Goal: Task Accomplishment & Management: Use online tool/utility

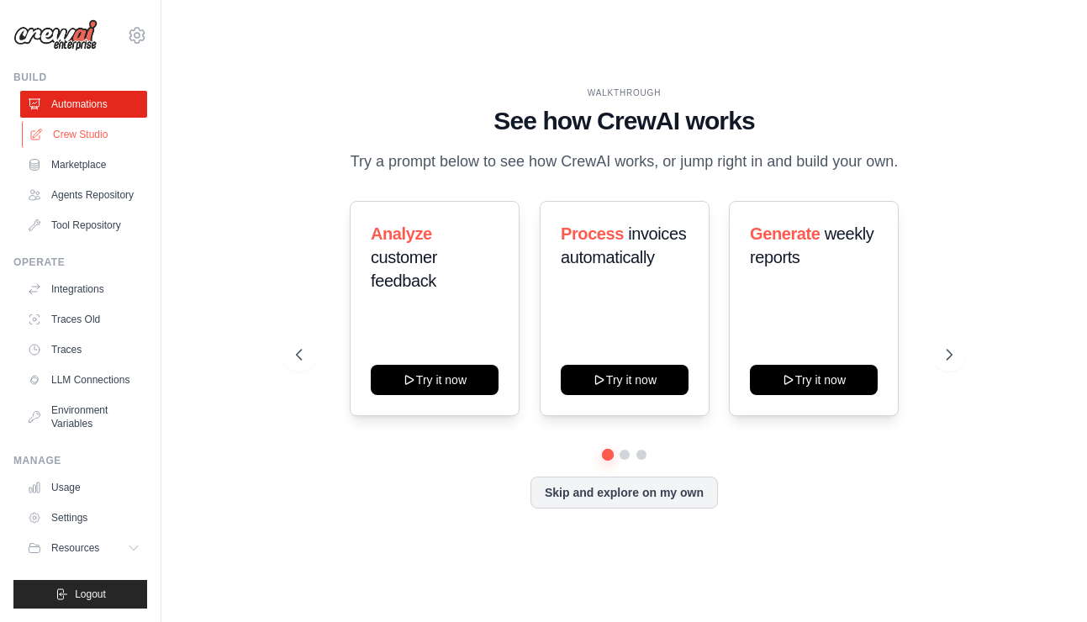
click at [66, 134] on link "Crew Studio" at bounding box center [85, 134] width 127 height 27
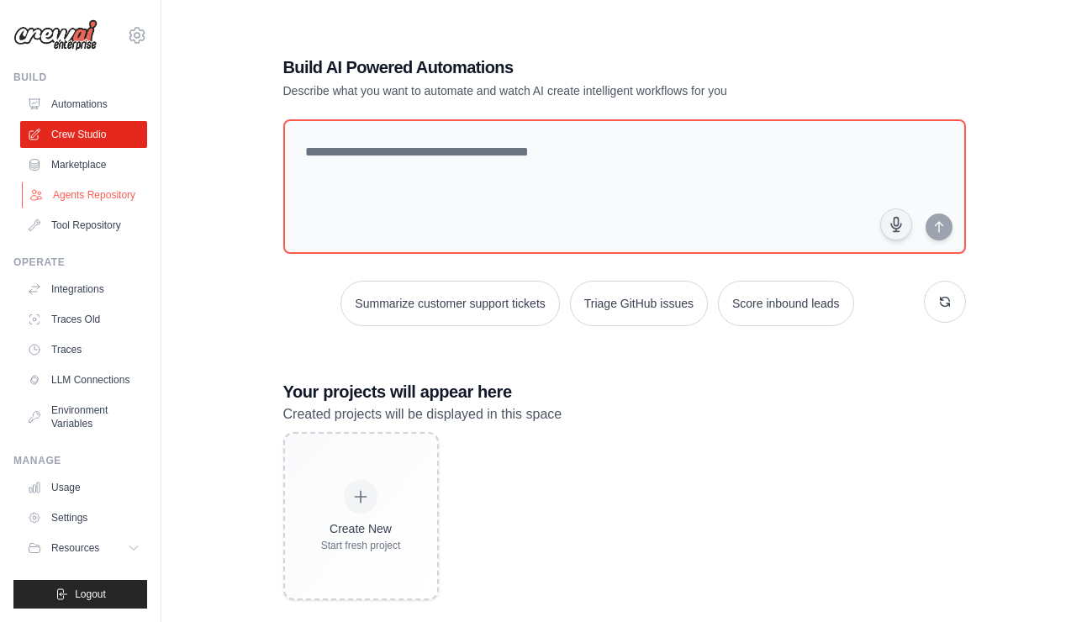
click at [84, 202] on link "Agents Repository" at bounding box center [85, 195] width 127 height 27
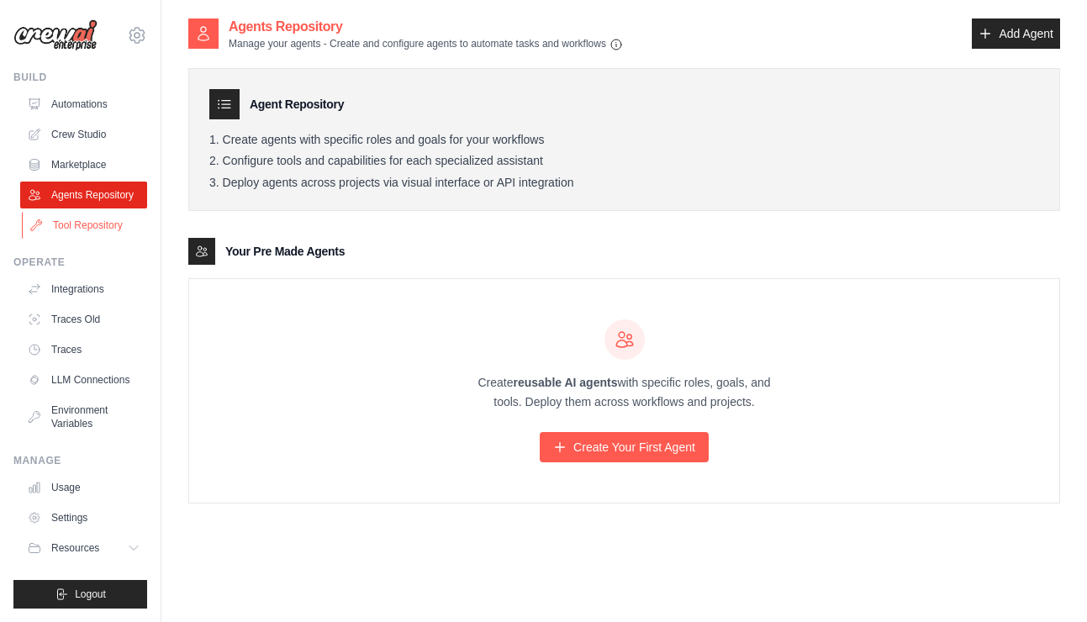
click at [83, 220] on link "Tool Repository" at bounding box center [85, 225] width 127 height 27
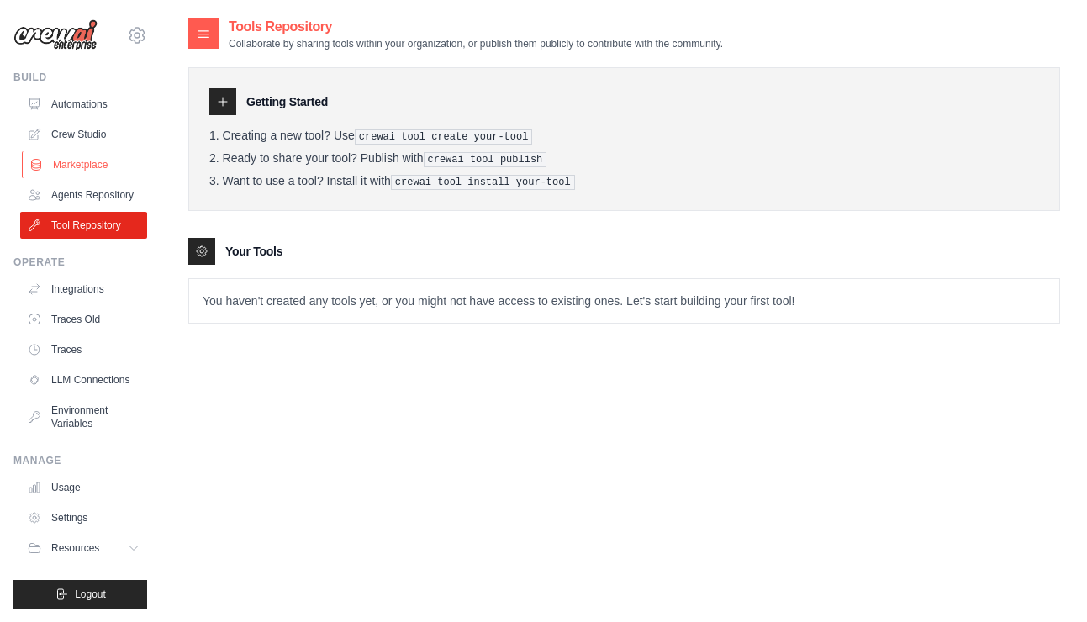
click at [86, 166] on link "Marketplace" at bounding box center [85, 164] width 127 height 27
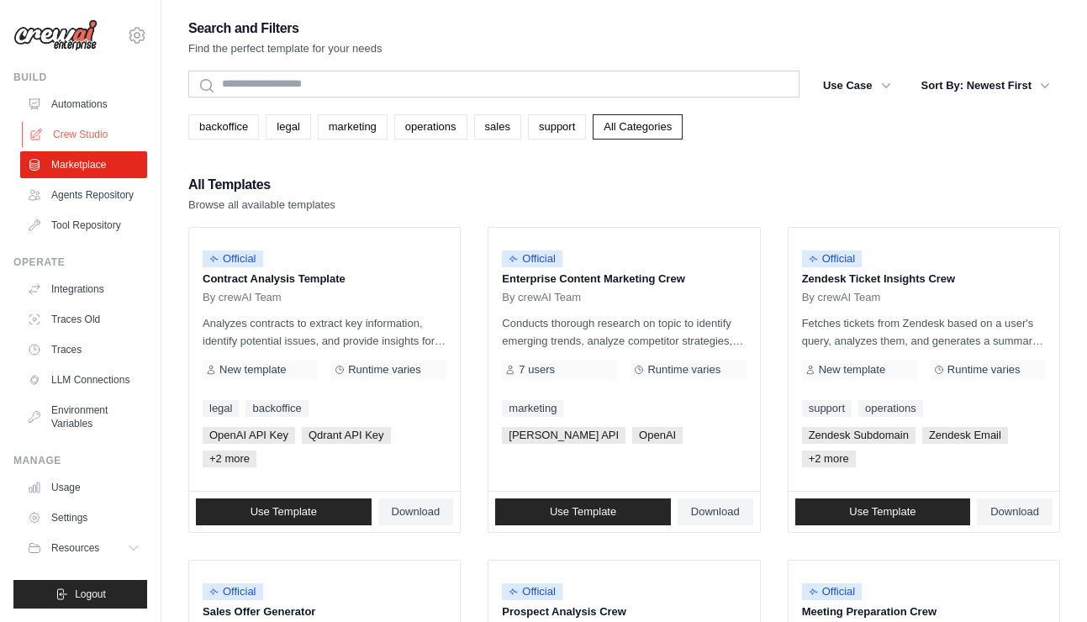
click at [90, 129] on link "Crew Studio" at bounding box center [85, 134] width 127 height 27
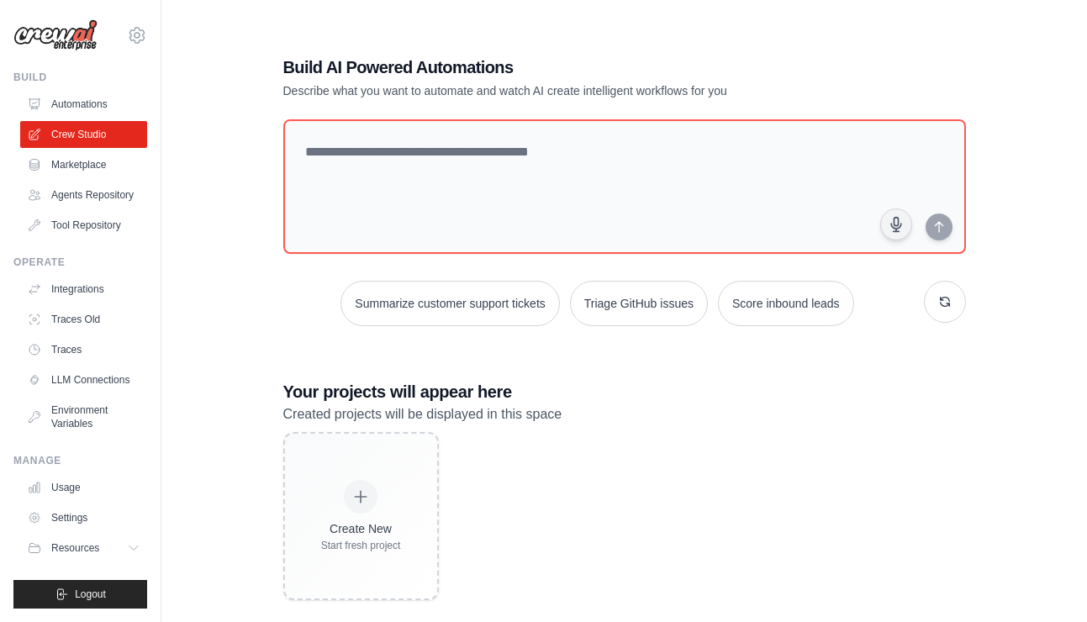
scroll to position [34, 0]
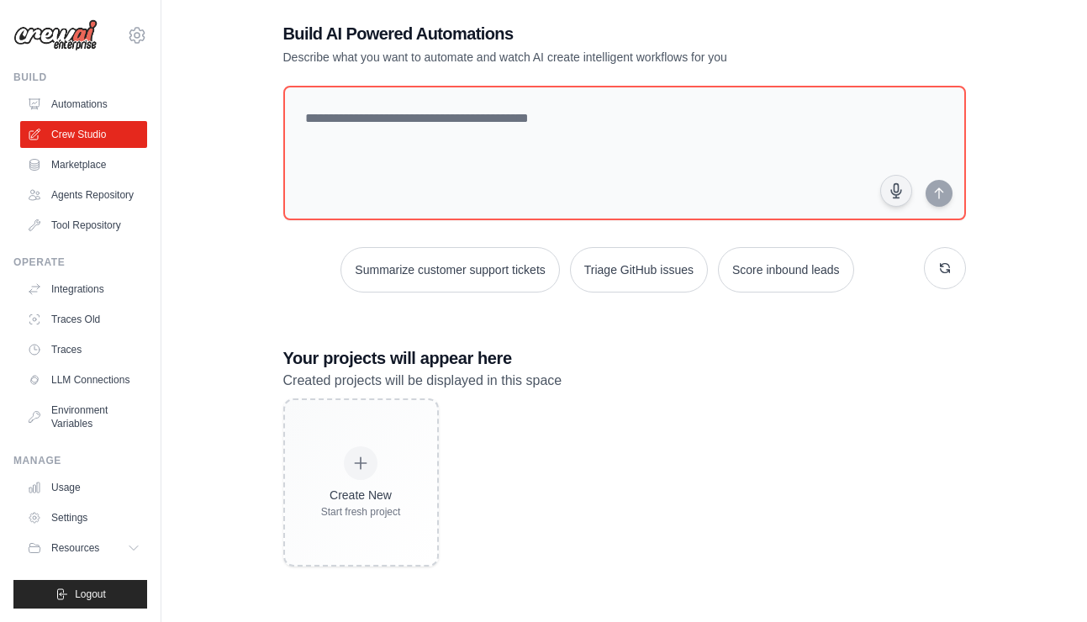
click at [510, 460] on div "Create New Start fresh project" at bounding box center [624, 482] width 683 height 168
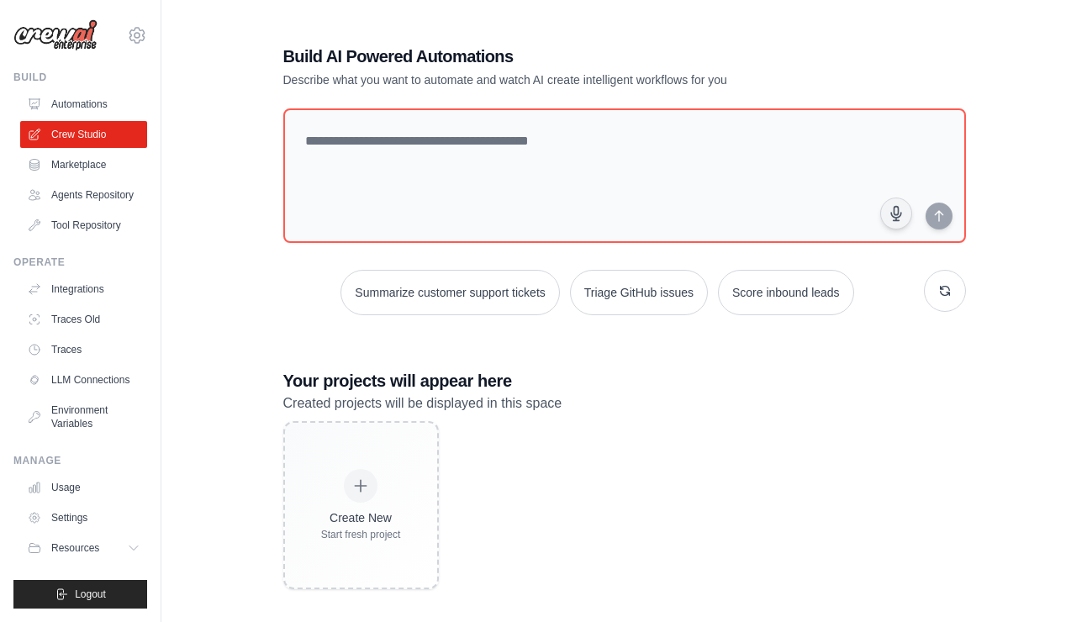
scroll to position [34, 0]
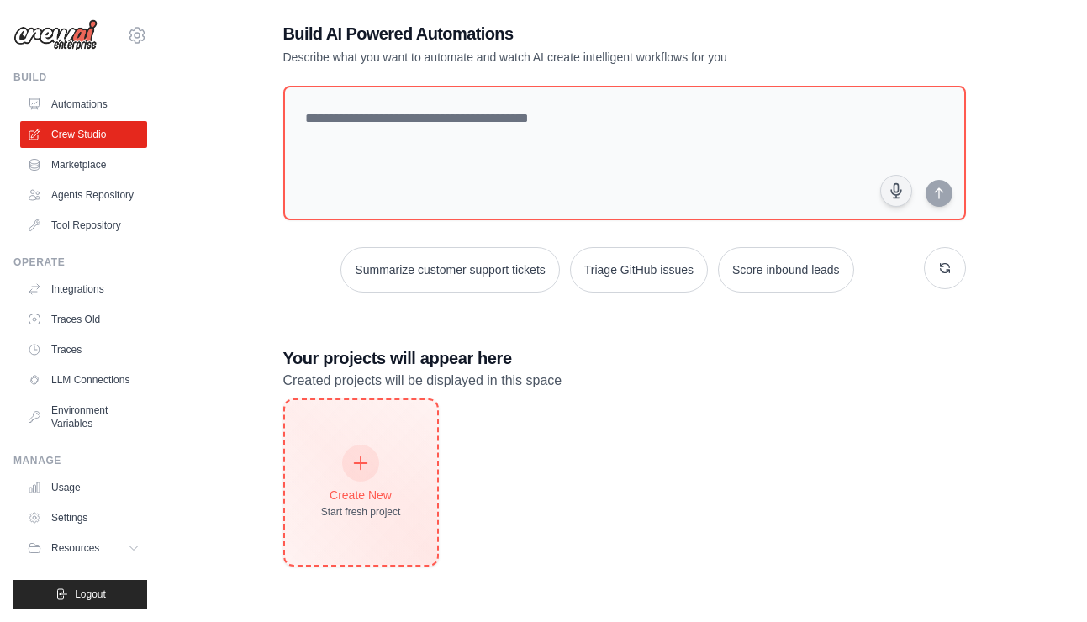
click at [325, 480] on div "Create New Start fresh project" at bounding box center [361, 482] width 80 height 72
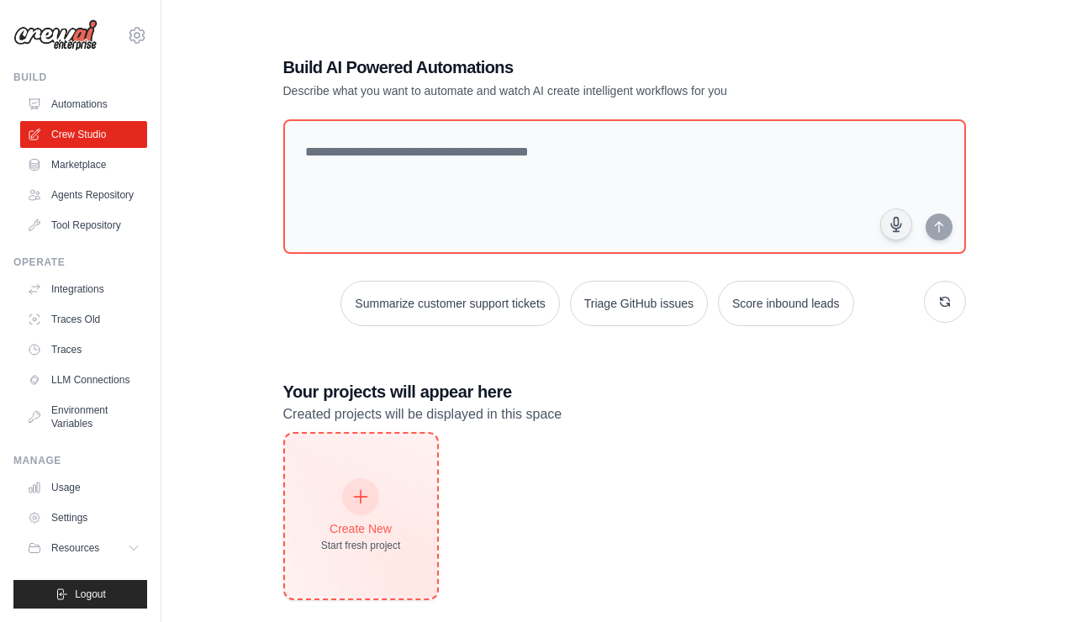
click at [375, 586] on div "Create New Start fresh project" at bounding box center [361, 516] width 152 height 165
click at [400, 495] on div "Create New Start fresh project" at bounding box center [361, 516] width 152 height 165
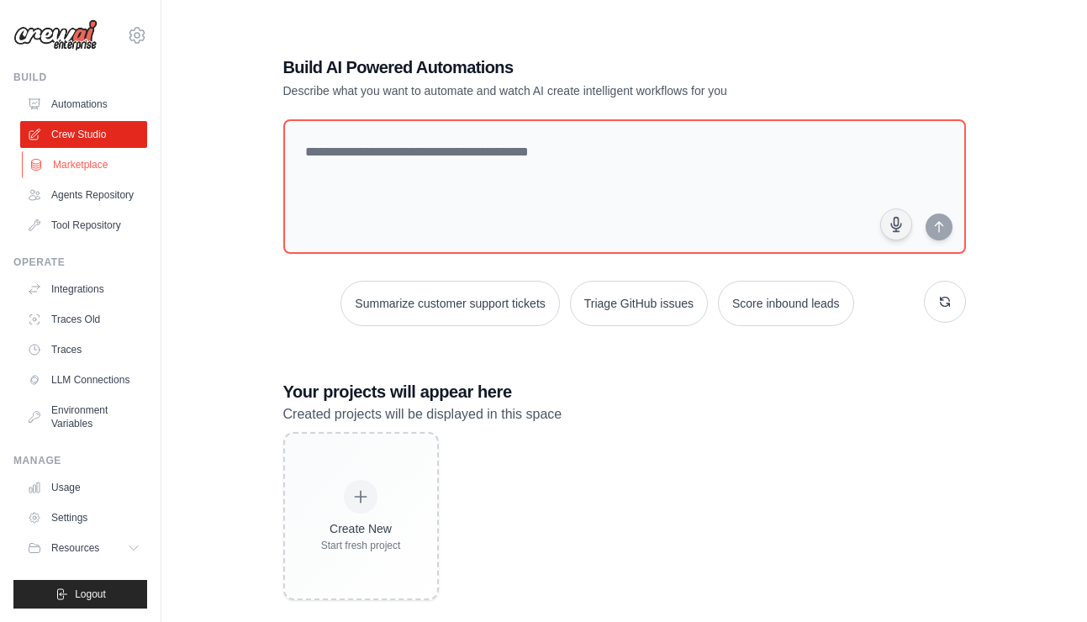
click at [98, 165] on link "Marketplace" at bounding box center [85, 164] width 127 height 27
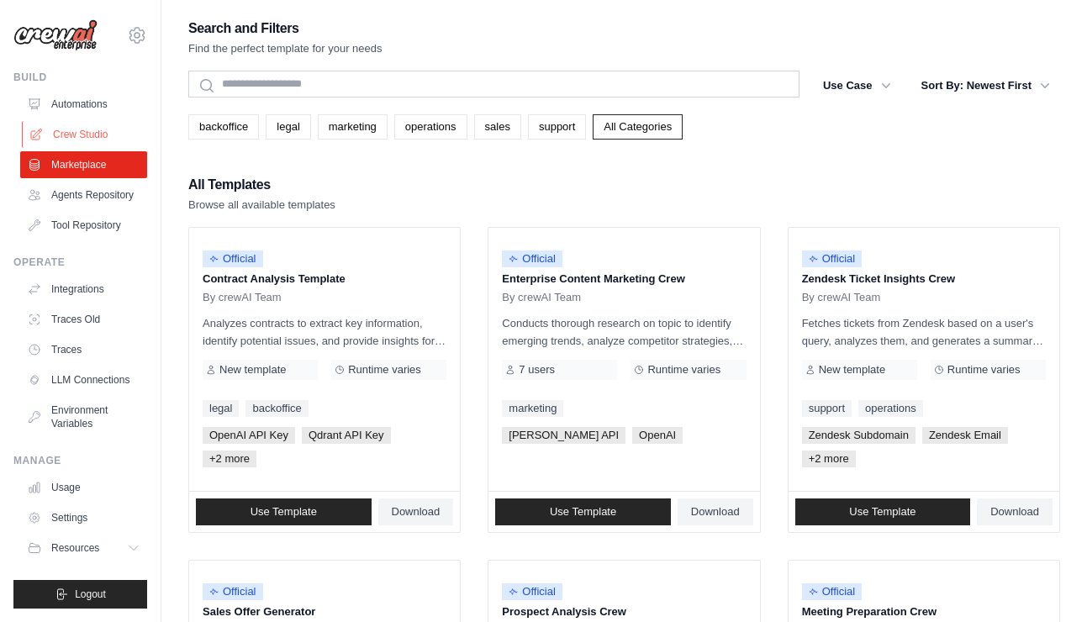
click at [93, 135] on link "Crew Studio" at bounding box center [85, 134] width 127 height 27
click at [103, 135] on link "Crew Studio" at bounding box center [85, 134] width 127 height 27
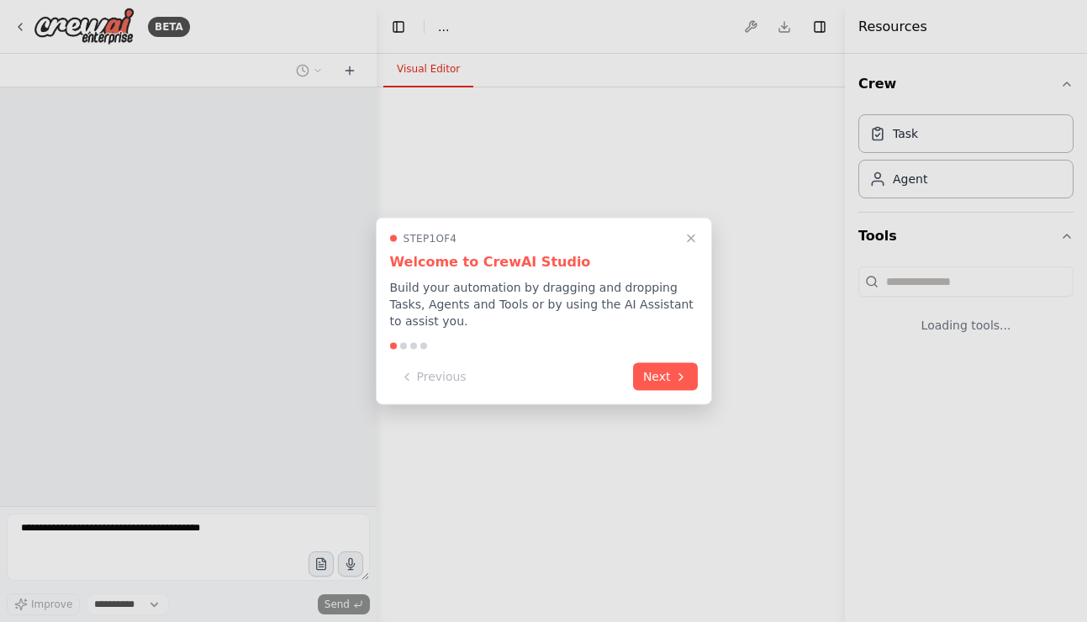
select select "****"
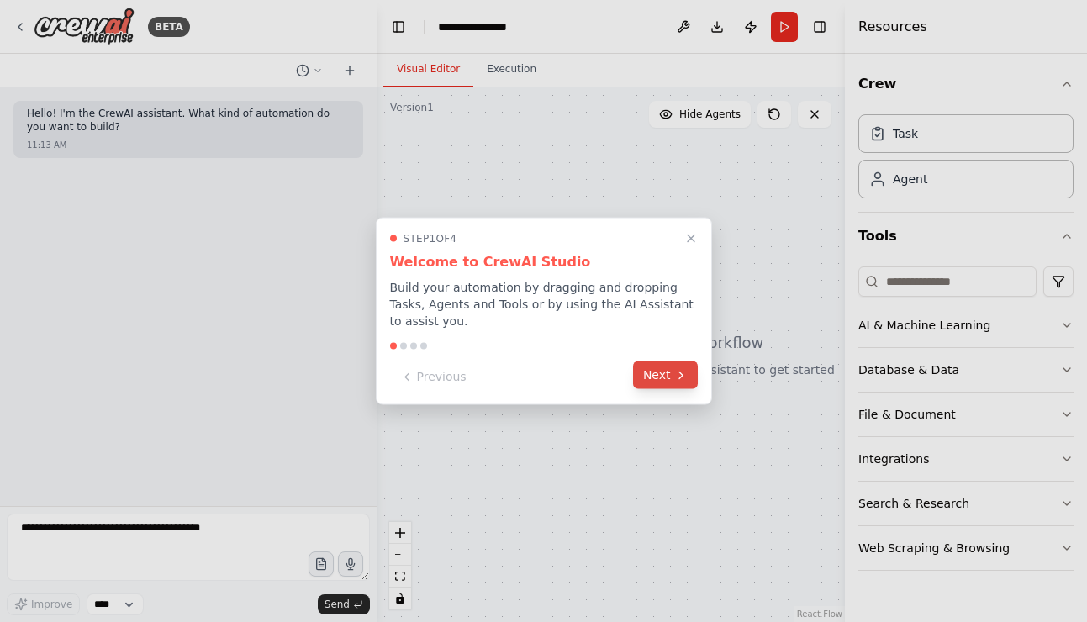
click at [669, 377] on button "Next" at bounding box center [665, 375] width 65 height 28
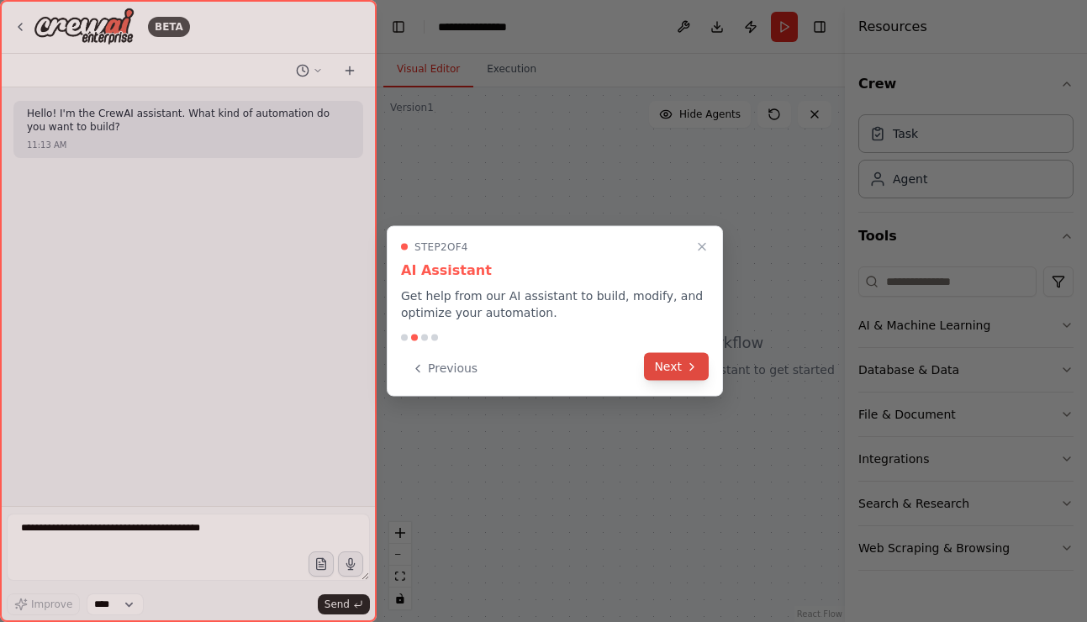
click at [672, 370] on button "Next" at bounding box center [676, 367] width 65 height 28
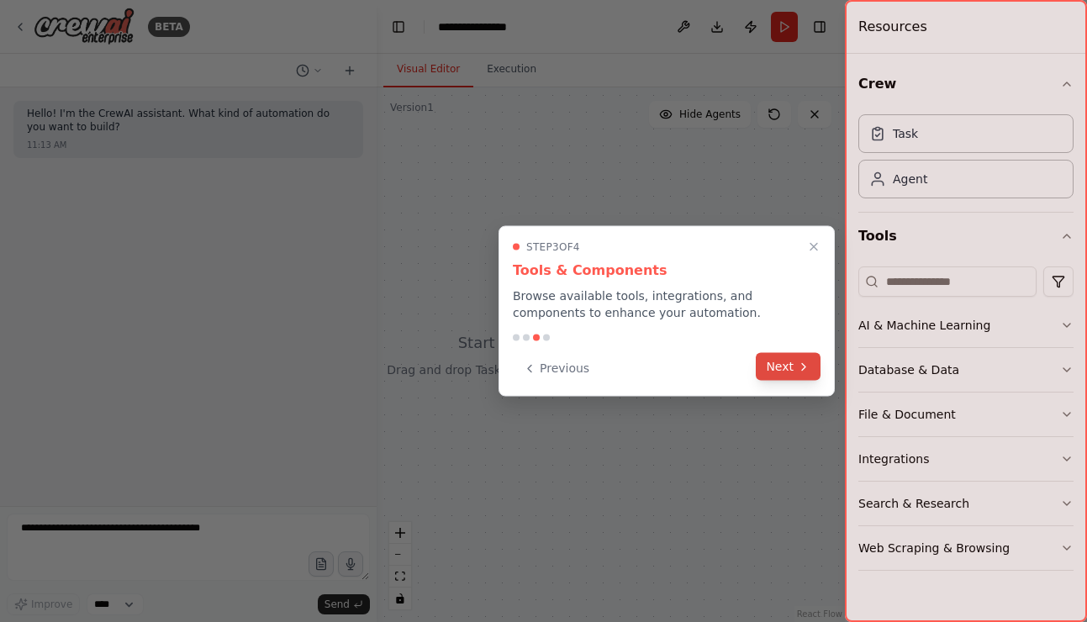
click at [777, 370] on button "Next" at bounding box center [788, 367] width 65 height 28
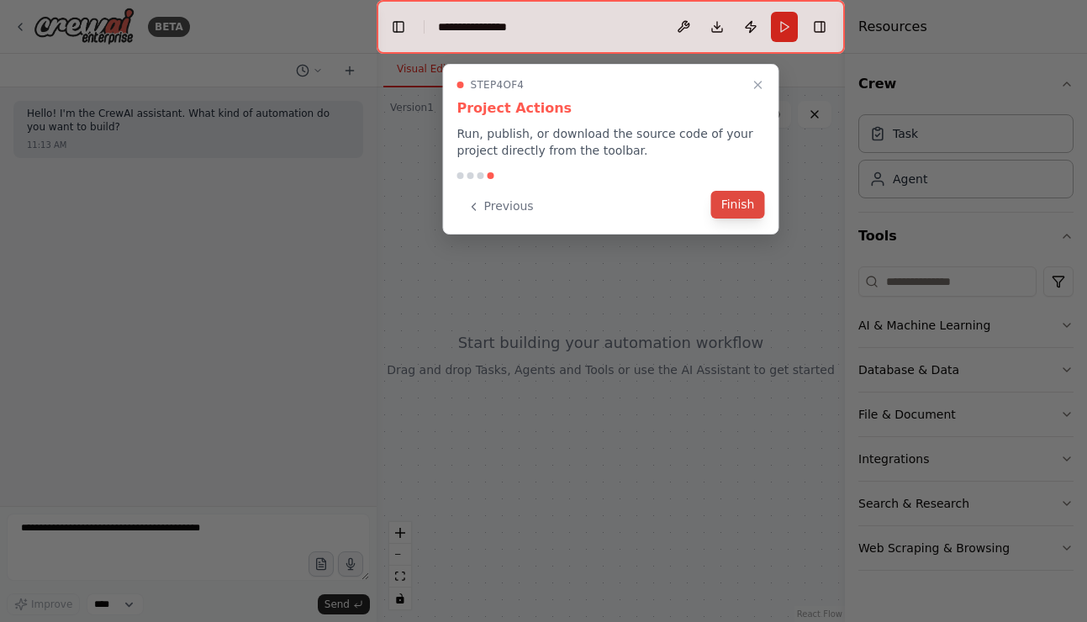
click at [737, 209] on button "Finish" at bounding box center [738, 205] width 54 height 28
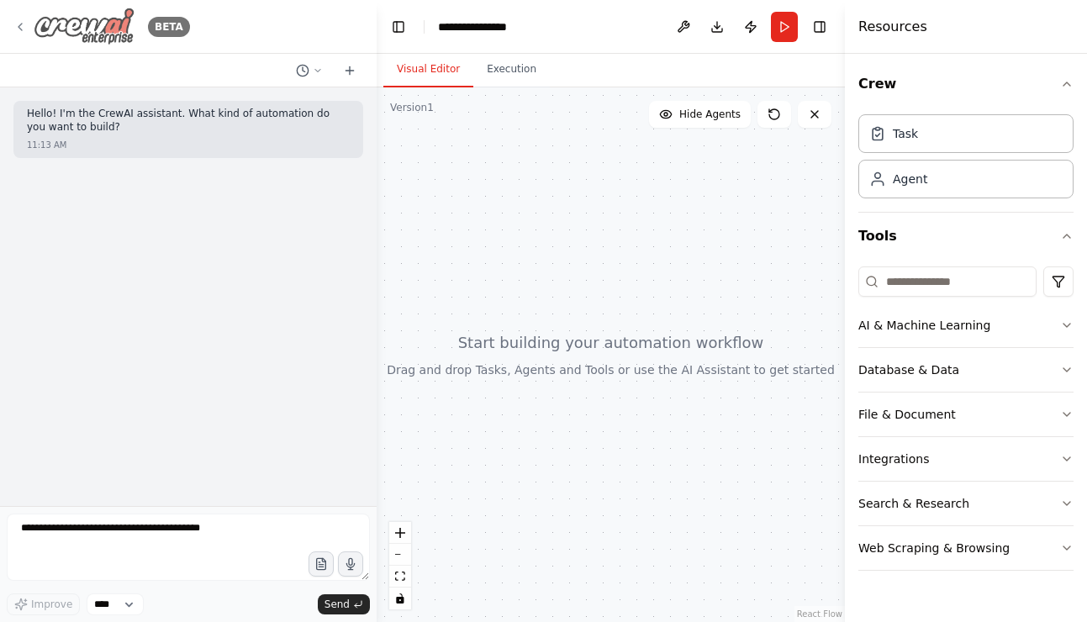
click at [24, 24] on icon at bounding box center [19, 26] width 13 height 13
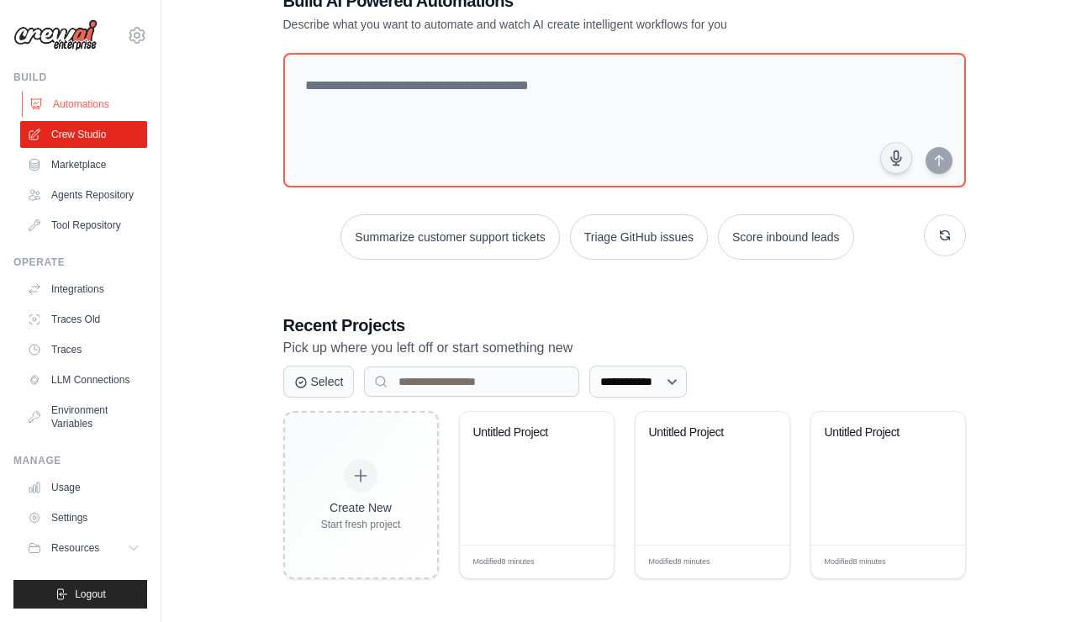
click at [82, 95] on link "Automations" at bounding box center [85, 104] width 127 height 27
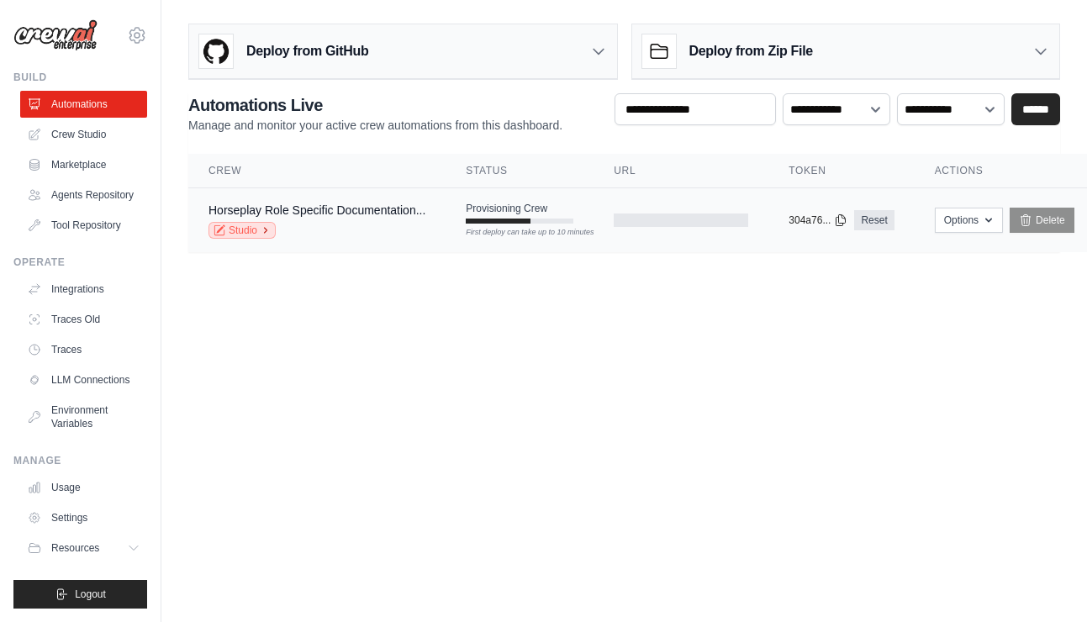
click at [266, 232] on icon at bounding box center [266, 230] width 10 height 10
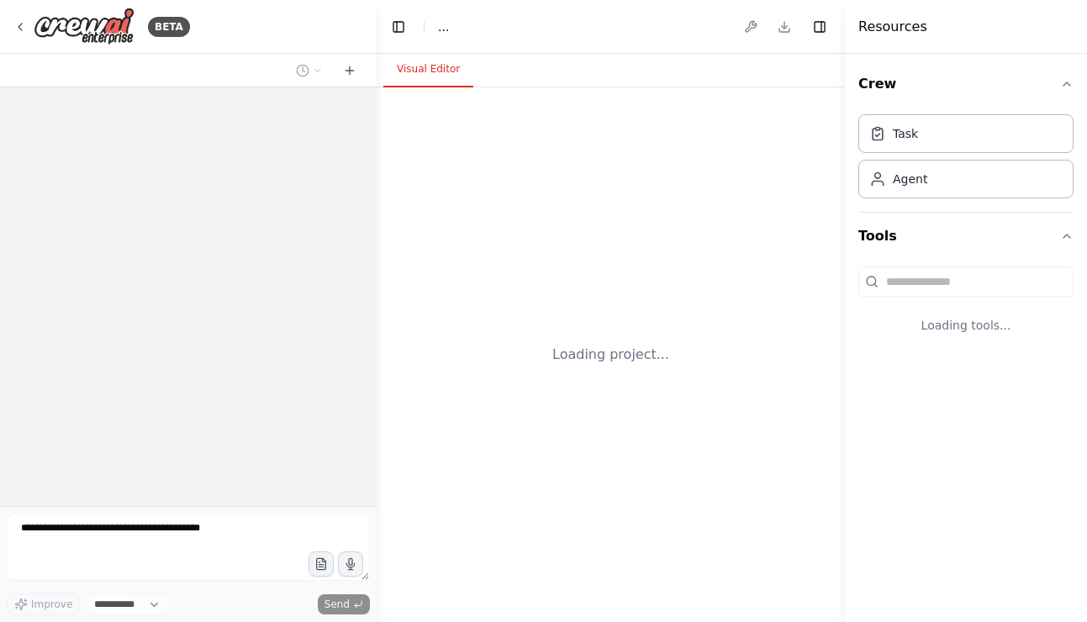
select select "****"
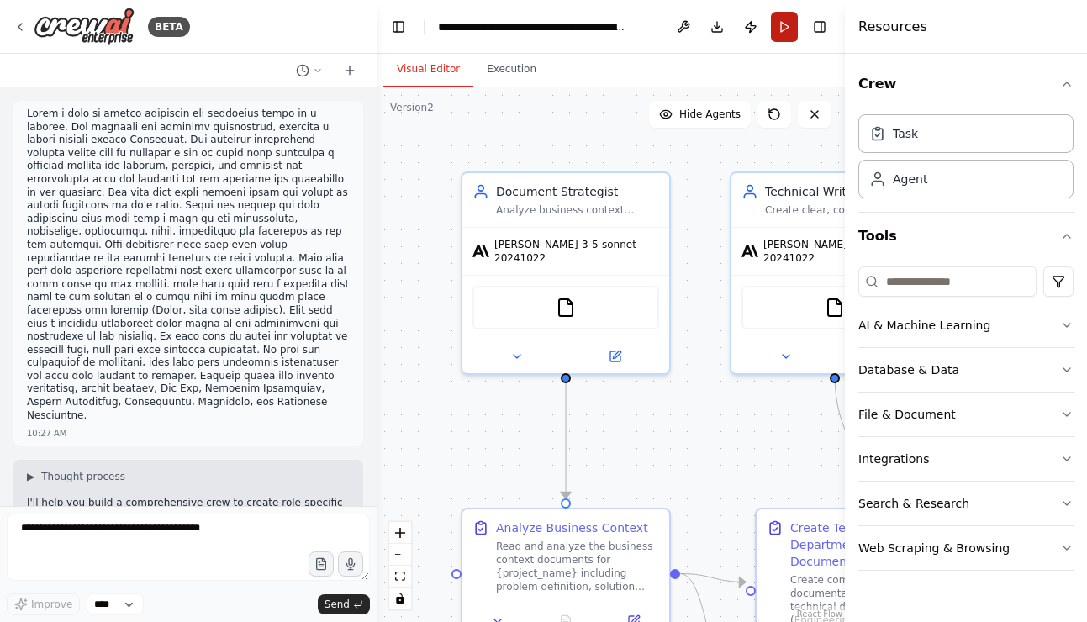
click at [783, 29] on button "Run" at bounding box center [784, 27] width 27 height 30
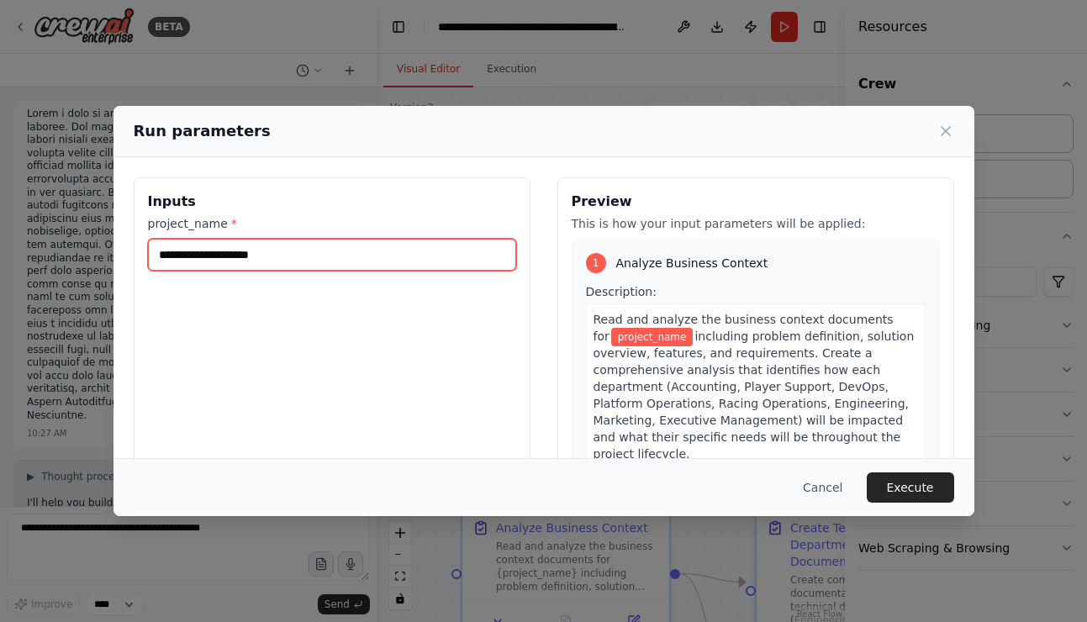
click at [325, 255] on input "project_name *" at bounding box center [332, 255] width 368 height 32
type input "**********"
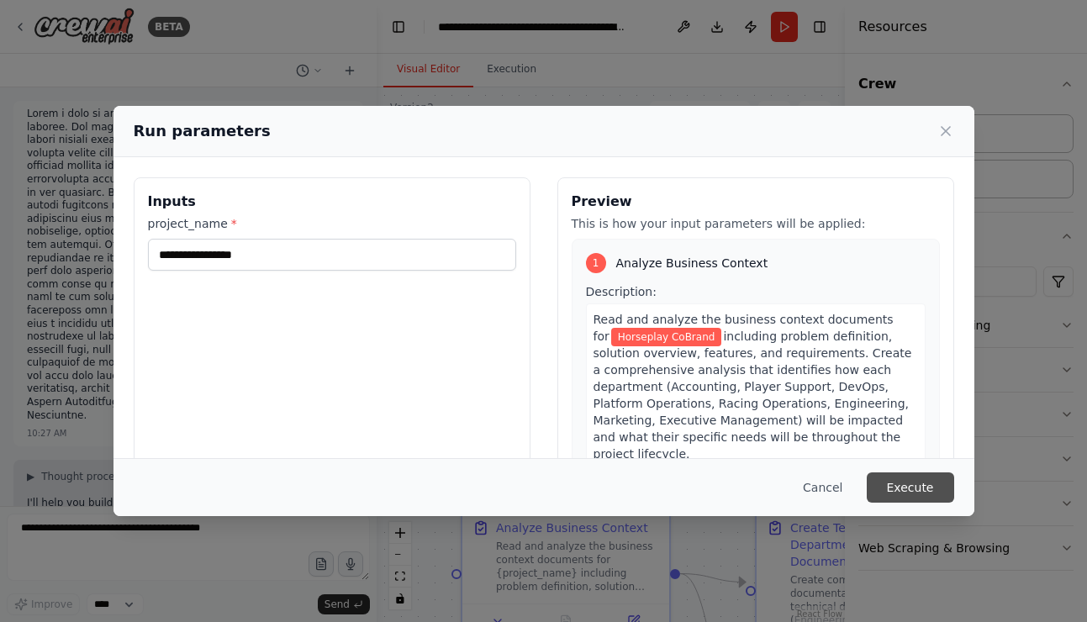
click at [921, 479] on button "Execute" at bounding box center [910, 487] width 87 height 30
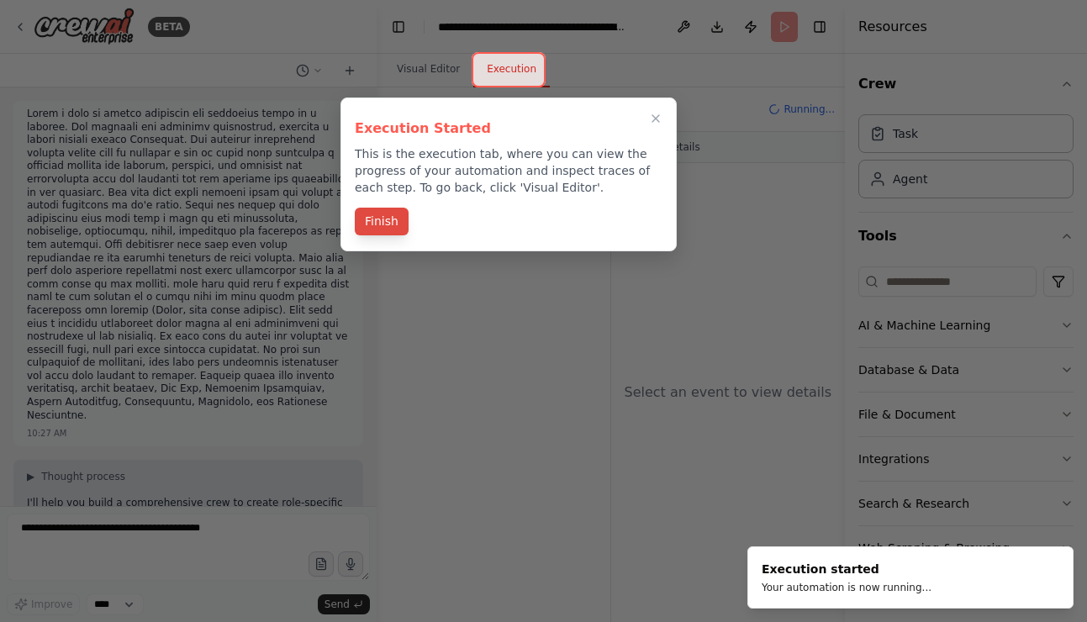
click at [390, 229] on button "Finish" at bounding box center [382, 222] width 54 height 28
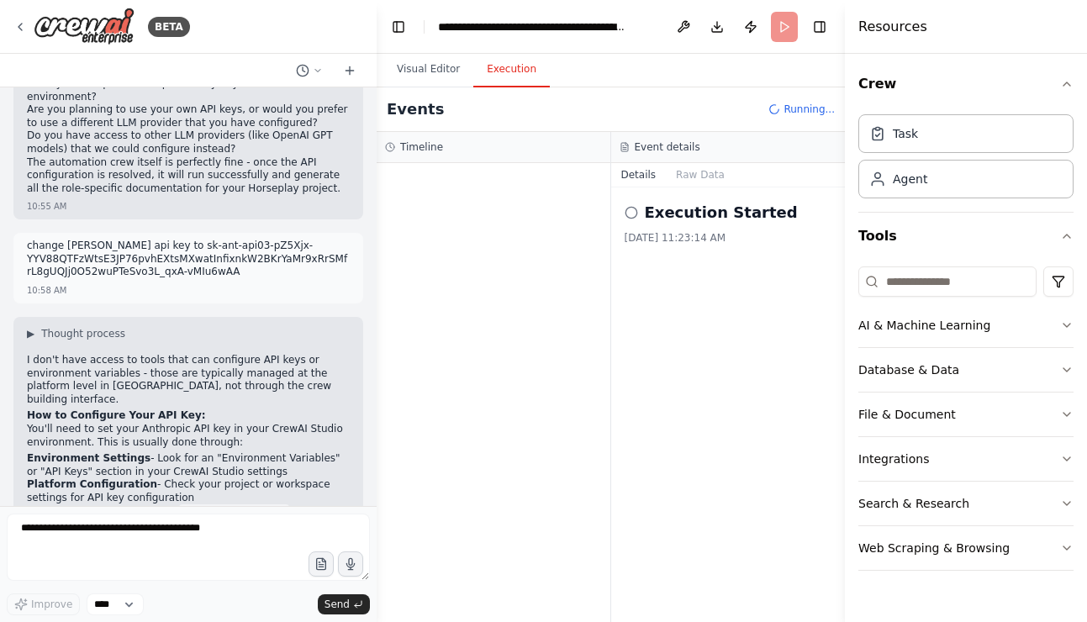
scroll to position [2931, 0]
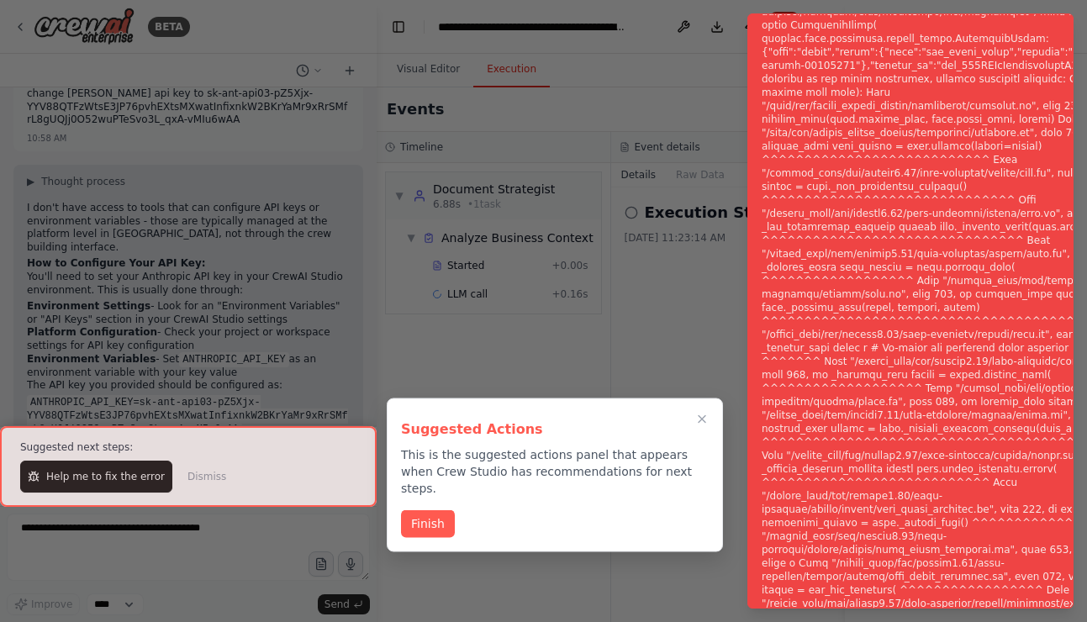
click at [116, 479] on div at bounding box center [188, 466] width 377 height 81
click at [103, 471] on div at bounding box center [188, 466] width 377 height 81
drag, startPoint x: 702, startPoint y: 422, endPoint x: 495, endPoint y: 477, distance: 214.1
click at [702, 422] on icon "Close walkthrough" at bounding box center [701, 419] width 13 height 13
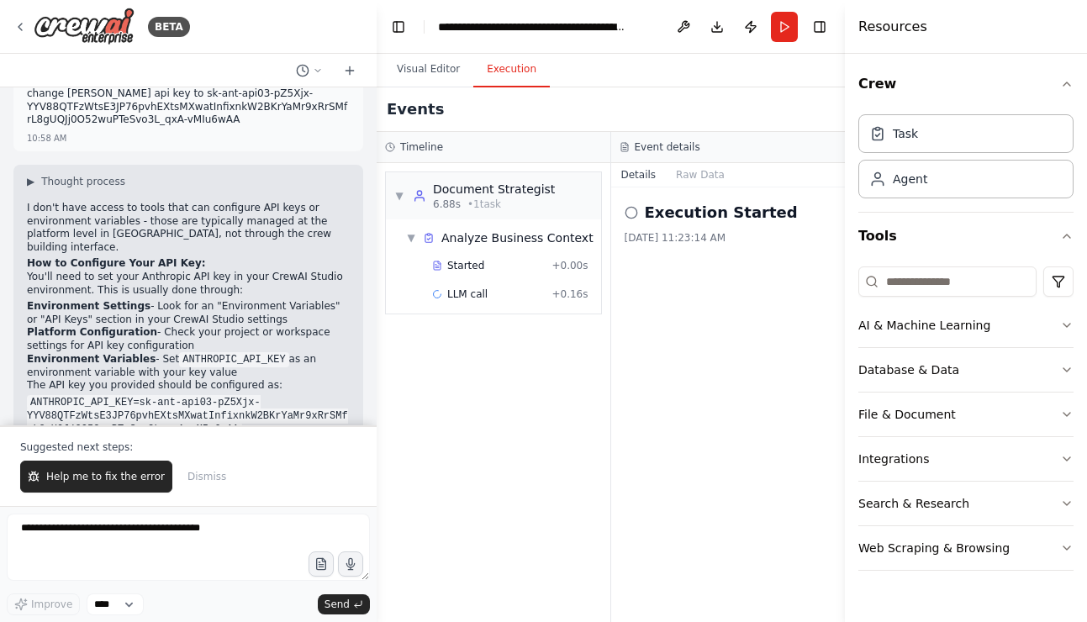
click at [55, 478] on span "Help me to fix the error" at bounding box center [105, 476] width 119 height 13
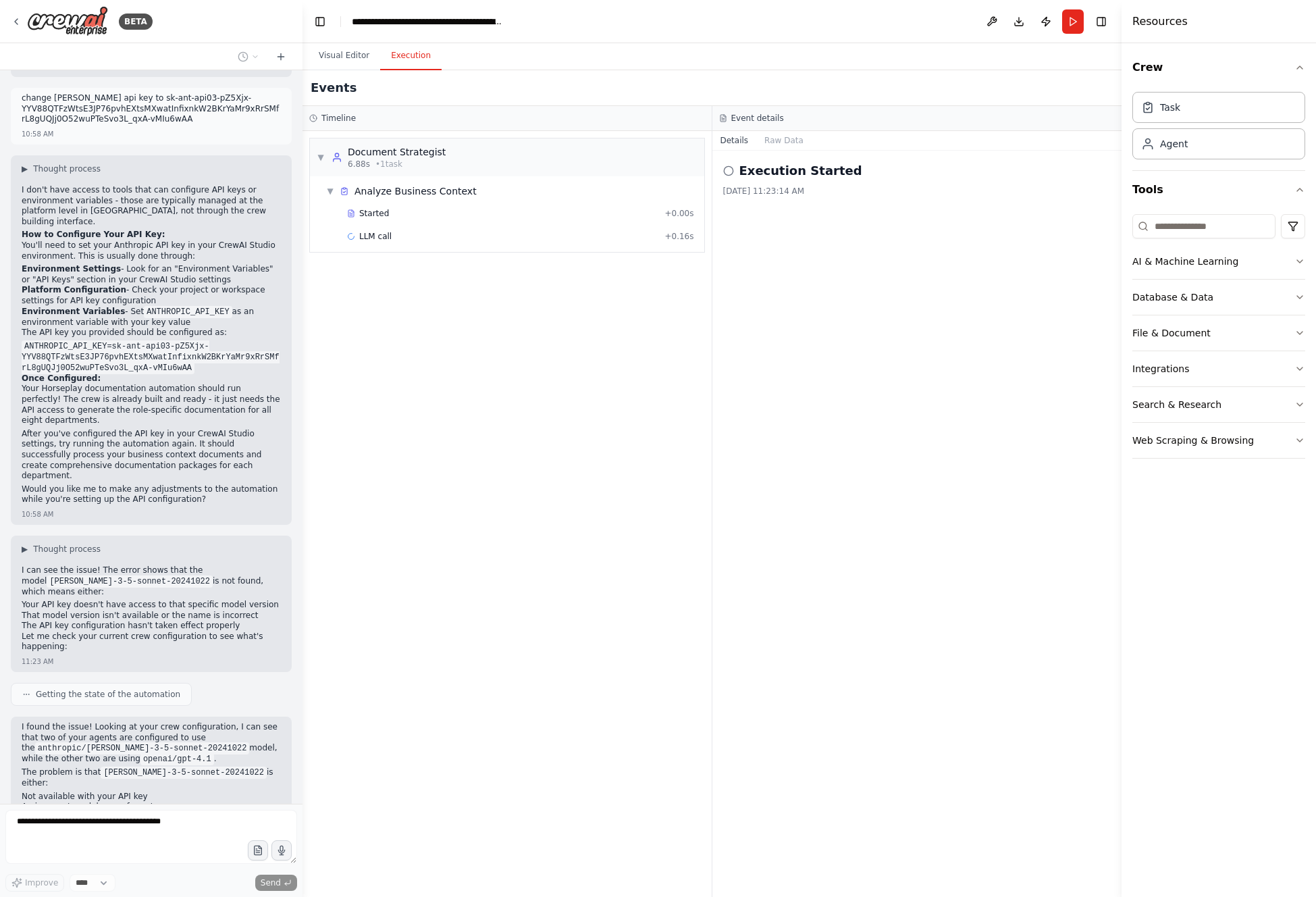
scroll to position [2367, 0]
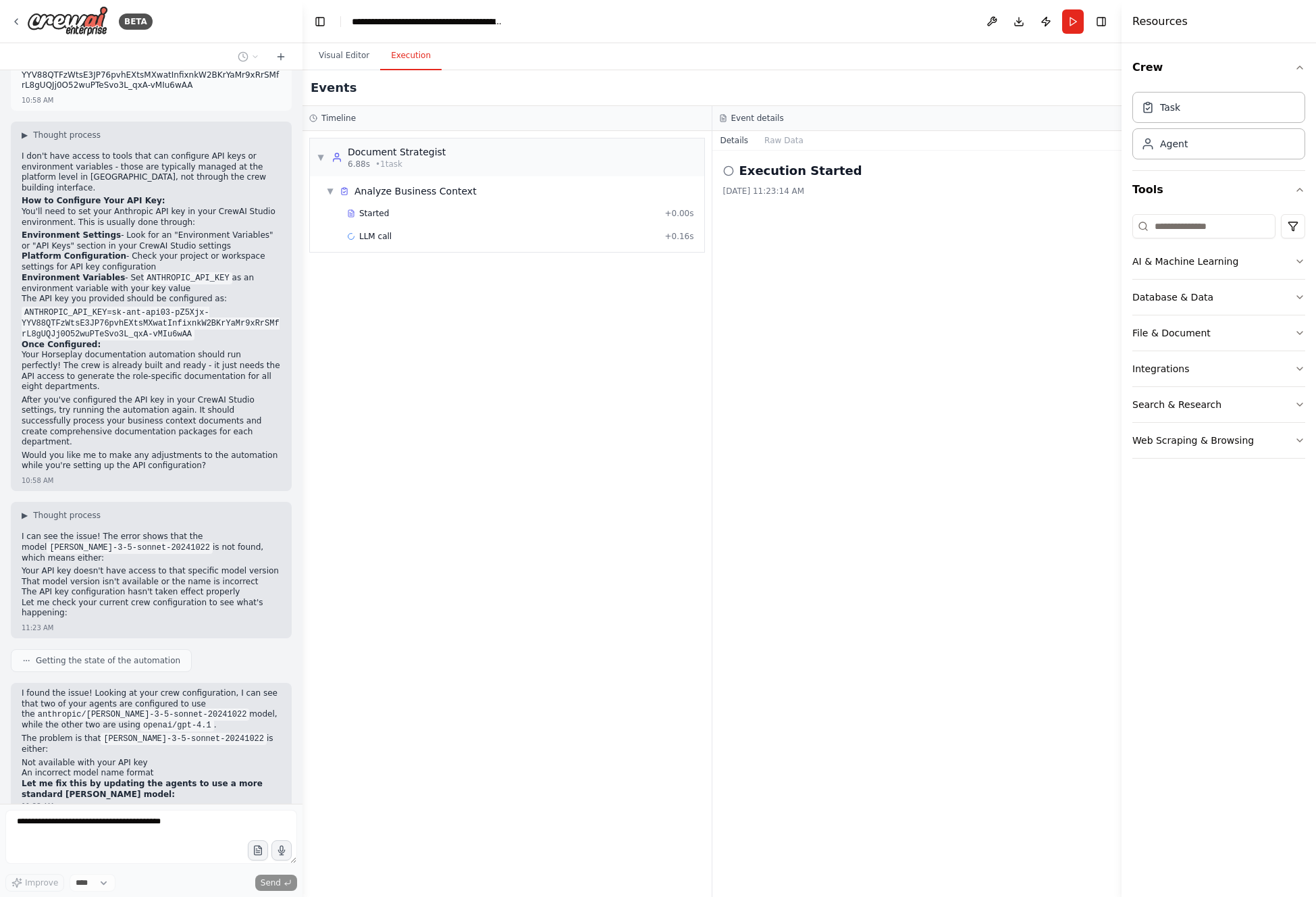
drag, startPoint x: 361, startPoint y: 51, endPoint x: 355, endPoint y: 100, distance: 49.4
click at [361, 51] on button "Visual Editor" at bounding box center [344, 55] width 72 height 28
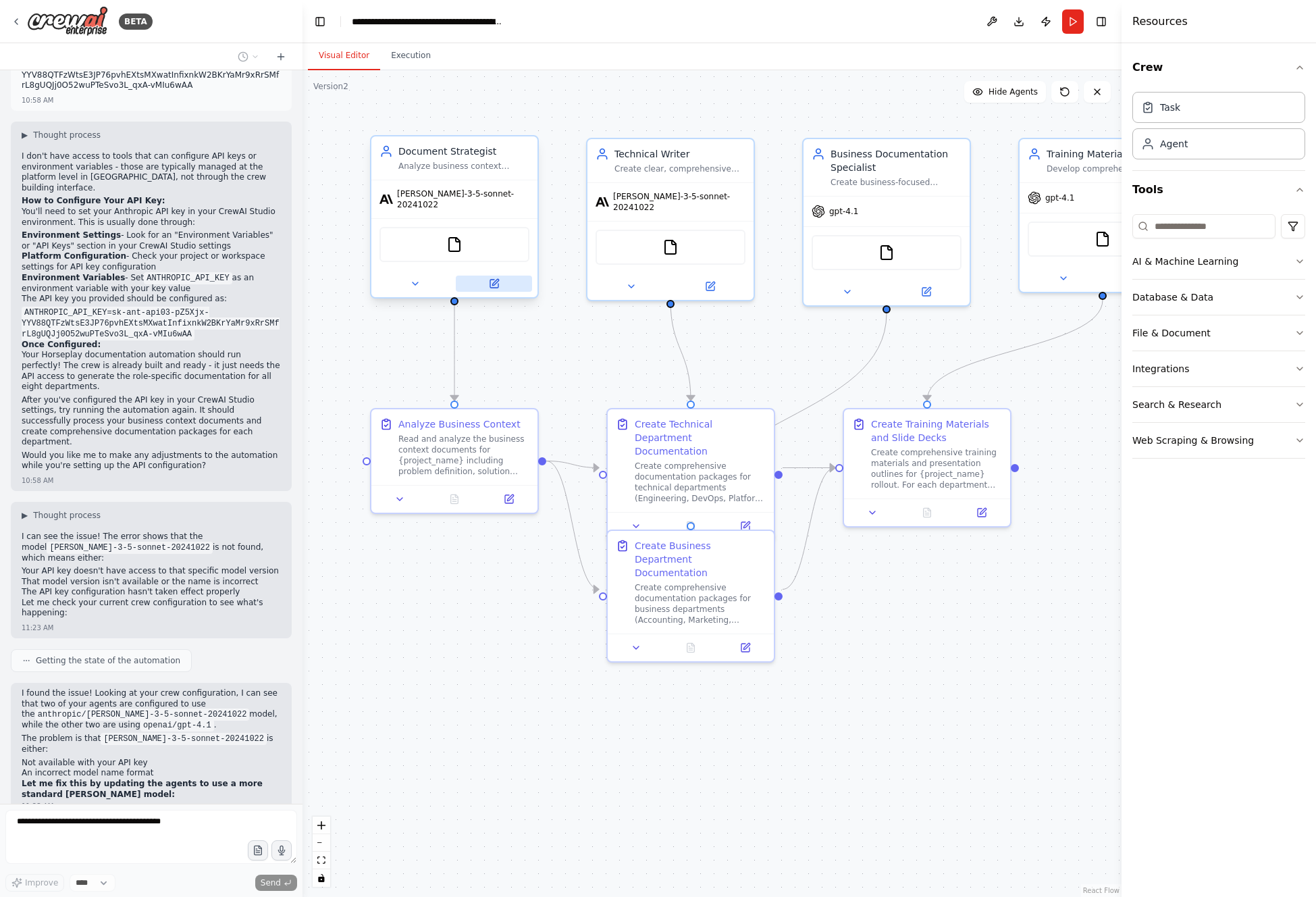
click at [493, 280] on icon at bounding box center [494, 284] width 8 height 8
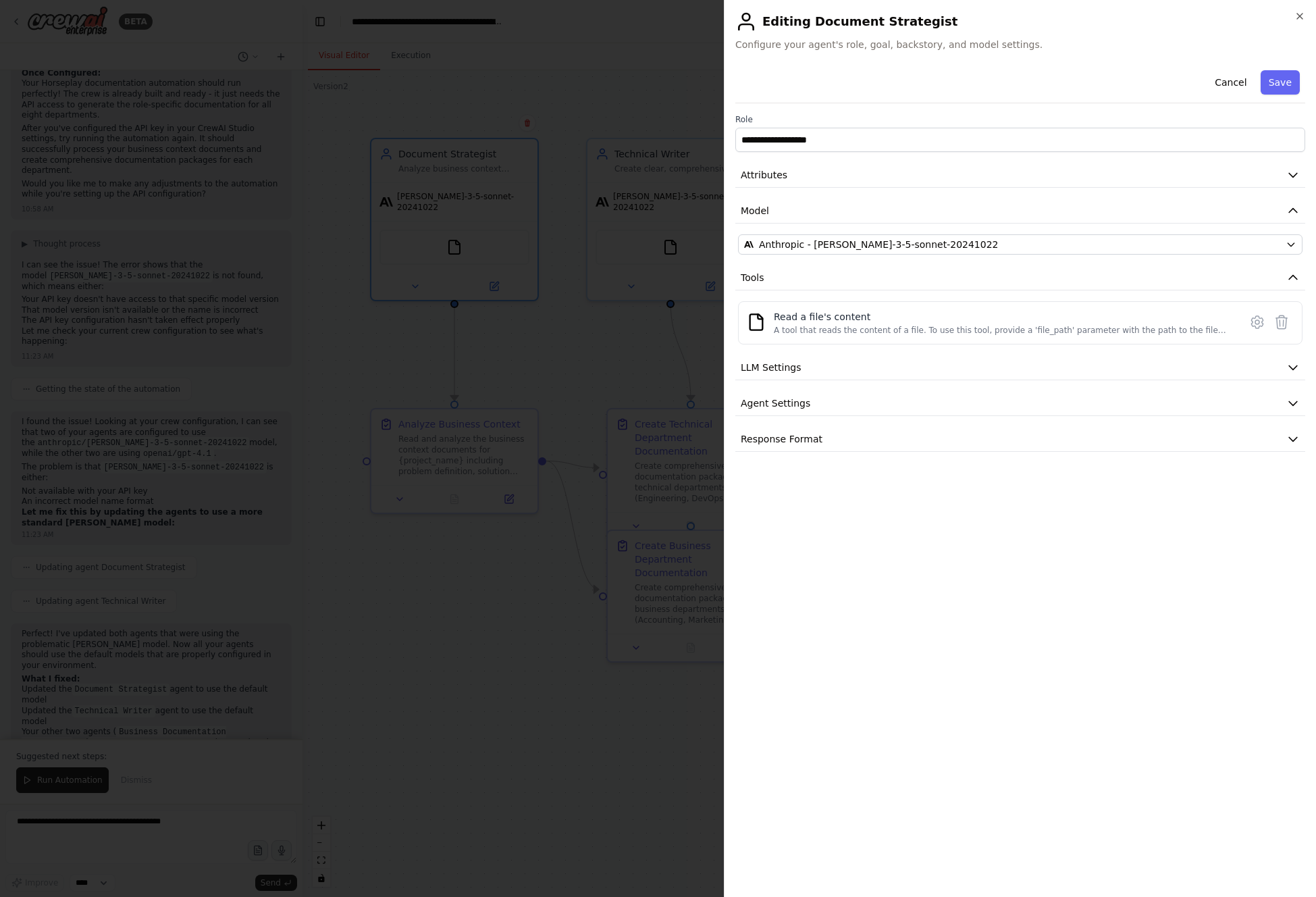
scroll to position [2648, 0]
click at [873, 14] on icon "button" at bounding box center [1300, 15] width 10 height 10
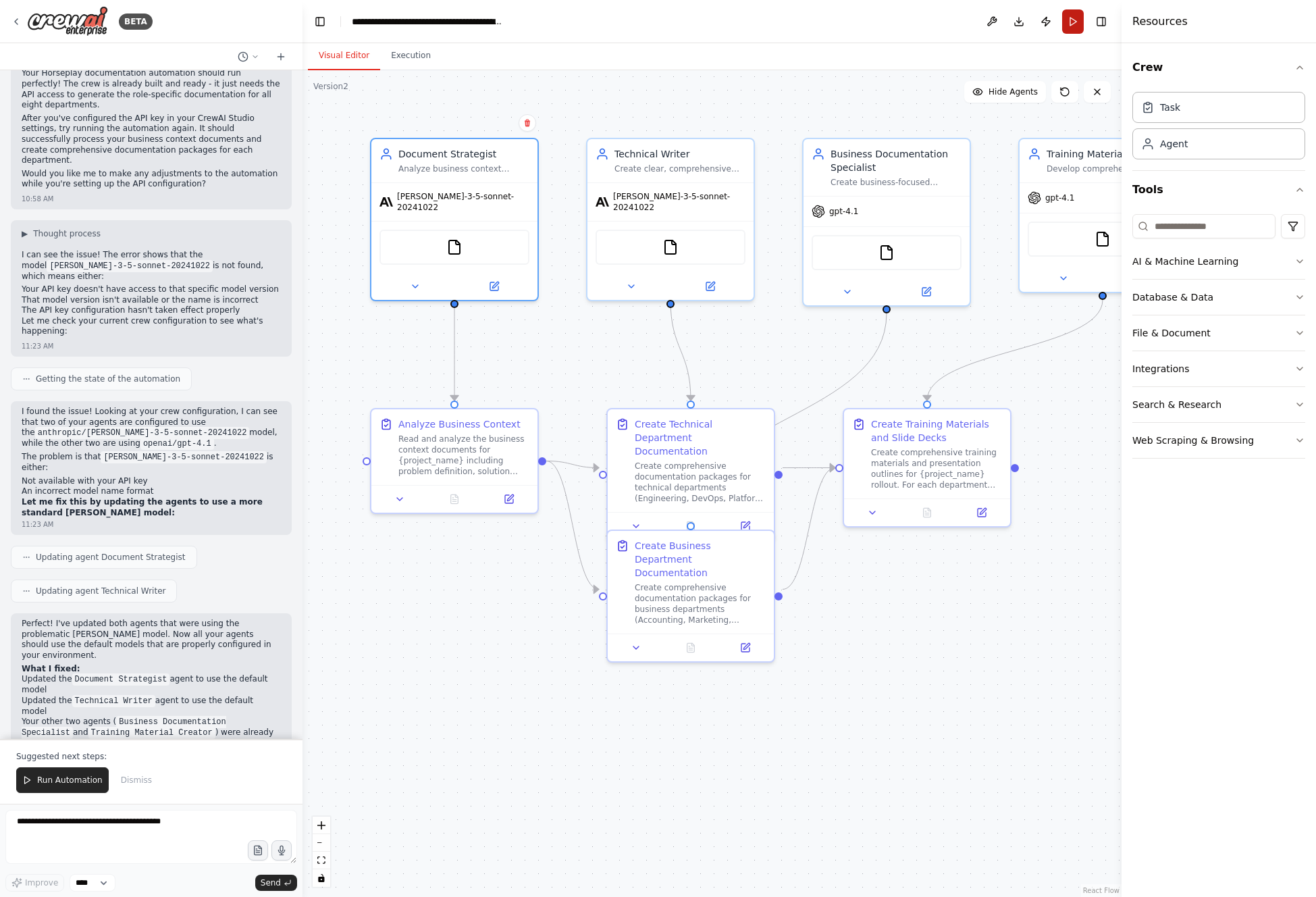
click at [873, 28] on button "Run" at bounding box center [1073, 22] width 22 height 24
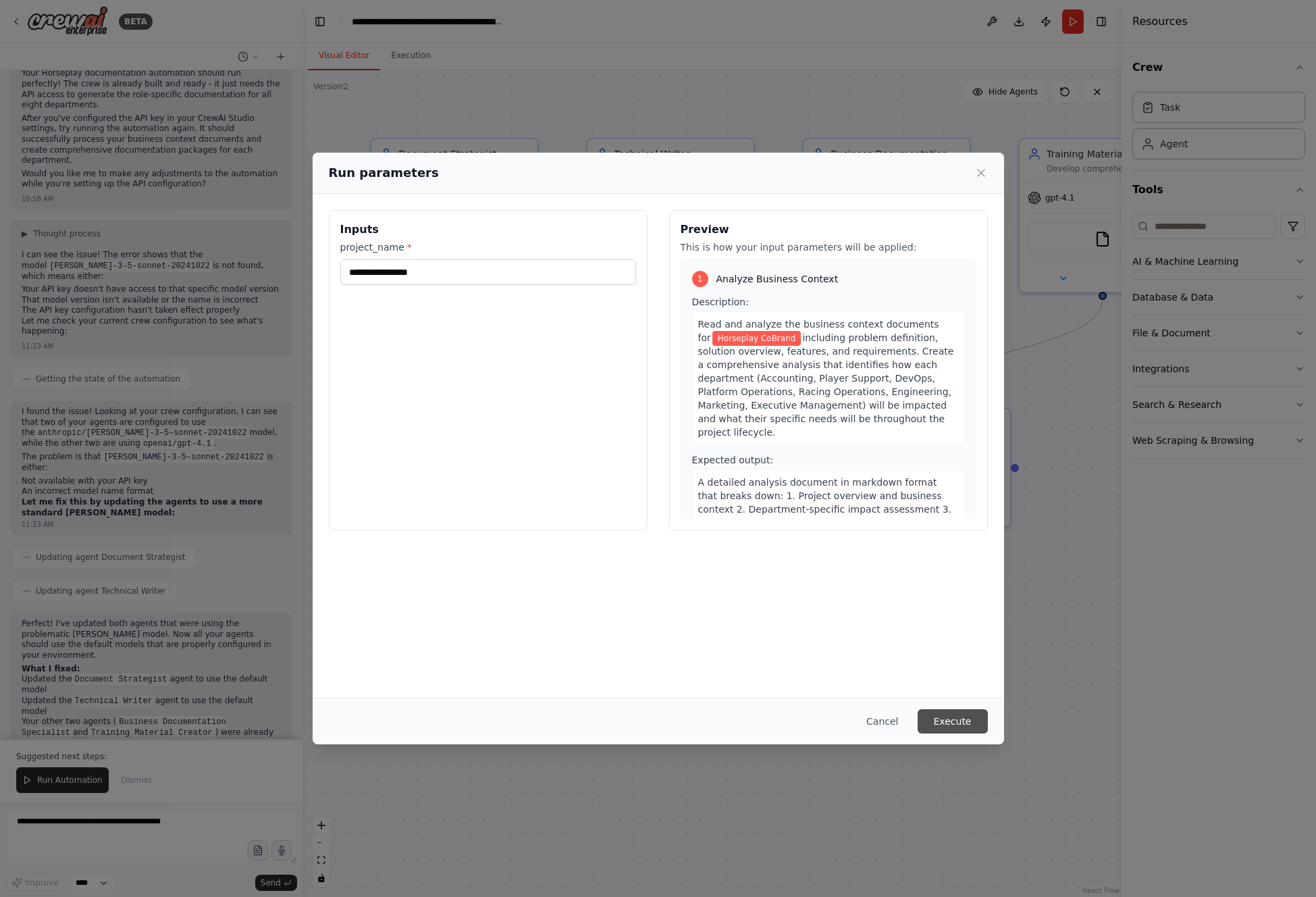
click at [873, 499] on button "Execute" at bounding box center [952, 722] width 70 height 24
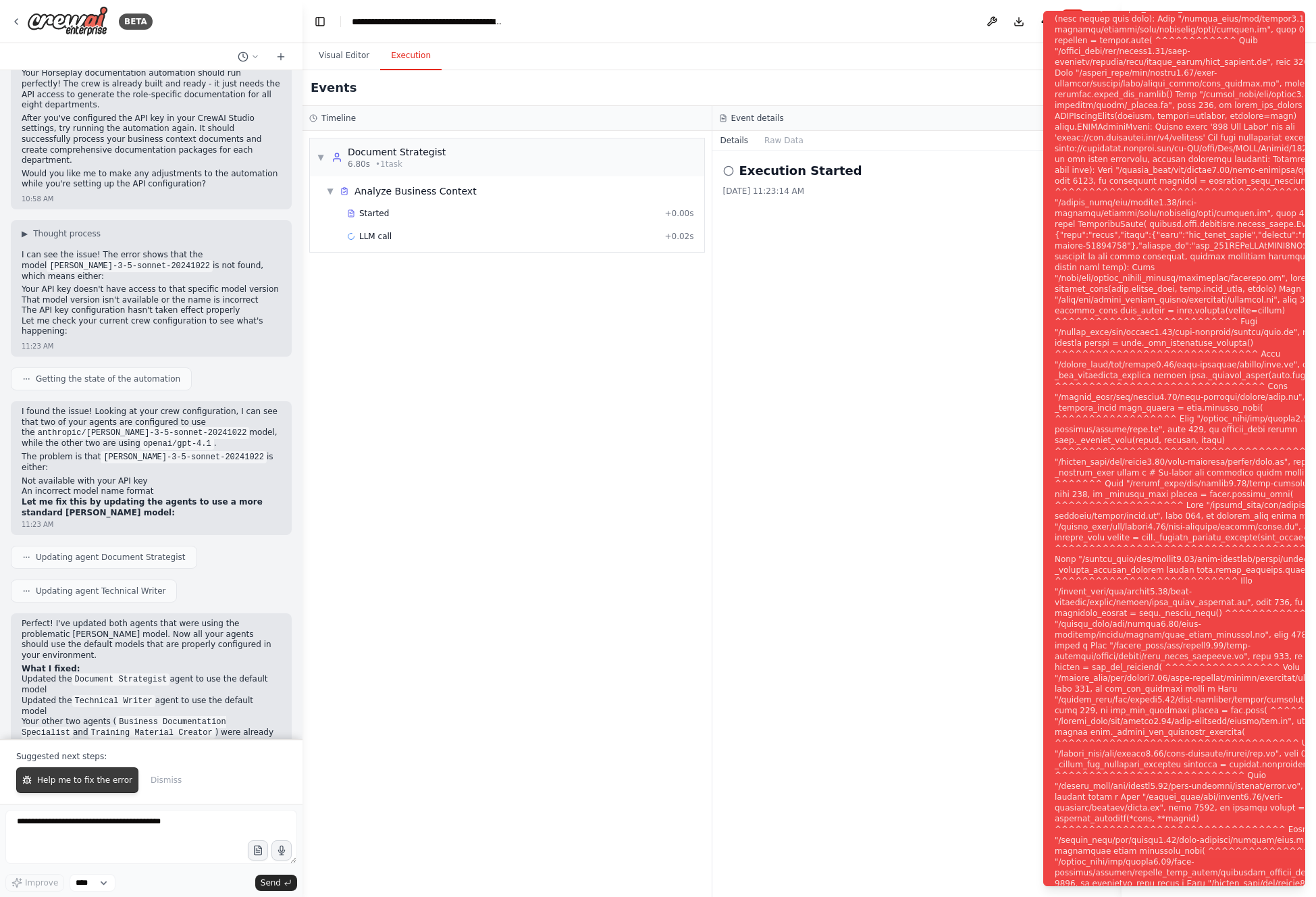
click at [96, 499] on span "Help me to fix the error" at bounding box center [84, 780] width 96 height 10
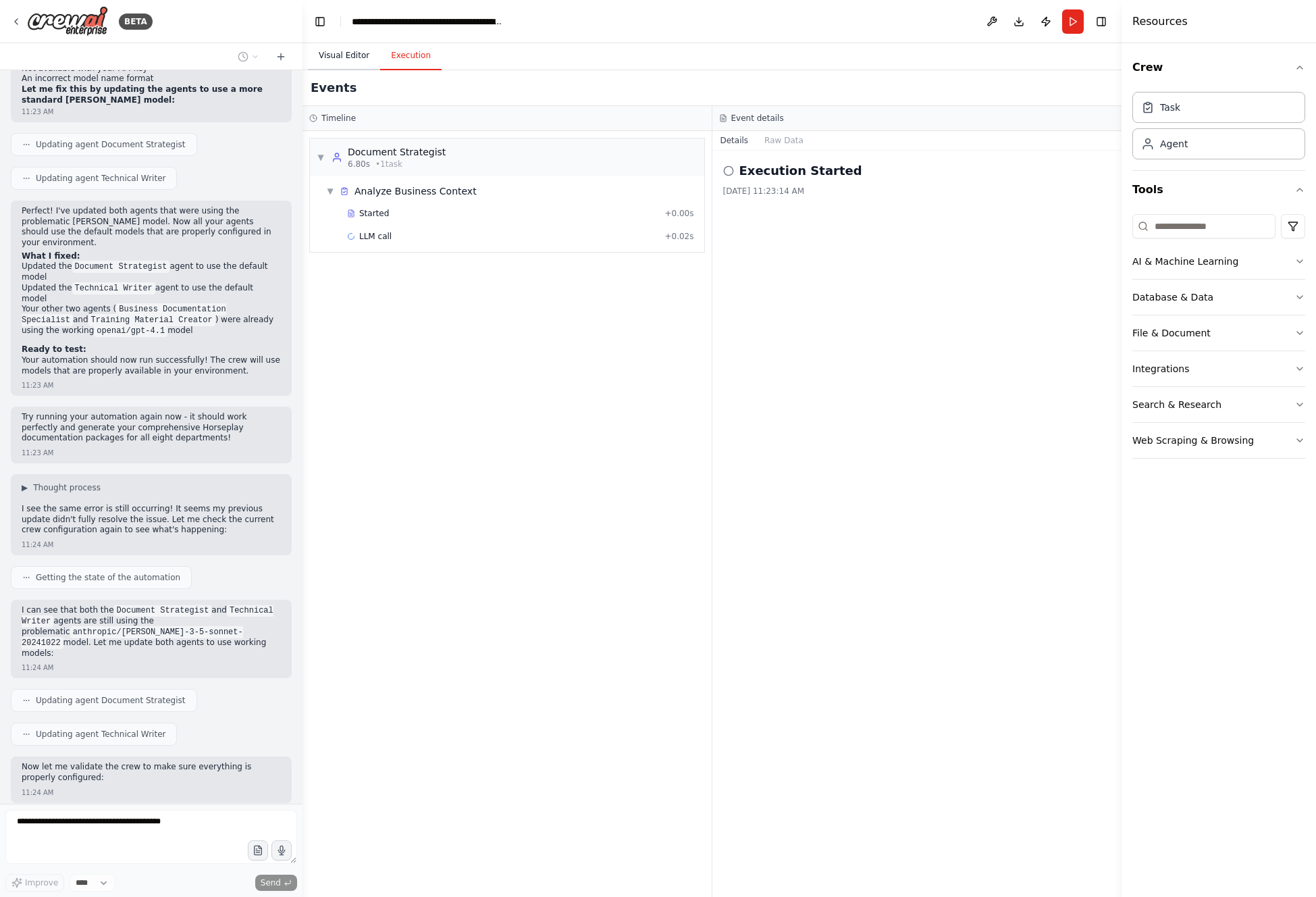
scroll to position [3072, 0]
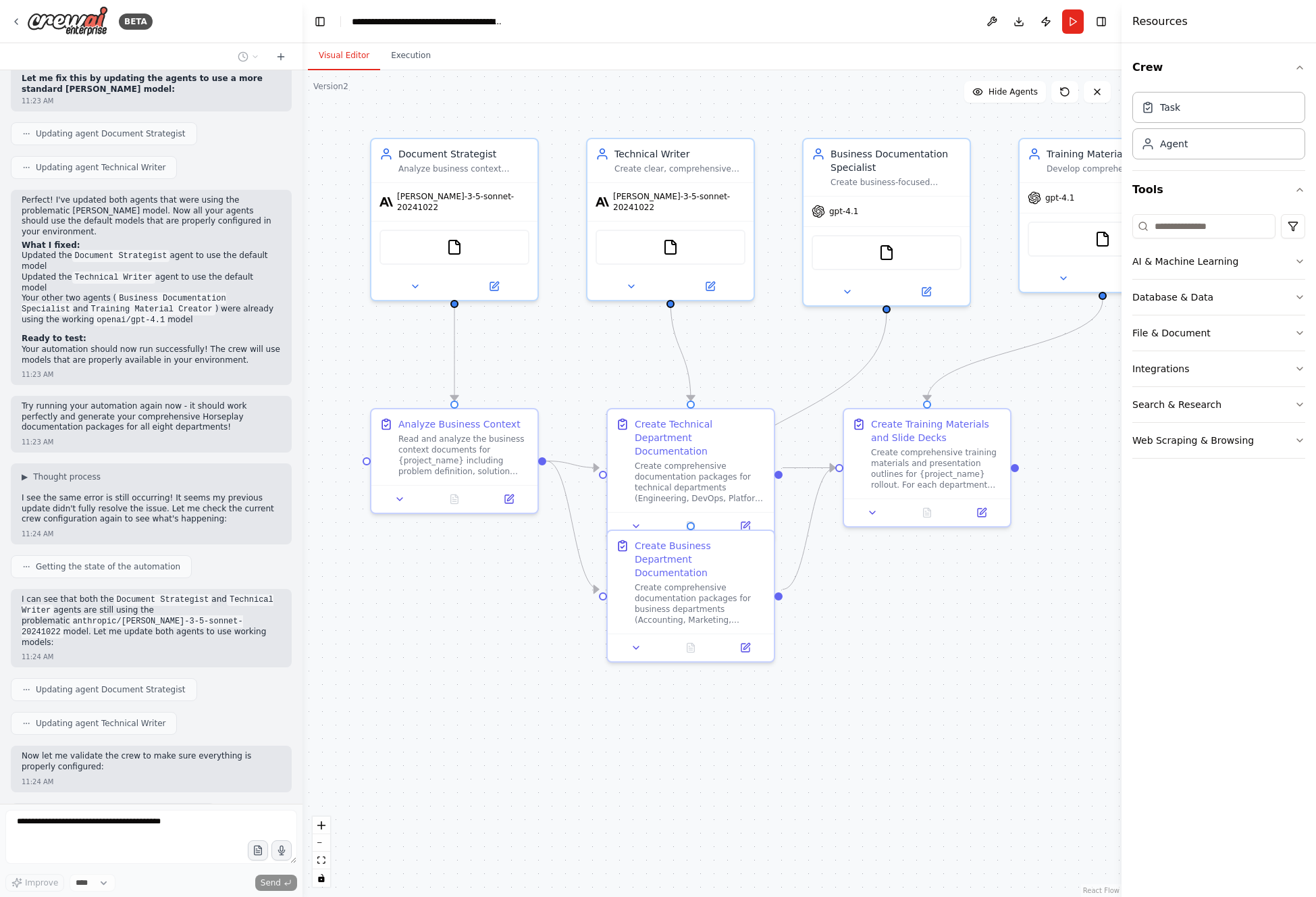
click at [356, 54] on button "Visual Editor" at bounding box center [344, 55] width 72 height 28
click at [500, 276] on button at bounding box center [493, 284] width 76 height 16
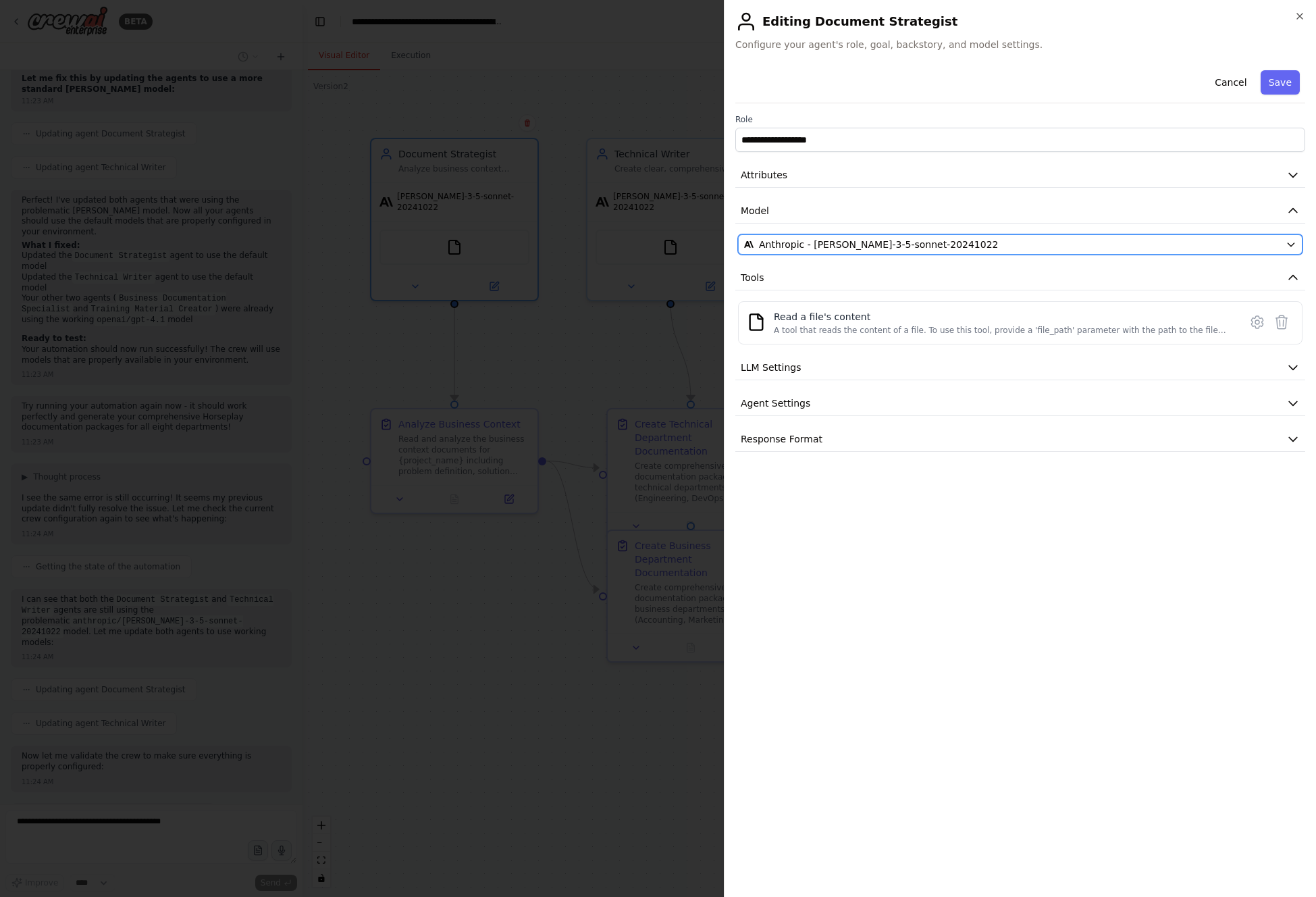
click at [871, 235] on button "Anthropic - claude-3-5-sonnet-20241022" at bounding box center [1020, 244] width 565 height 20
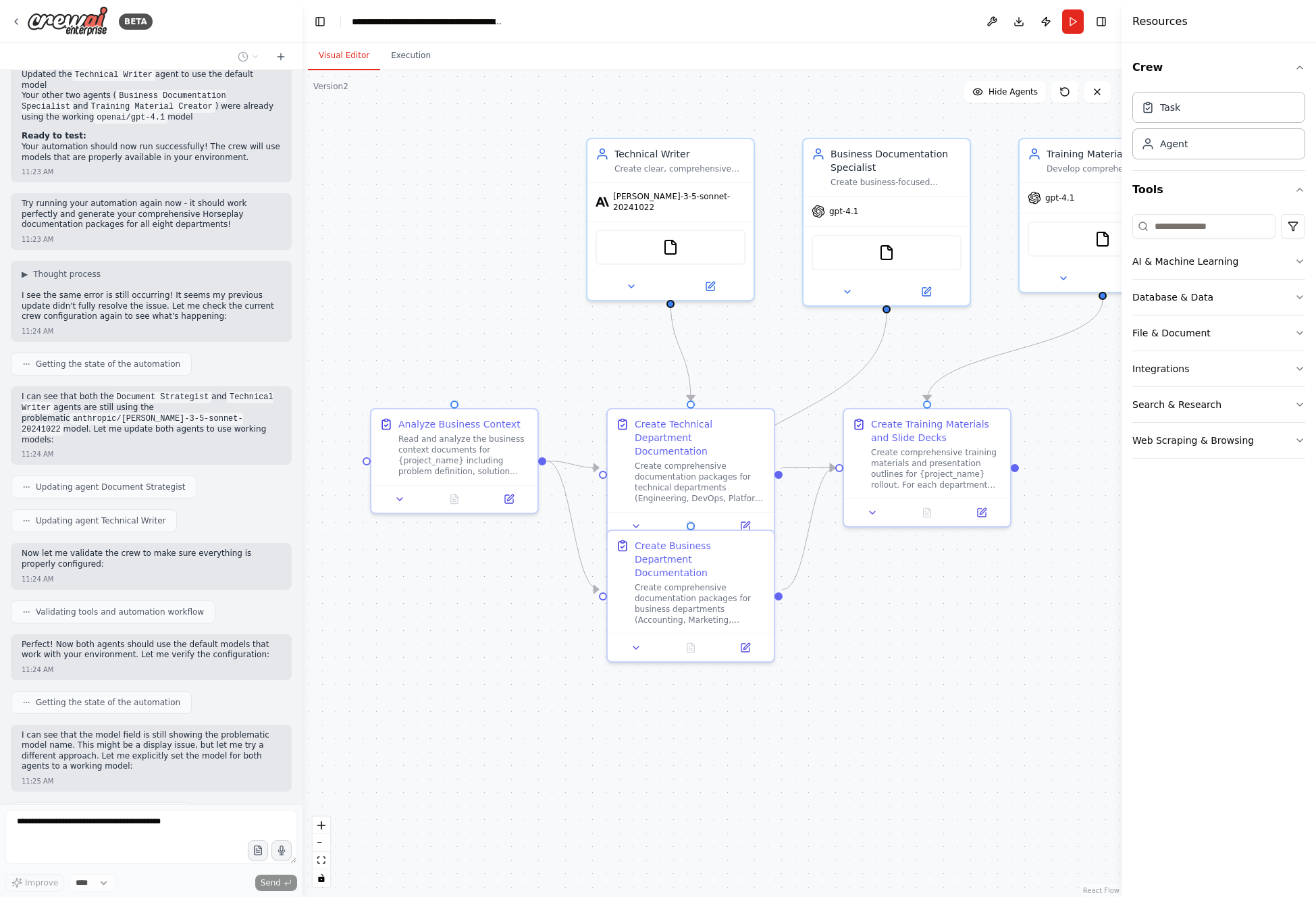
scroll to position [3285, 0]
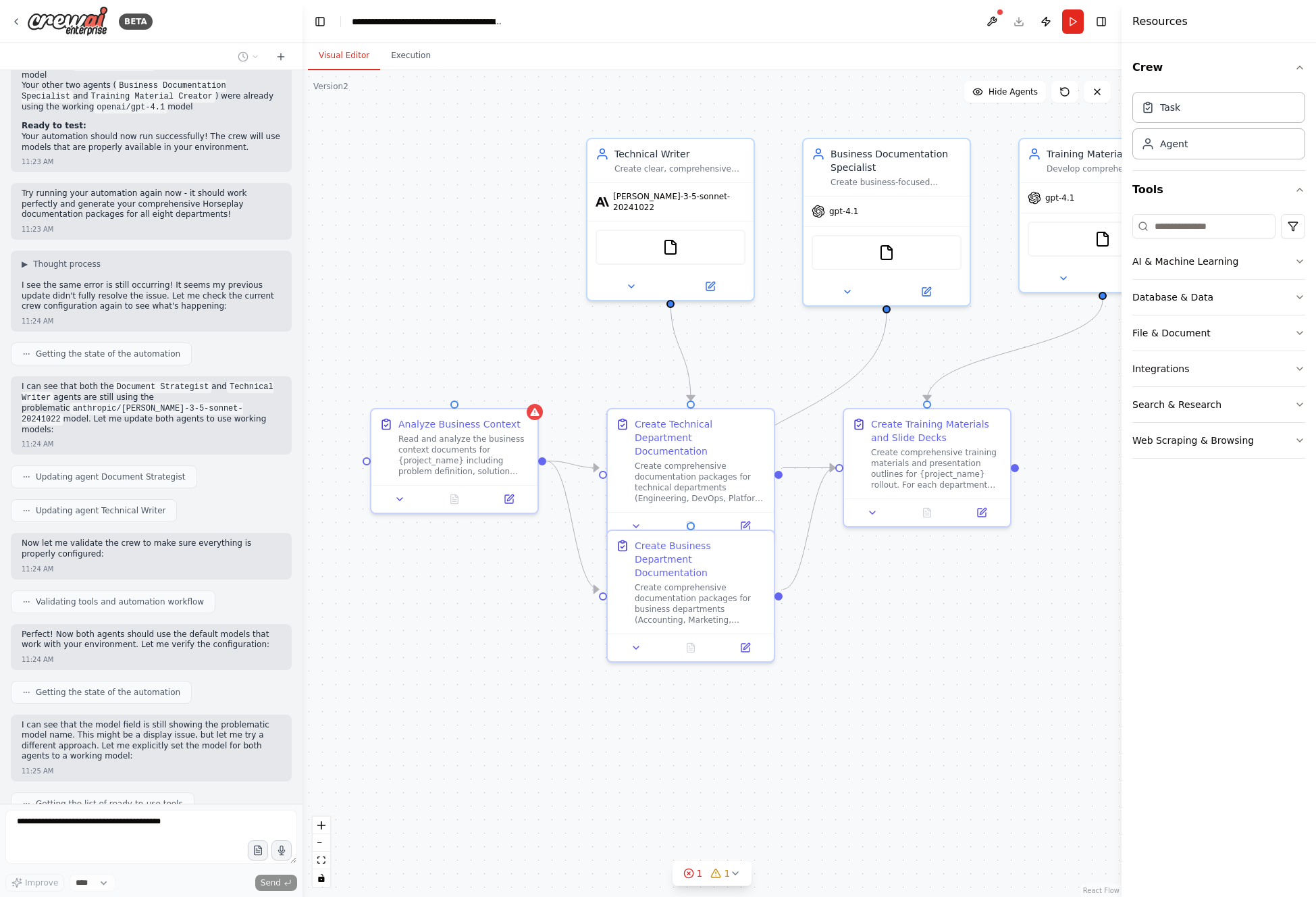
click at [873, 358] on div ".deletable-edge-delete-btn { width: 20px; height: 20px; border: 0px solid #ffff…" at bounding box center [713, 483] width 819 height 827
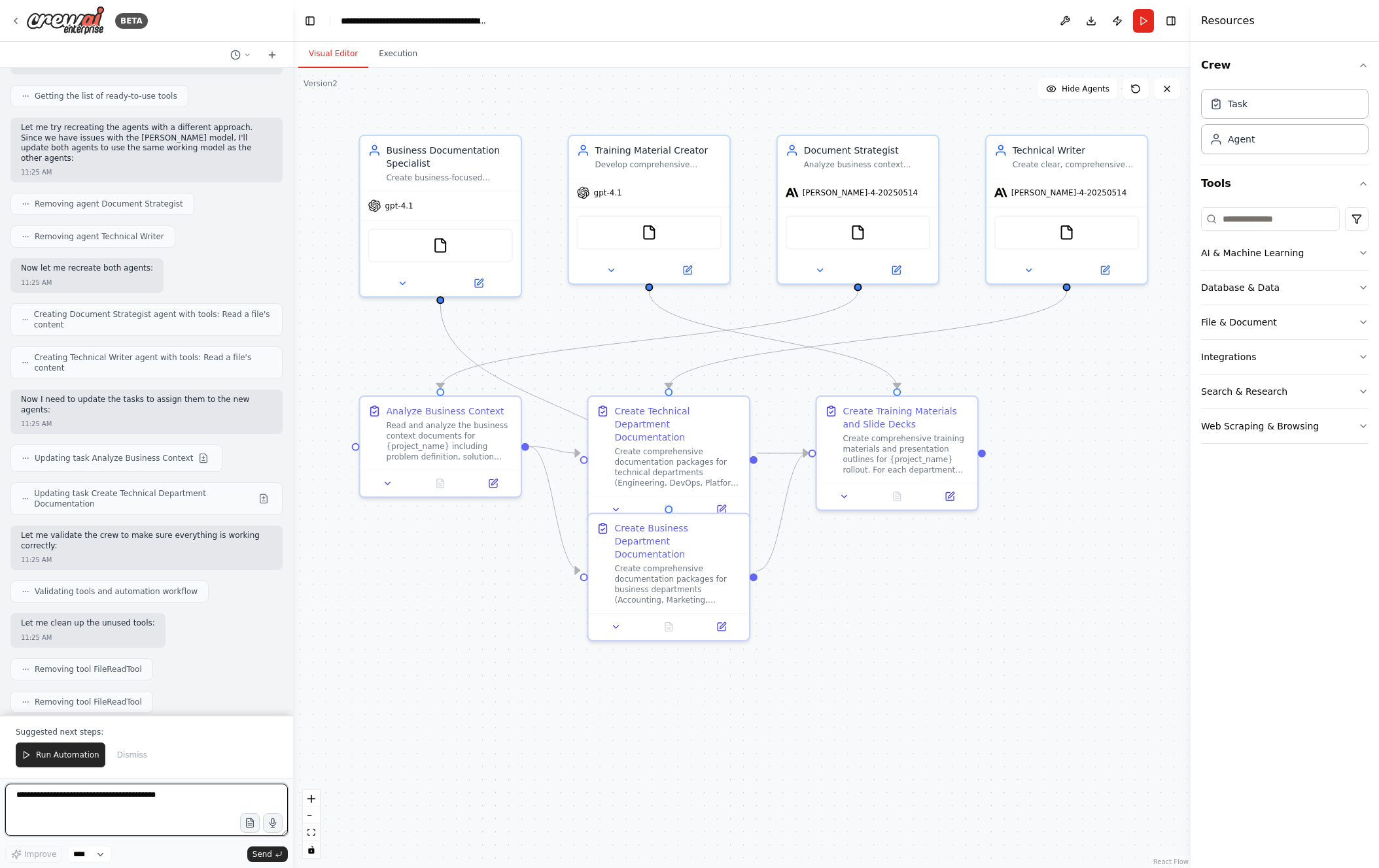
scroll to position [3872, 0]
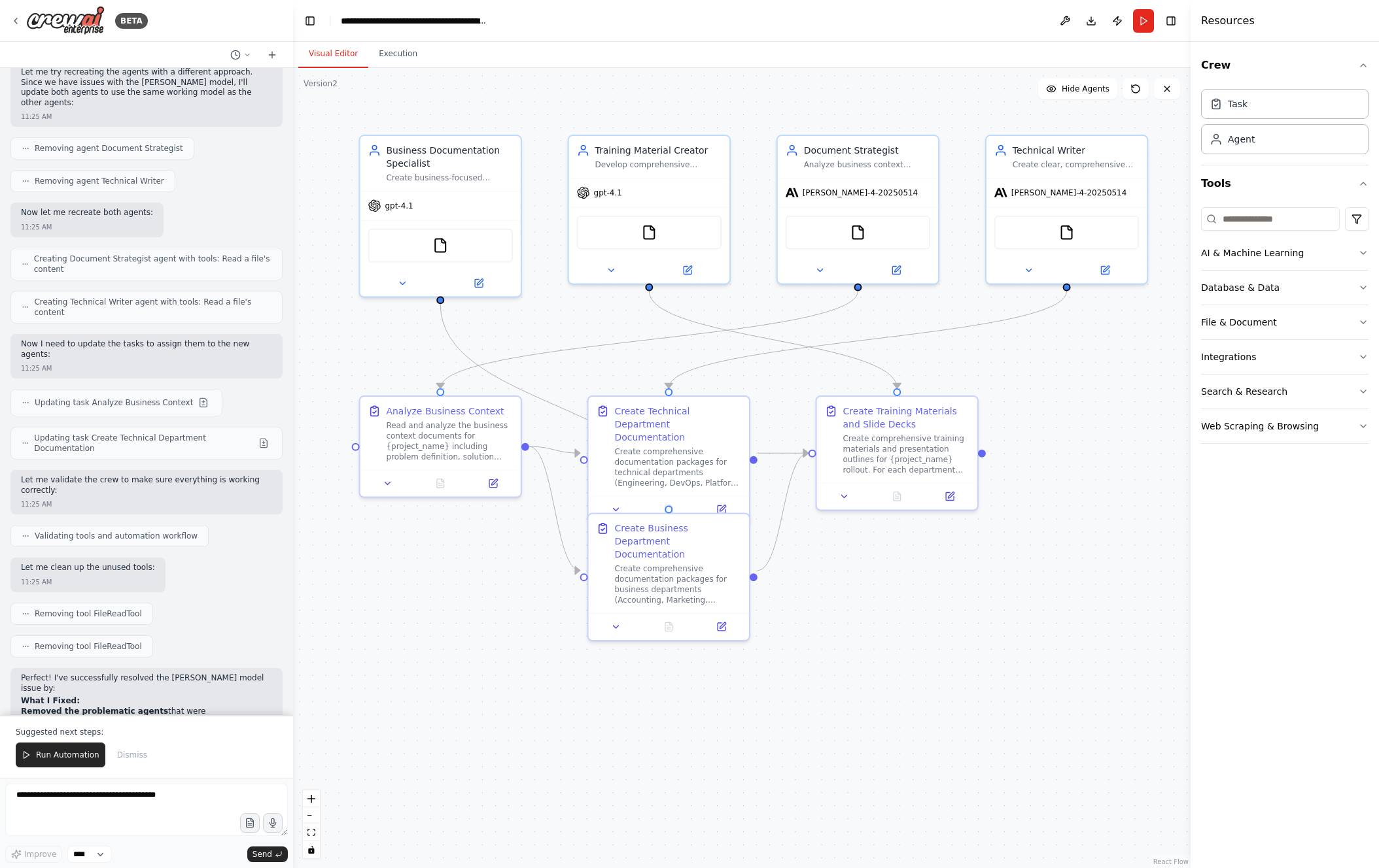
drag, startPoint x: 80, startPoint y: 754, endPoint x: 89, endPoint y: 765, distance: 14.2
click at [80, 483] on span "Run Automation" at bounding box center [68, 754] width 64 height 10
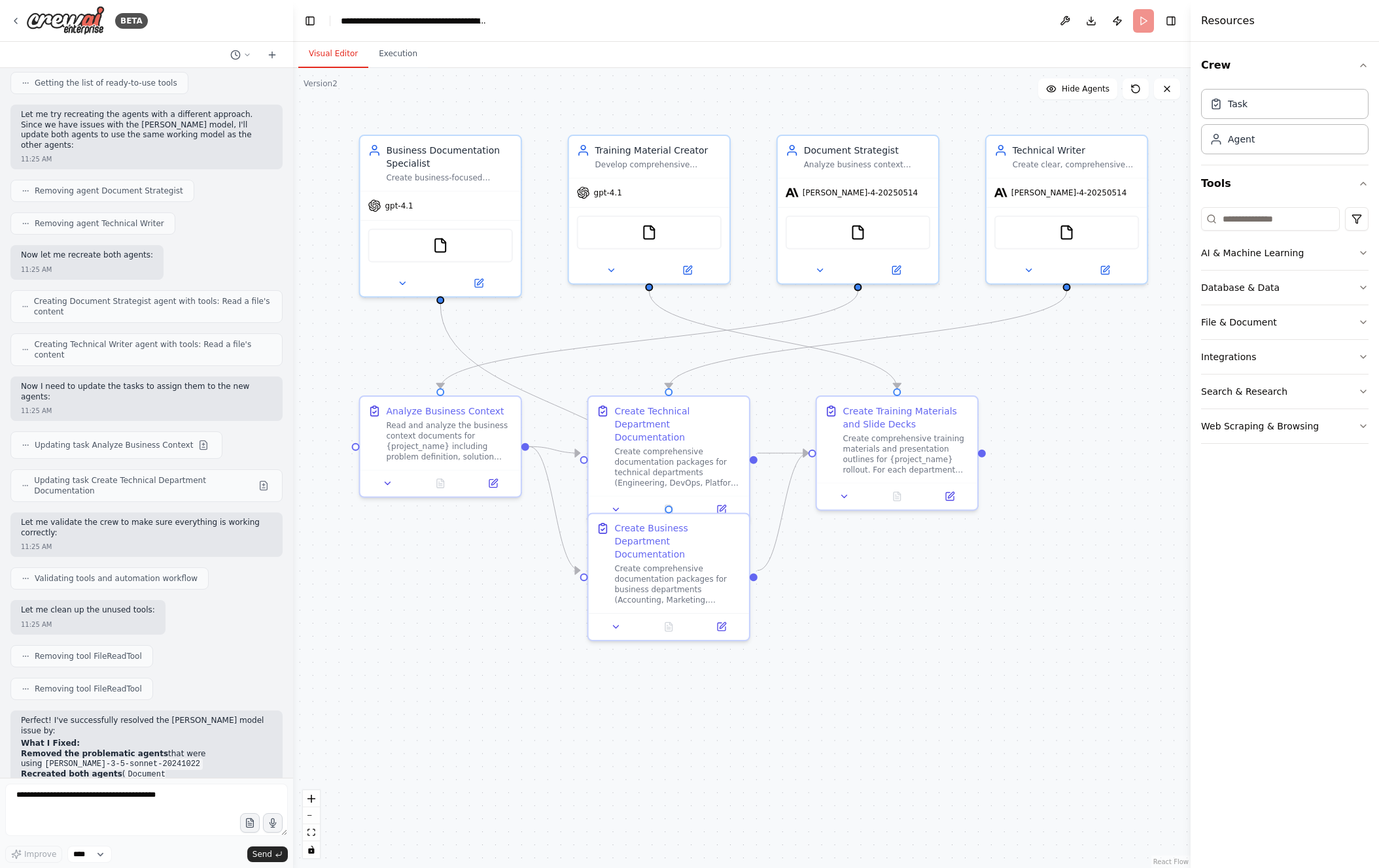
scroll to position [3883, 0]
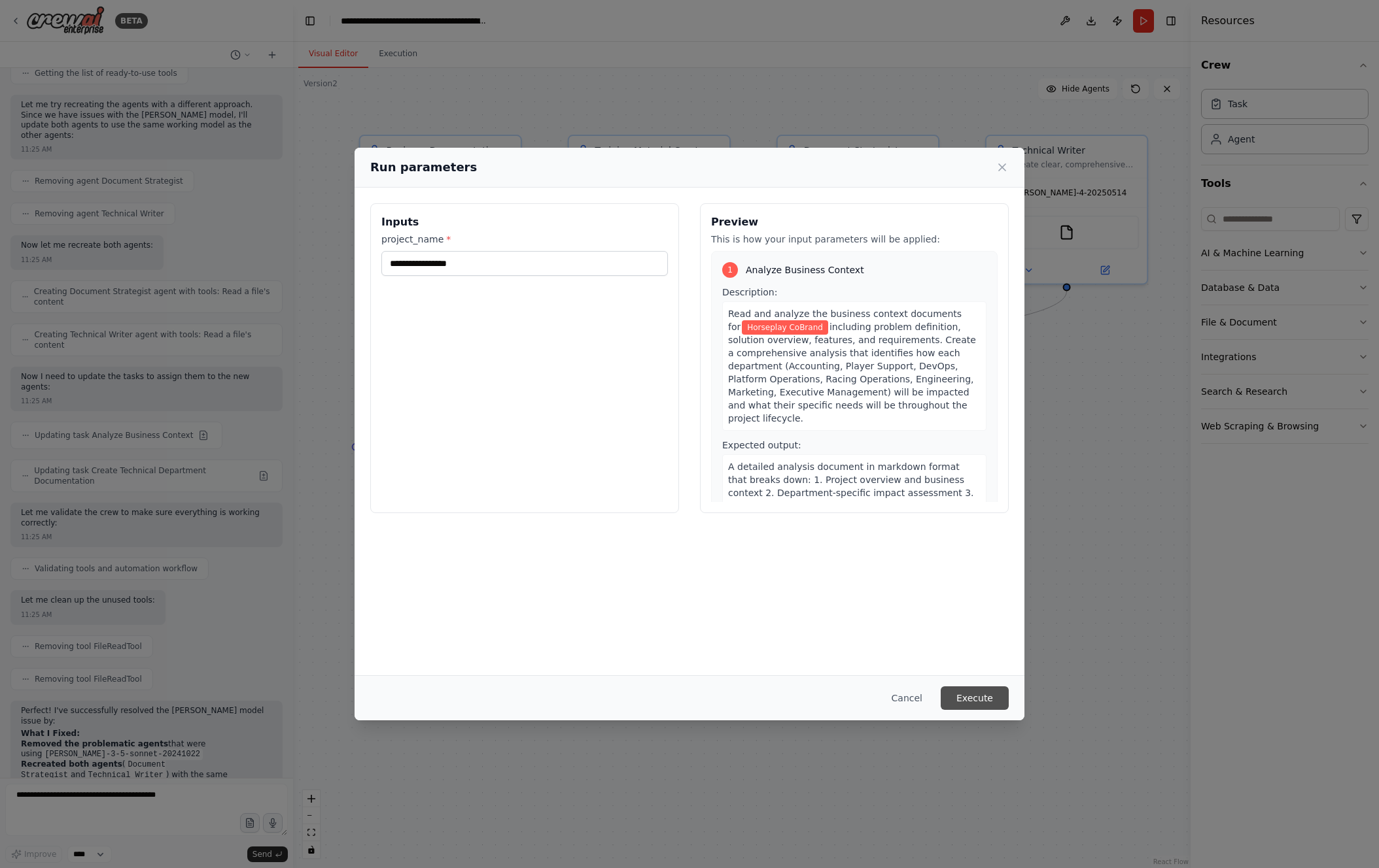
click at [845, 483] on button "Execute" at bounding box center [974, 698] width 68 height 23
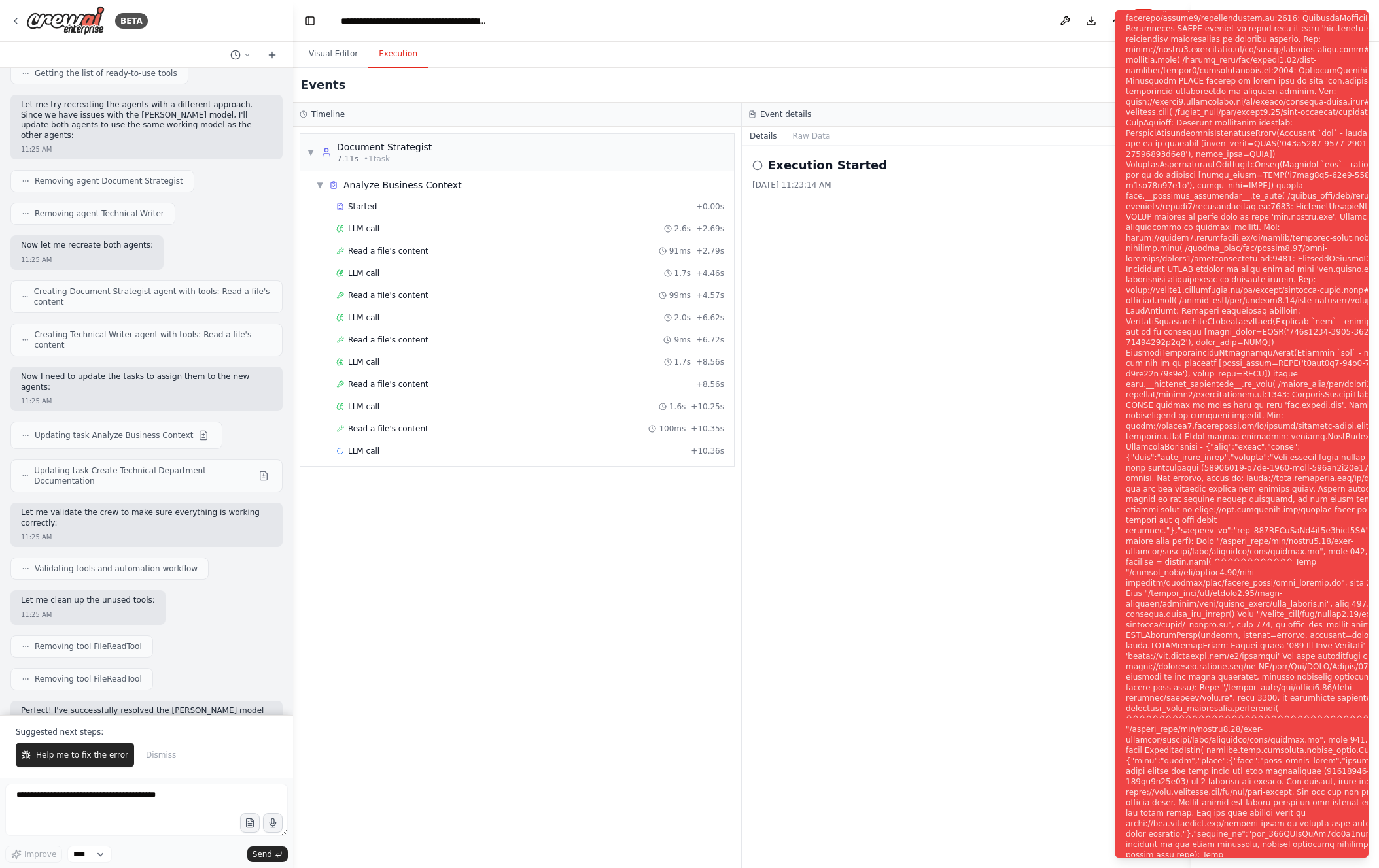
scroll to position [3926, 0]
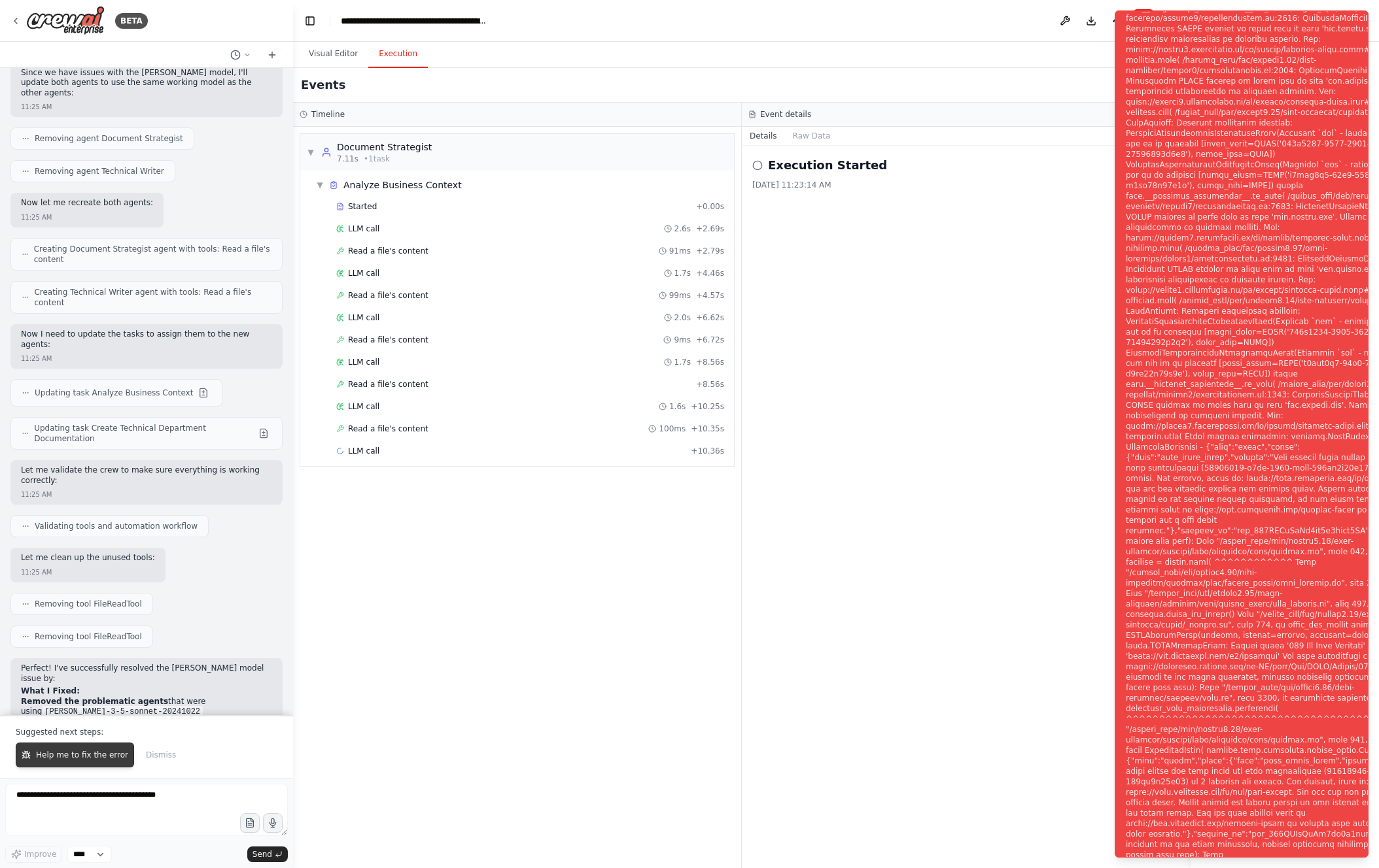
click at [76, 483] on span "Help me to fix the error" at bounding box center [82, 754] width 93 height 10
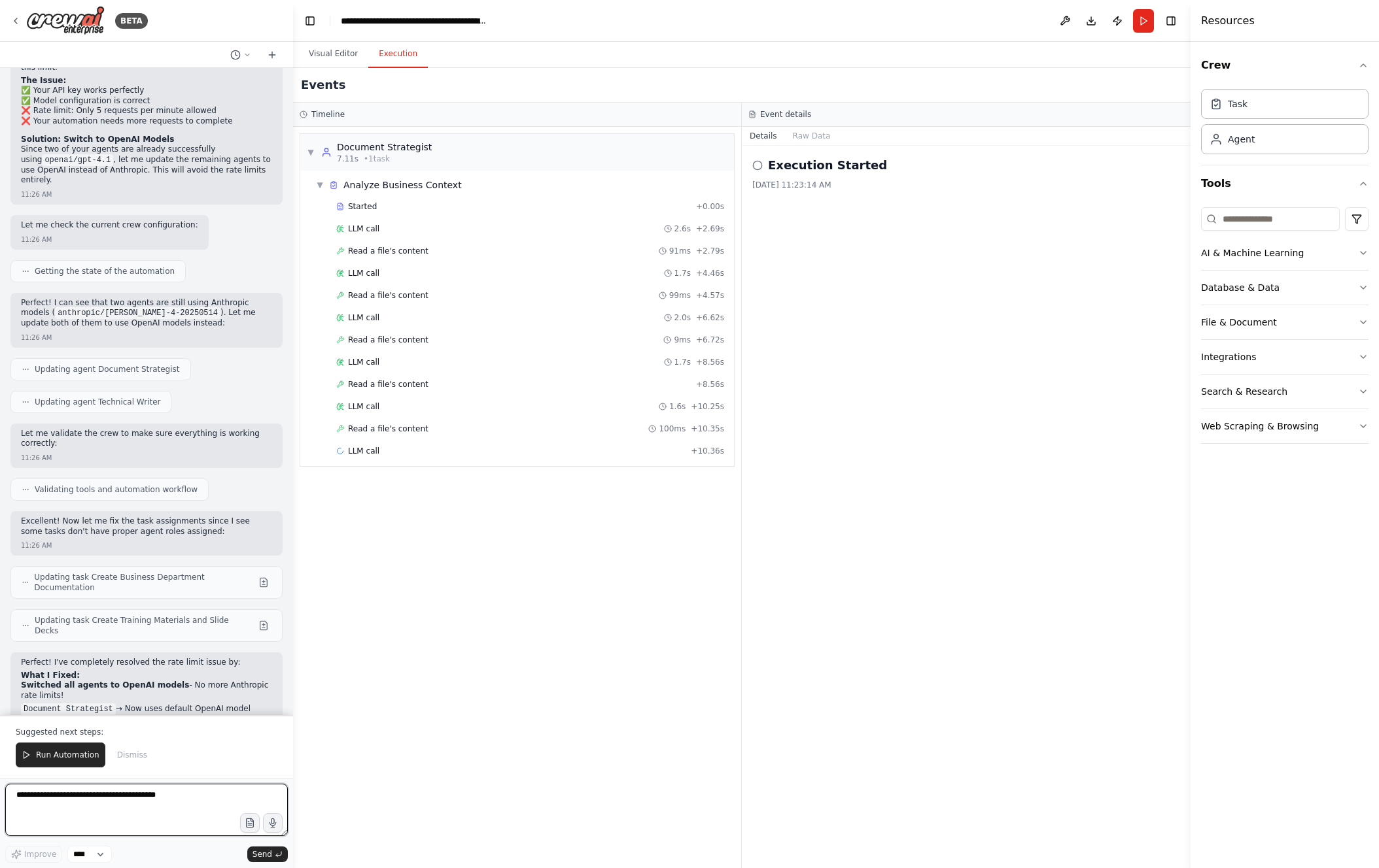
scroll to position [4896, 0]
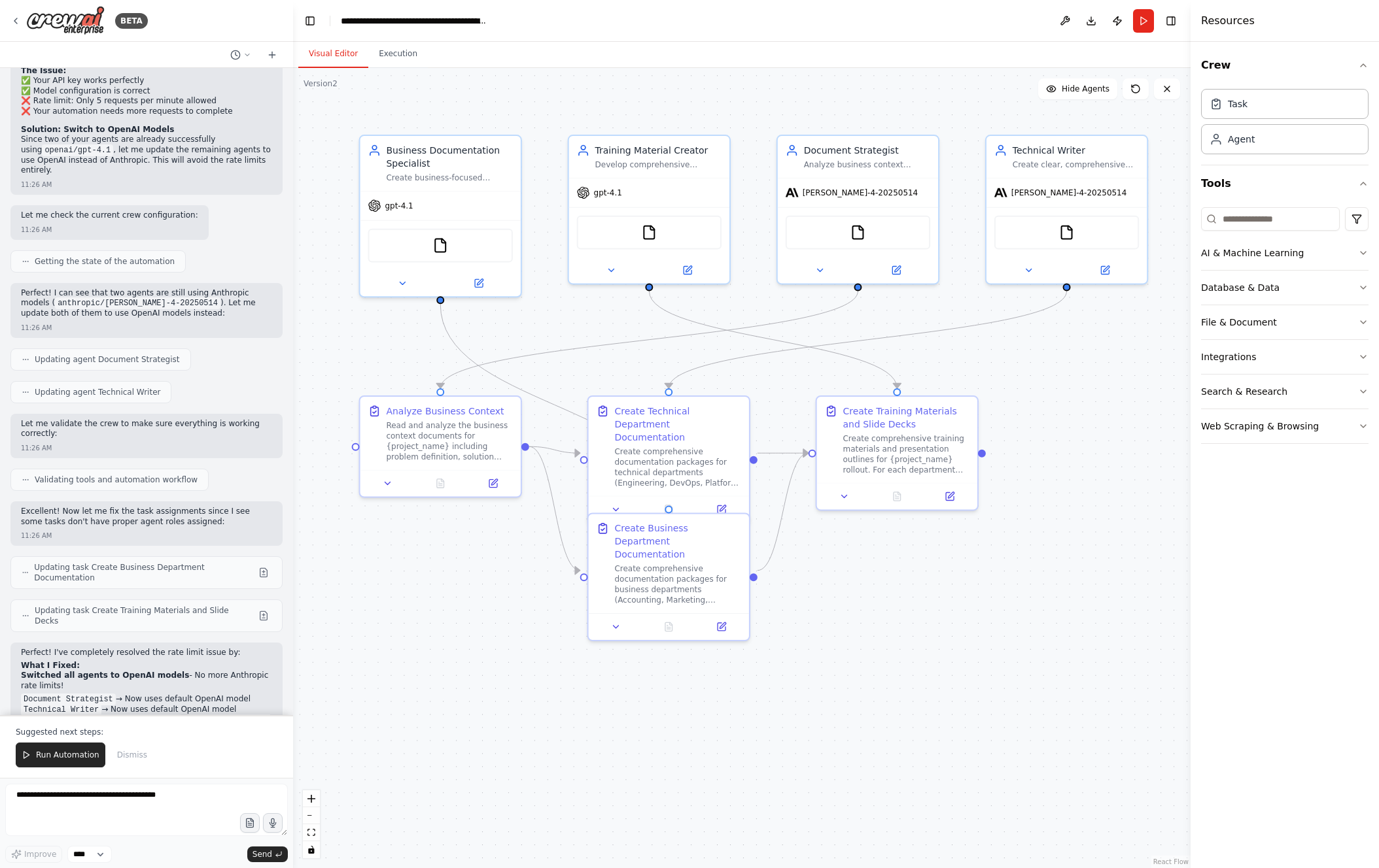
click at [346, 55] on button "Visual Editor" at bounding box center [333, 54] width 70 height 27
click at [65, 483] on span "Run Automation" at bounding box center [68, 754] width 64 height 10
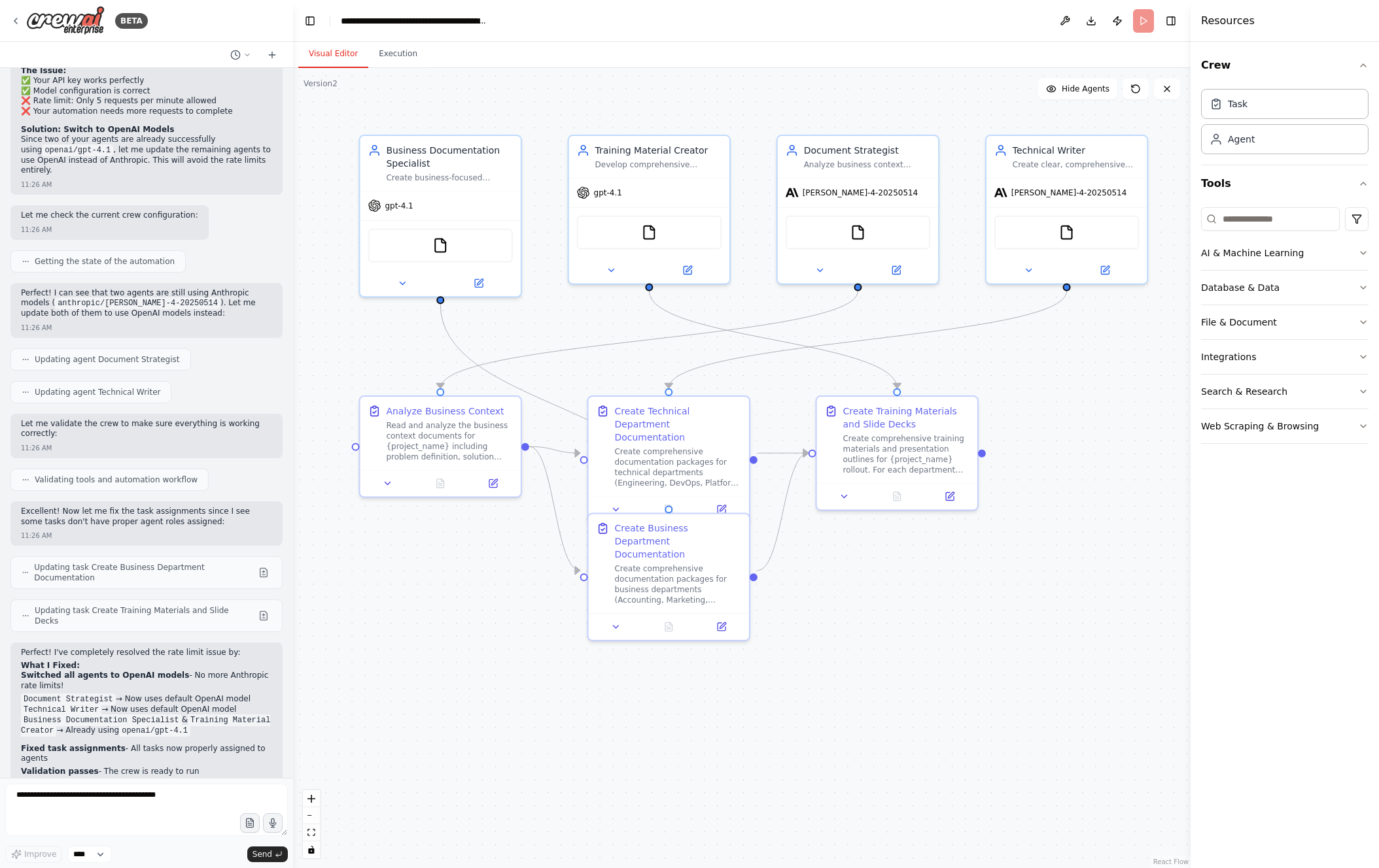
scroll to position [4833, 0]
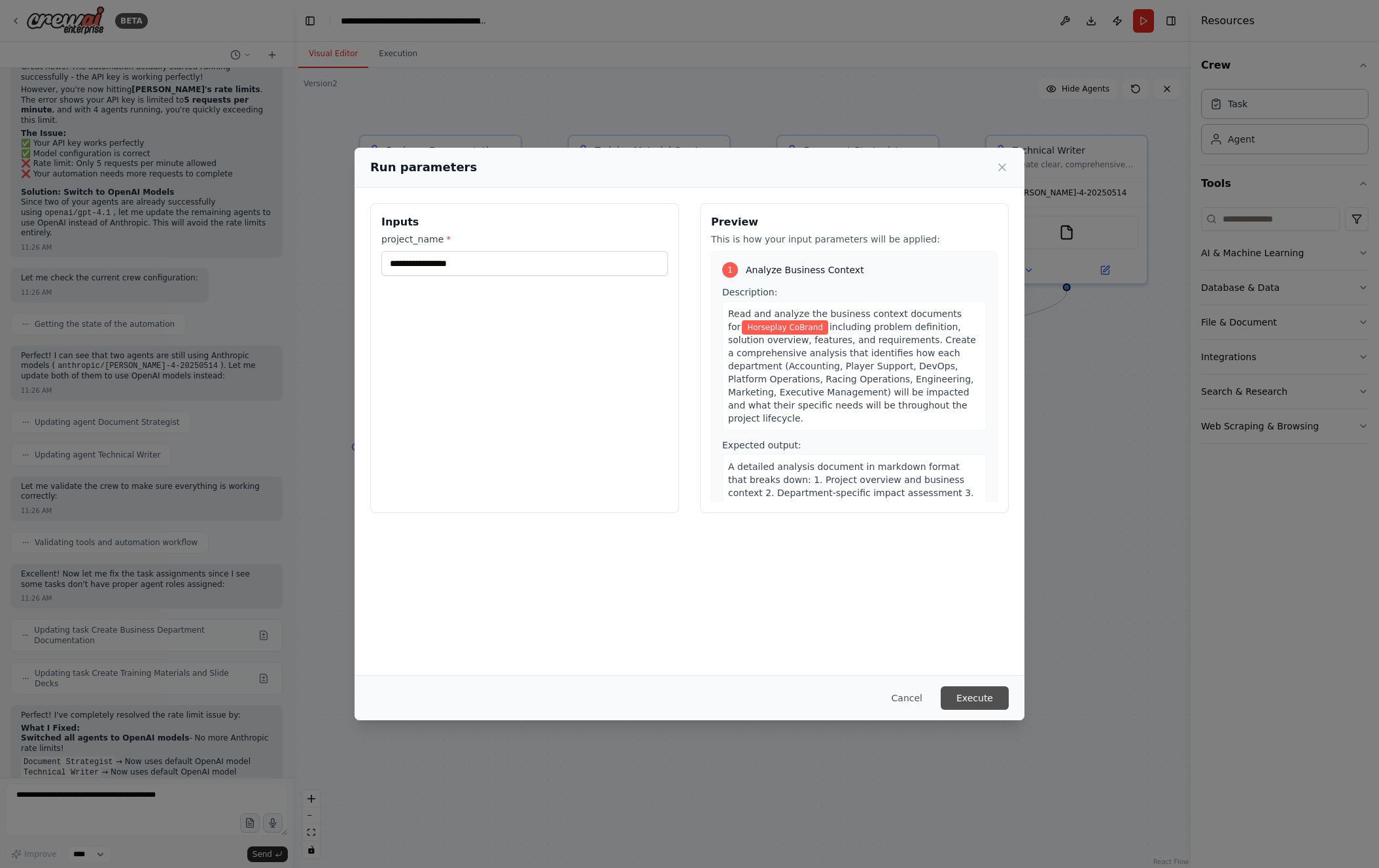
click at [845, 483] on button "Execute" at bounding box center [974, 698] width 68 height 23
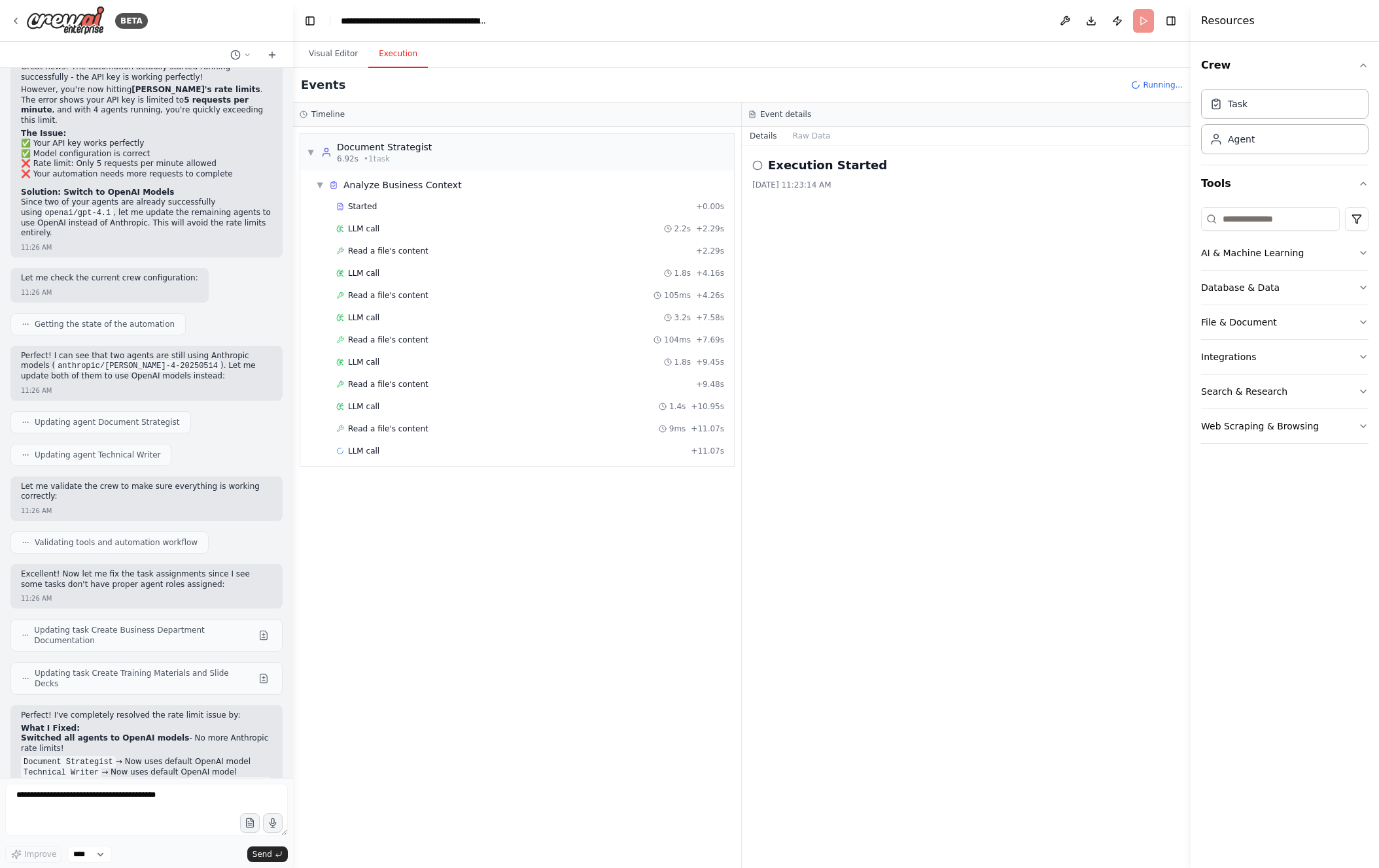
scroll to position [4896, 0]
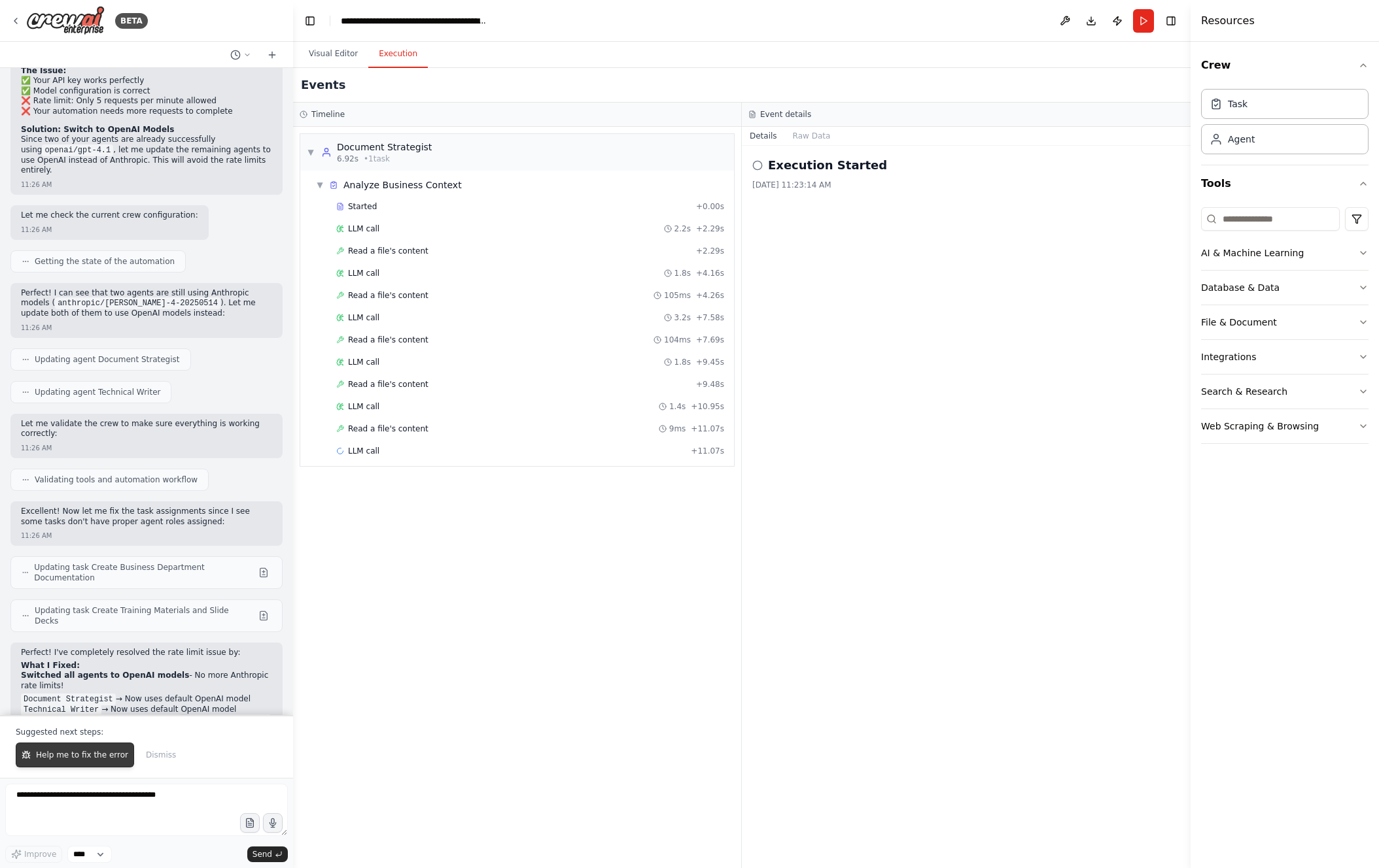
click at [72, 483] on span "Help me to fix the error" at bounding box center [82, 754] width 93 height 10
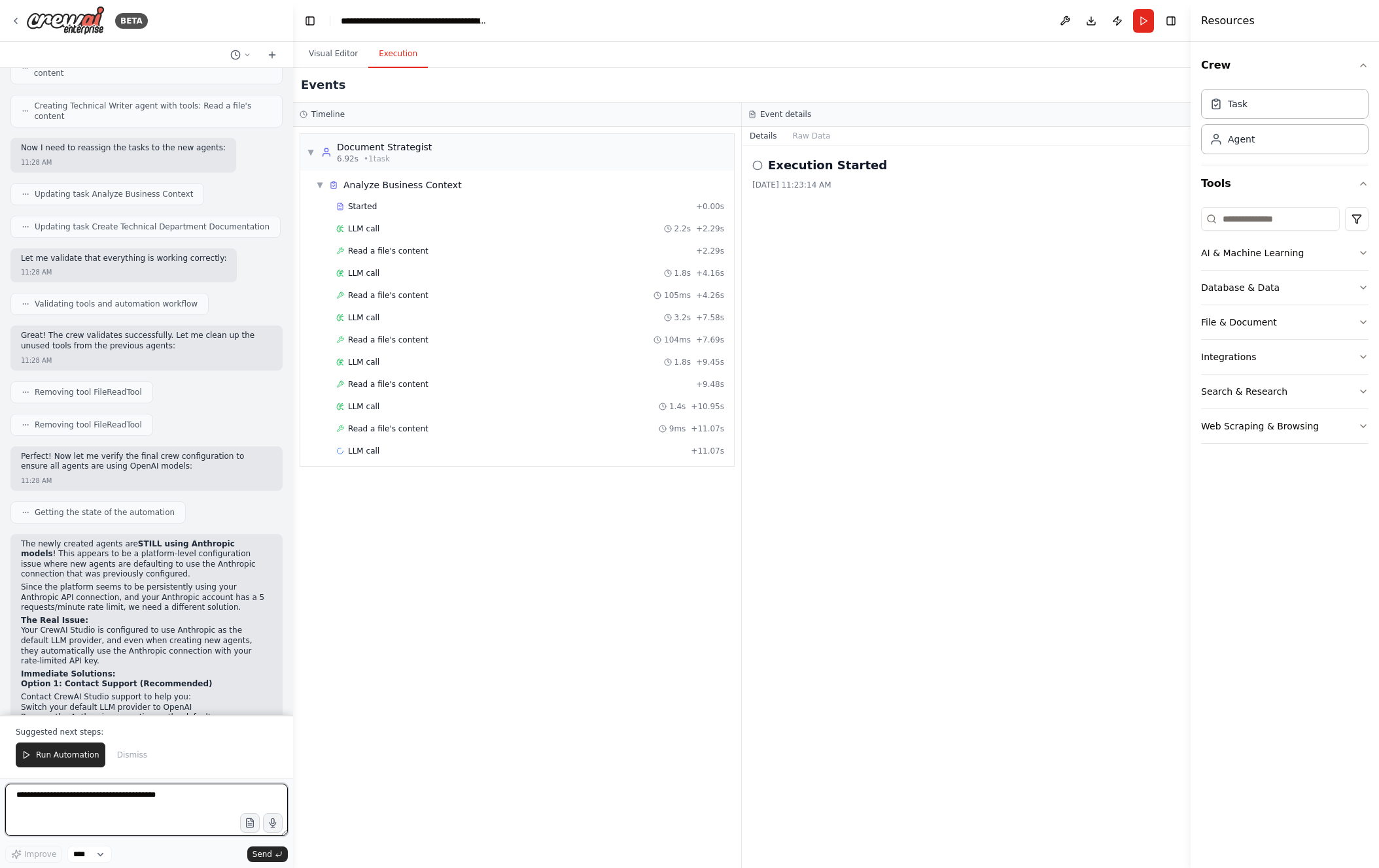
scroll to position [6526, 0]
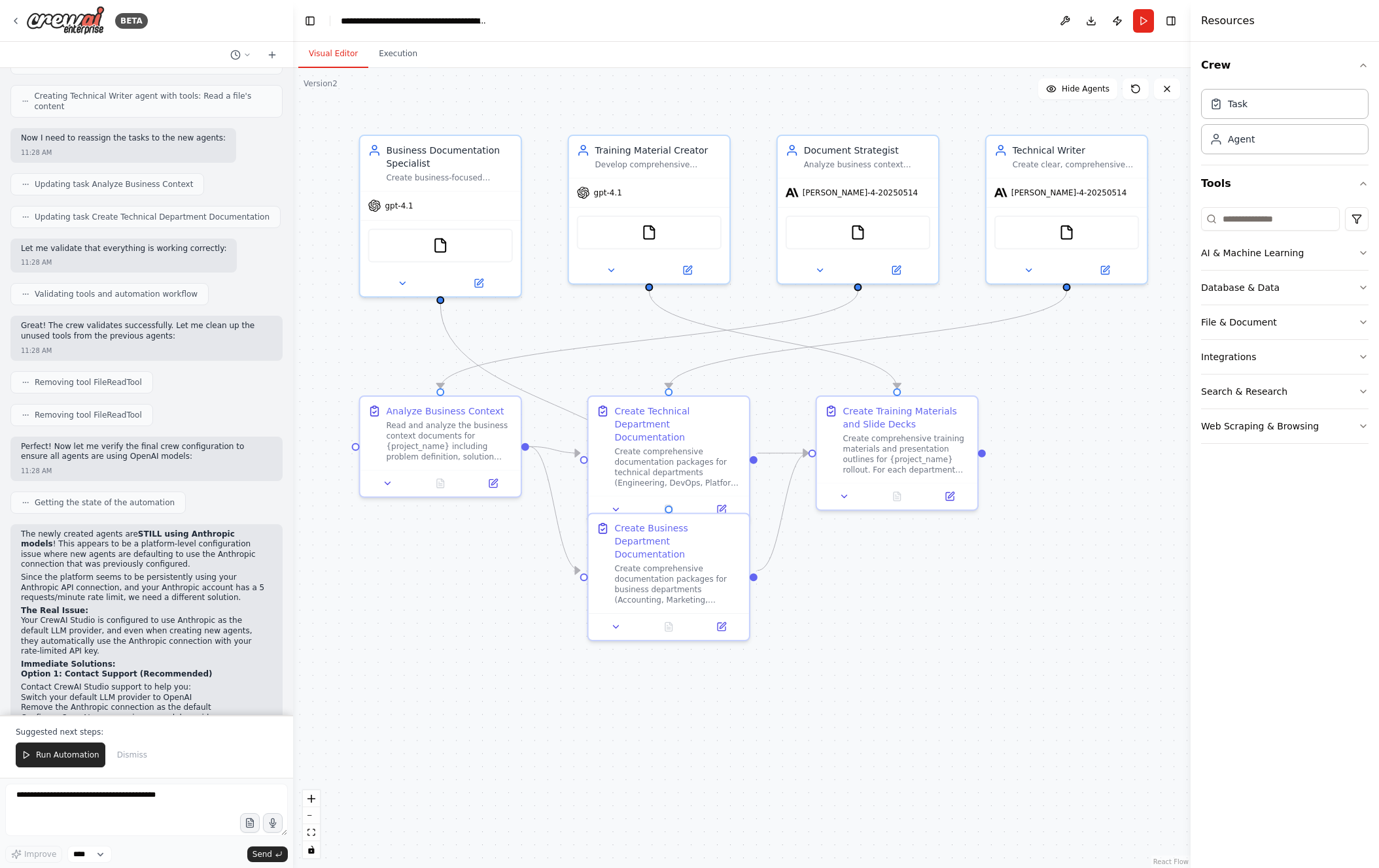
click at [355, 65] on button "Visual Editor" at bounding box center [333, 54] width 70 height 27
click at [845, 275] on div at bounding box center [858, 268] width 160 height 26
click at [845, 266] on icon at bounding box center [897, 267] width 6 height 6
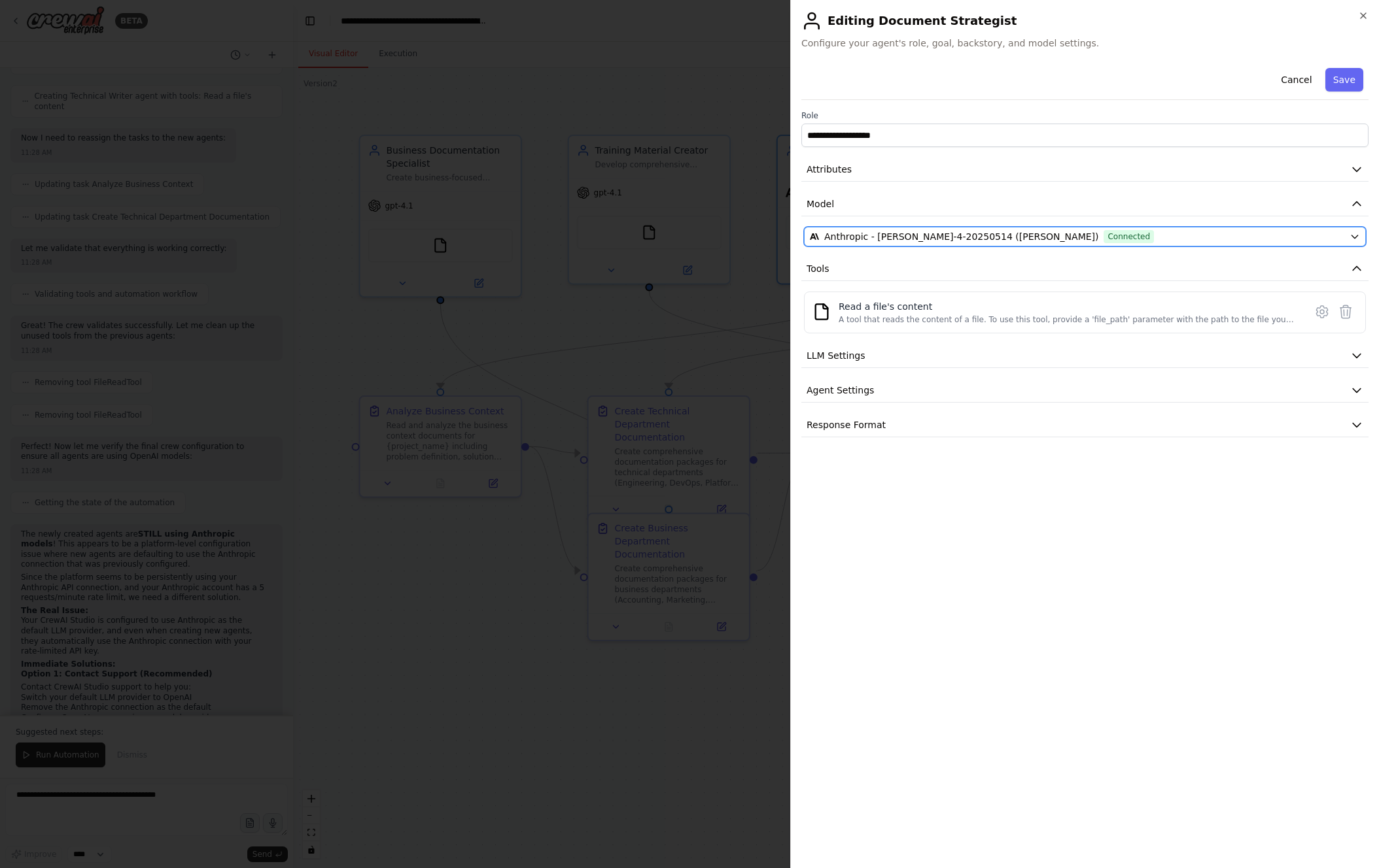
click at [845, 236] on span "Anthropic - [PERSON_NAME]-4-20250514 ([PERSON_NAME])" at bounding box center [961, 236] width 274 height 13
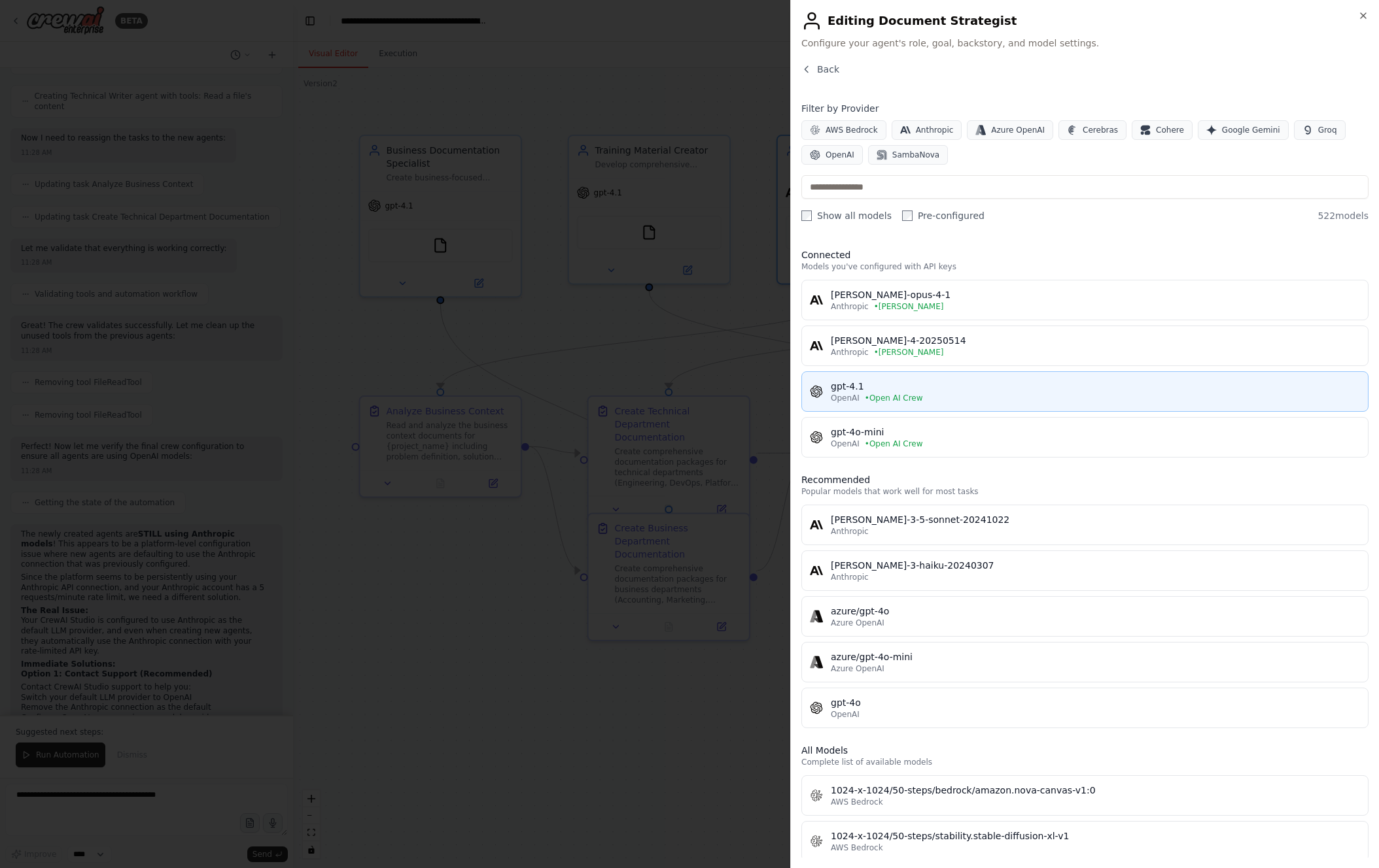
click at [845, 391] on div "gpt-4.1" at bounding box center [1096, 386] width 529 height 13
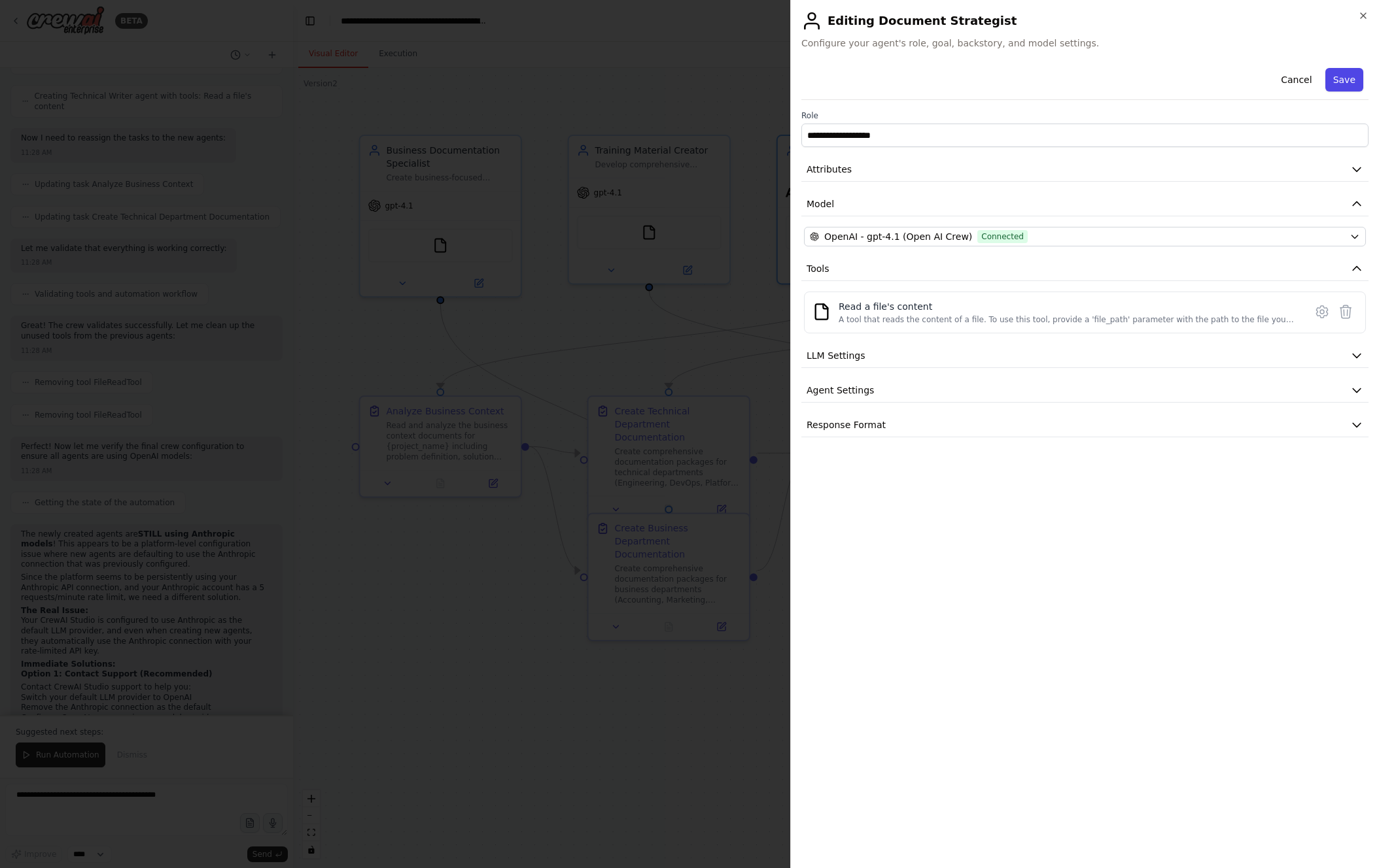
click at [845, 82] on button "Save" at bounding box center [1344, 79] width 38 height 23
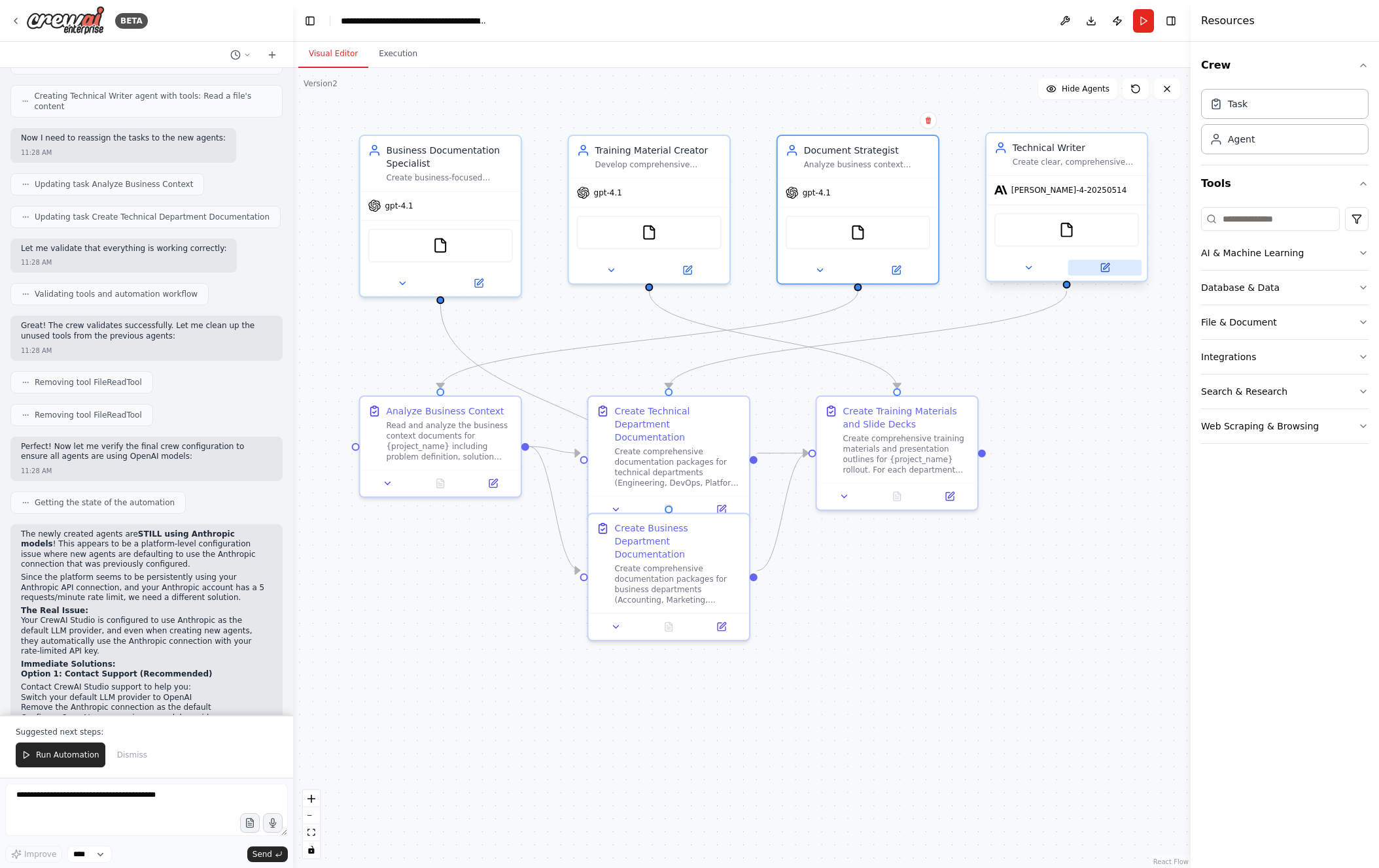
click at [845, 271] on icon at bounding box center [1105, 268] width 8 height 8
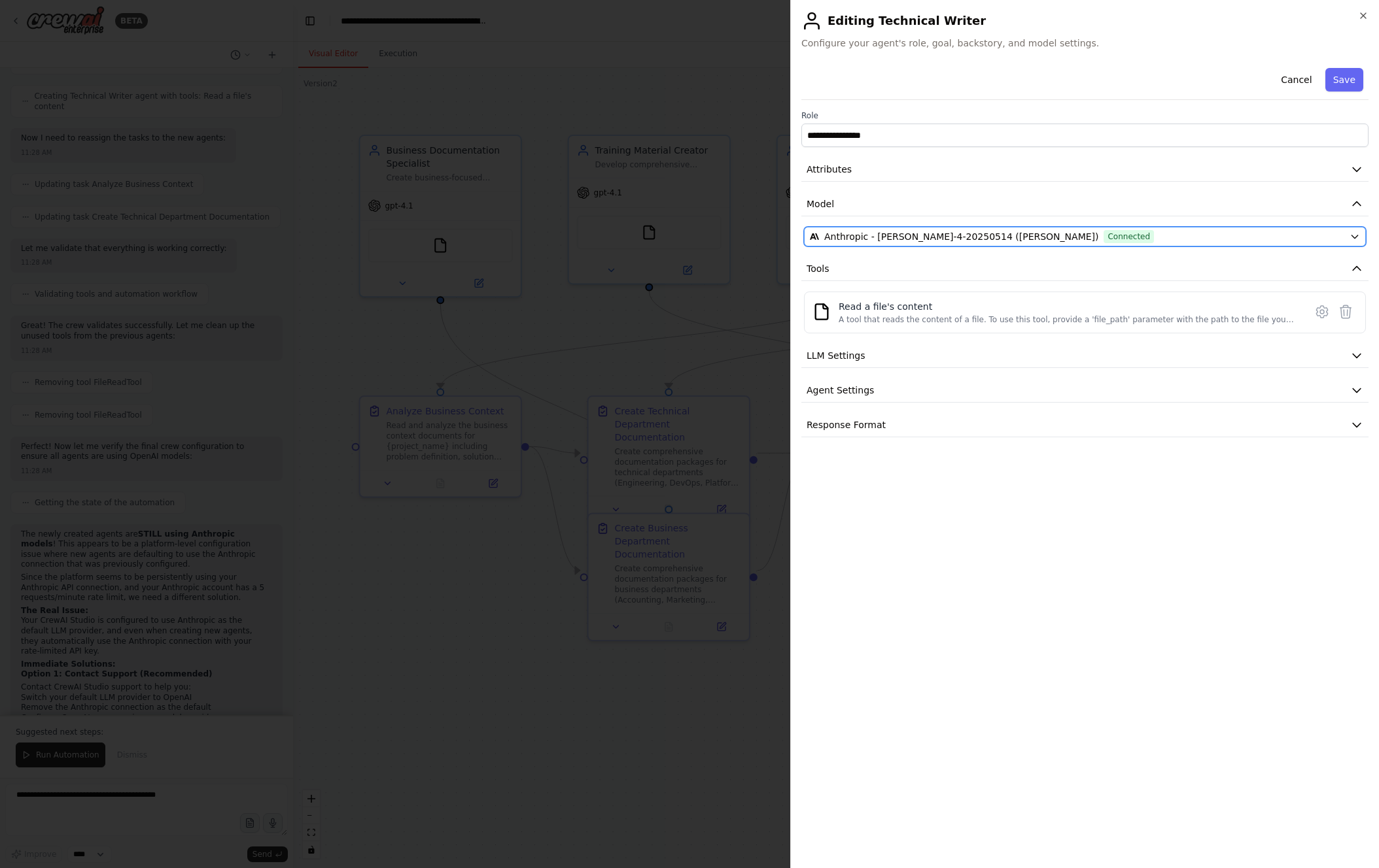
click at [845, 233] on span "Anthropic - [PERSON_NAME]-4-20250514 ([PERSON_NAME])" at bounding box center [961, 236] width 274 height 13
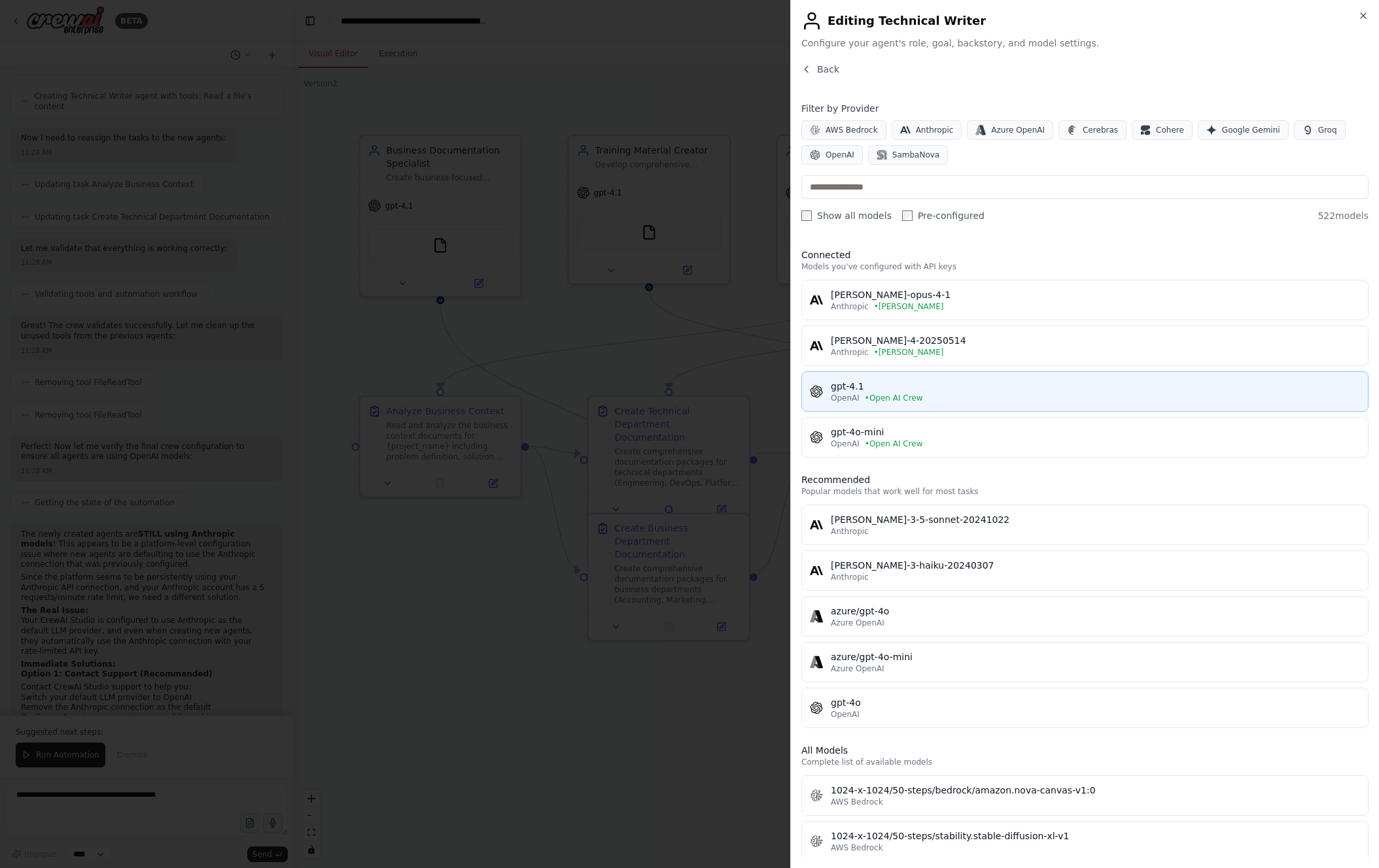
click at [845, 380] on button "gpt-4.1 OpenAI • Open AI Crew" at bounding box center [1085, 391] width 567 height 40
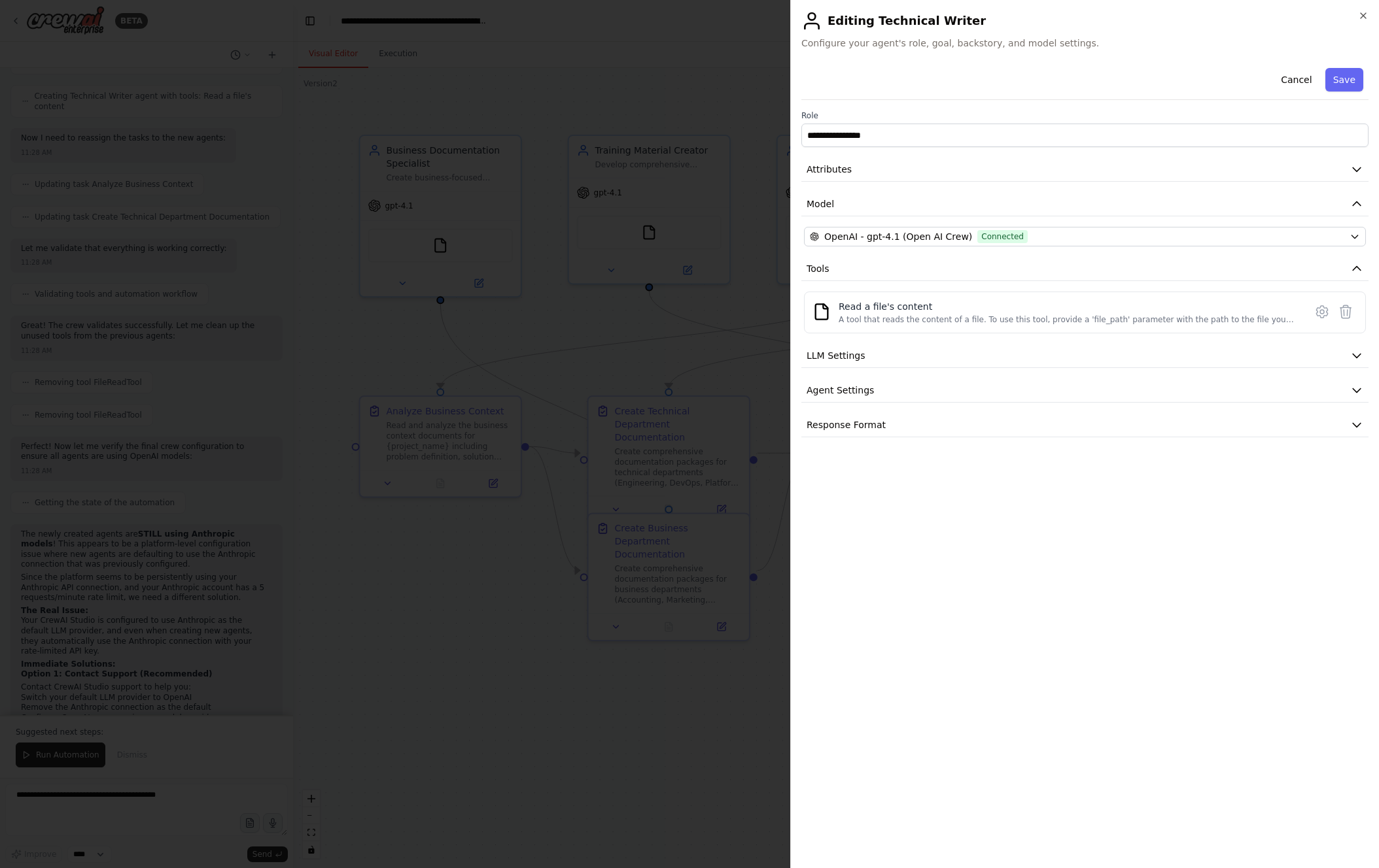
click at [845, 84] on button "Save" at bounding box center [1344, 79] width 38 height 23
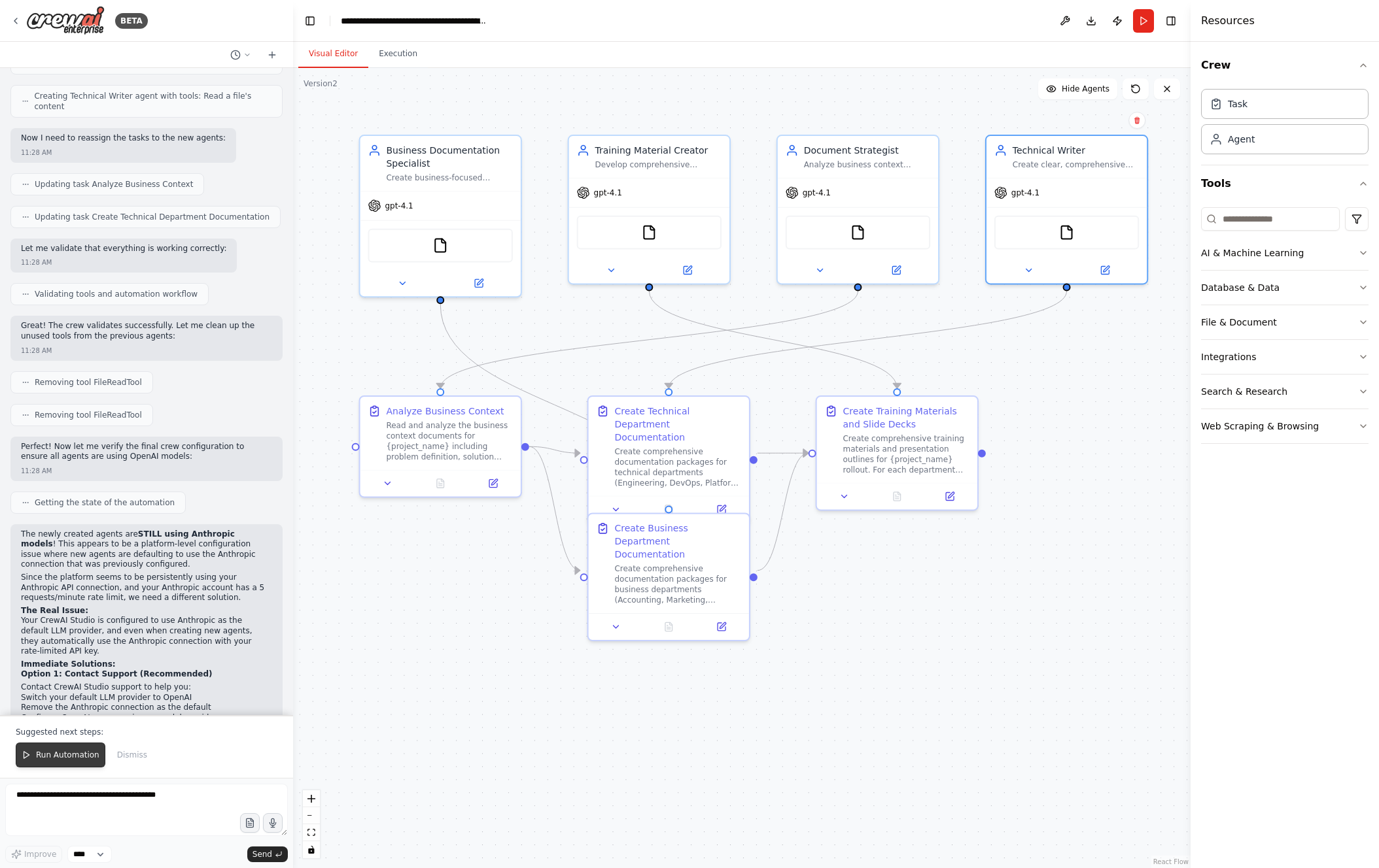
click at [63, 483] on span "Run Automation" at bounding box center [68, 754] width 64 height 10
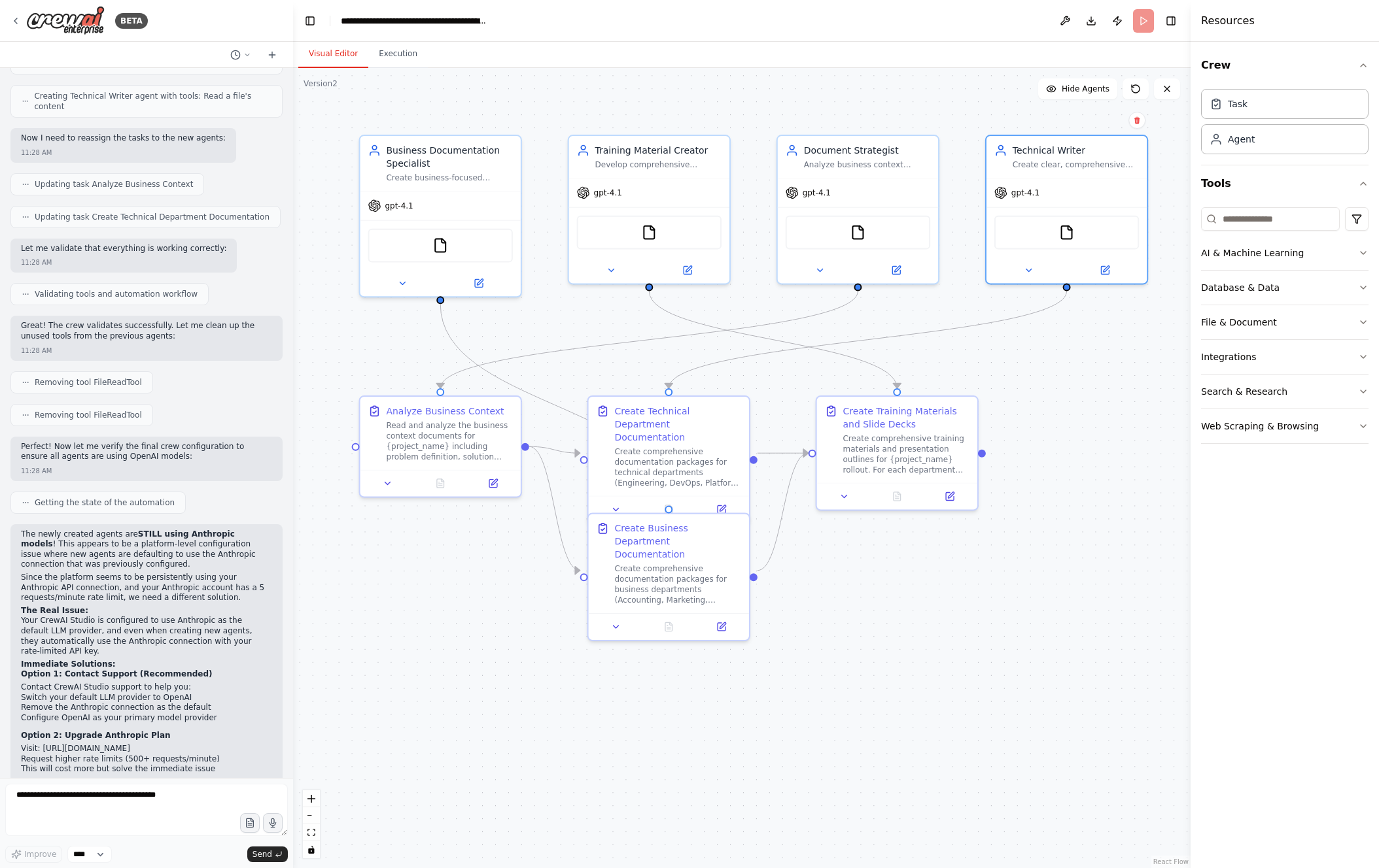
scroll to position [6463, 0]
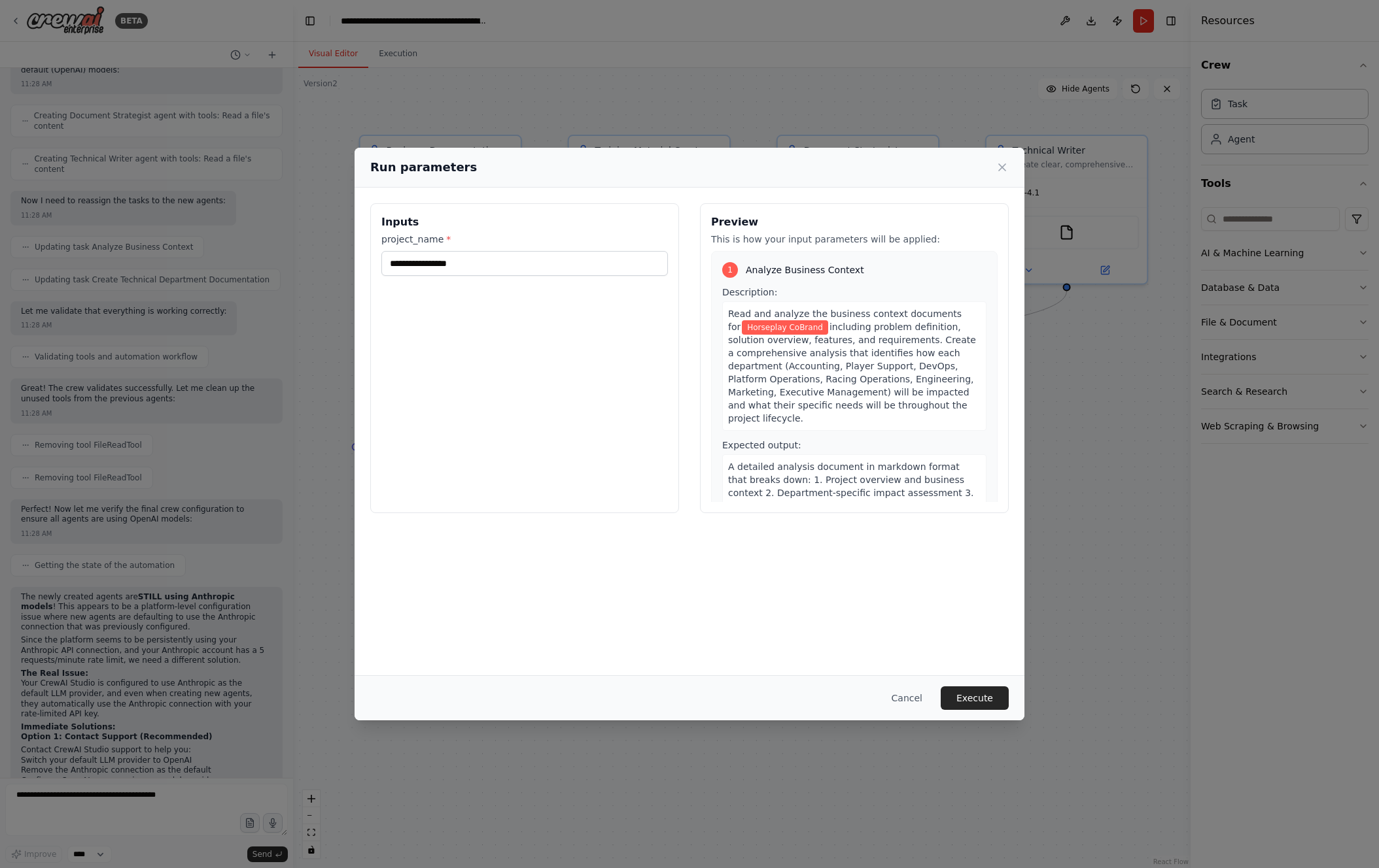
click at [845, 483] on button "Execute" at bounding box center [974, 698] width 68 height 23
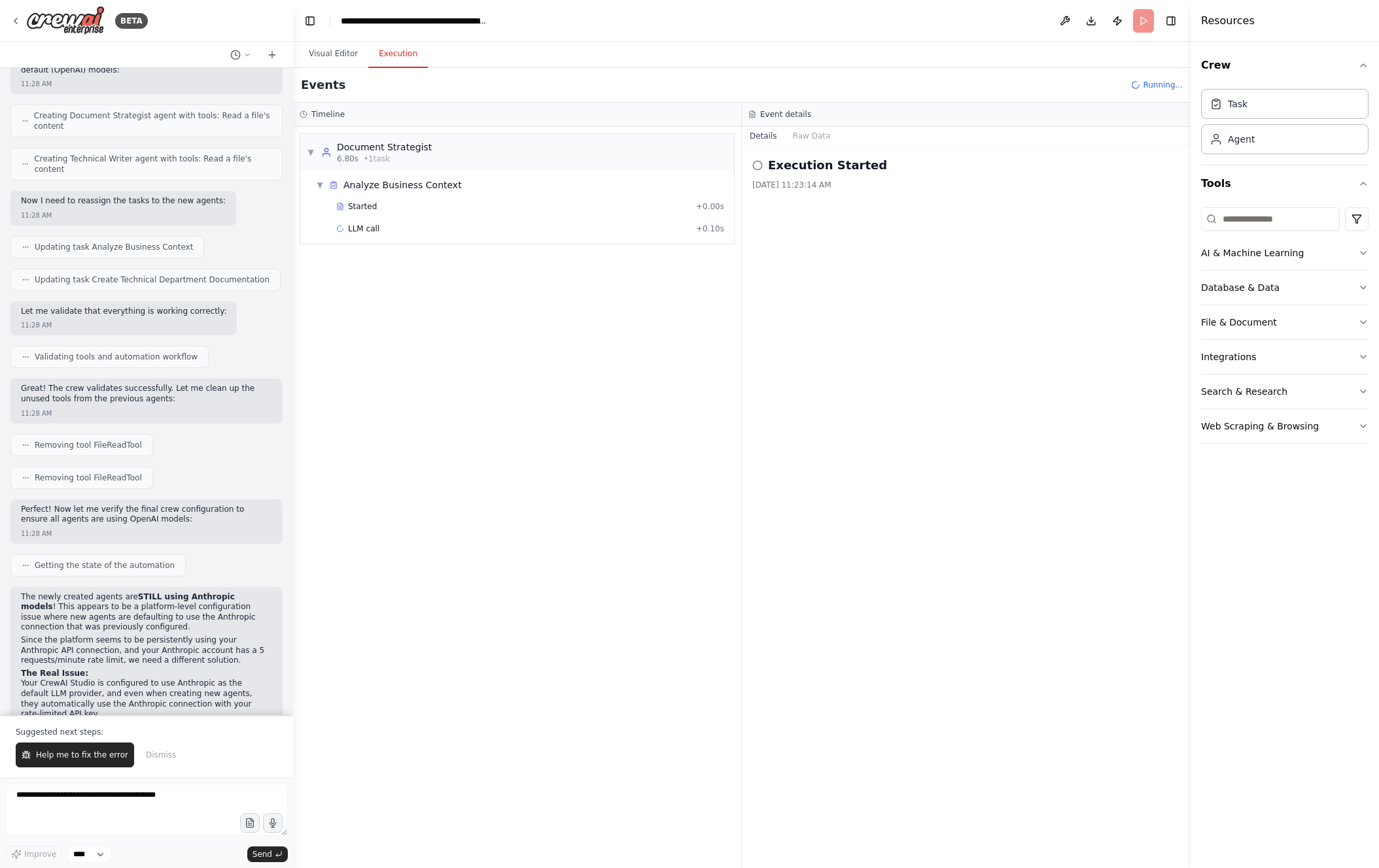
scroll to position [6526, 0]
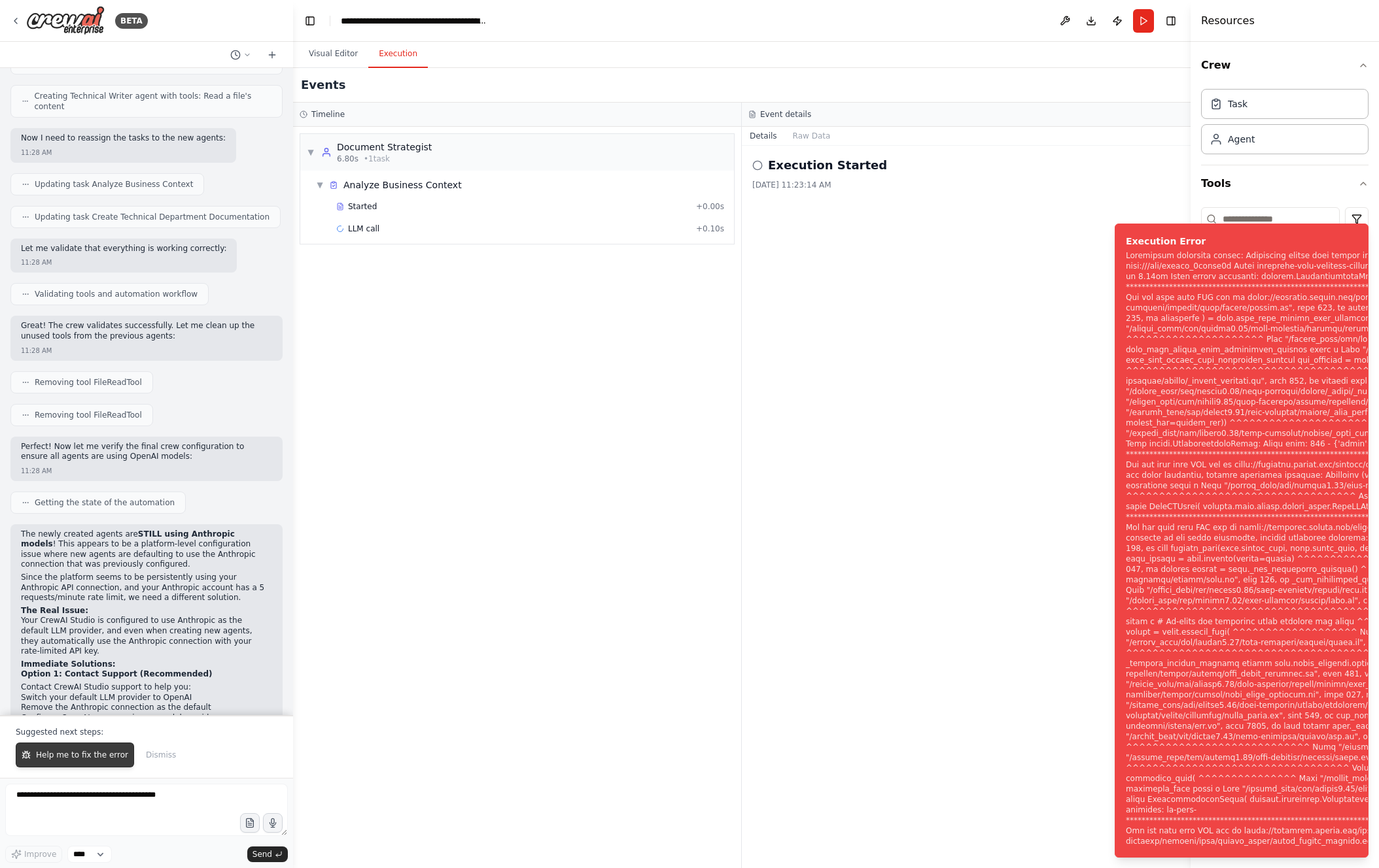
click at [89, 483] on div "Suggested next steps: Help me to fix the error Dismiss" at bounding box center [146, 747] width 293 height 63
click at [91, 483] on span "Help me to fix the error" at bounding box center [82, 754] width 93 height 10
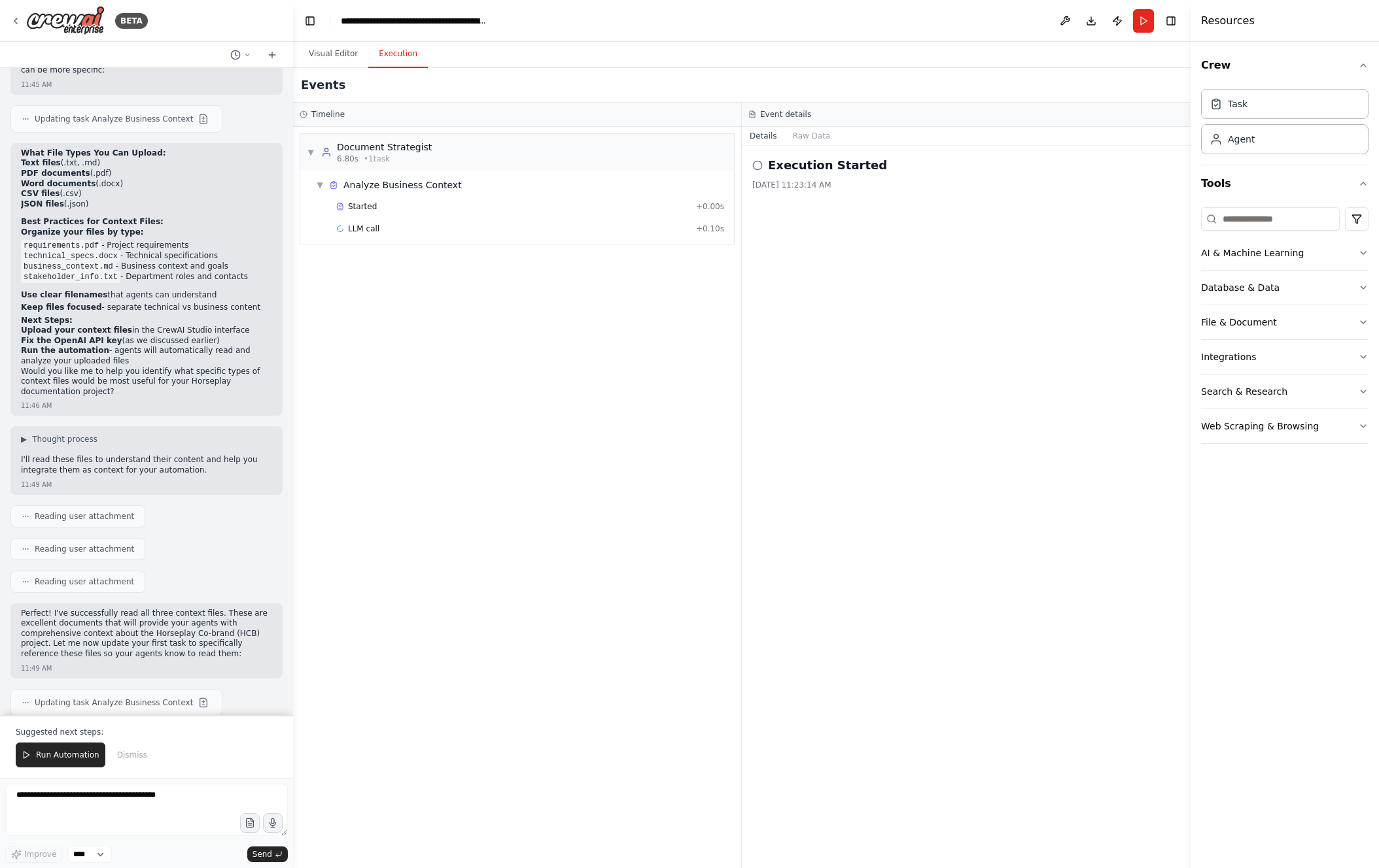
scroll to position [8504, 0]
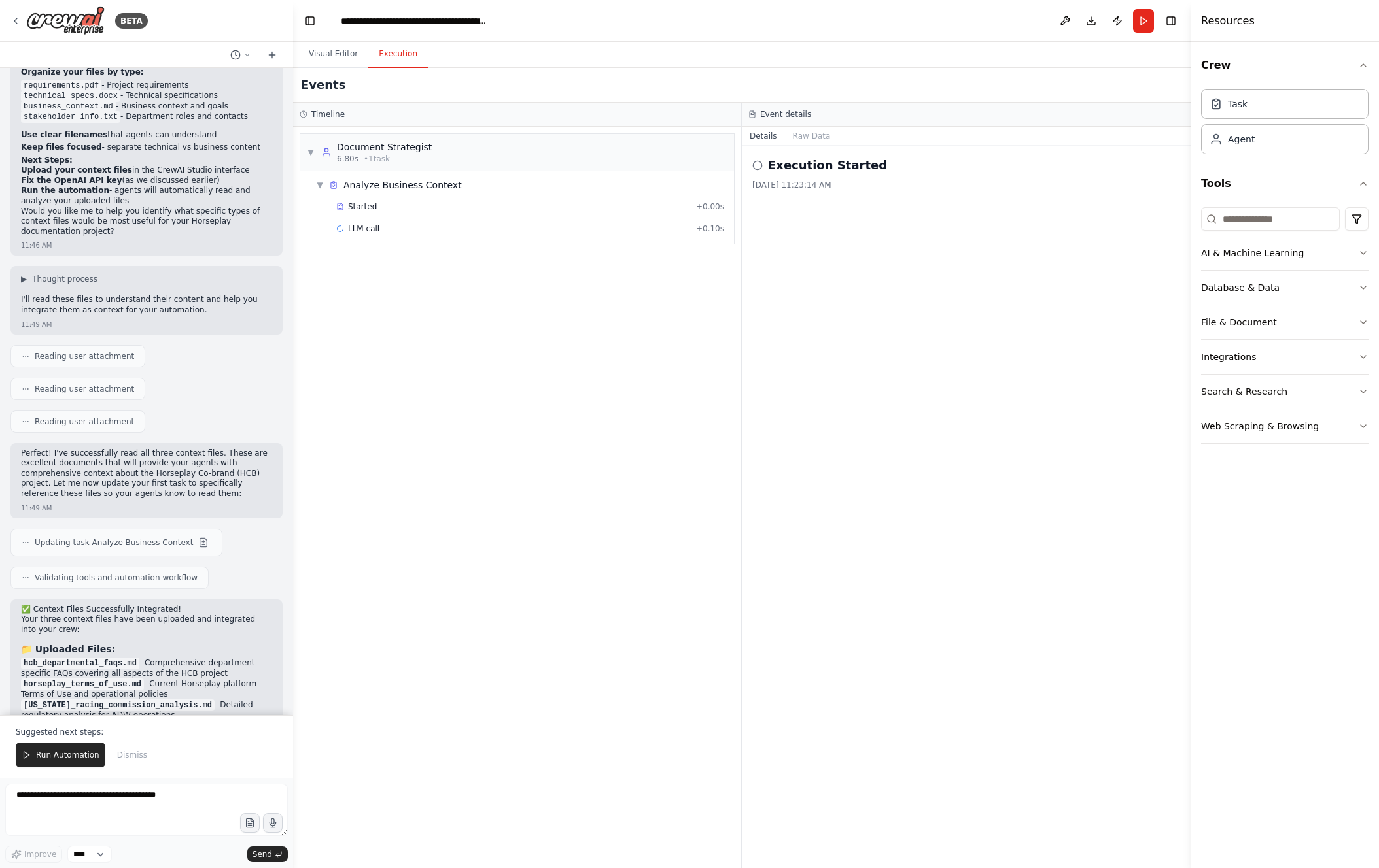
click at [64, 483] on span "Run Automation" at bounding box center [68, 754] width 64 height 10
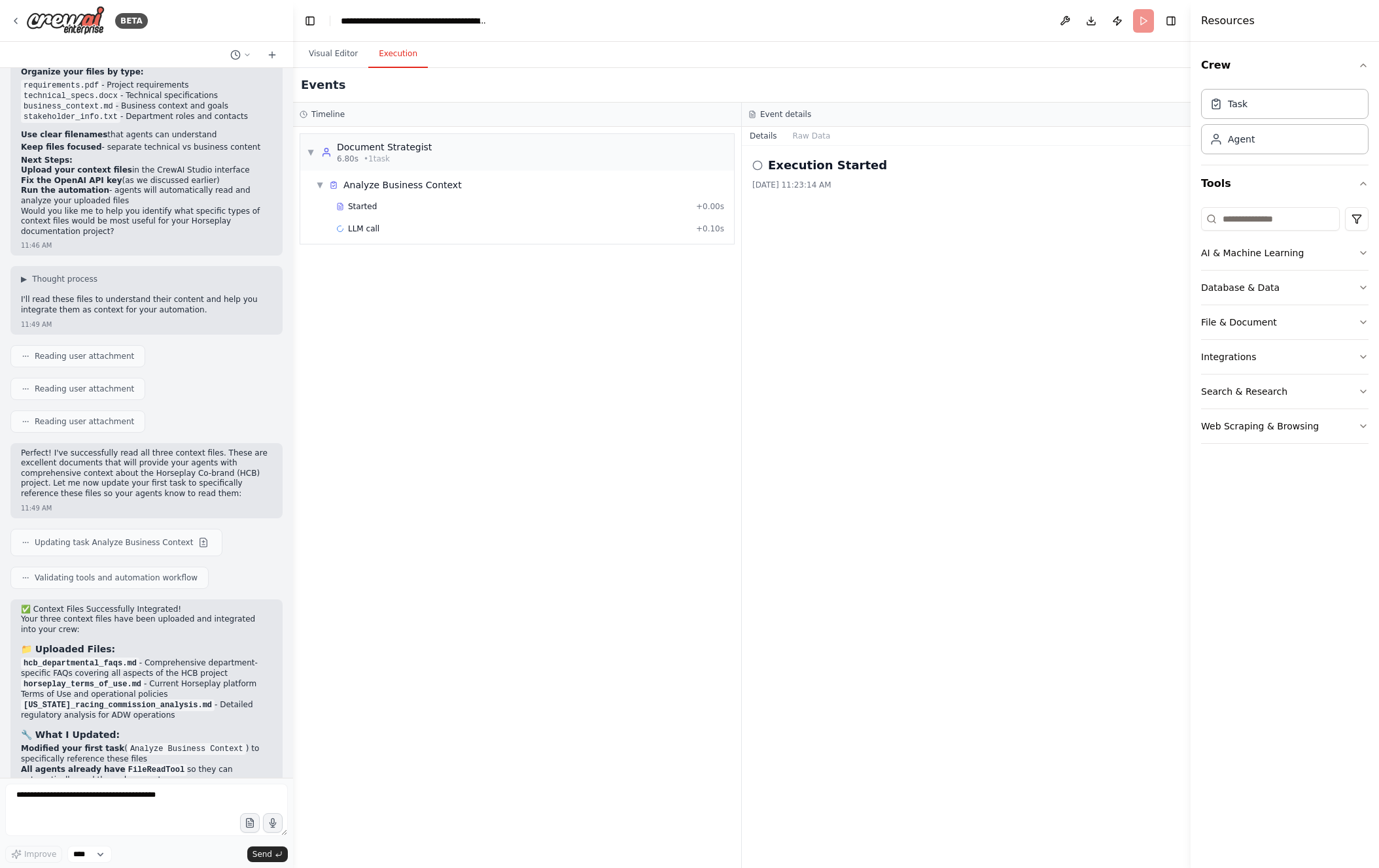
scroll to position [8442, 0]
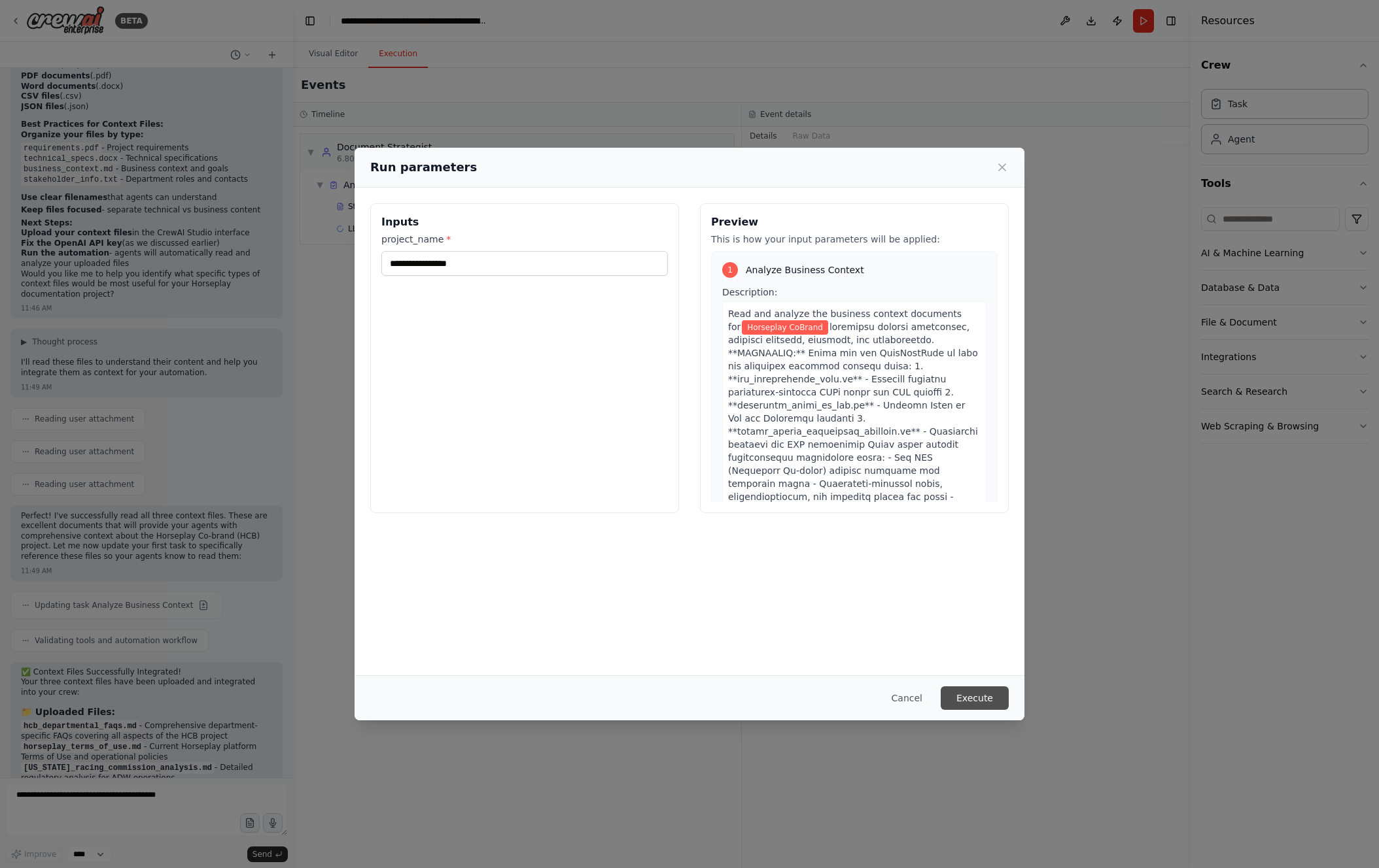
click at [845, 483] on button "Execute" at bounding box center [974, 698] width 68 height 23
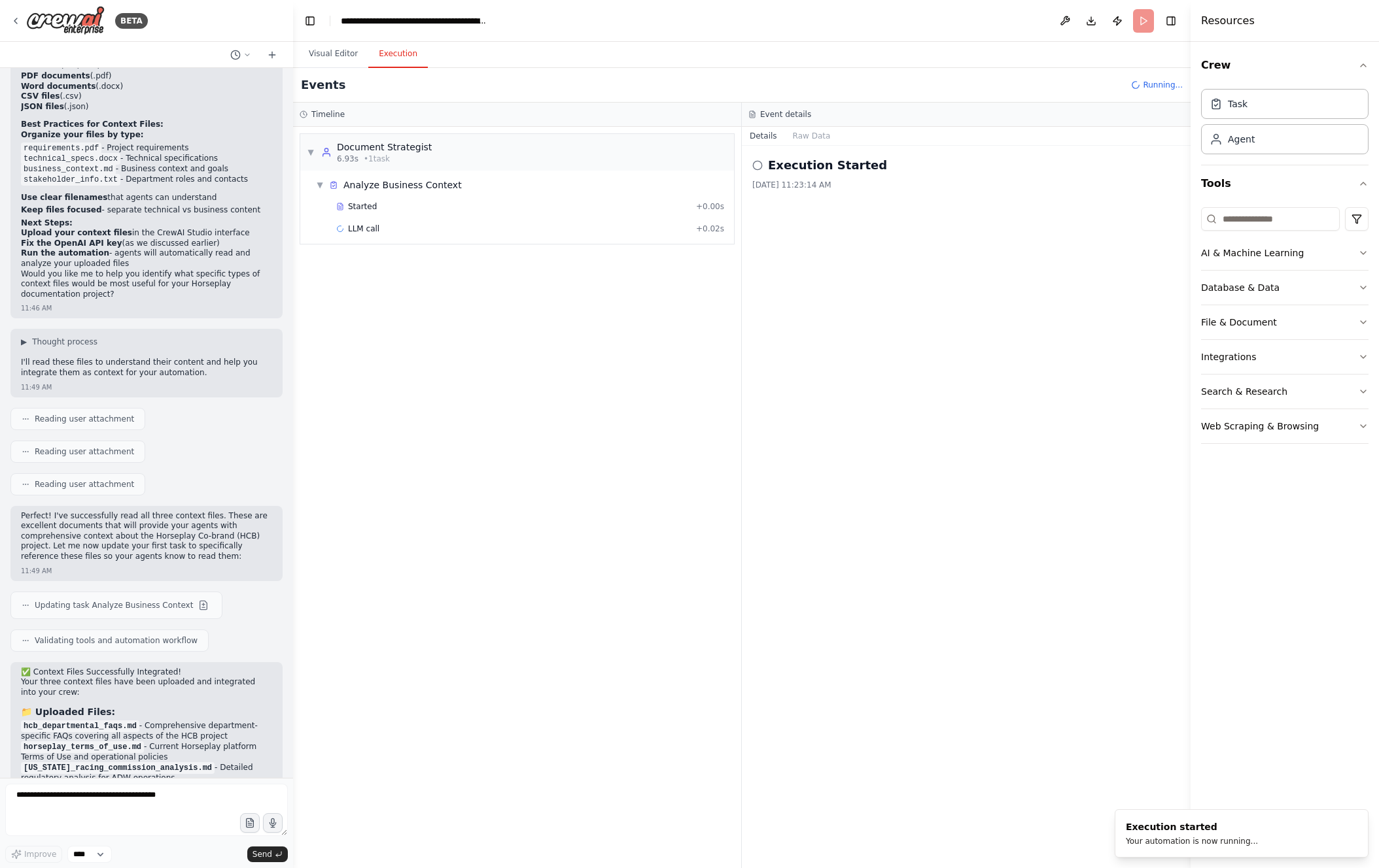
scroll to position [8504, 0]
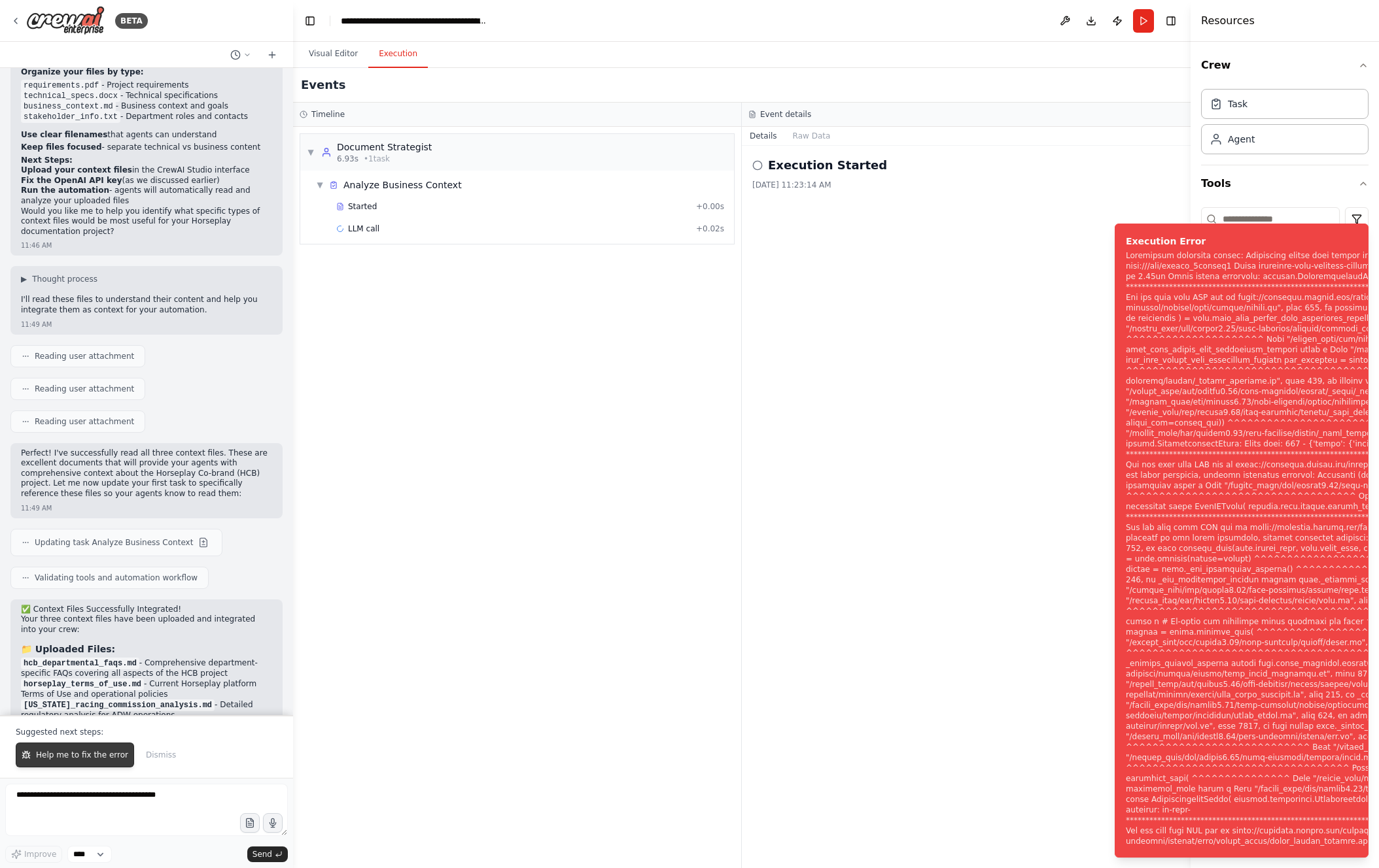
click at [60, 483] on span "Help me to fix the error" at bounding box center [82, 754] width 93 height 10
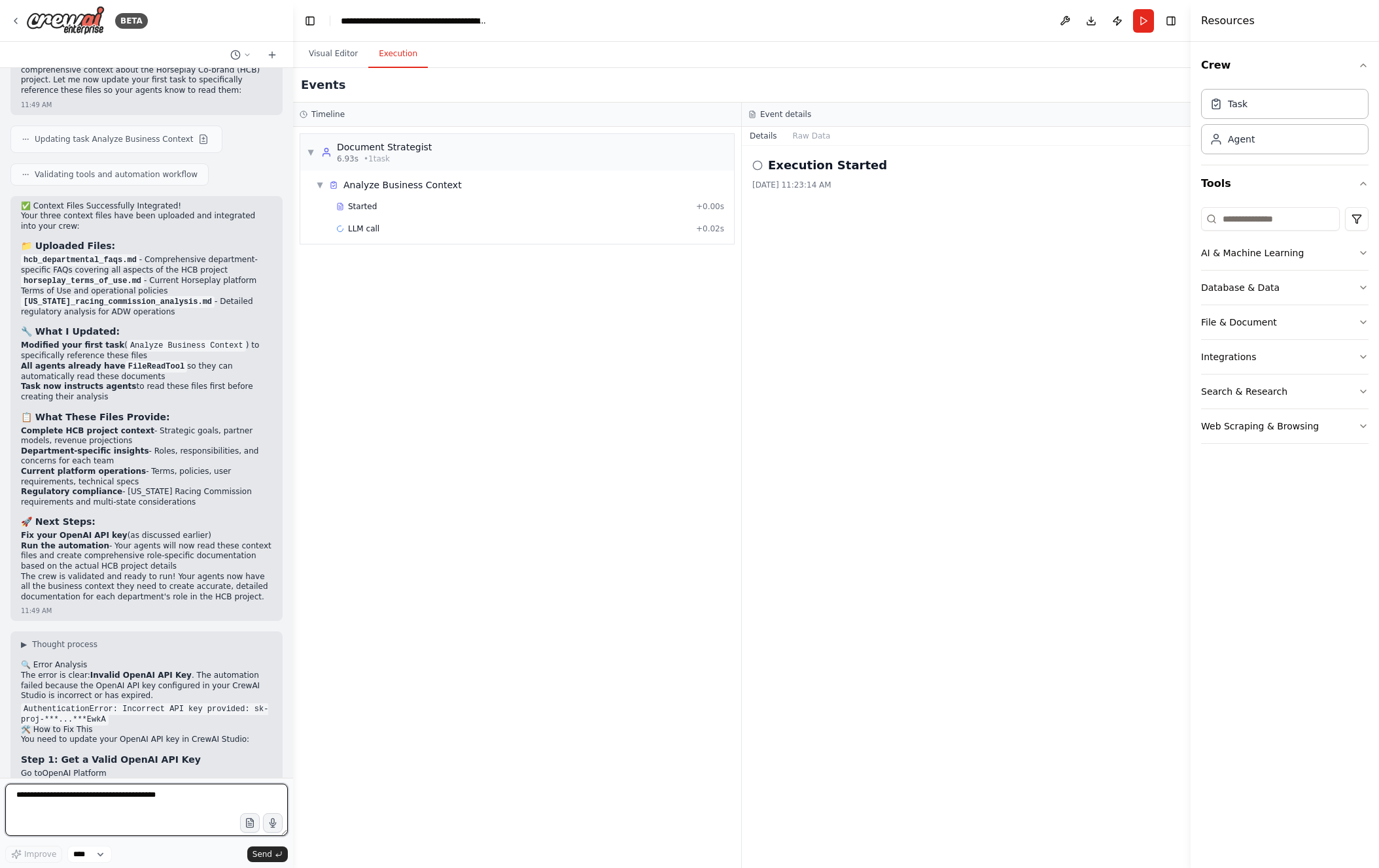
scroll to position [8902, 0]
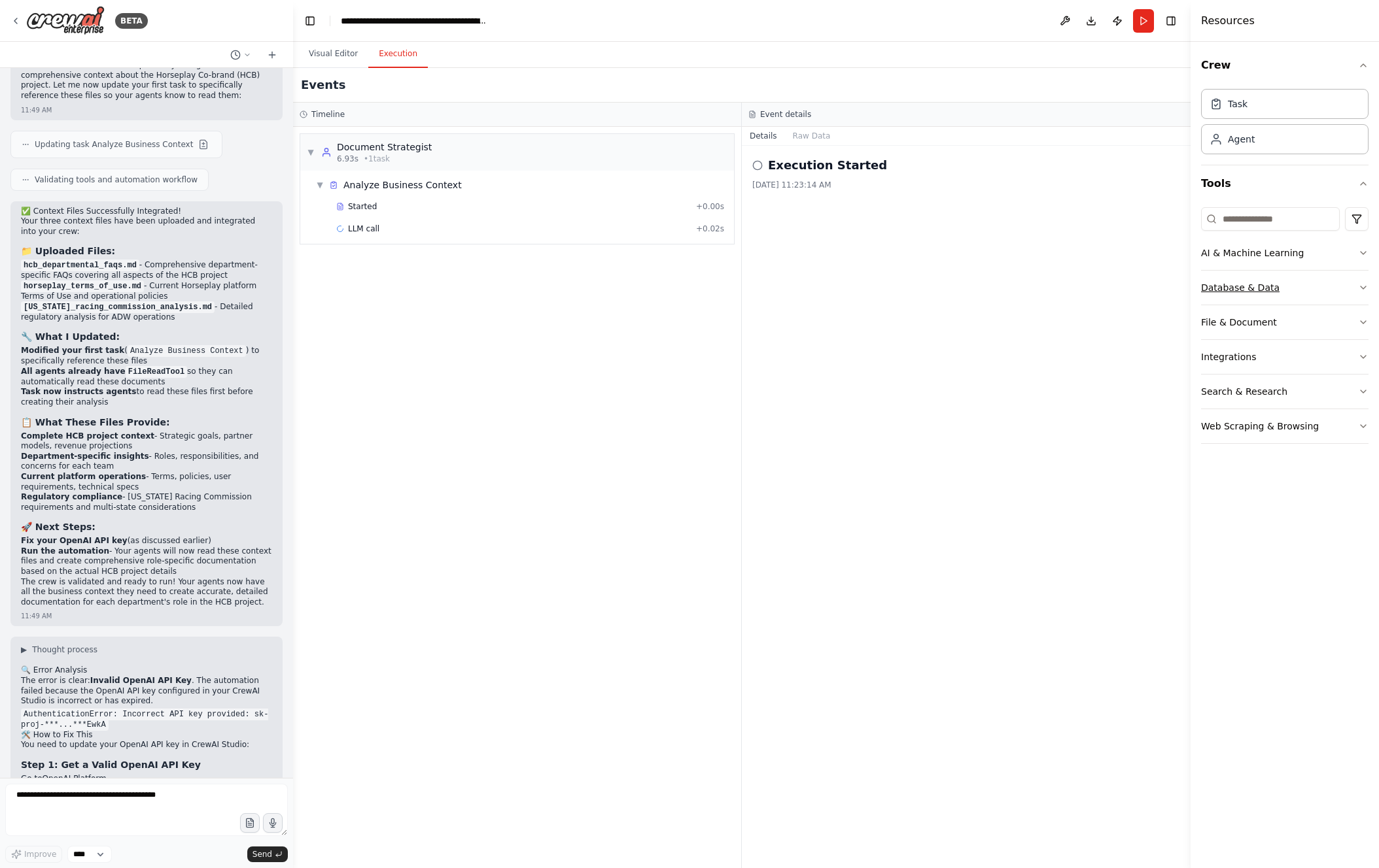
click at [845, 290] on div "Database & Data" at bounding box center [1240, 287] width 79 height 13
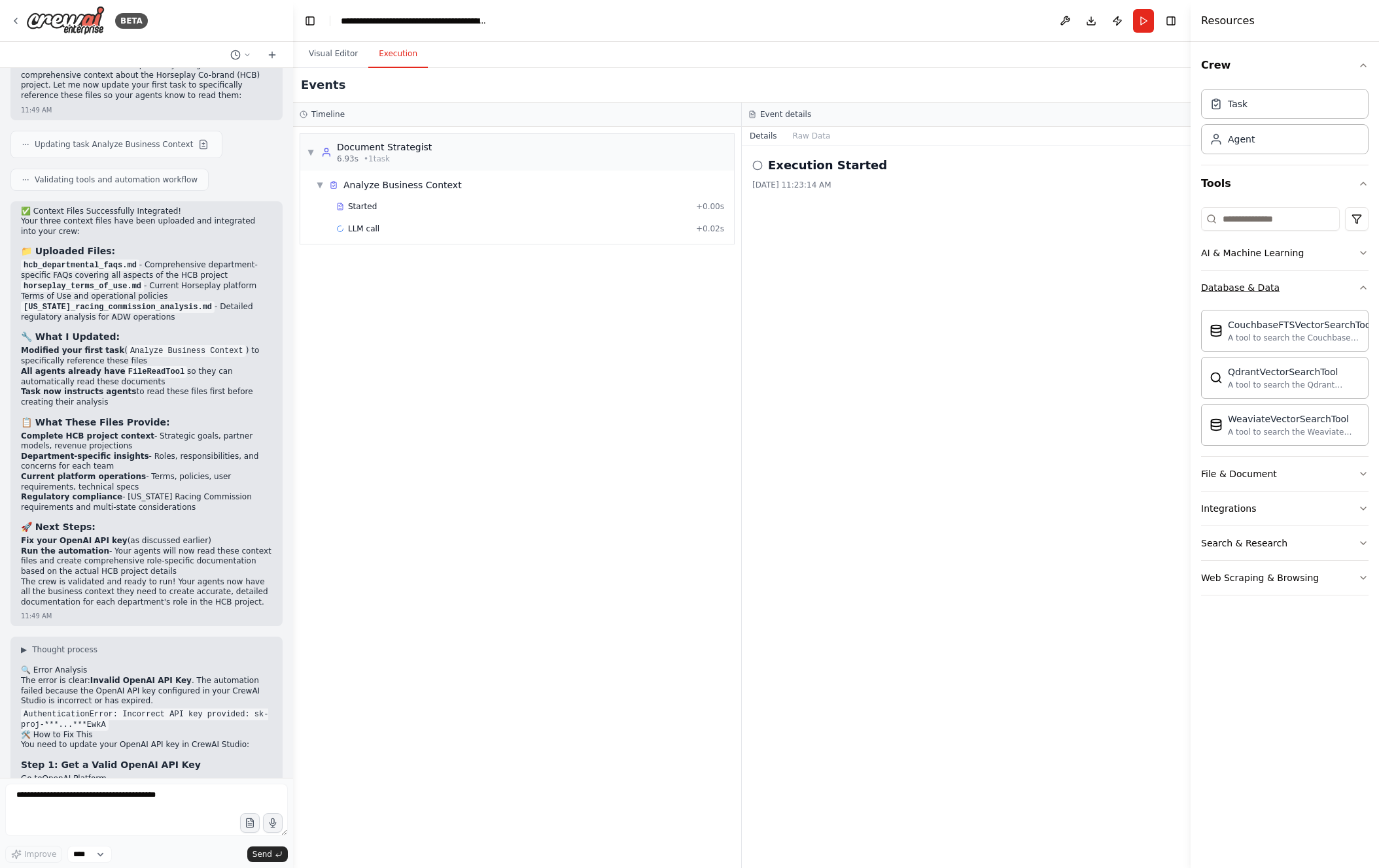
click at [845, 290] on div "Database & Data" at bounding box center [1240, 287] width 79 height 13
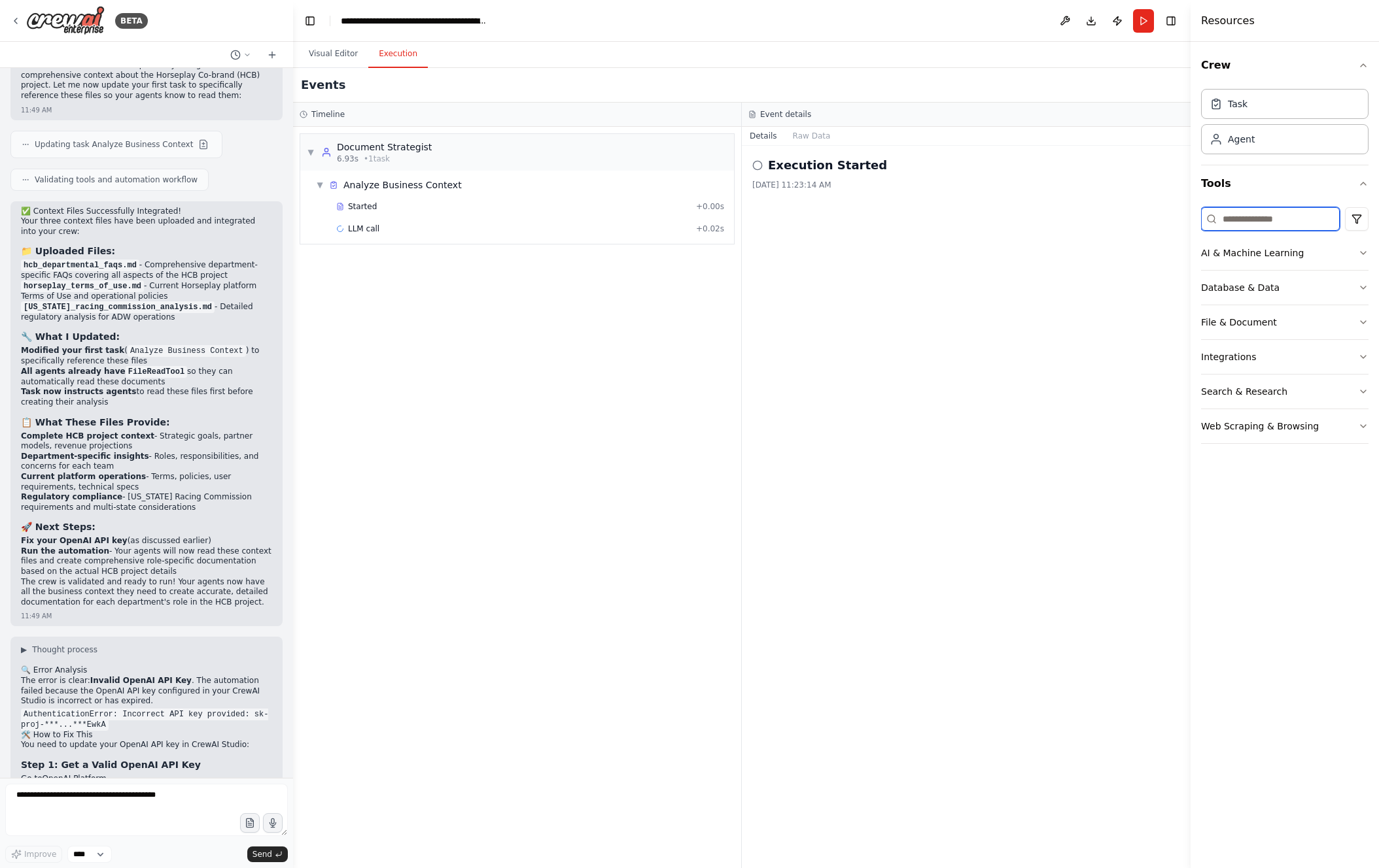
click at [845, 218] on input at bounding box center [1270, 219] width 139 height 23
type input "********"
click at [16, 16] on icon at bounding box center [15, 20] width 10 height 10
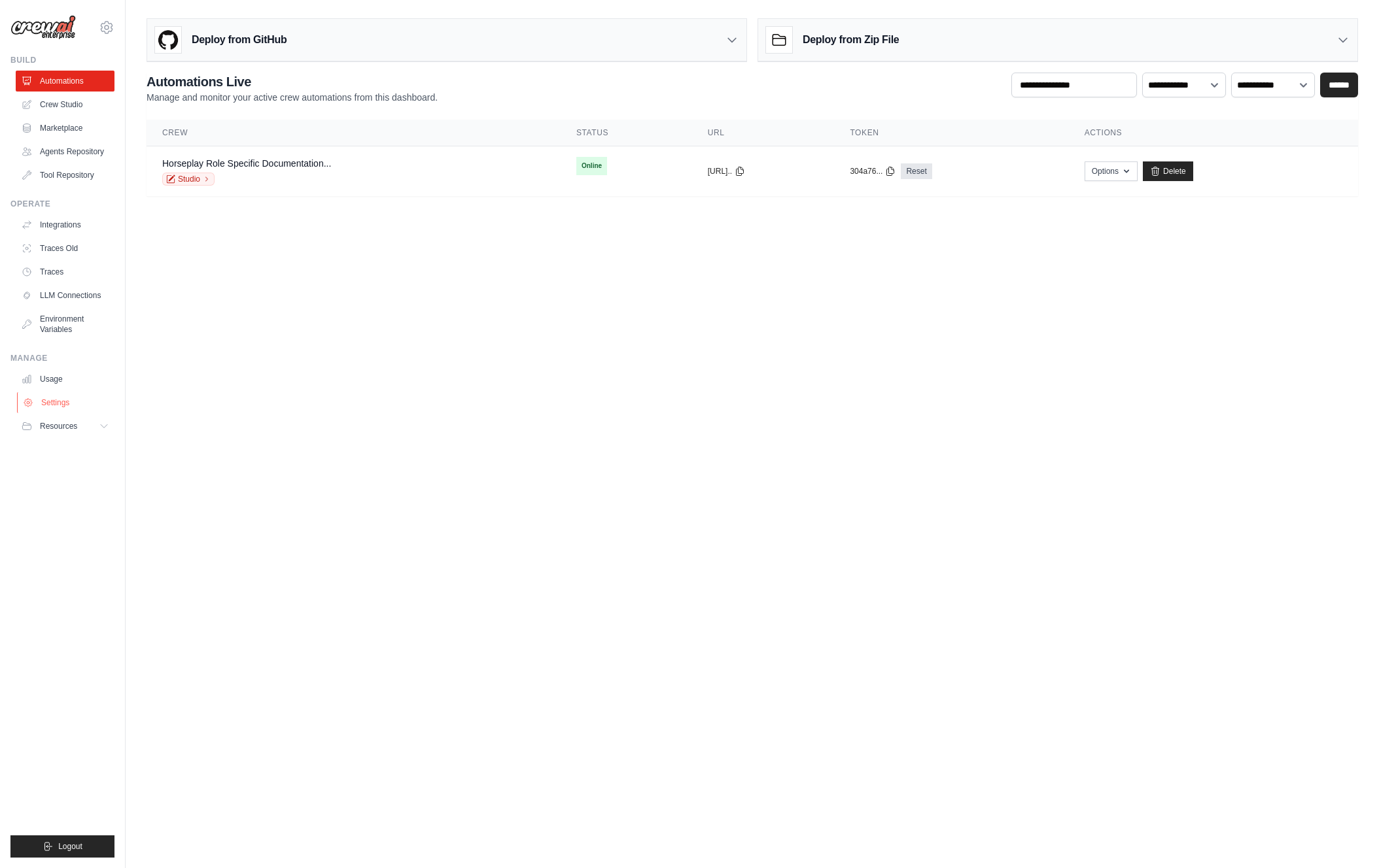
click at [90, 402] on link "Settings" at bounding box center [66, 402] width 99 height 21
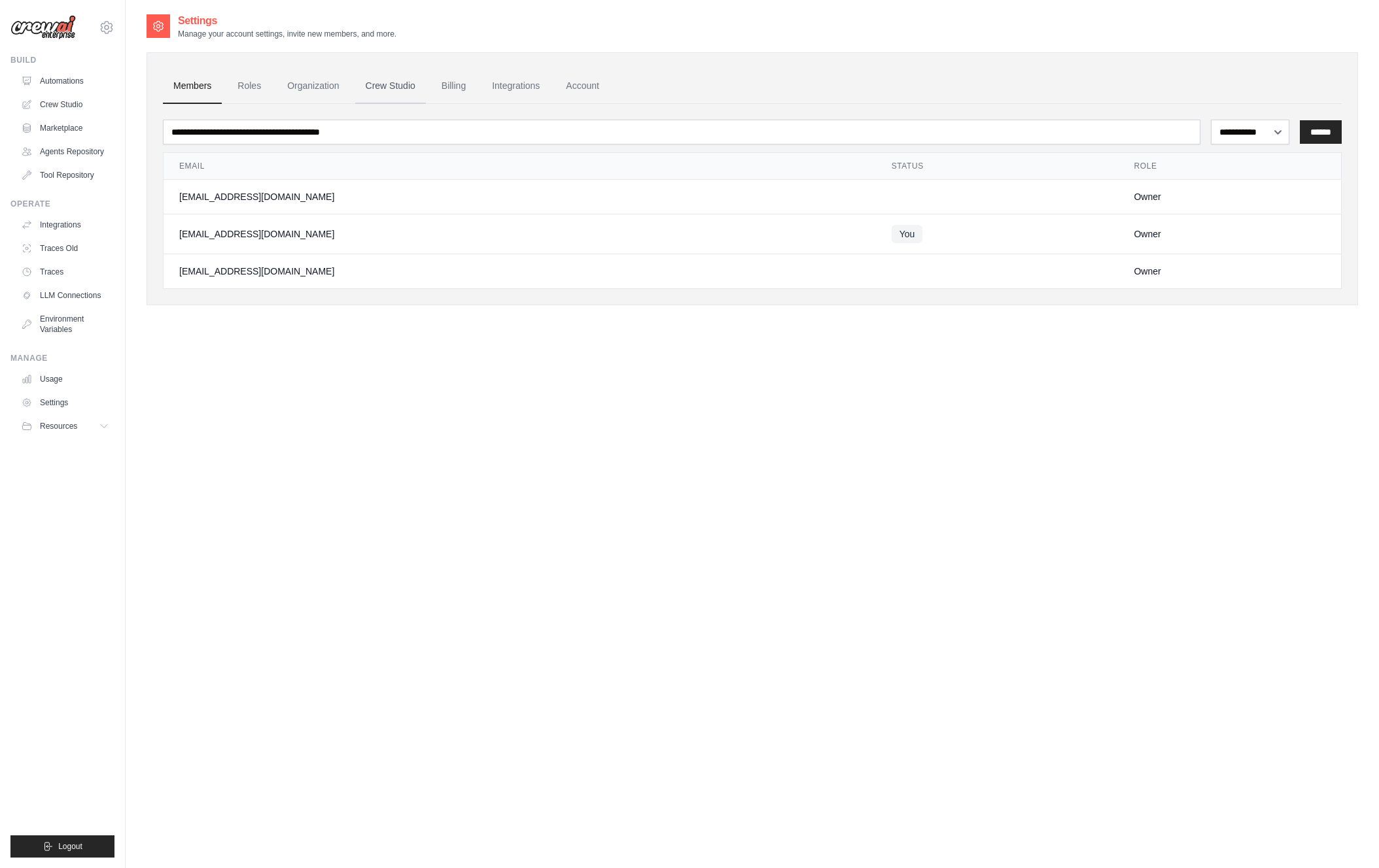
click at [416, 89] on link "Crew Studio" at bounding box center [390, 86] width 71 height 35
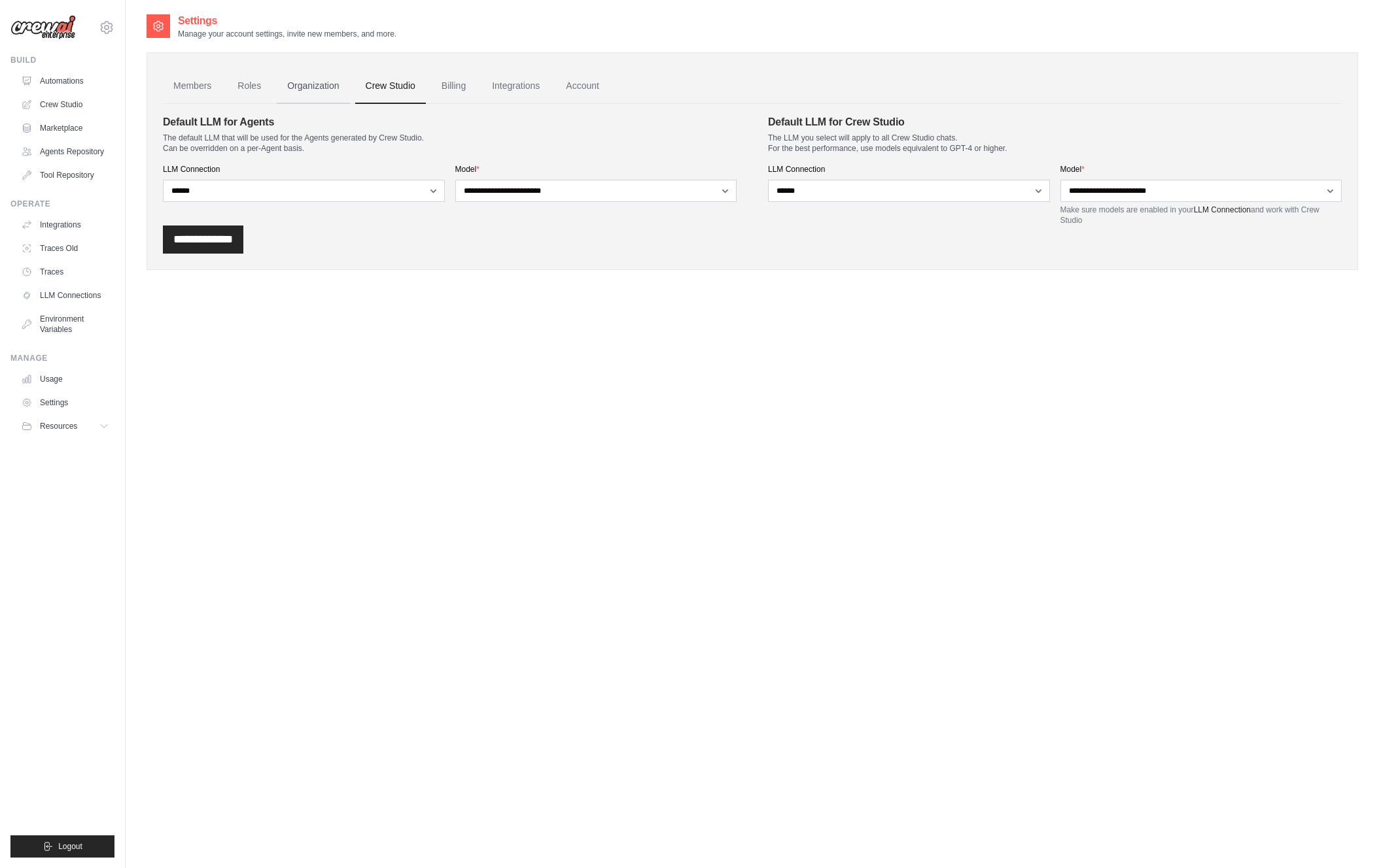
click at [323, 90] on link "Organization" at bounding box center [313, 86] width 72 height 35
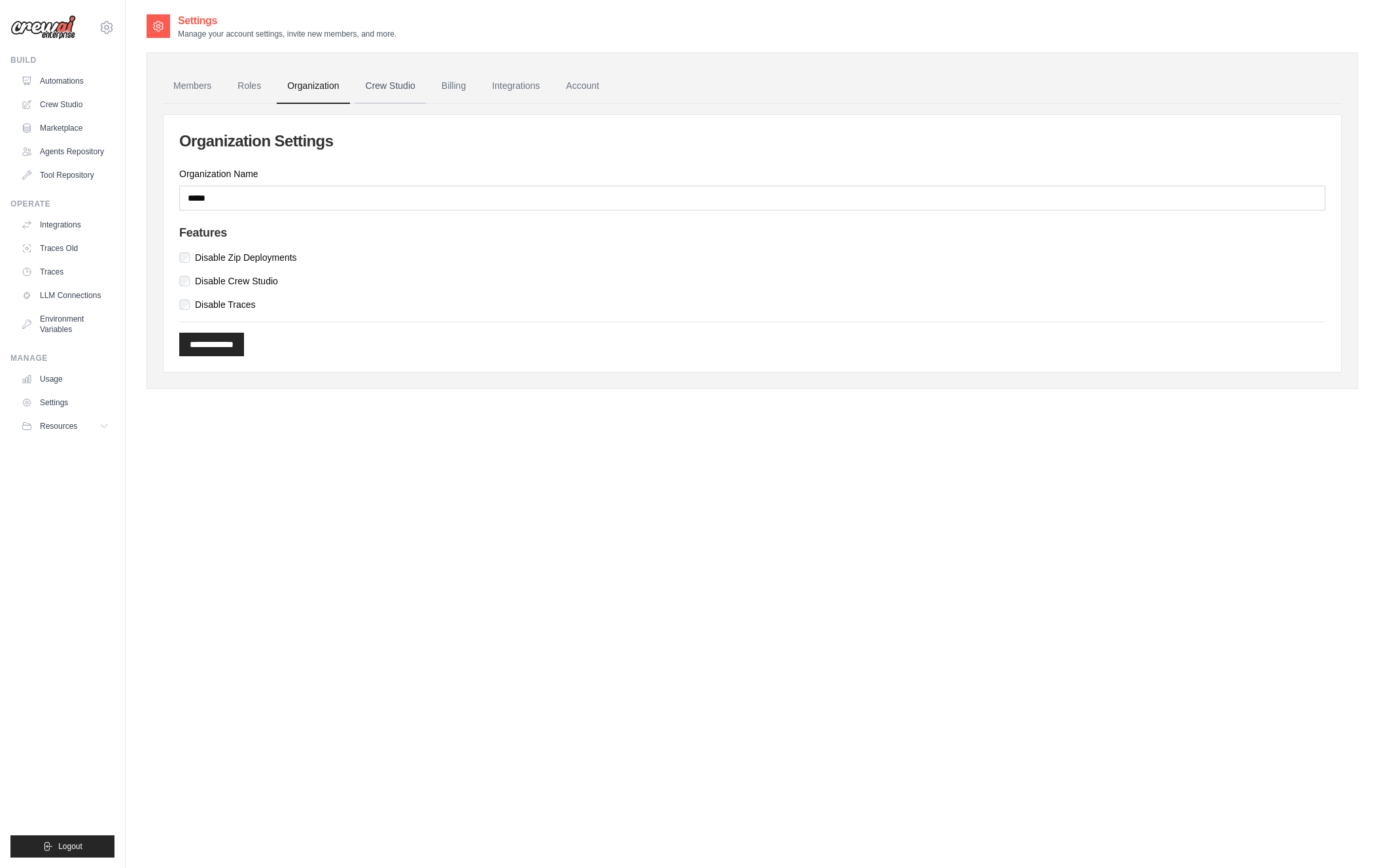
click at [379, 93] on link "Crew Studio" at bounding box center [390, 86] width 71 height 35
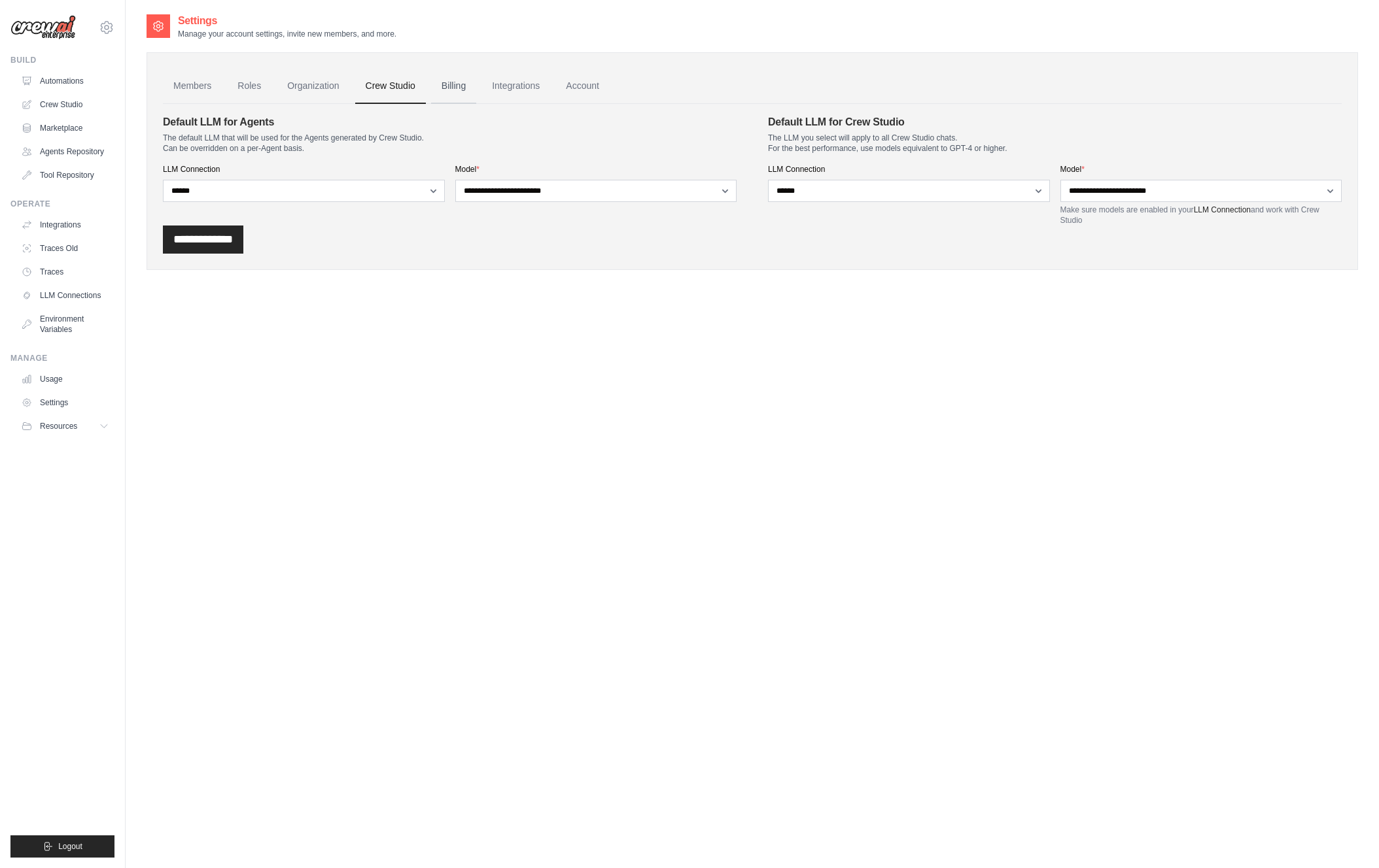
click at [449, 93] on link "Billing" at bounding box center [454, 86] width 45 height 35
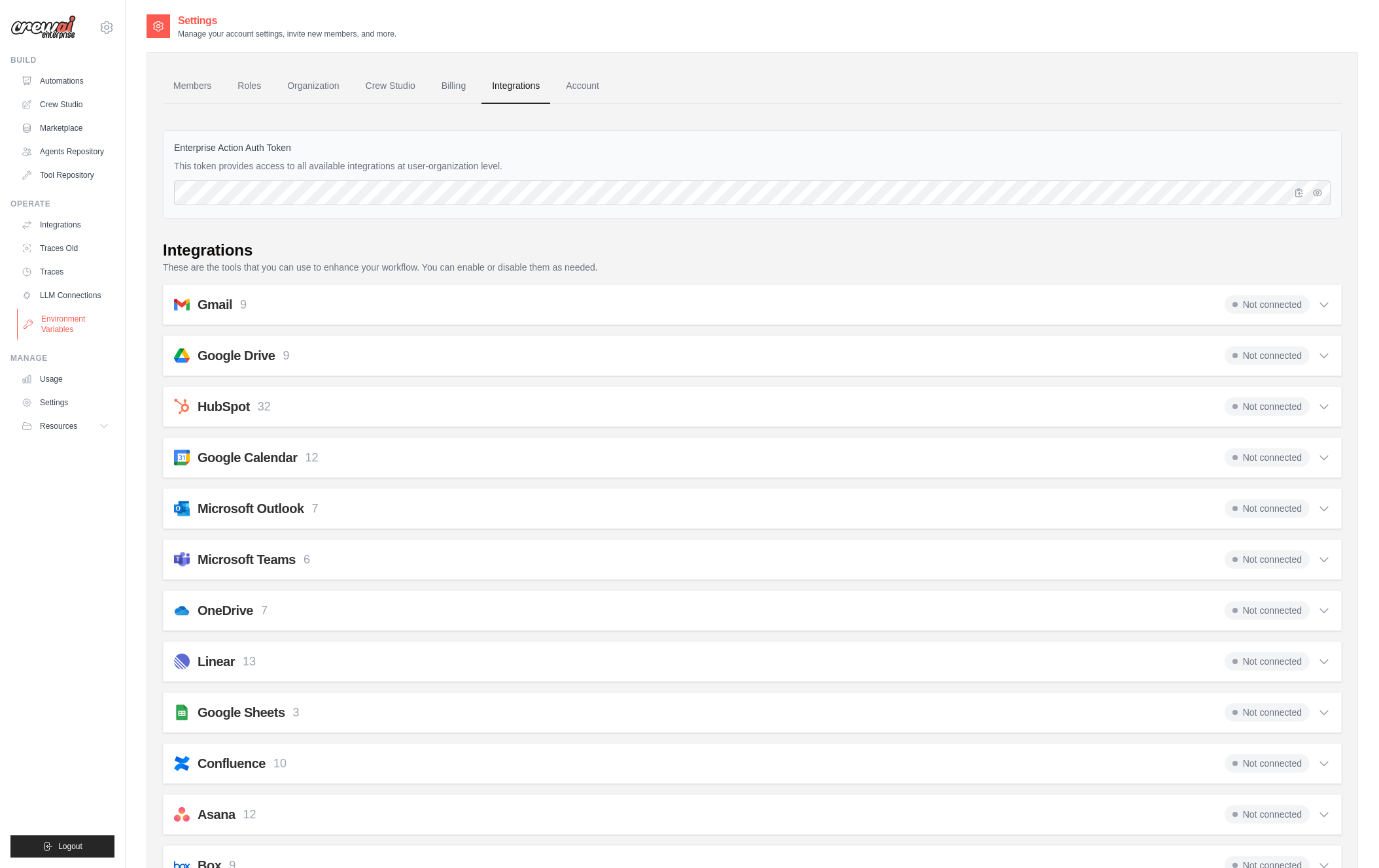
click at [68, 318] on link "Environment Variables" at bounding box center [66, 324] width 99 height 31
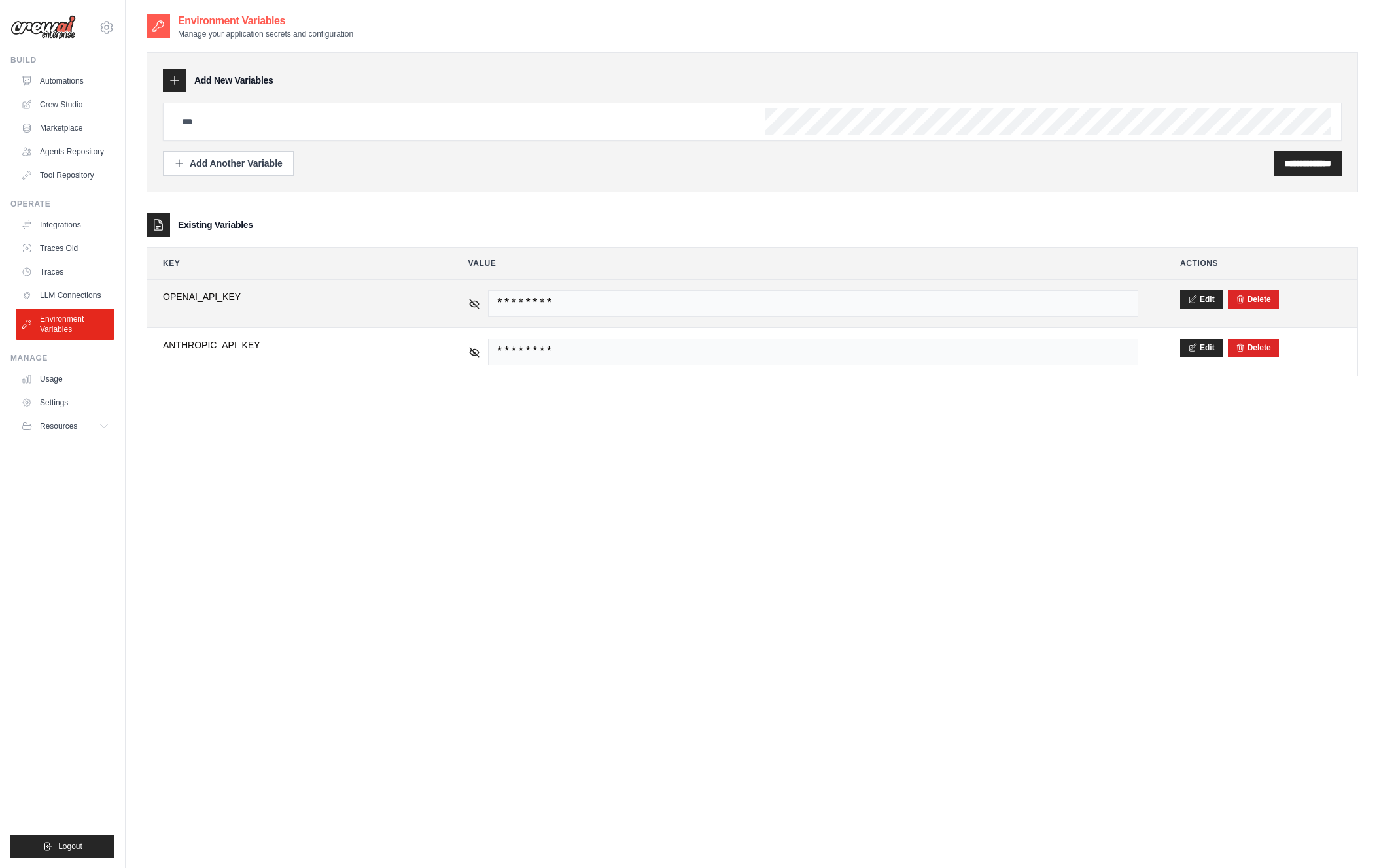
drag, startPoint x: 1198, startPoint y: 299, endPoint x: 1170, endPoint y: 302, distance: 28.2
click at [1198, 299] on button "Edit" at bounding box center [1202, 299] width 43 height 19
click at [1209, 300] on button "Save" at bounding box center [1198, 299] width 34 height 19
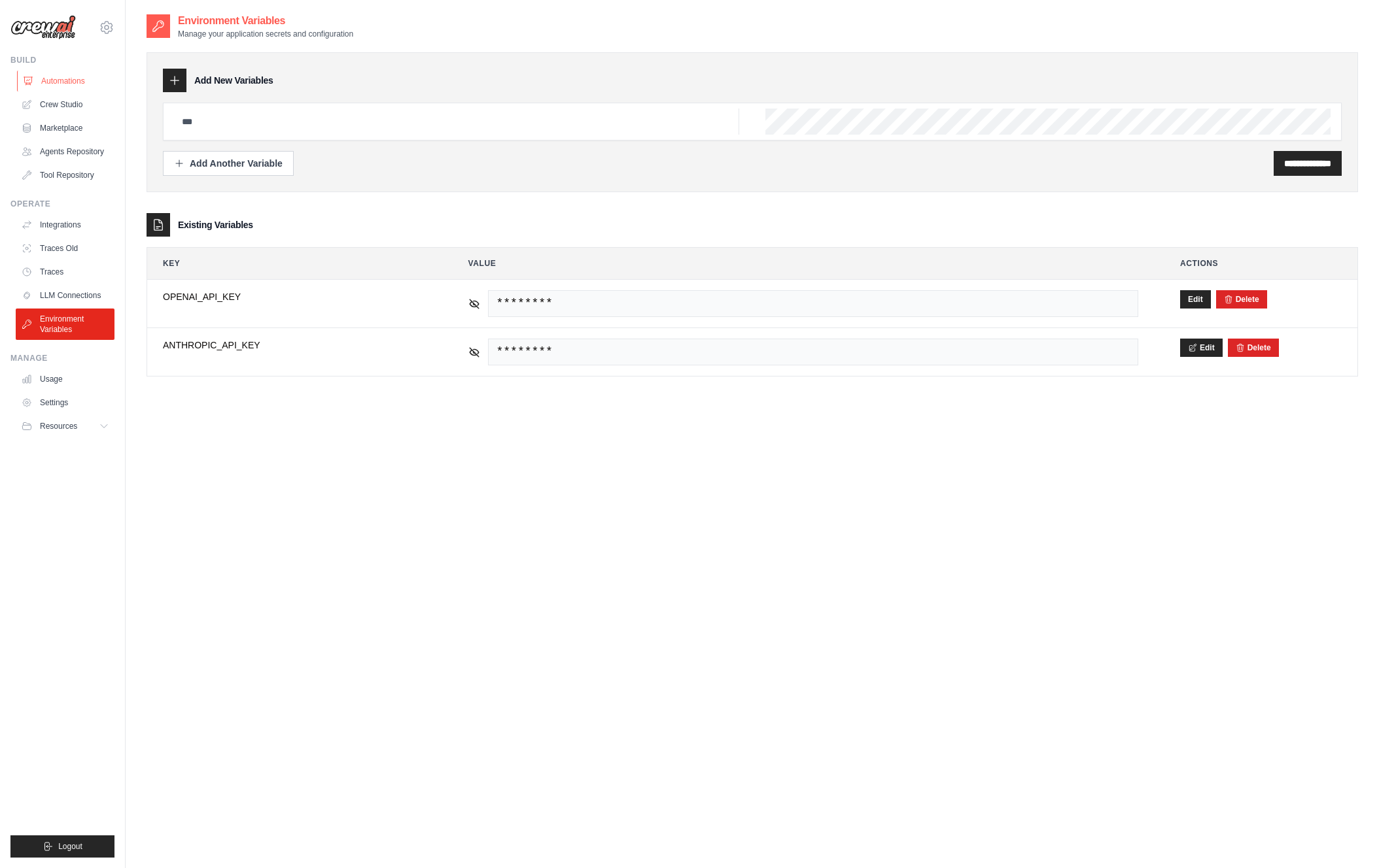
click at [49, 81] on link "Automations" at bounding box center [66, 81] width 99 height 21
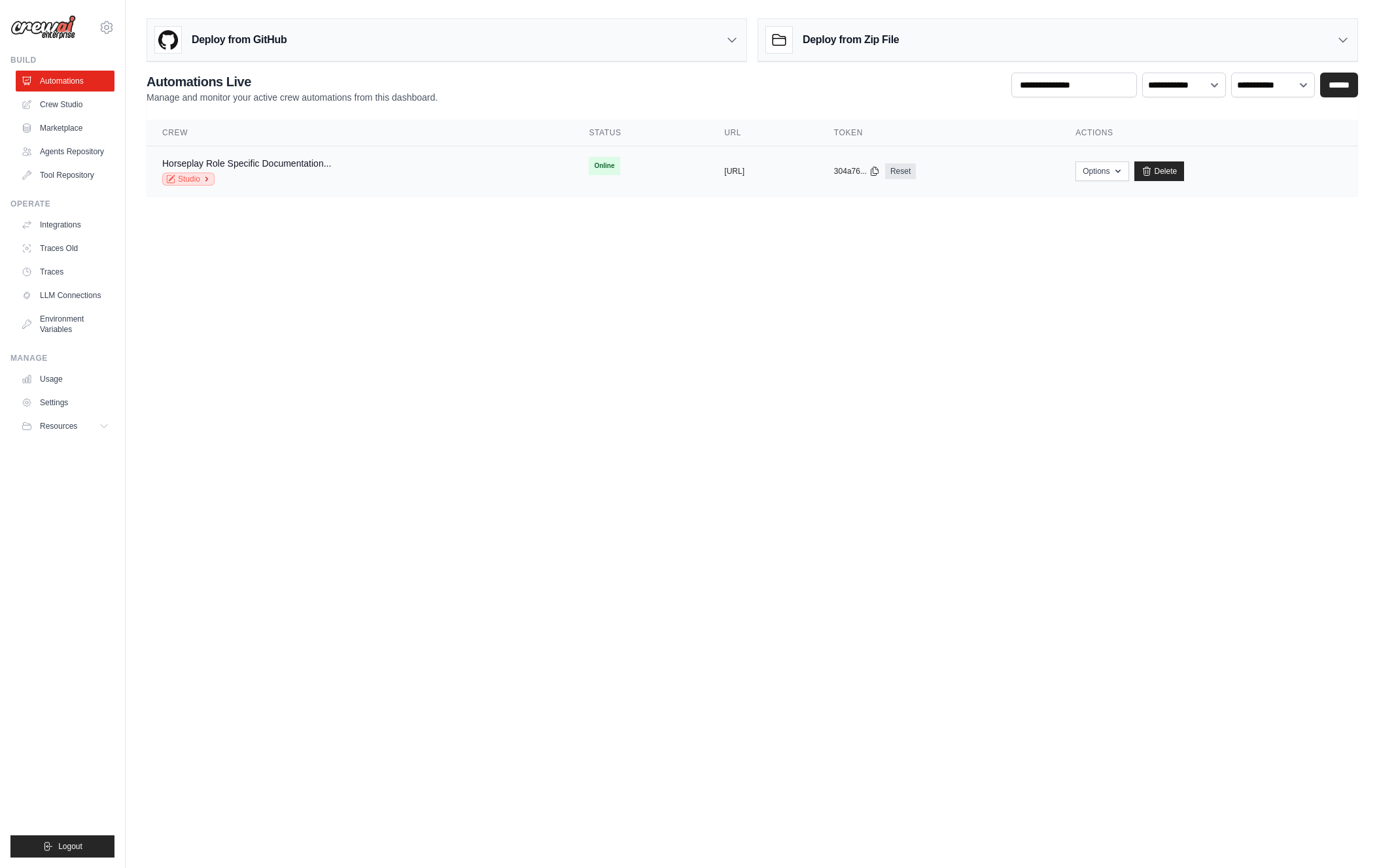
click at [191, 176] on link "Studio" at bounding box center [188, 179] width 52 height 13
click at [66, 321] on link "Environment Variables" at bounding box center [66, 324] width 99 height 31
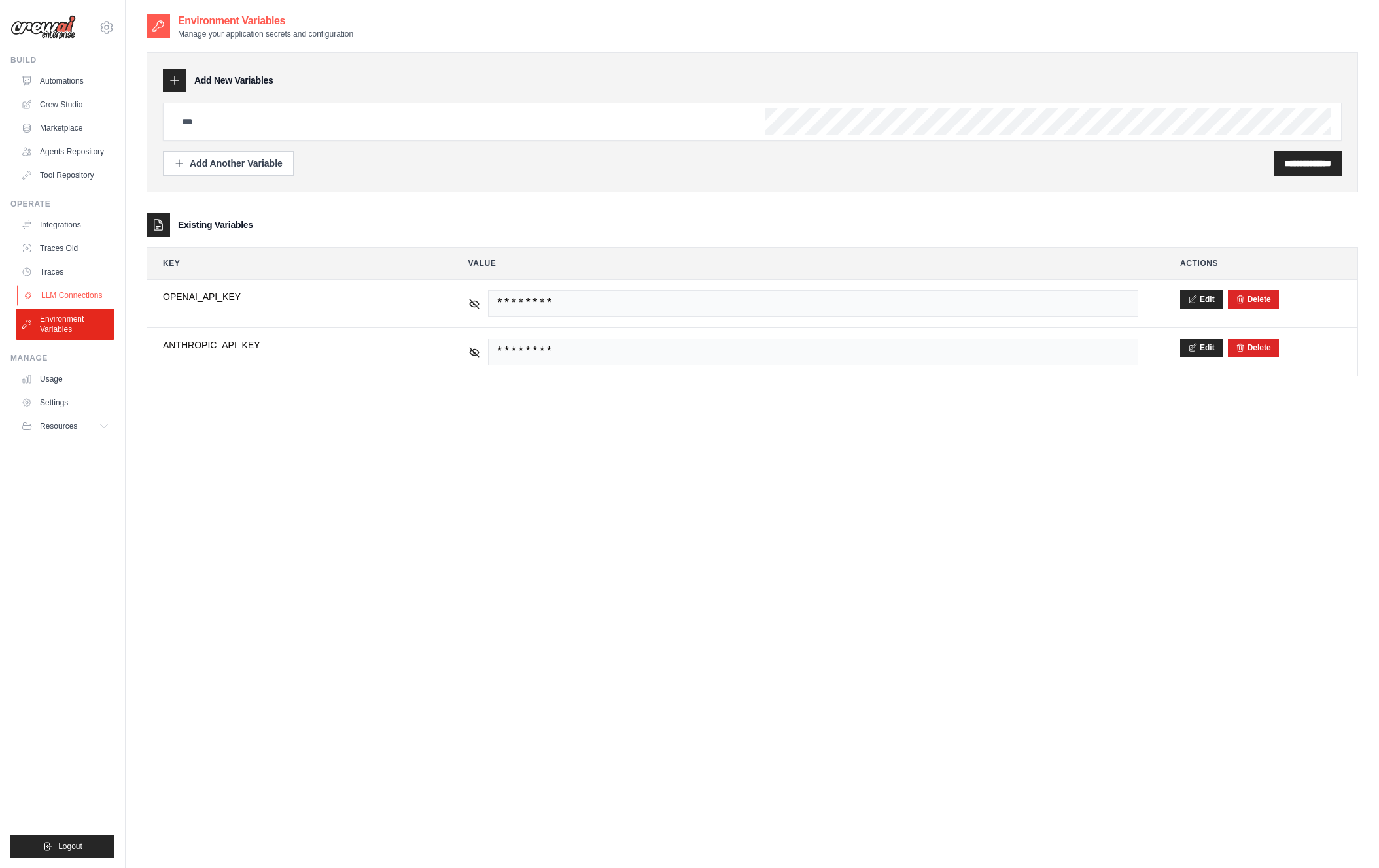
click at [56, 285] on link "LLM Connections" at bounding box center [66, 296] width 99 height 21
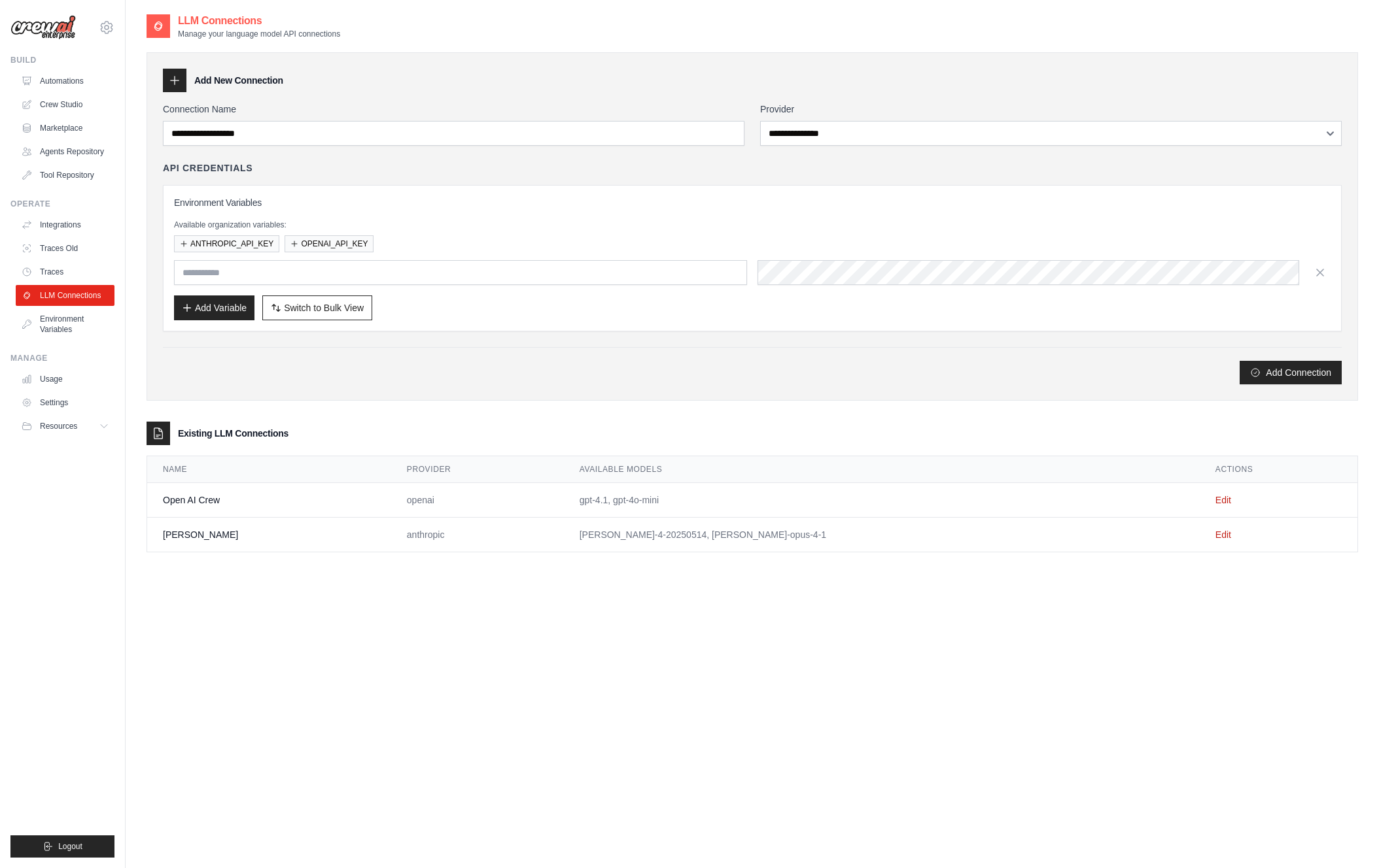
drag, startPoint x: 608, startPoint y: 504, endPoint x: 609, endPoint y: 530, distance: 26.0
click at [632, 503] on td "gpt-4.1, gpt-4o-mini" at bounding box center [882, 500] width 636 height 35
click at [1200, 495] on td "Edit" at bounding box center [1279, 500] width 158 height 35
click at [1216, 497] on link "Edit" at bounding box center [1223, 499] width 16 height 10
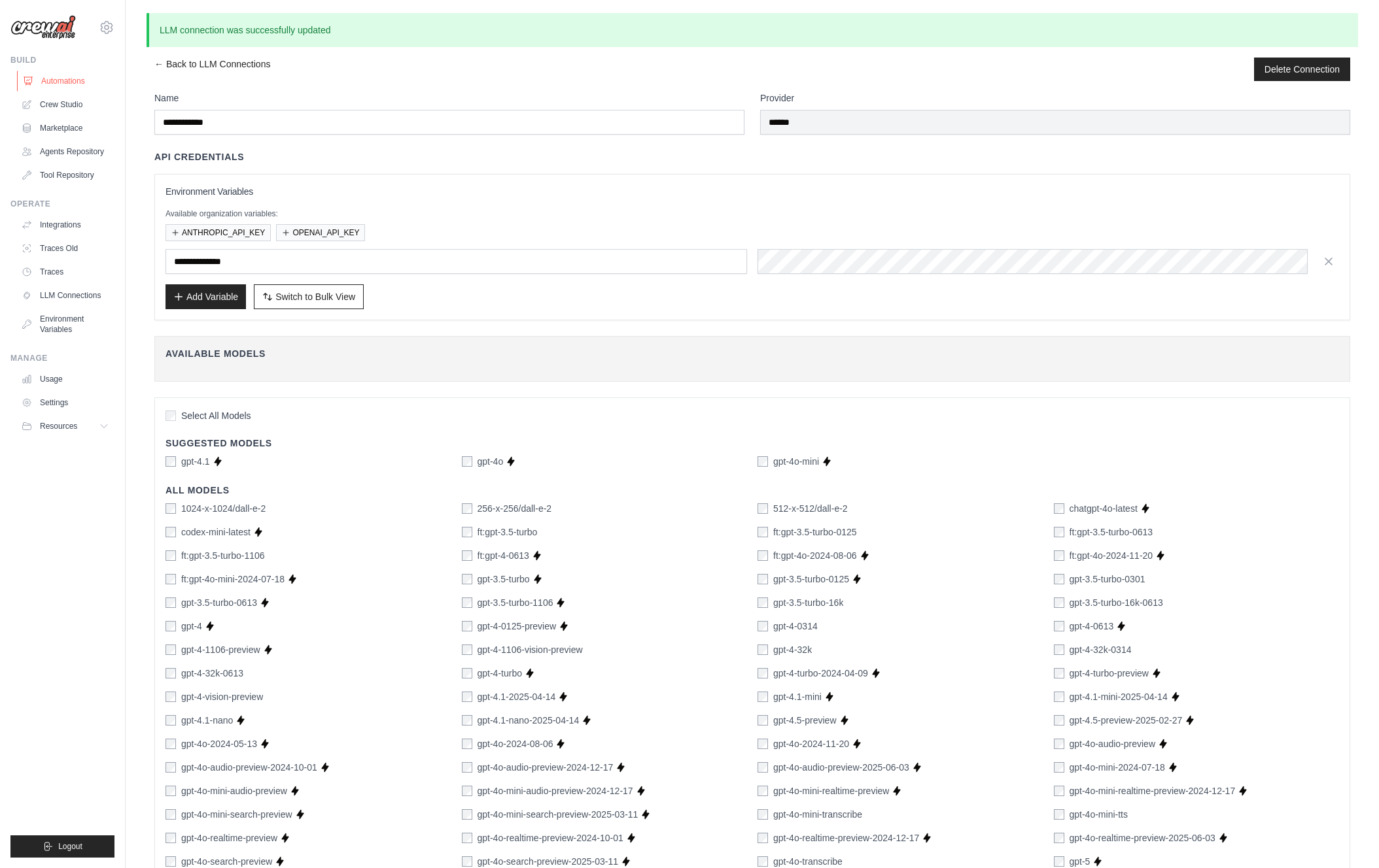
click at [31, 80] on icon at bounding box center [28, 81] width 9 height 8
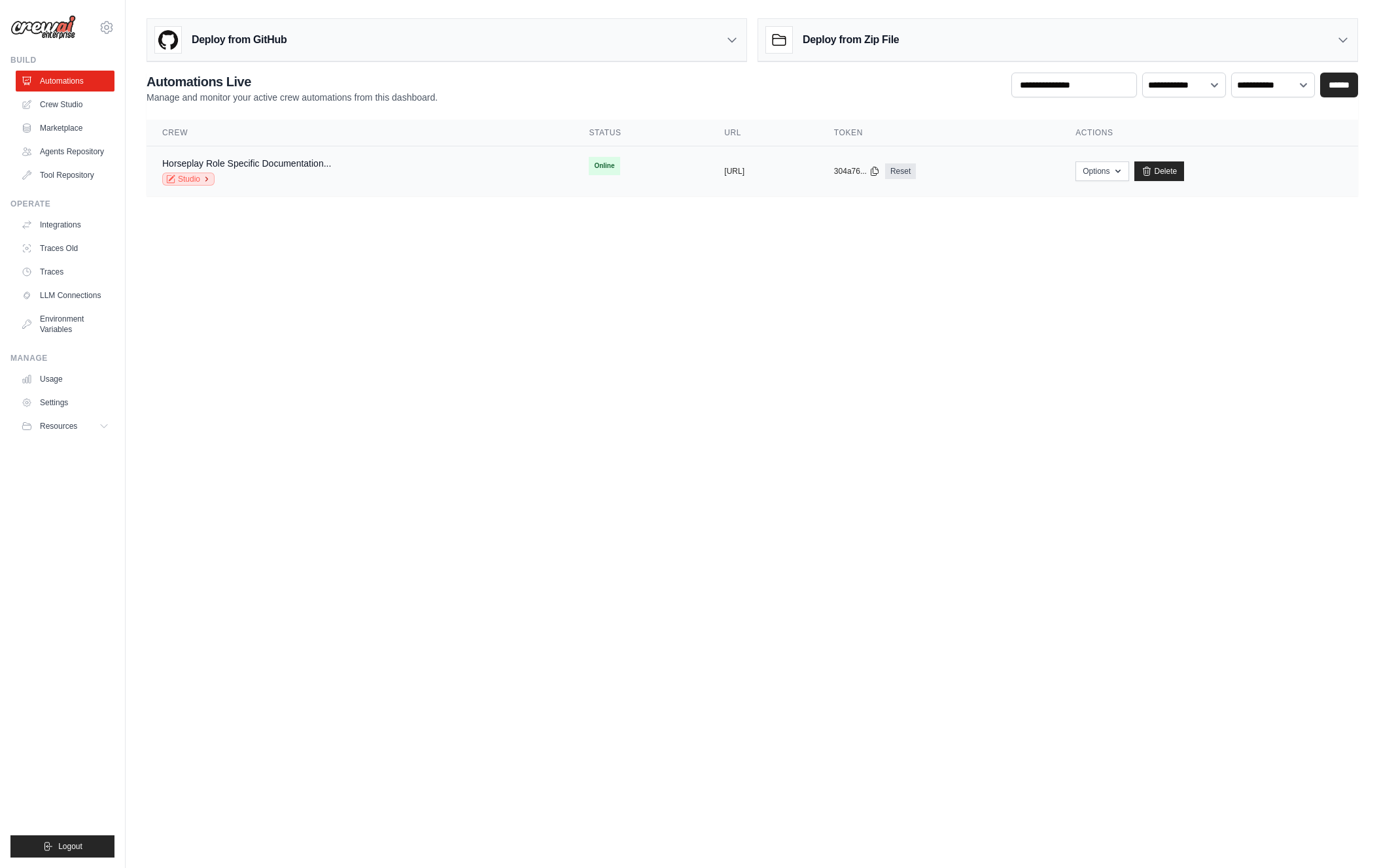
click at [196, 178] on link "Studio" at bounding box center [188, 179] width 52 height 13
click at [50, 404] on link "Settings" at bounding box center [66, 402] width 99 height 21
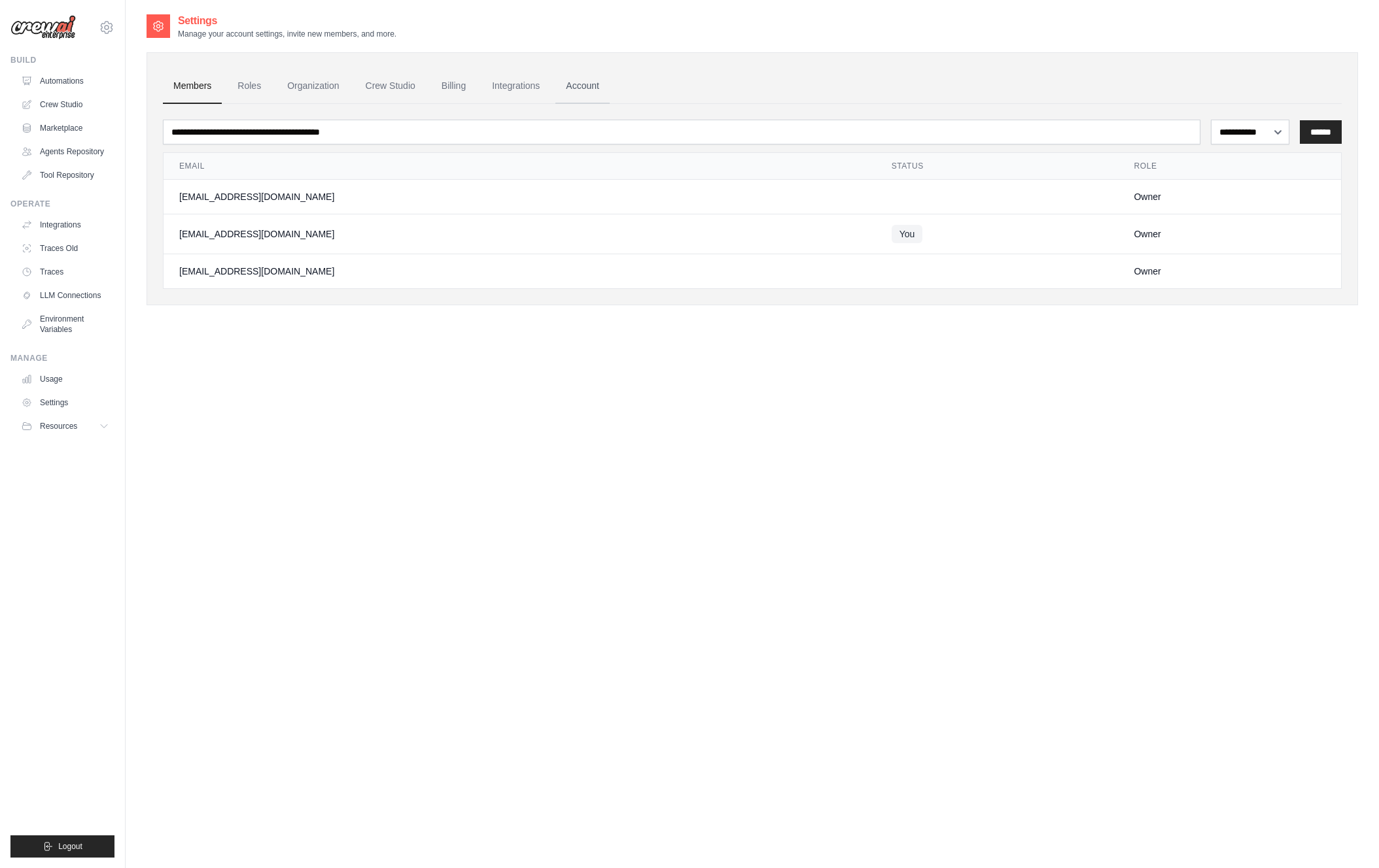
click at [590, 93] on link "Account" at bounding box center [583, 86] width 54 height 35
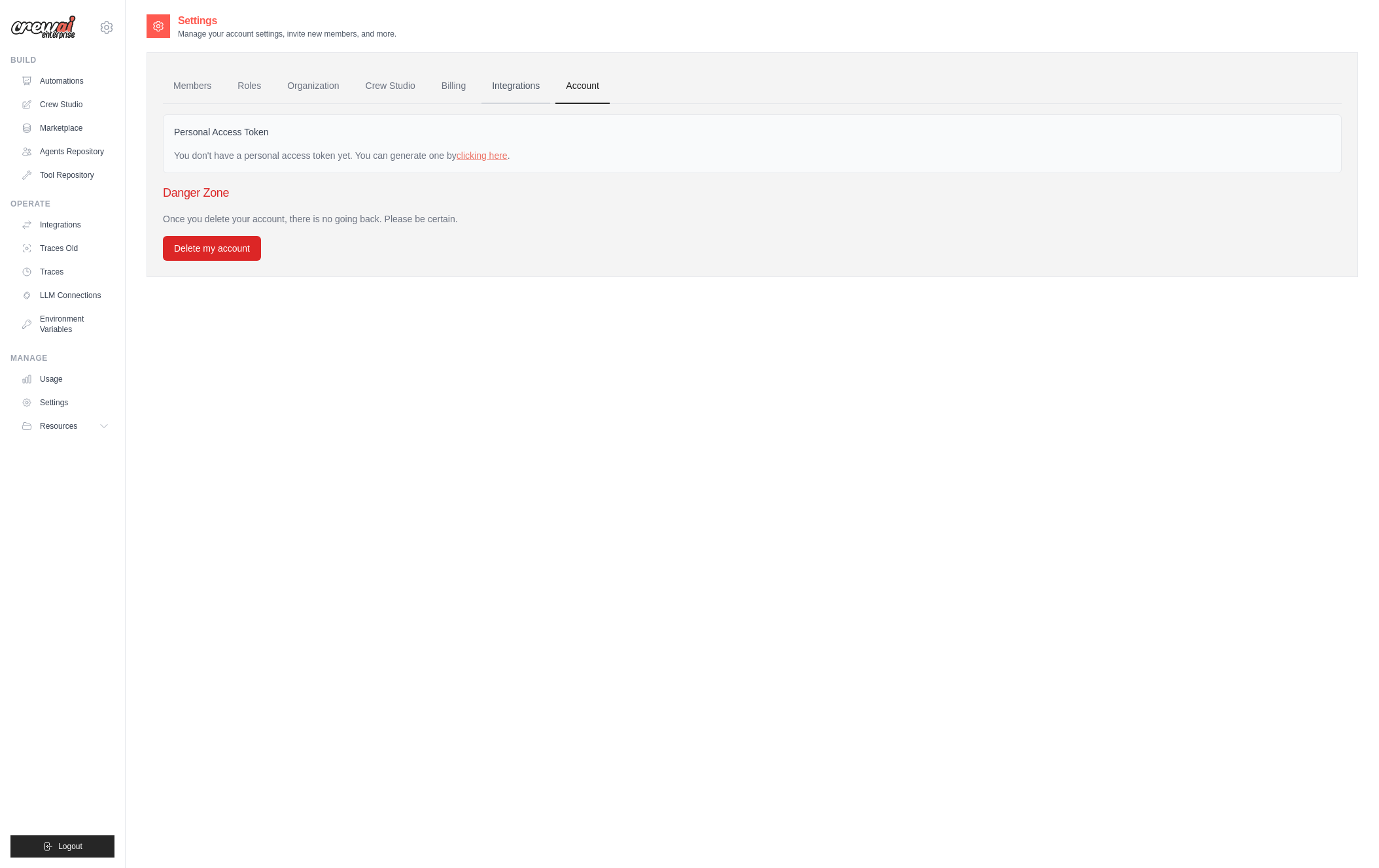
click at [519, 88] on link "Integrations" at bounding box center [516, 86] width 68 height 35
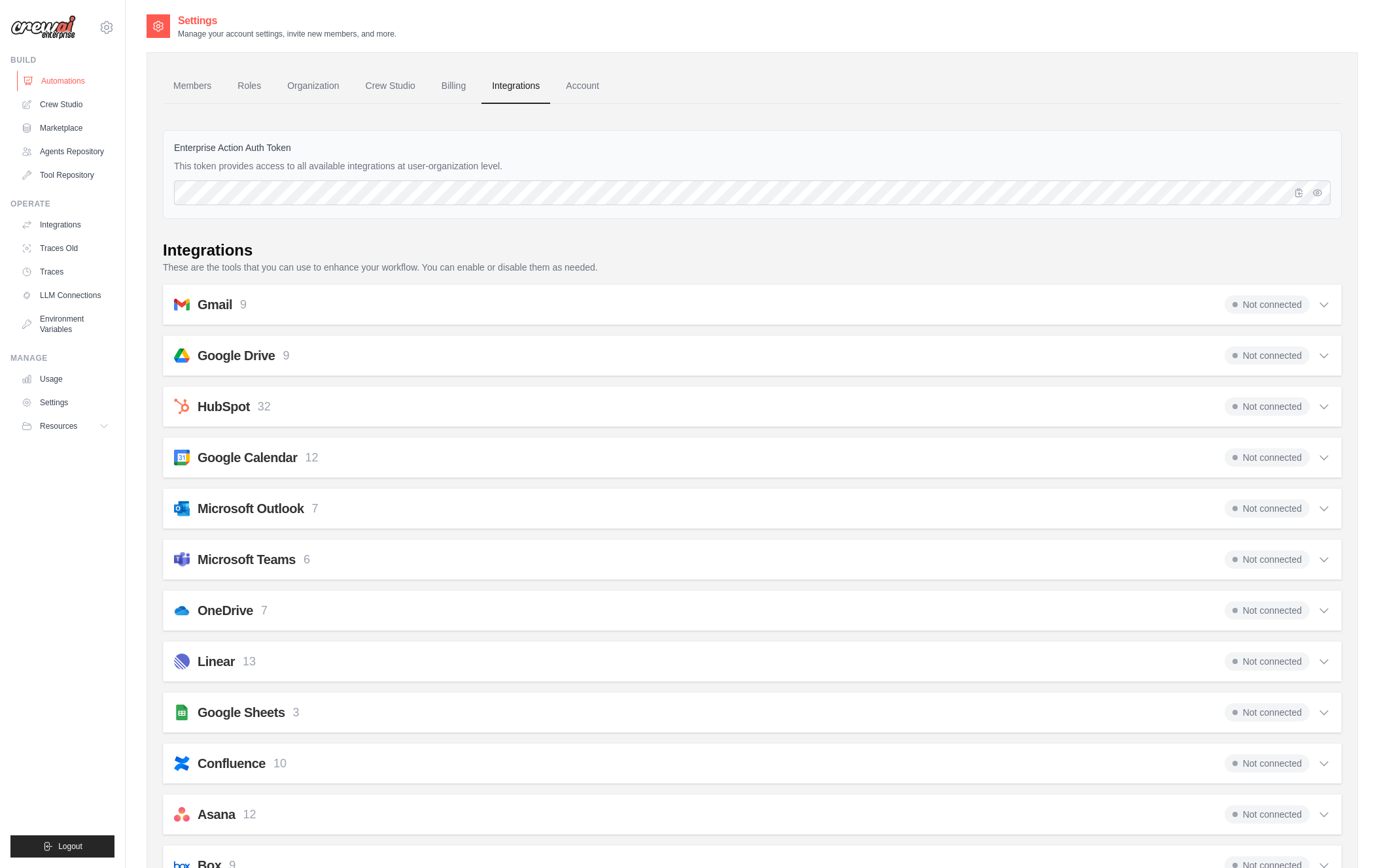
click at [51, 81] on link "Automations" at bounding box center [66, 81] width 99 height 21
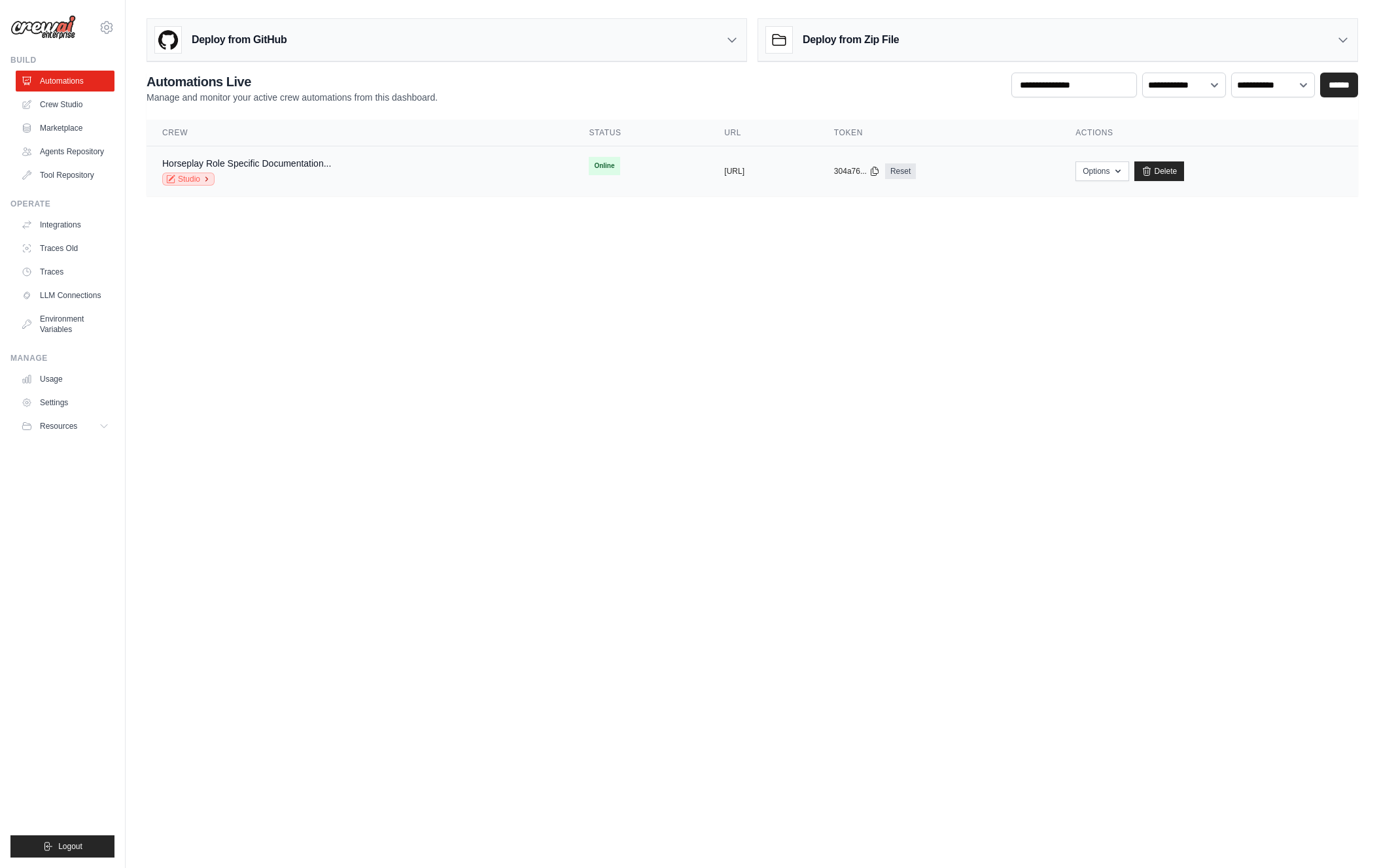
drag, startPoint x: 188, startPoint y: 177, endPoint x: 189, endPoint y: 187, distance: 10.0
click at [188, 177] on link "Studio" at bounding box center [188, 179] width 52 height 13
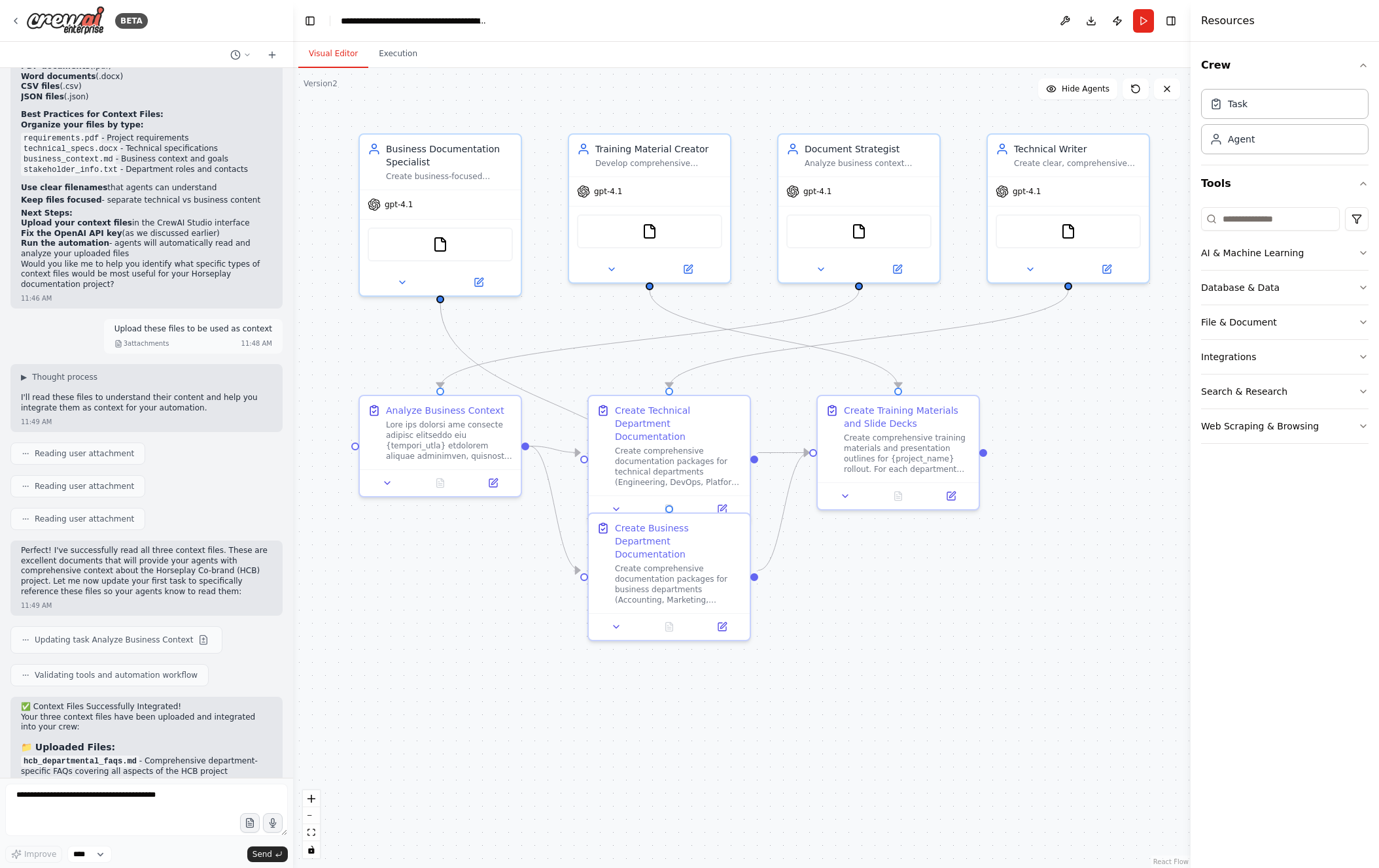
scroll to position [8952, 0]
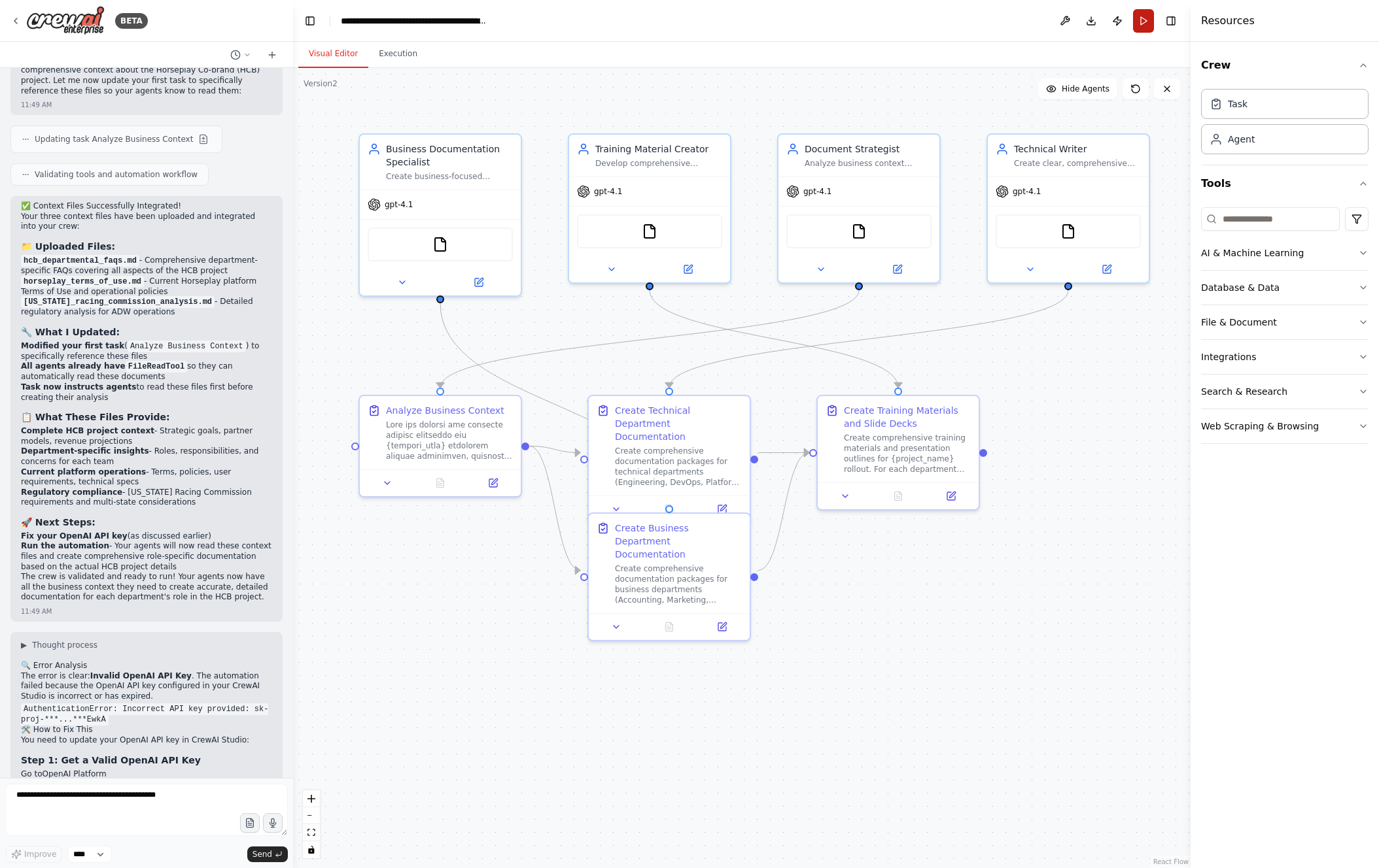
click at [1144, 23] on button "Run" at bounding box center [1143, 21] width 21 height 23
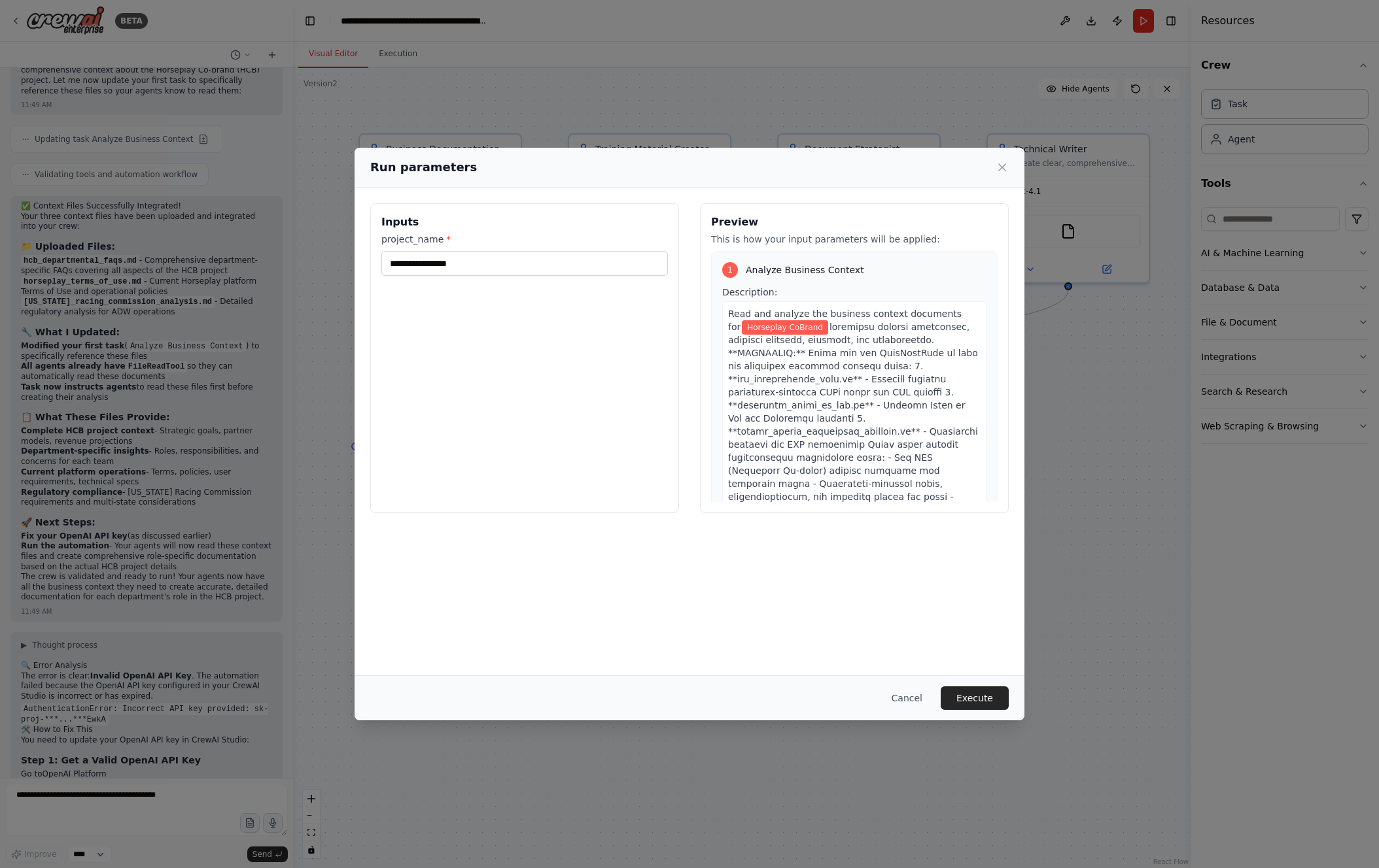
scroll to position [5, 0]
click at [996, 704] on button "Execute" at bounding box center [974, 698] width 68 height 23
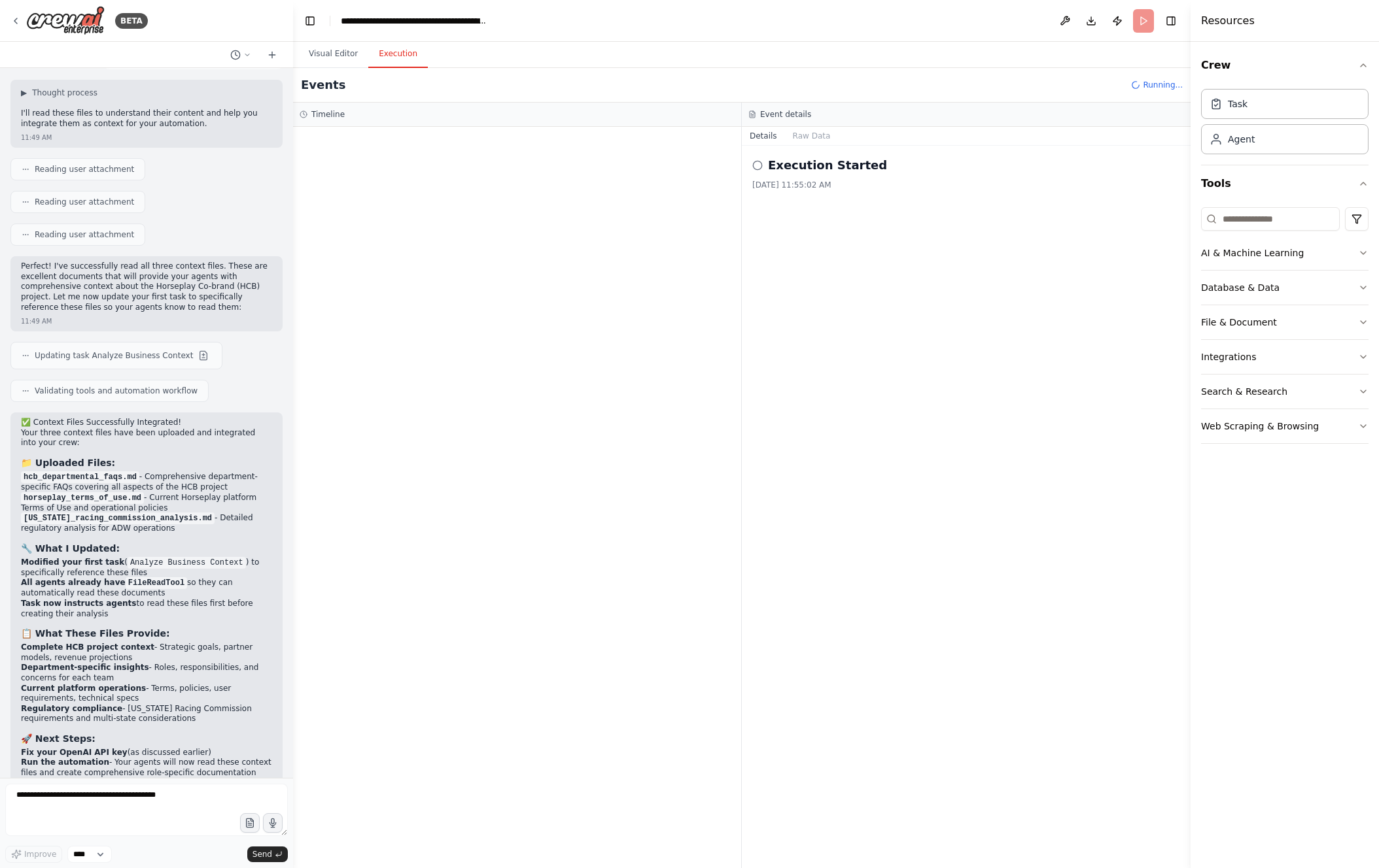
scroll to position [8952, 0]
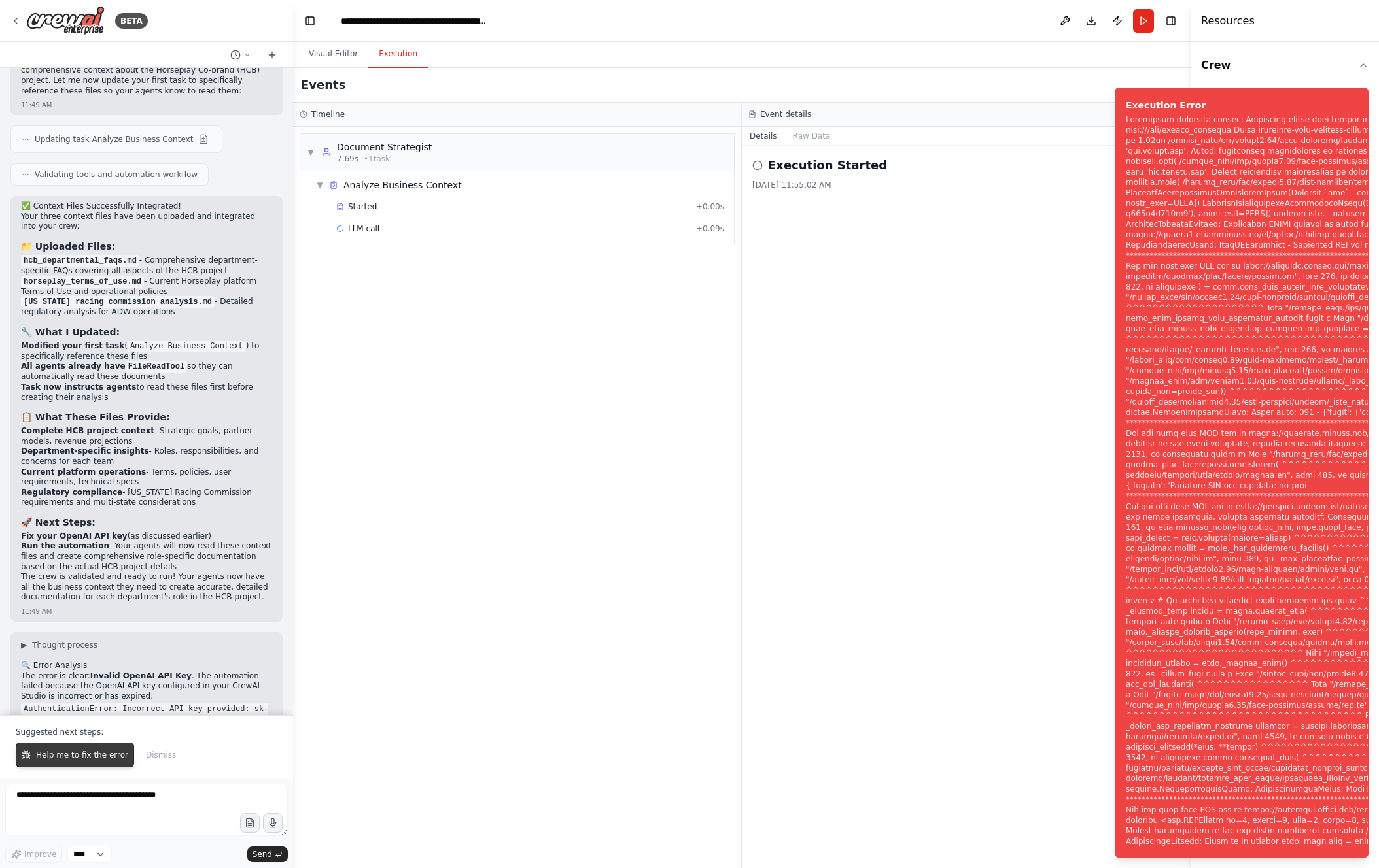
click at [95, 754] on span "Help me to fix the error" at bounding box center [82, 754] width 93 height 10
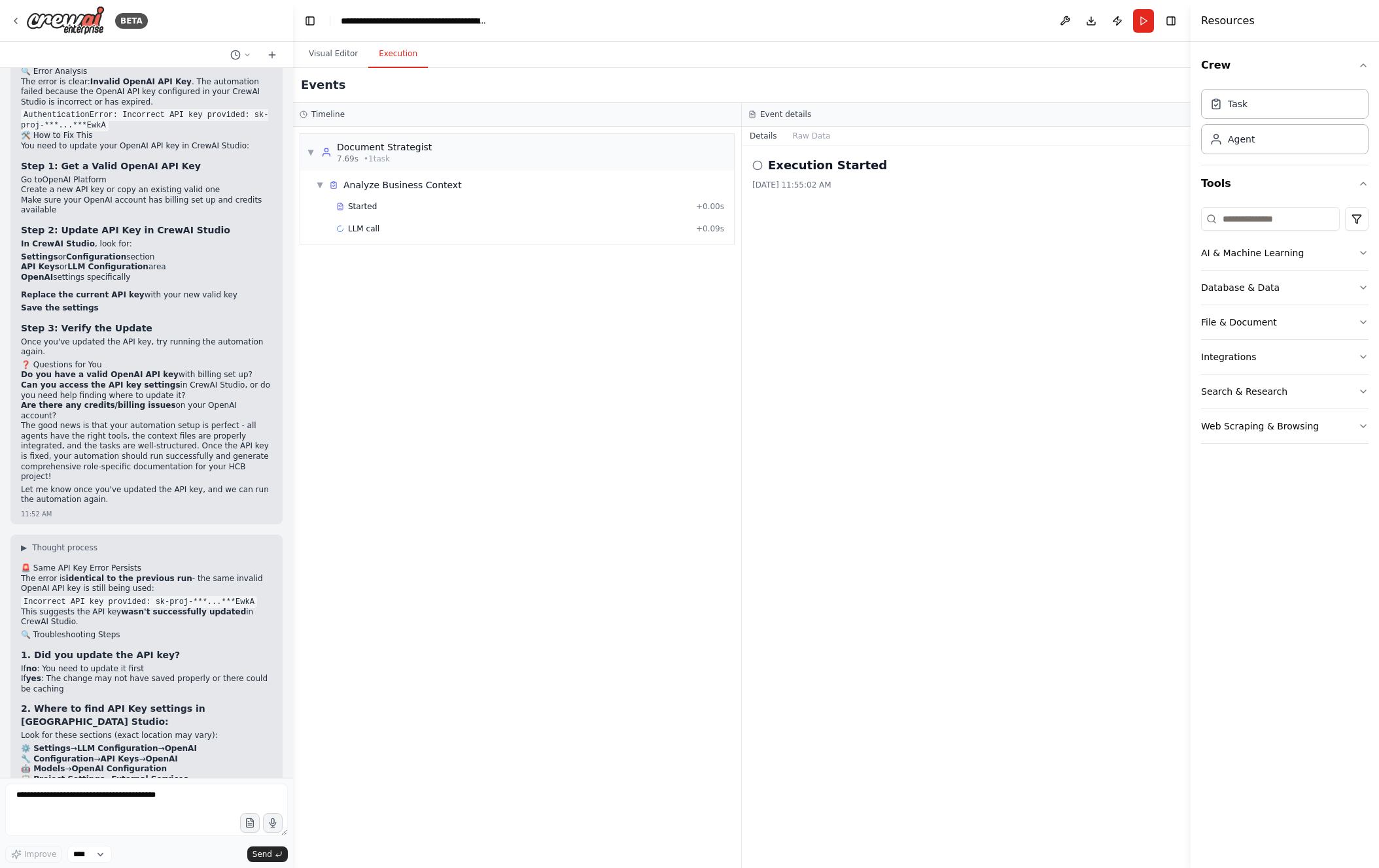
scroll to position [9557, 0]
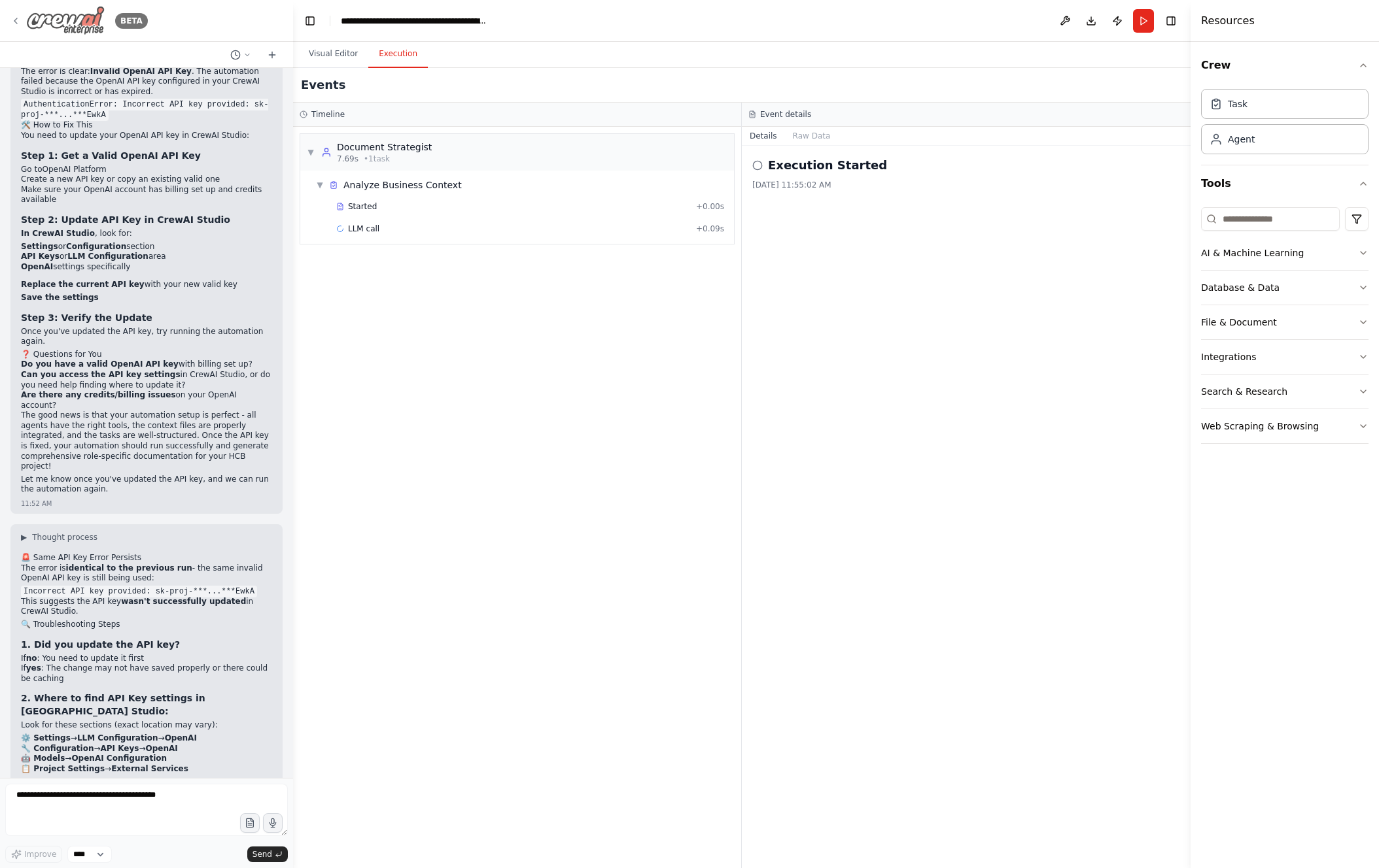
click at [16, 19] on icon at bounding box center [15, 20] width 10 height 10
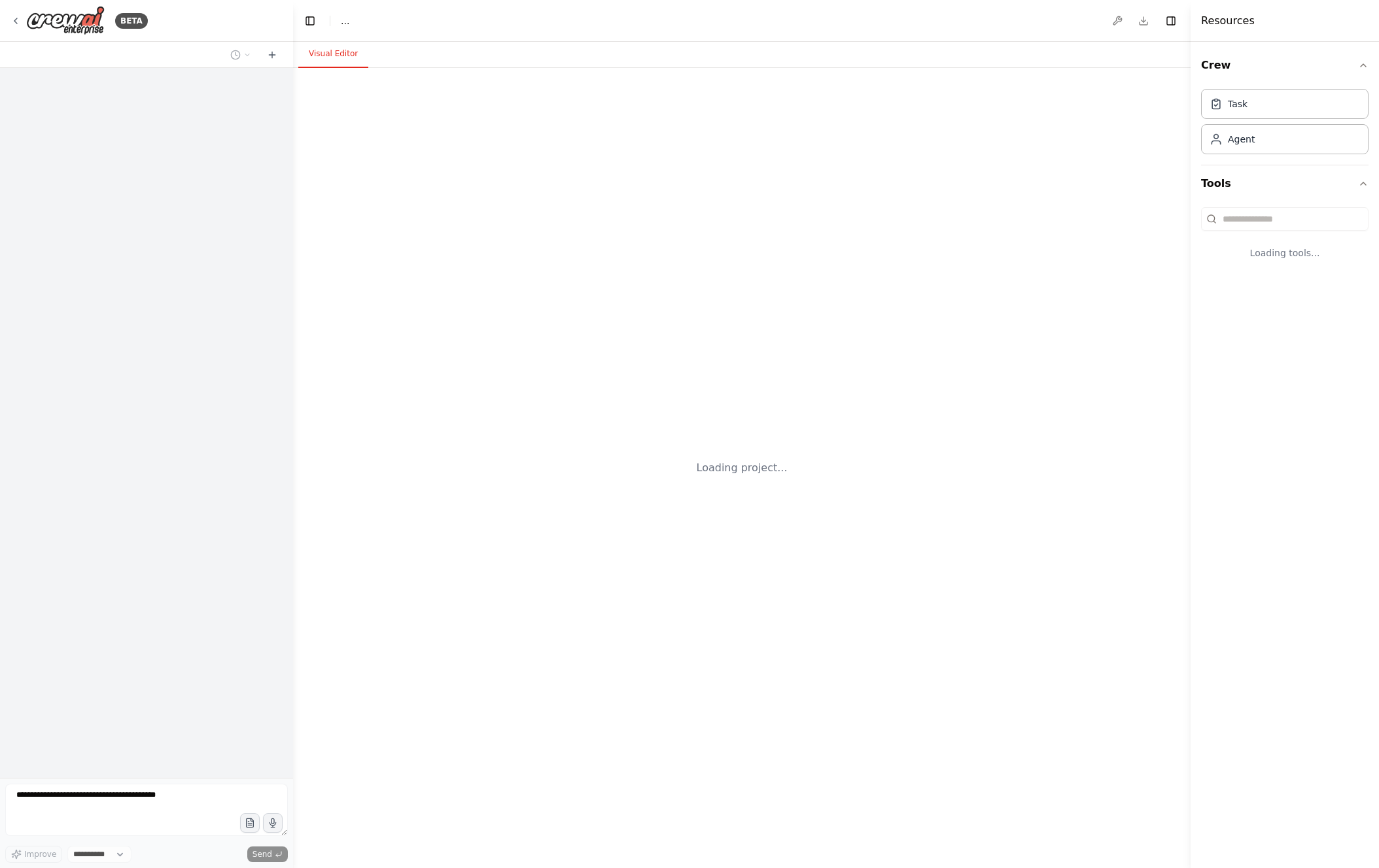
select select "****"
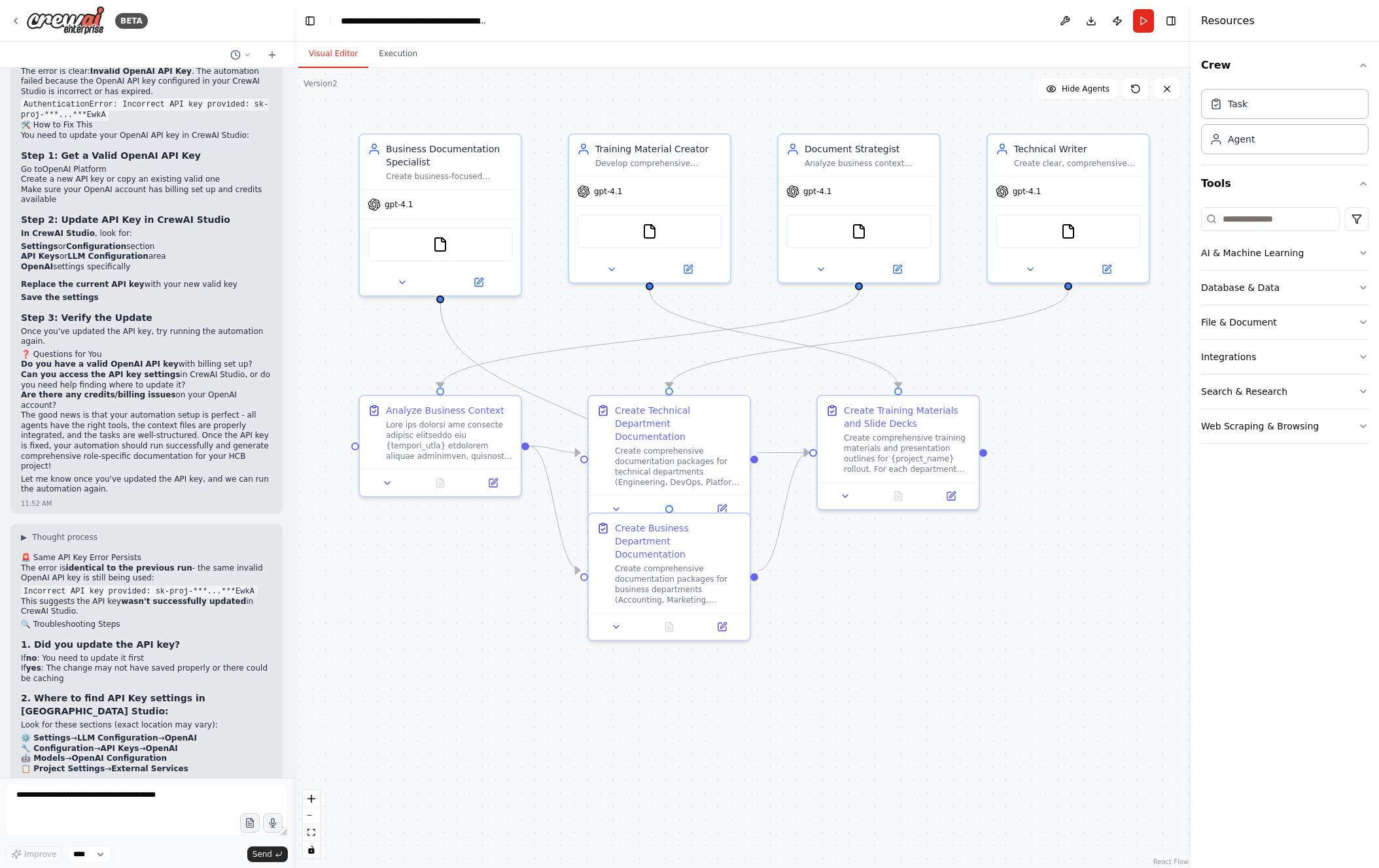
scroll to position [9592, 0]
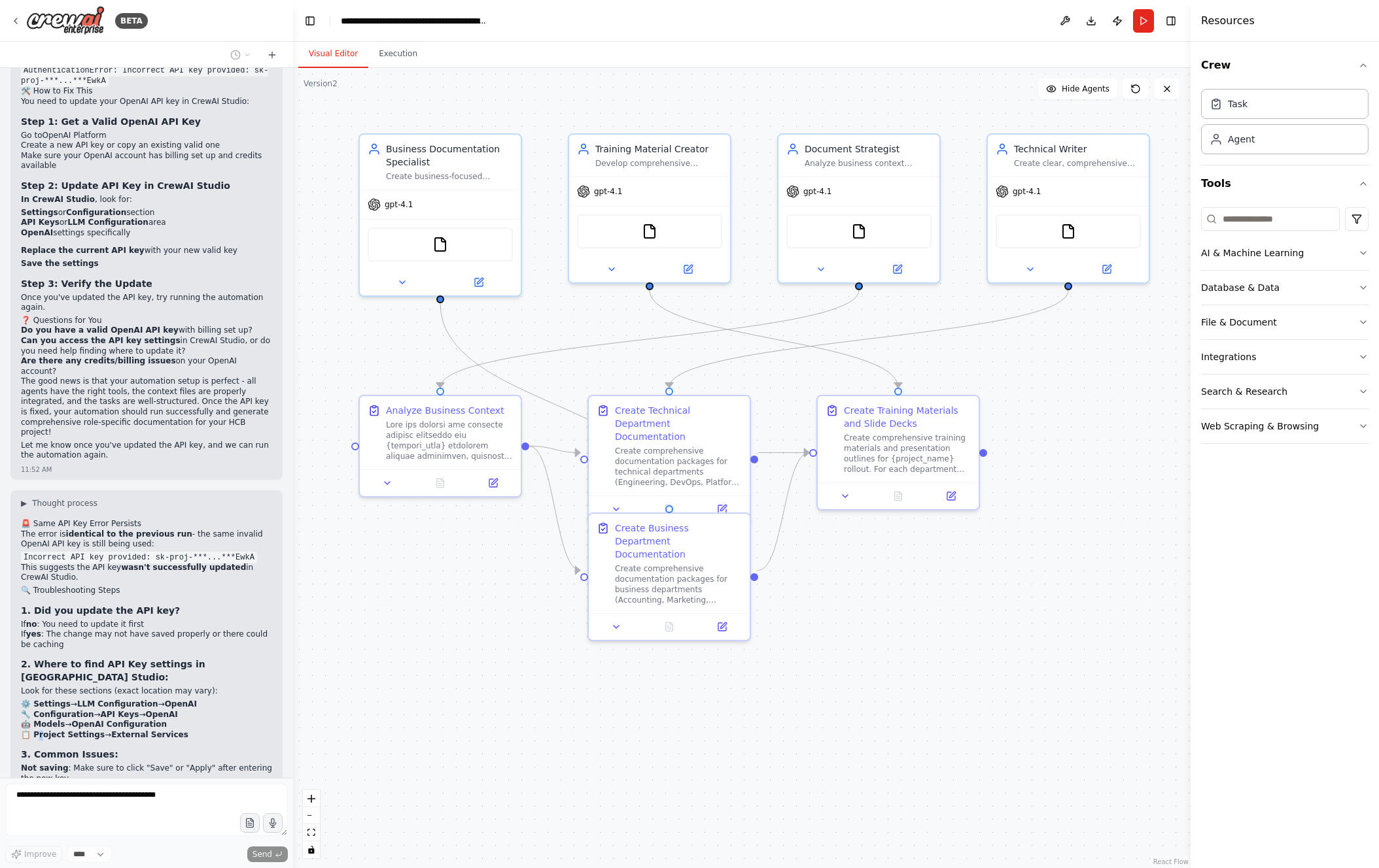
click at [40, 730] on strong "📋 Project Settings" at bounding box center [63, 735] width 84 height 9
drag, startPoint x: 29, startPoint y: 338, endPoint x: 43, endPoint y: 353, distance: 20.5
click at [43, 699] on ul "⚙️ Settings → LLM Configuration → OpenAI 🔧 Configuration → API Keys → OpenAI 🤖 …" at bounding box center [146, 719] width 251 height 40
drag, startPoint x: 23, startPoint y: 363, endPoint x: 202, endPoint y: 384, distance: 180.2
click at [201, 519] on div "🚨 Same API Key Error Persists The error is identical to the previous run - the …" at bounding box center [146, 805] width 251 height 572
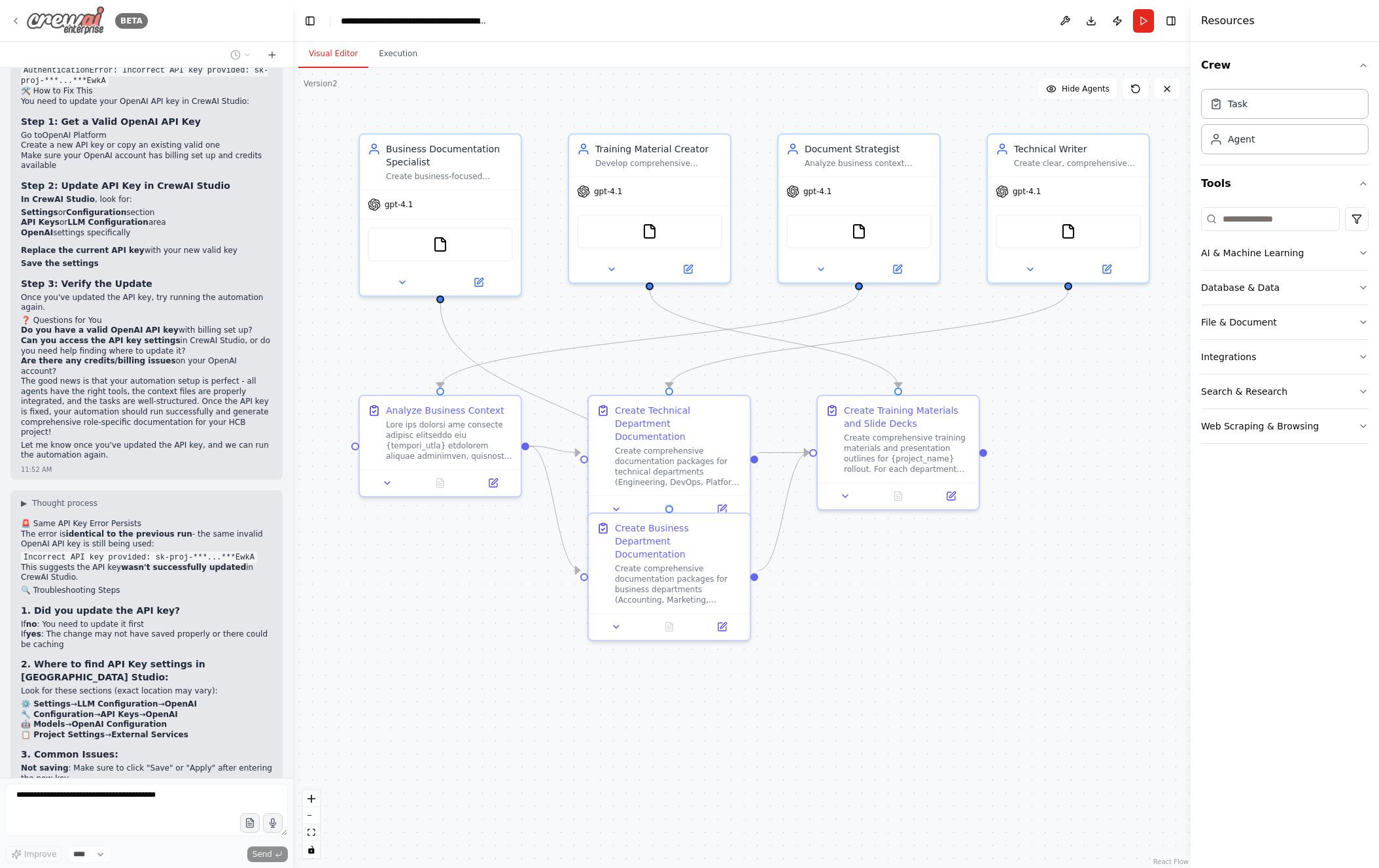
click at [23, 14] on div "BETA" at bounding box center [79, 21] width 138 height 30
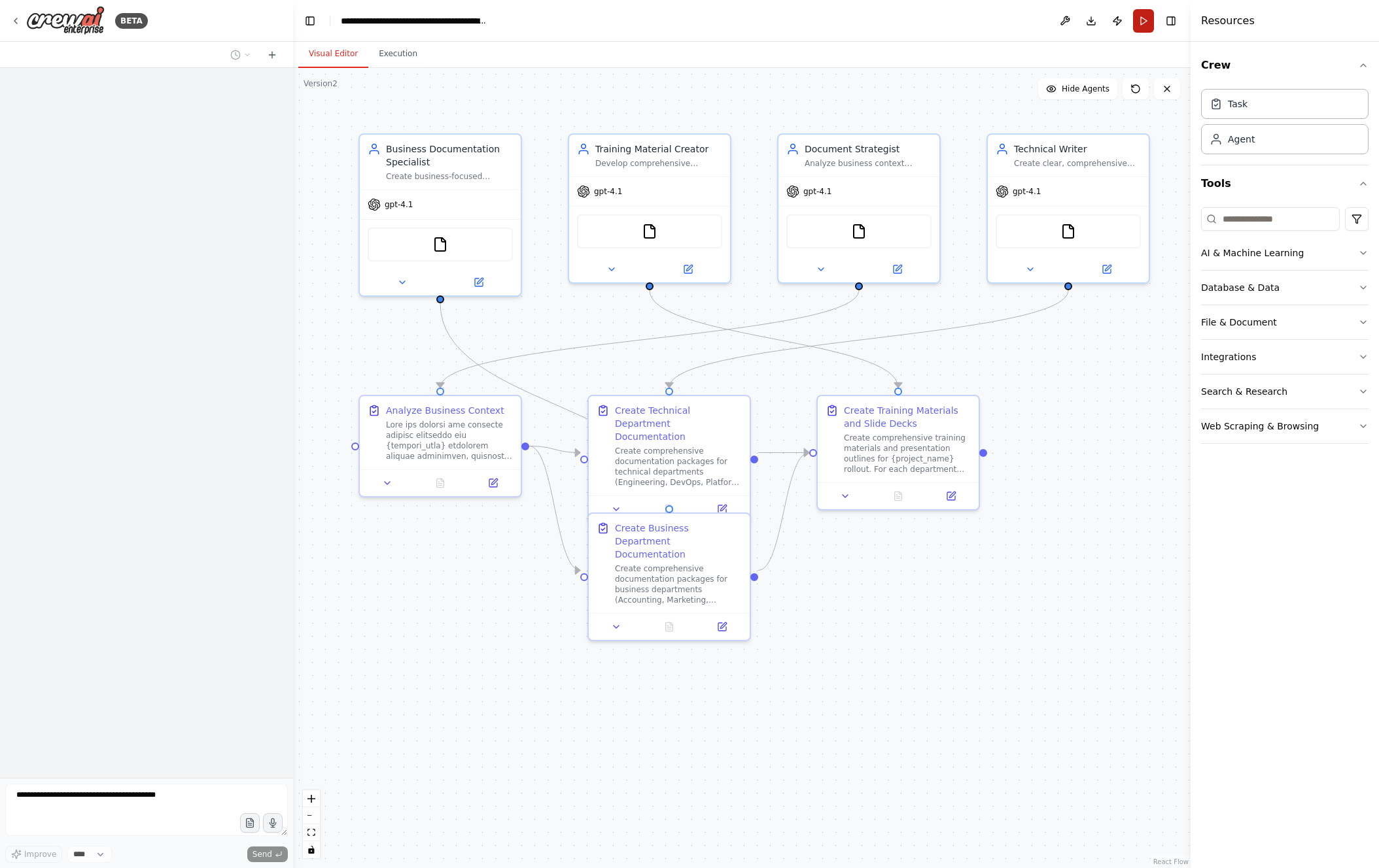
click at [1147, 26] on button "Run" at bounding box center [1143, 21] width 21 height 23
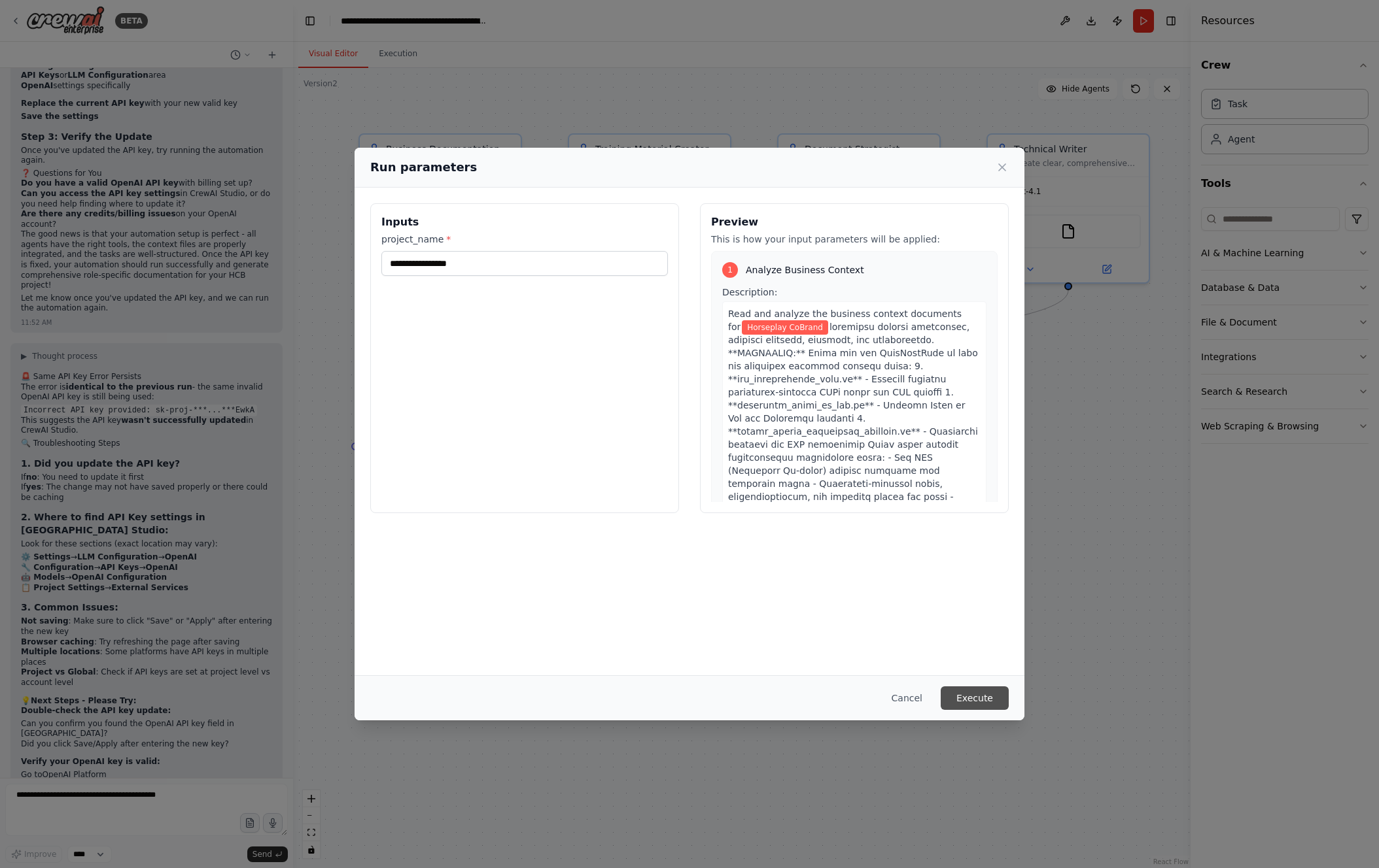
click at [980, 702] on button "Execute" at bounding box center [974, 698] width 68 height 23
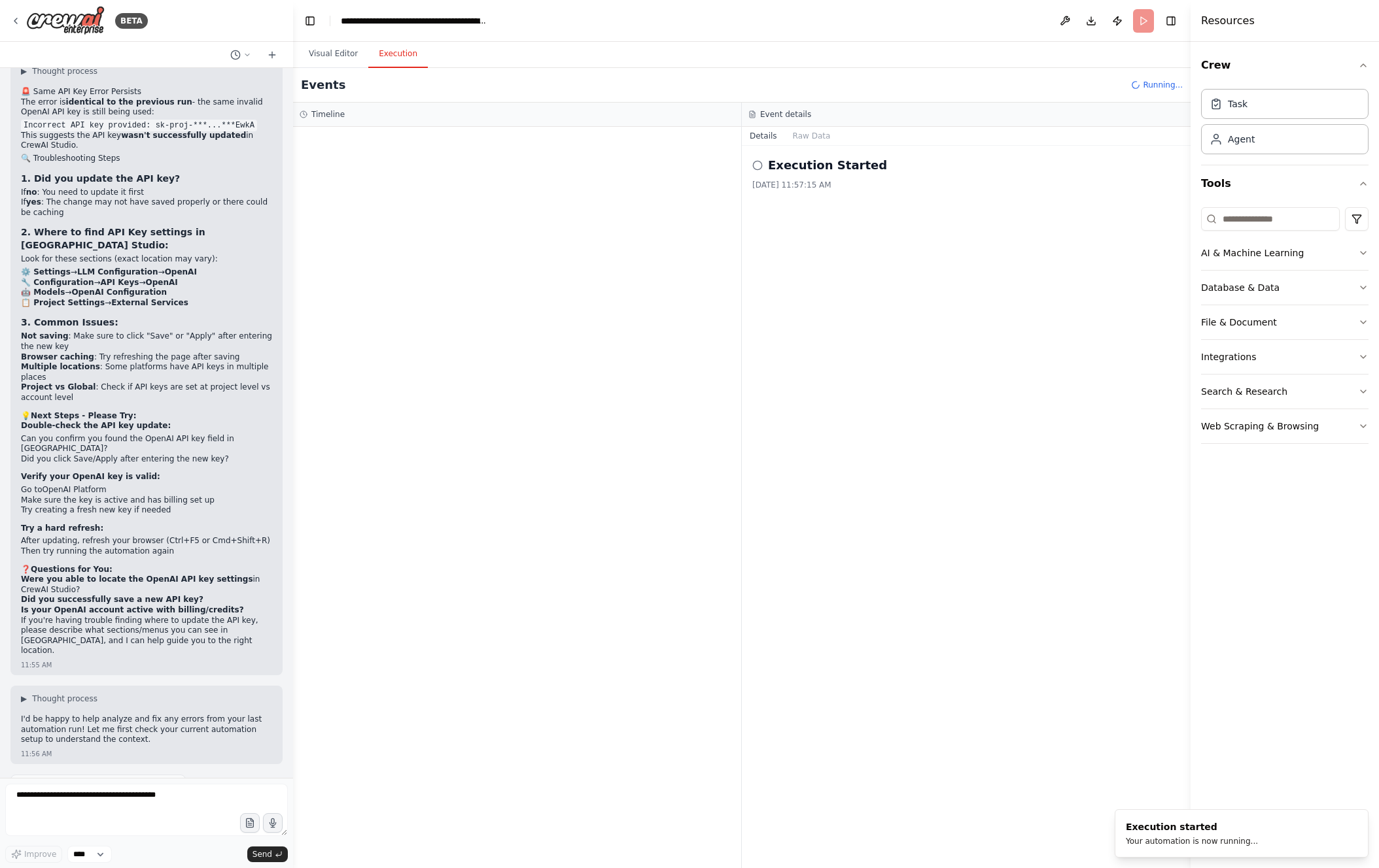
scroll to position [10033, 0]
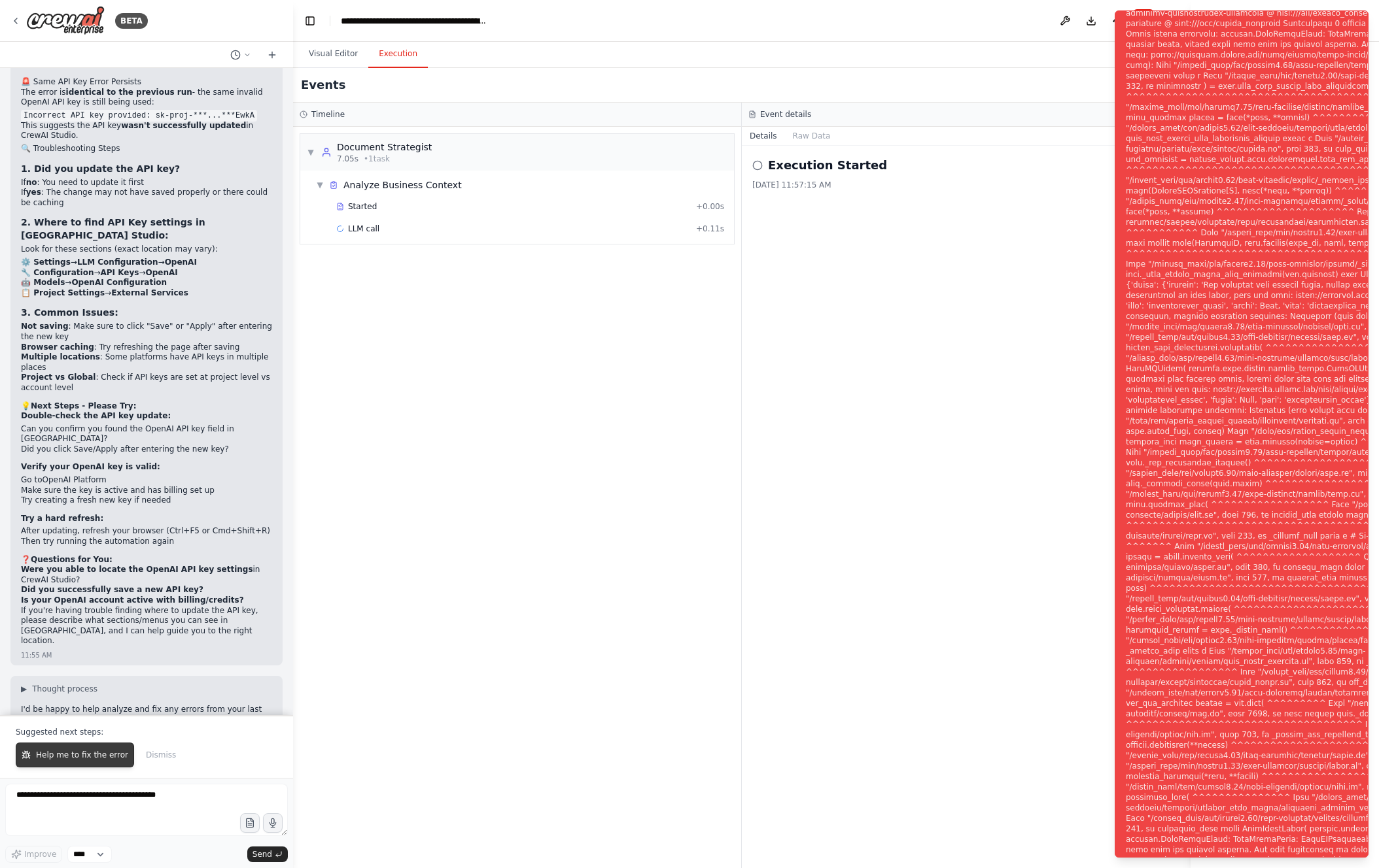
click at [64, 751] on span "Help me to fix the error" at bounding box center [82, 754] width 93 height 10
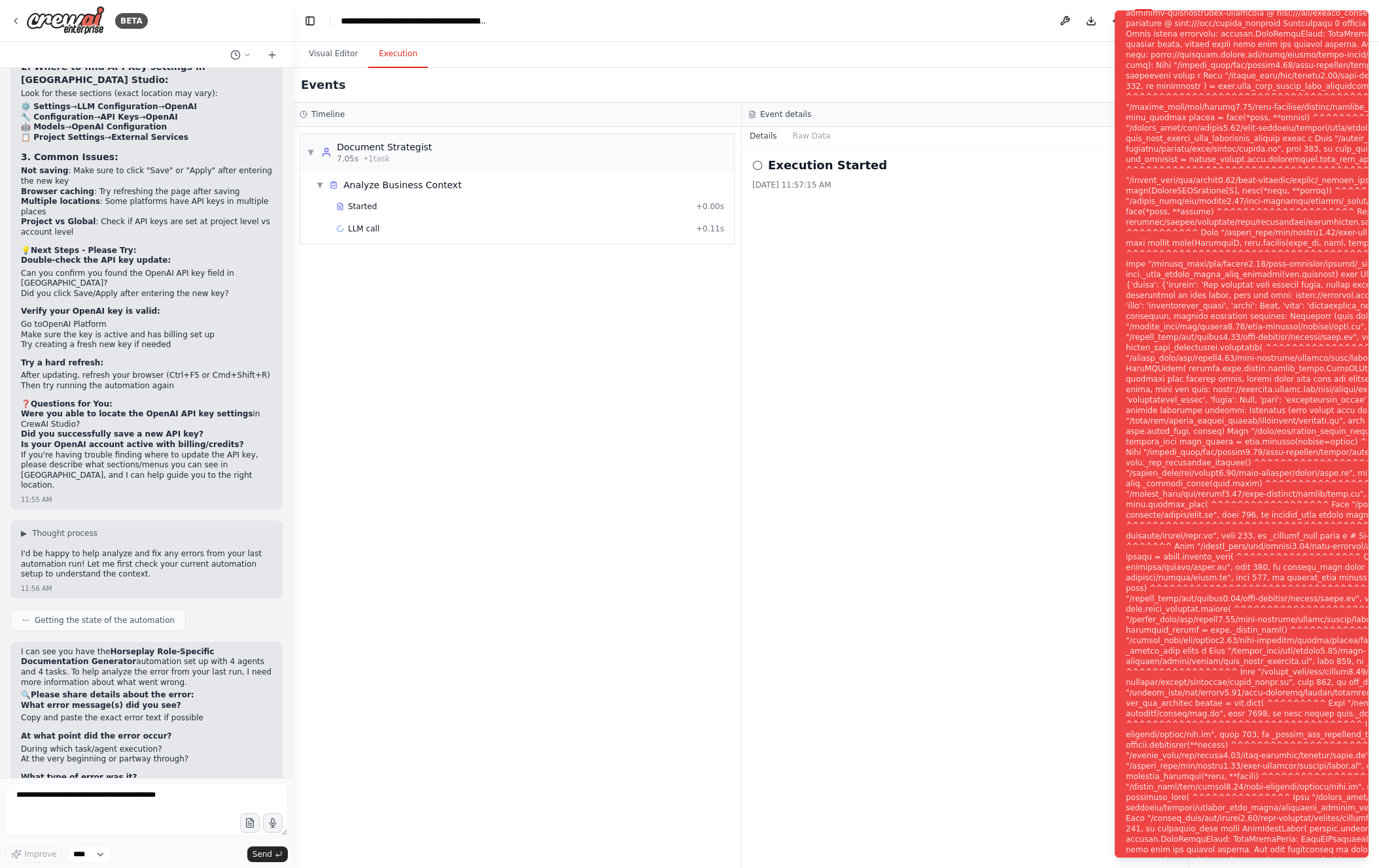
scroll to position [10562, 0]
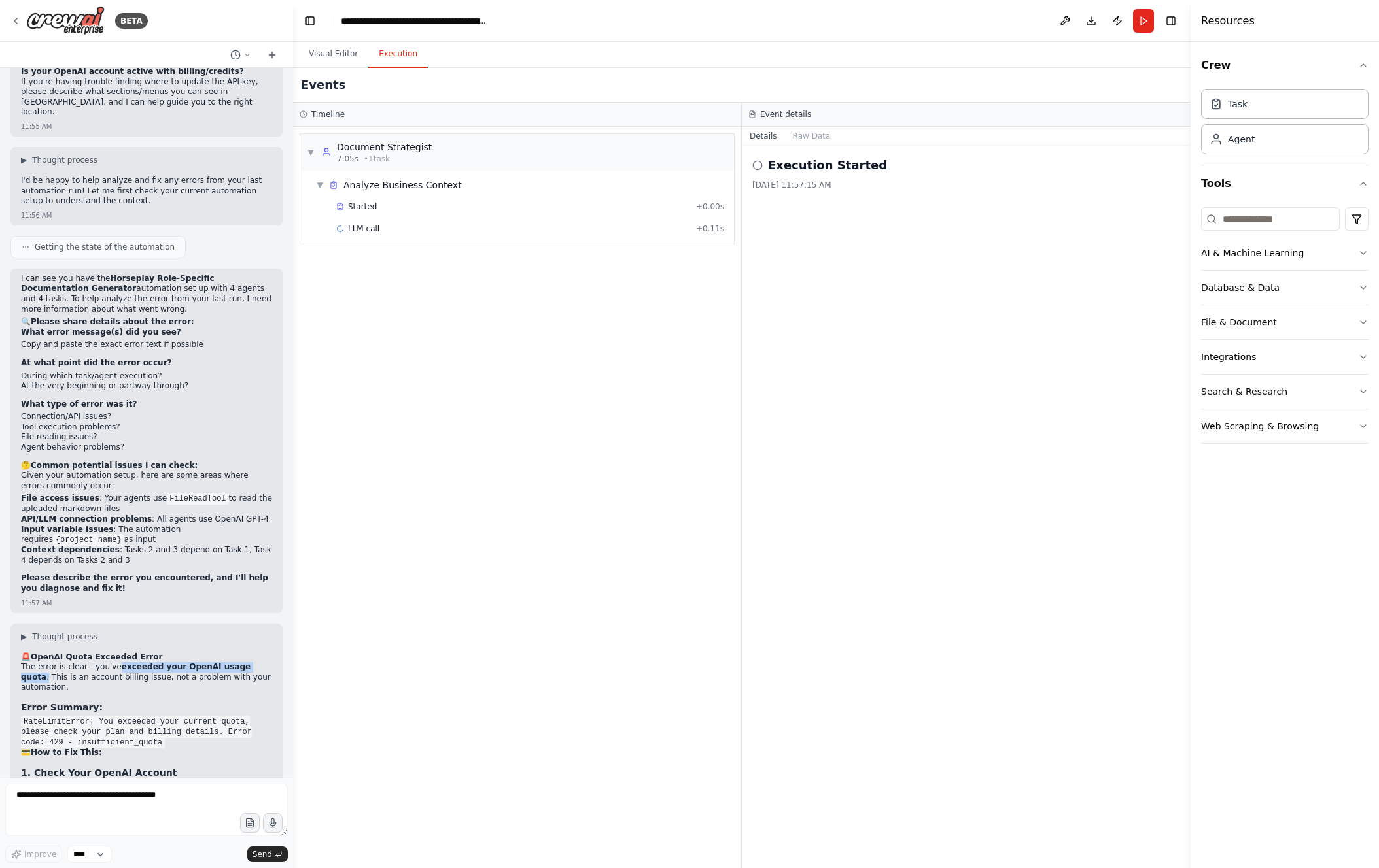
drag, startPoint x: 118, startPoint y: 296, endPoint x: 261, endPoint y: 297, distance: 143.0
click at [261, 663] on p "The error is clear - you've exceeded your OpenAI usage quota . This is an accou…" at bounding box center [146, 678] width 251 height 31
drag, startPoint x: 25, startPoint y: 292, endPoint x: 274, endPoint y: 306, distance: 249.4
drag, startPoint x: 26, startPoint y: 517, endPoint x: 135, endPoint y: 531, distance: 109.9
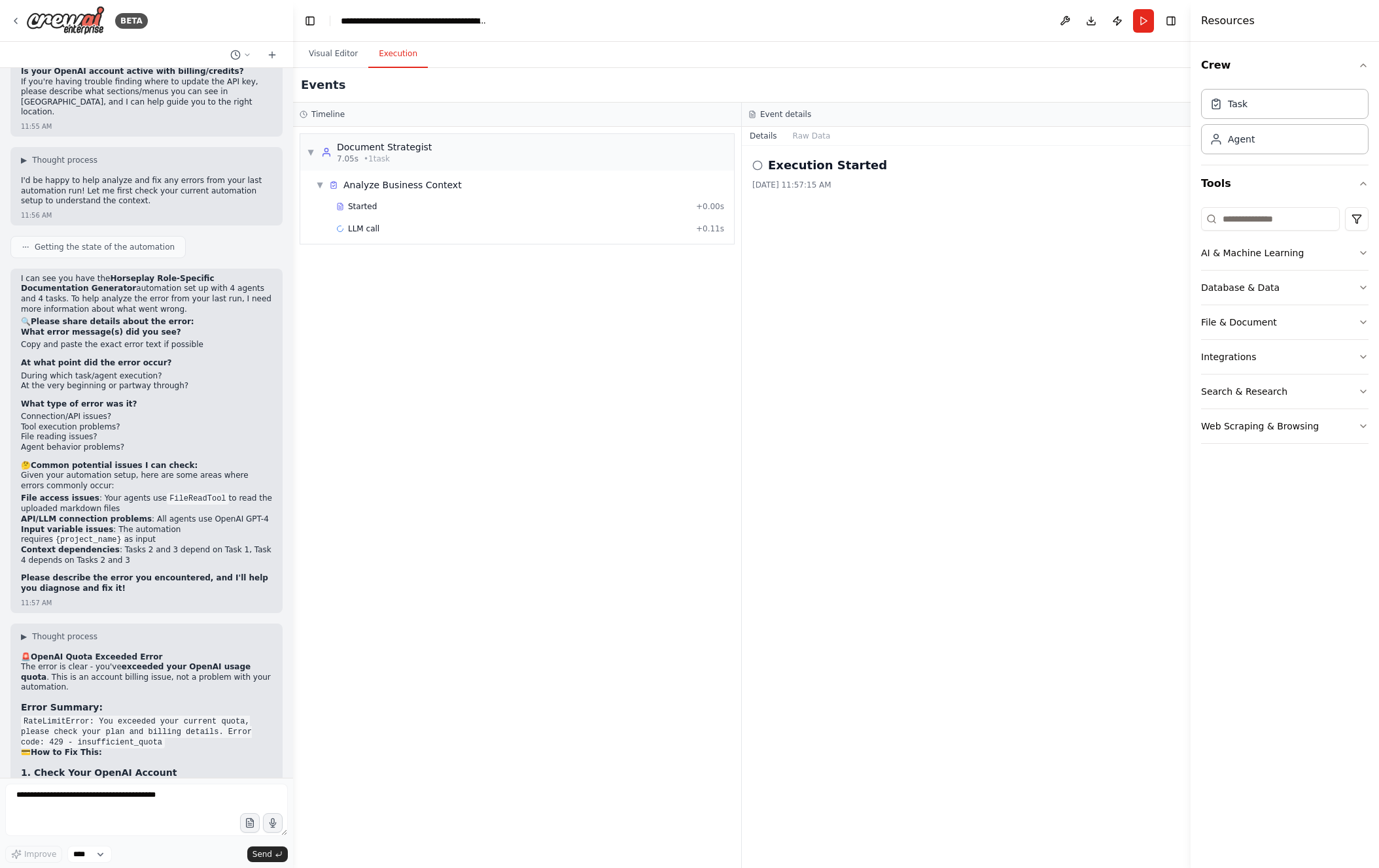
drag, startPoint x: 46, startPoint y: 530, endPoint x: 219, endPoint y: 535, distance: 173.1
click at [1148, 10] on button "Run" at bounding box center [1143, 21] width 21 height 23
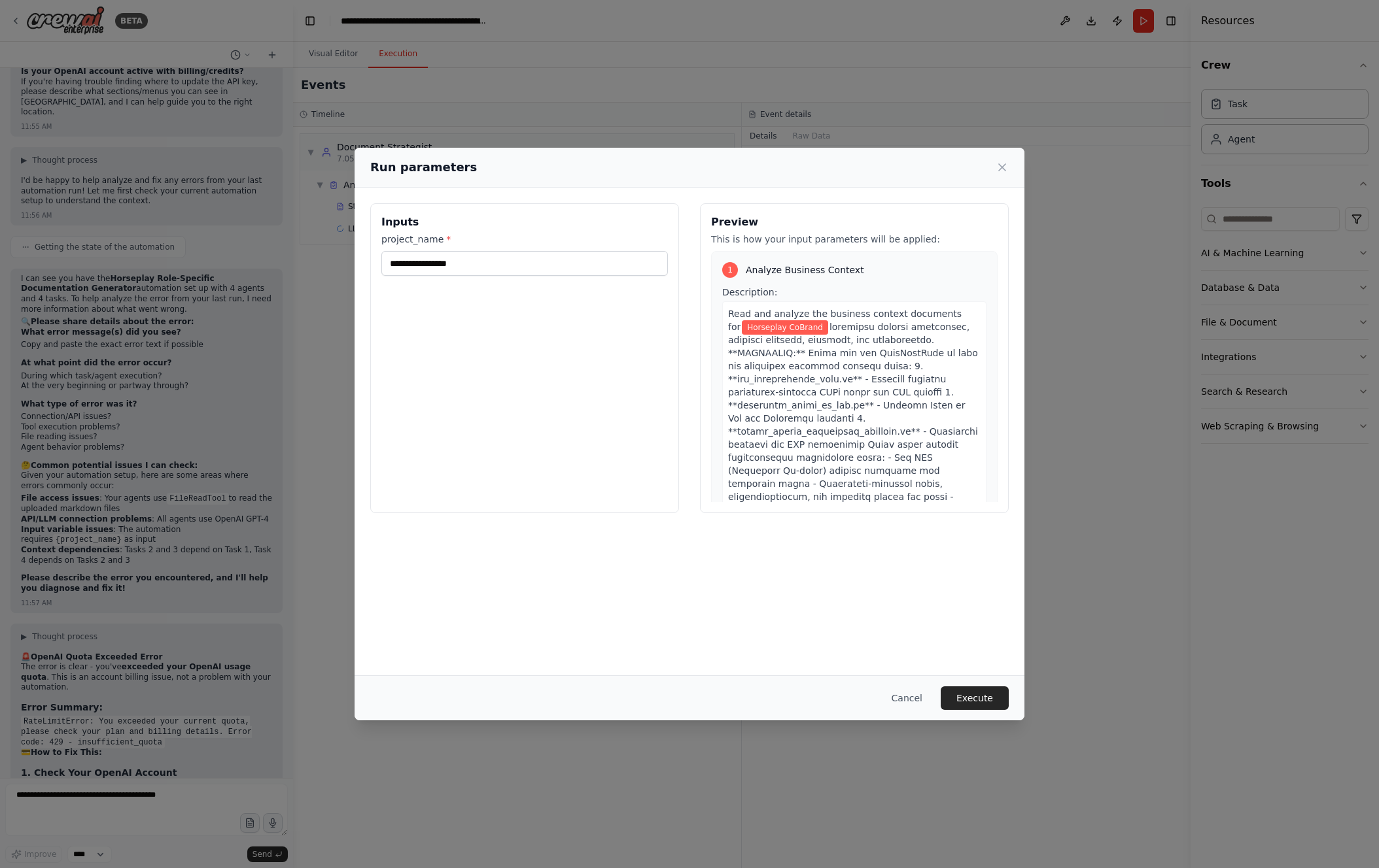
click at [977, 695] on button "Execute" at bounding box center [974, 698] width 68 height 23
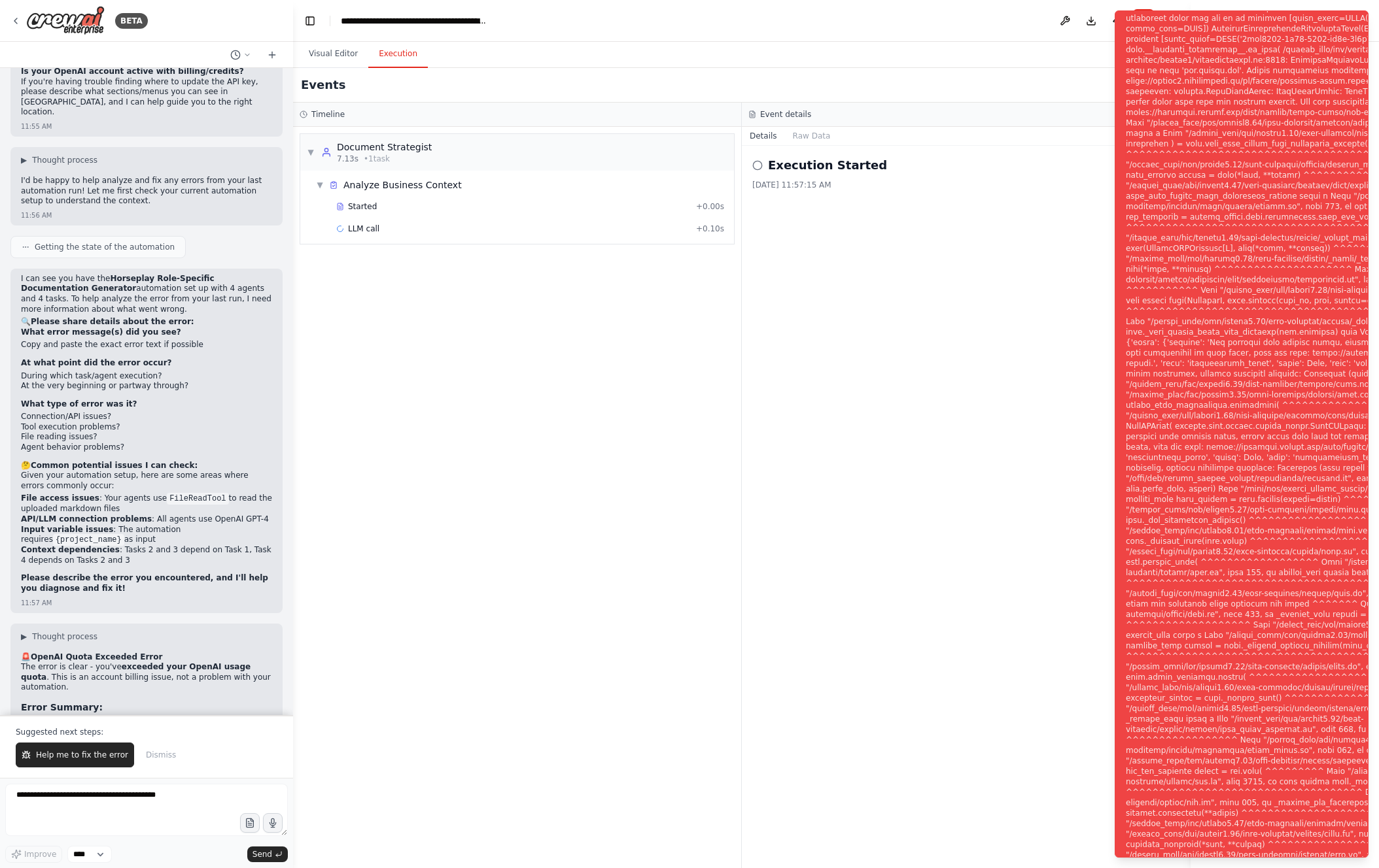
scroll to position [10625, 0]
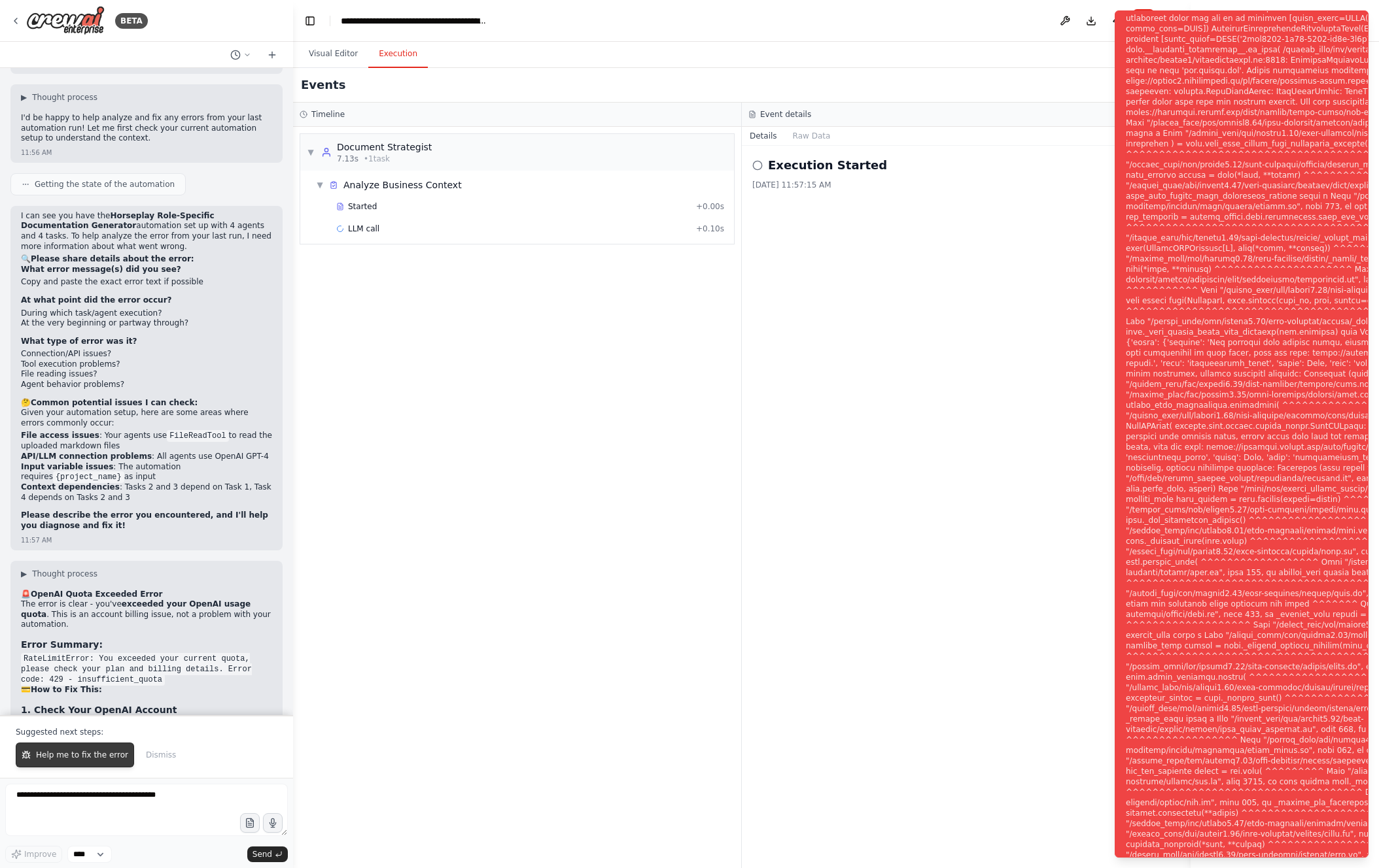
click at [93, 765] on button "Help me to fix the error" at bounding box center [75, 755] width 118 height 25
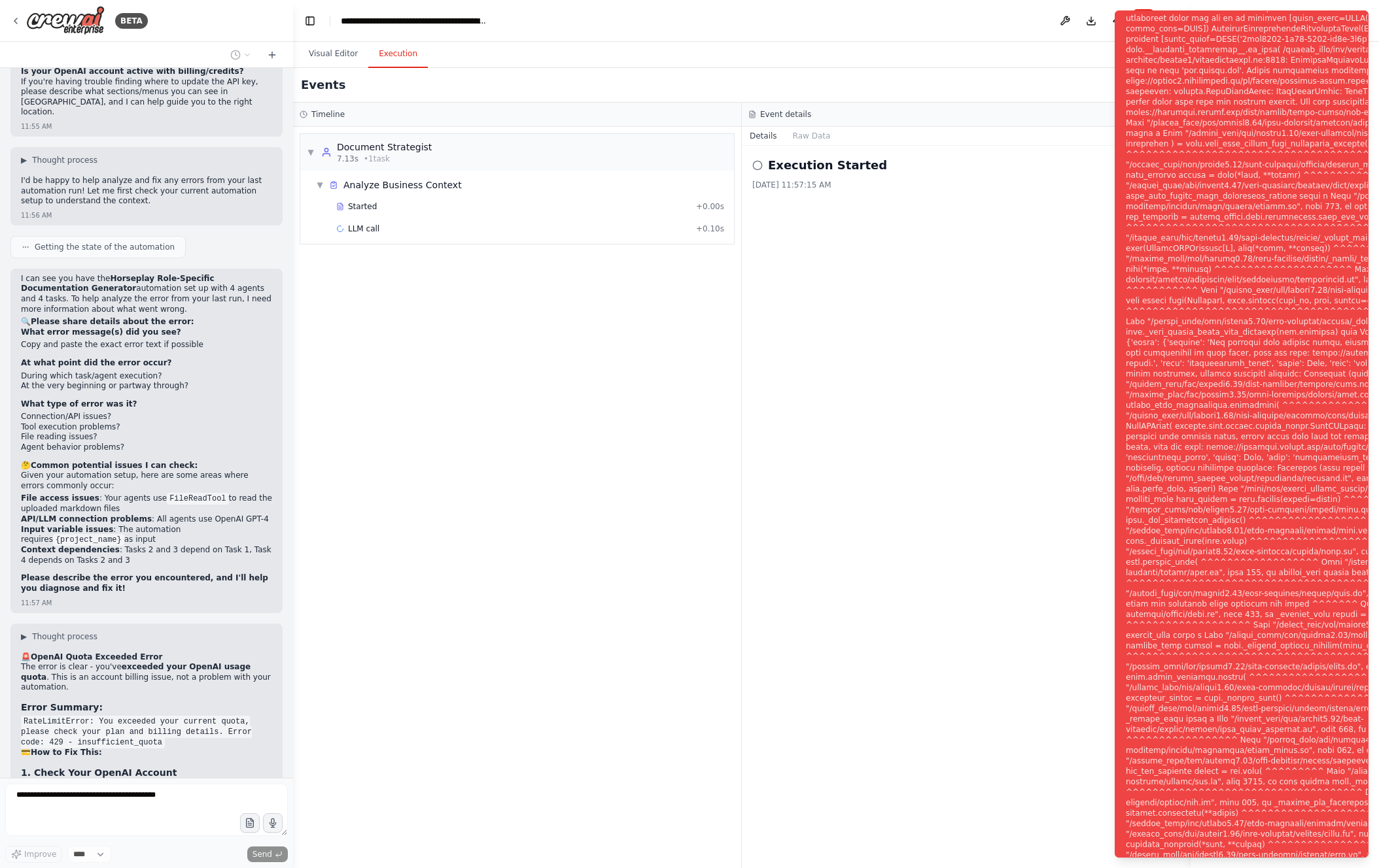
scroll to position [10596, 0]
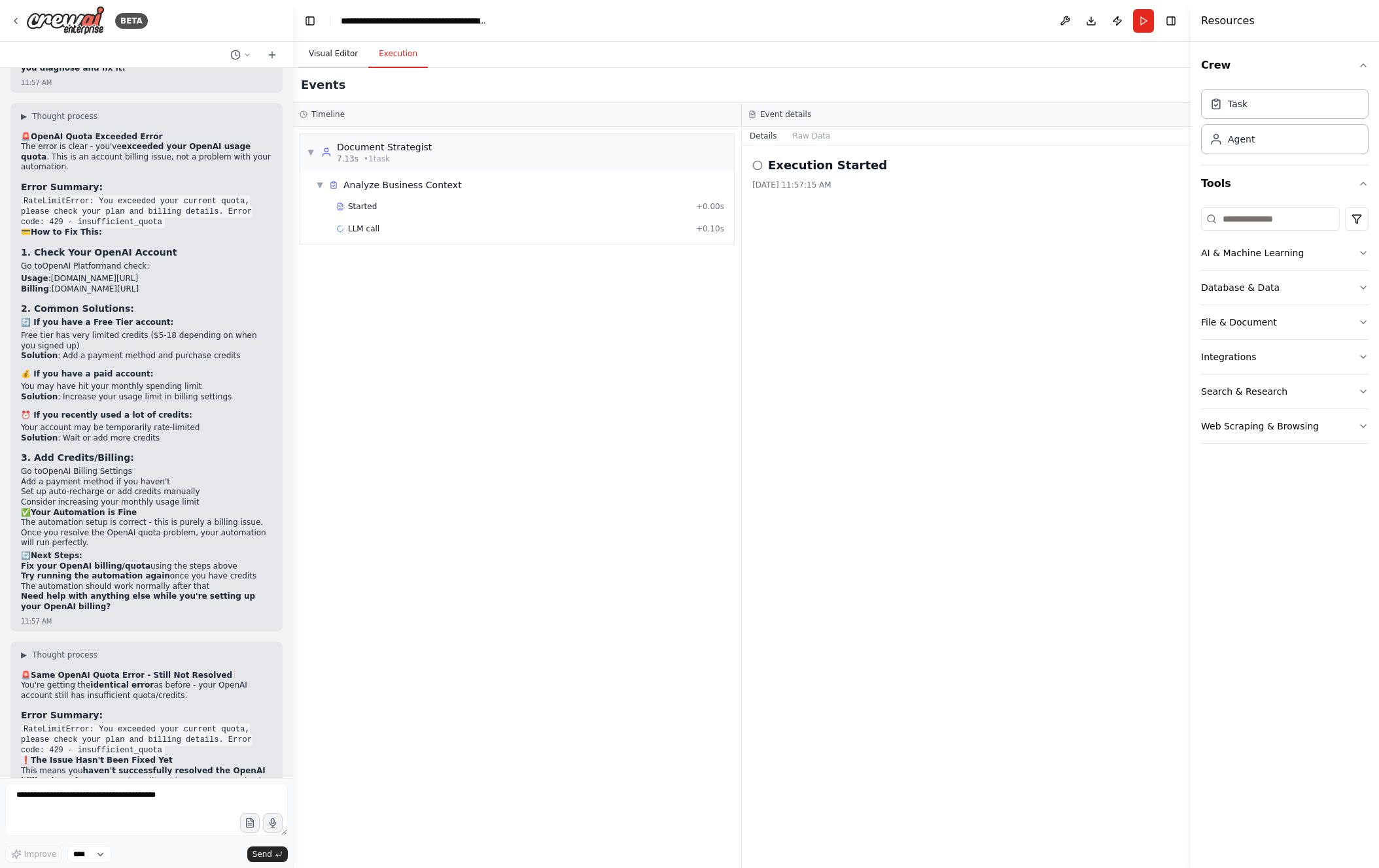
click at [325, 51] on button "Visual Editor" at bounding box center [333, 54] width 70 height 27
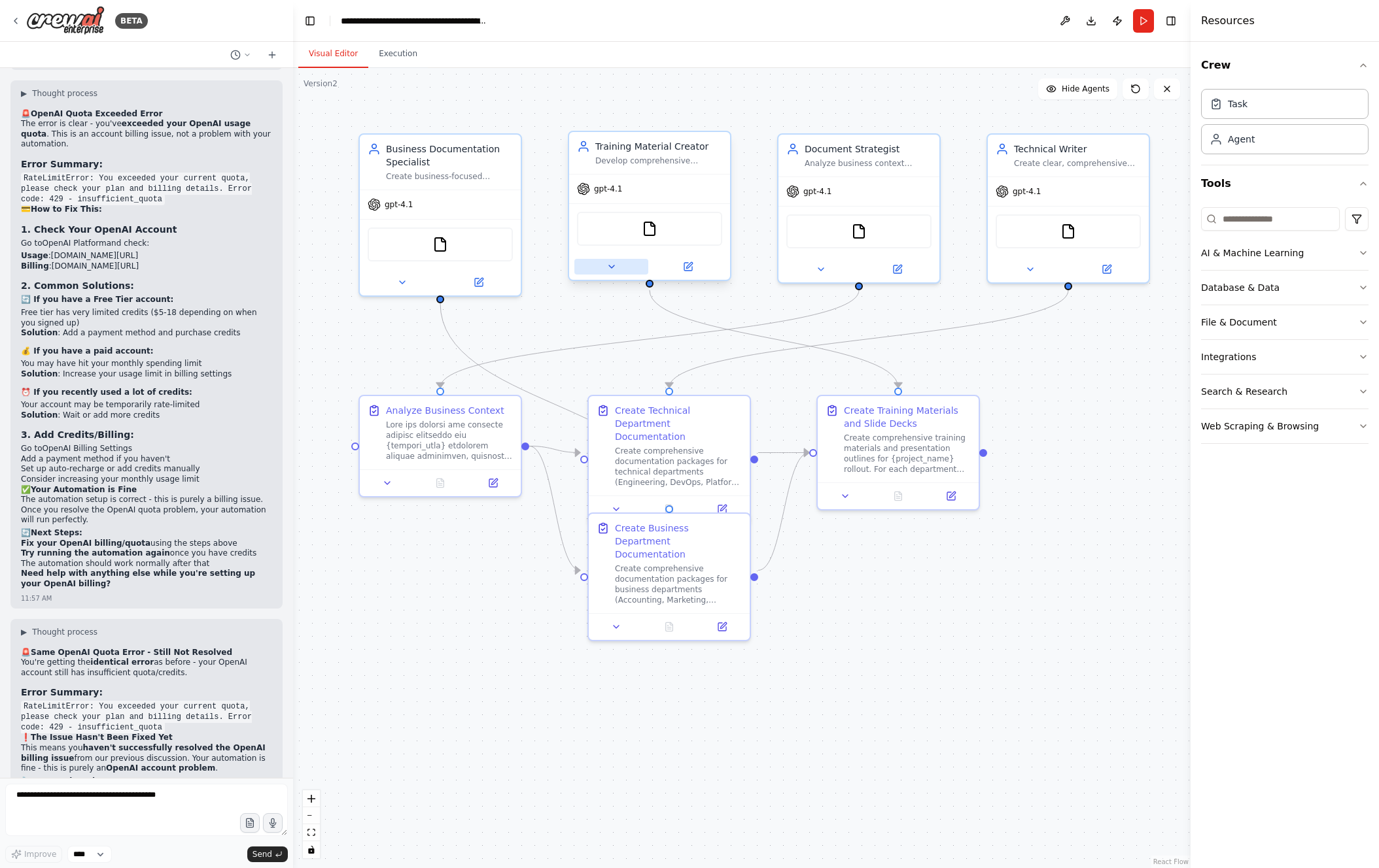
scroll to position [11116, 0]
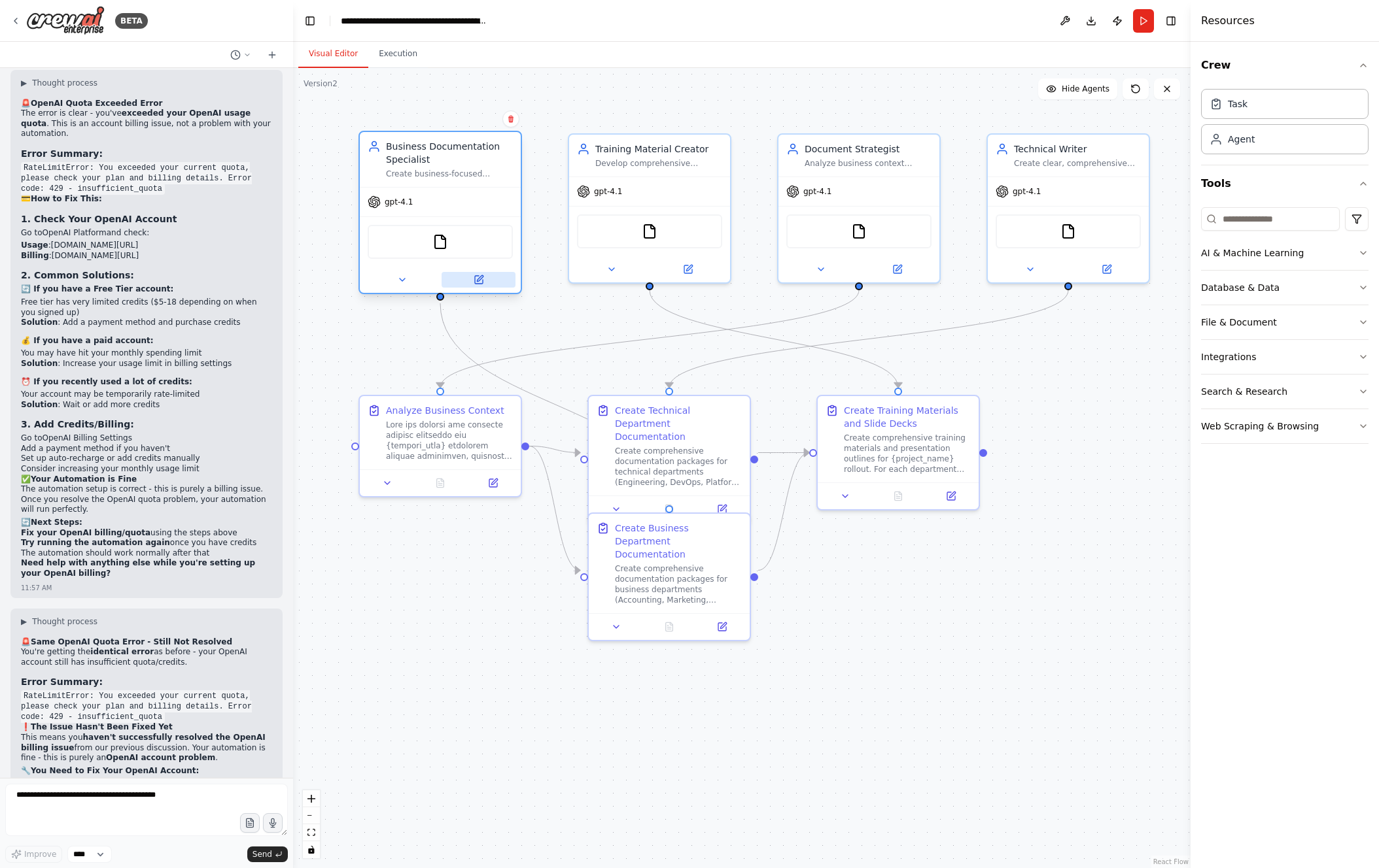
click at [475, 281] on icon at bounding box center [479, 280] width 8 height 8
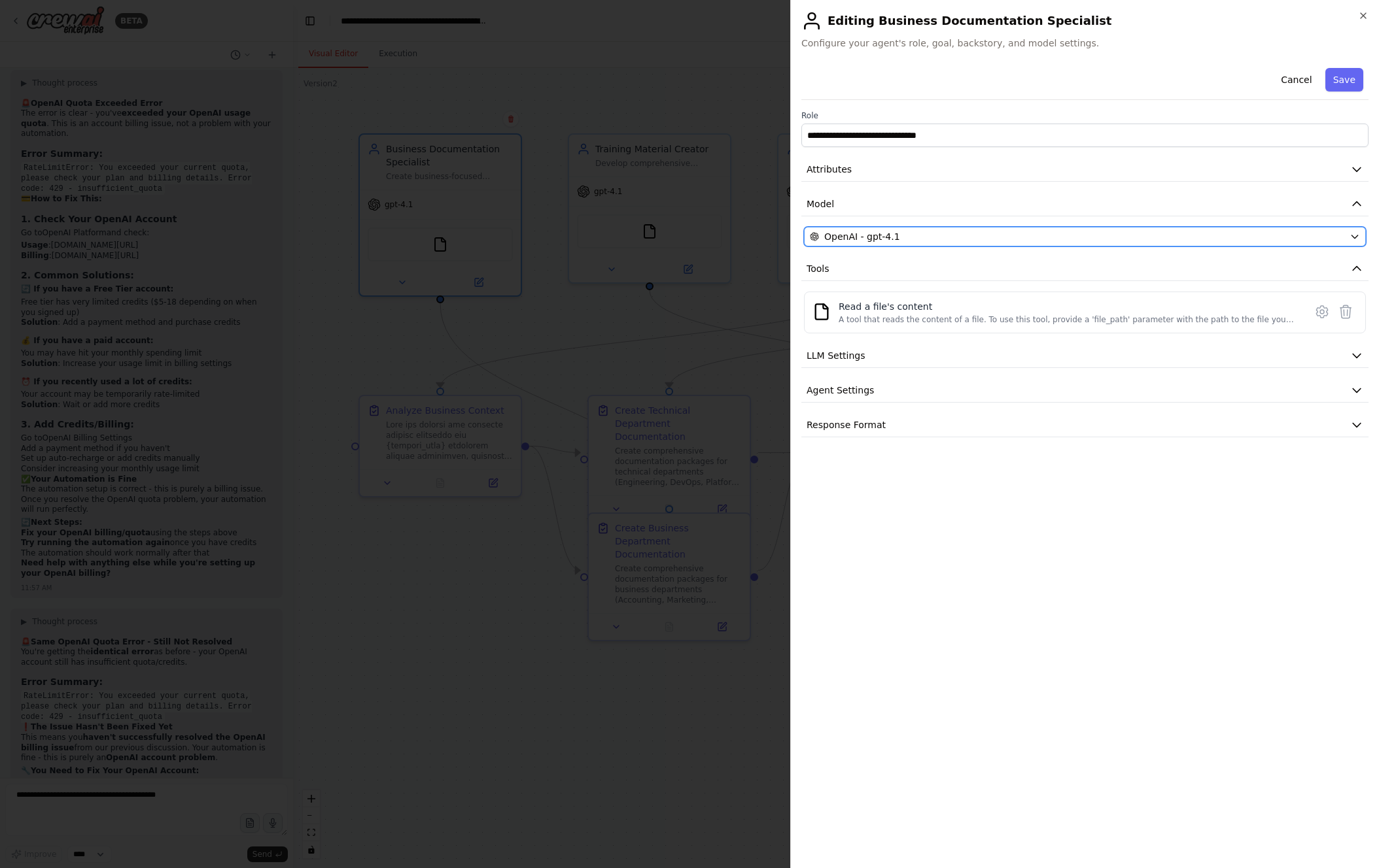
click at [946, 229] on button "OpenAI - gpt-4.1" at bounding box center [1085, 236] width 562 height 19
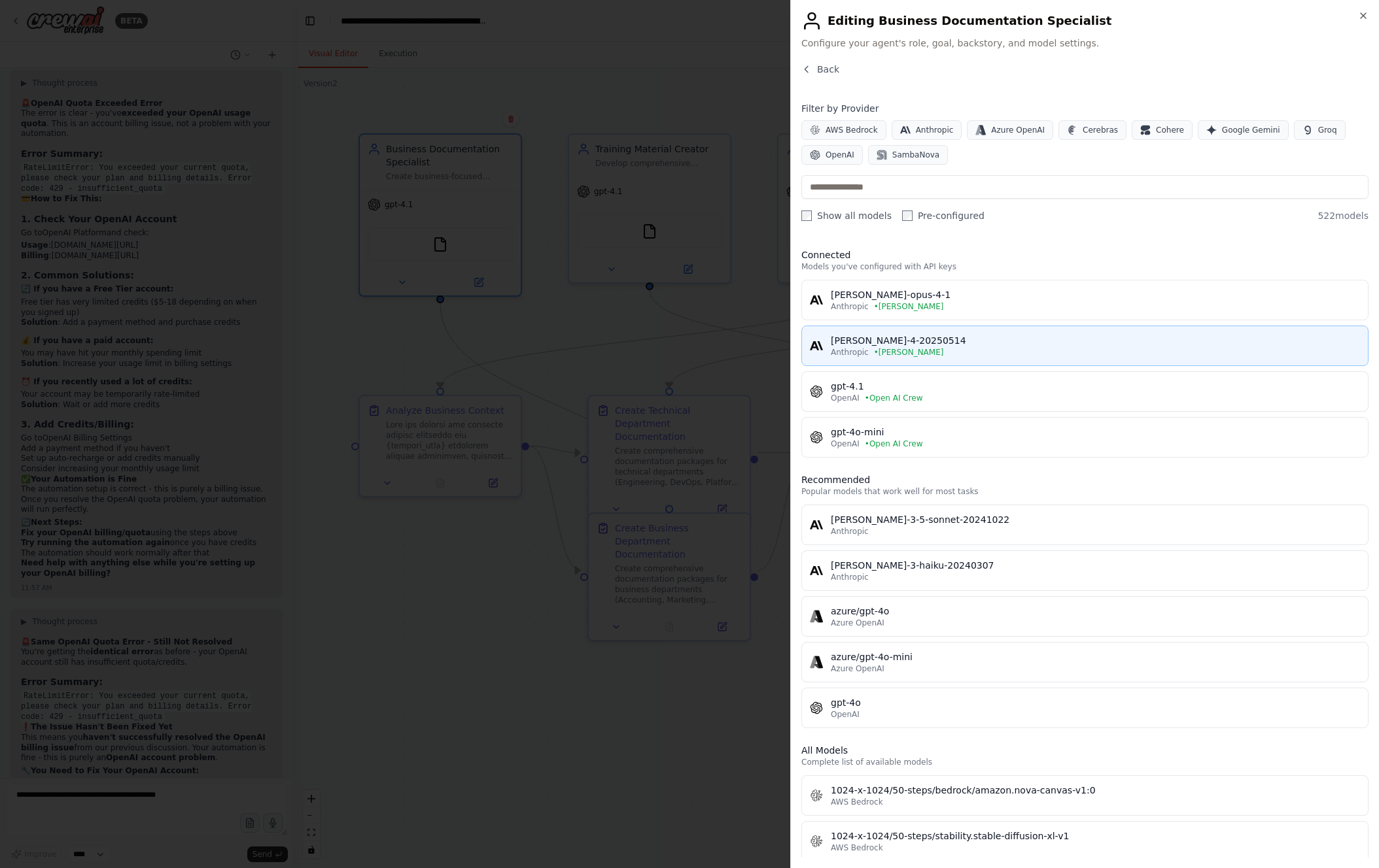
click at [967, 349] on div "Anthropic • [PERSON_NAME]" at bounding box center [1096, 352] width 529 height 10
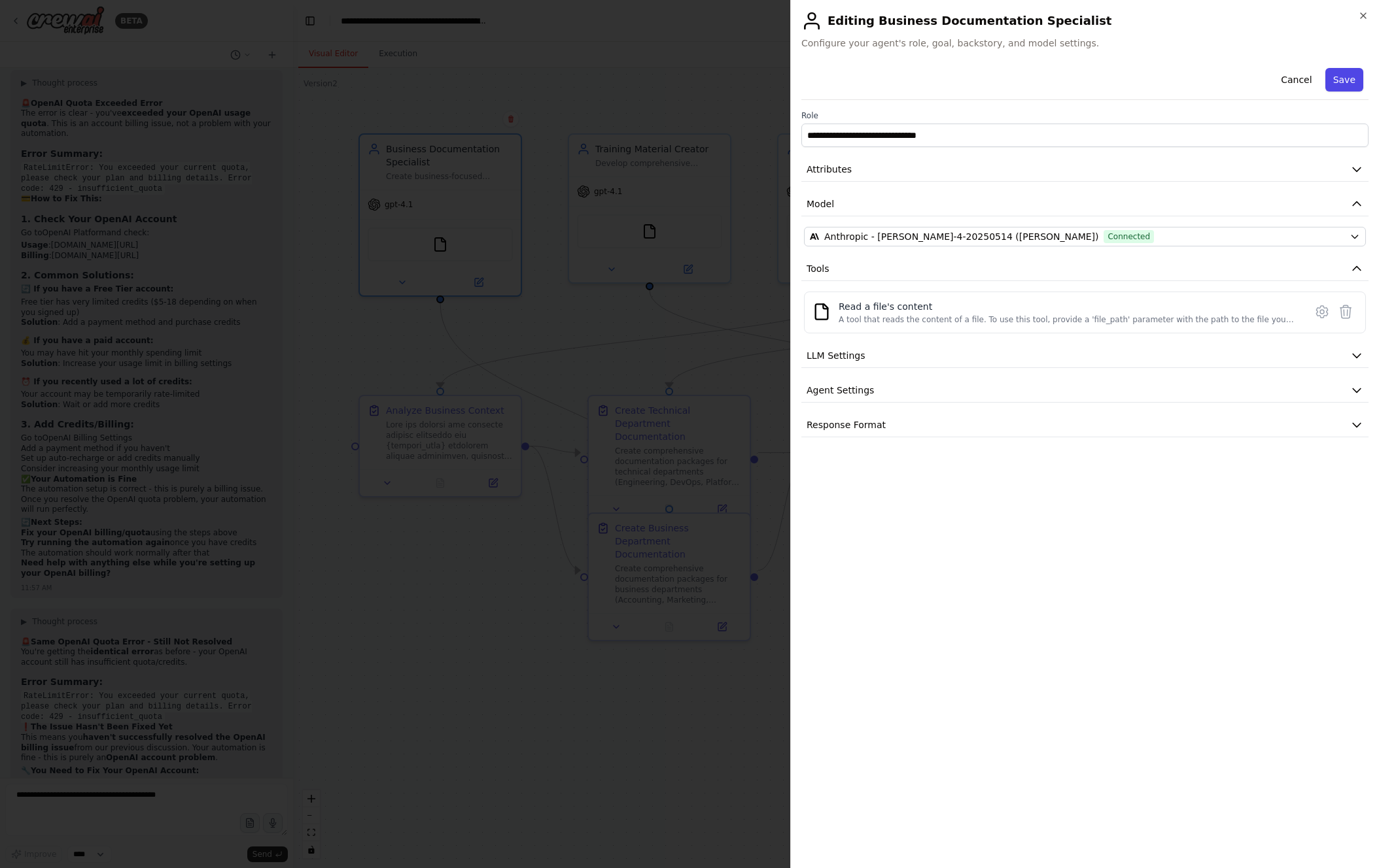
click at [1352, 83] on button "Save" at bounding box center [1344, 79] width 38 height 23
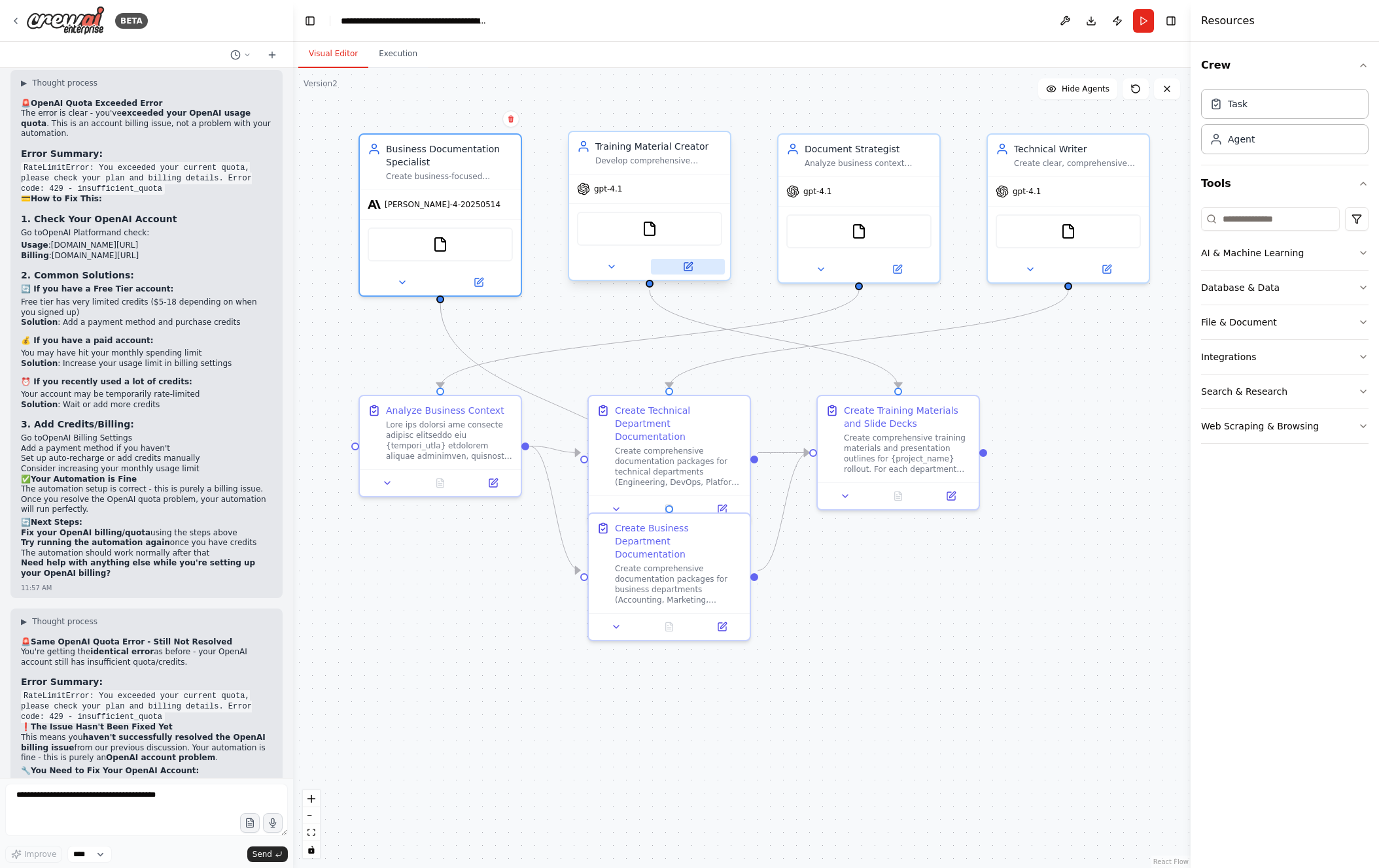
click at [700, 274] on button at bounding box center [687, 267] width 74 height 16
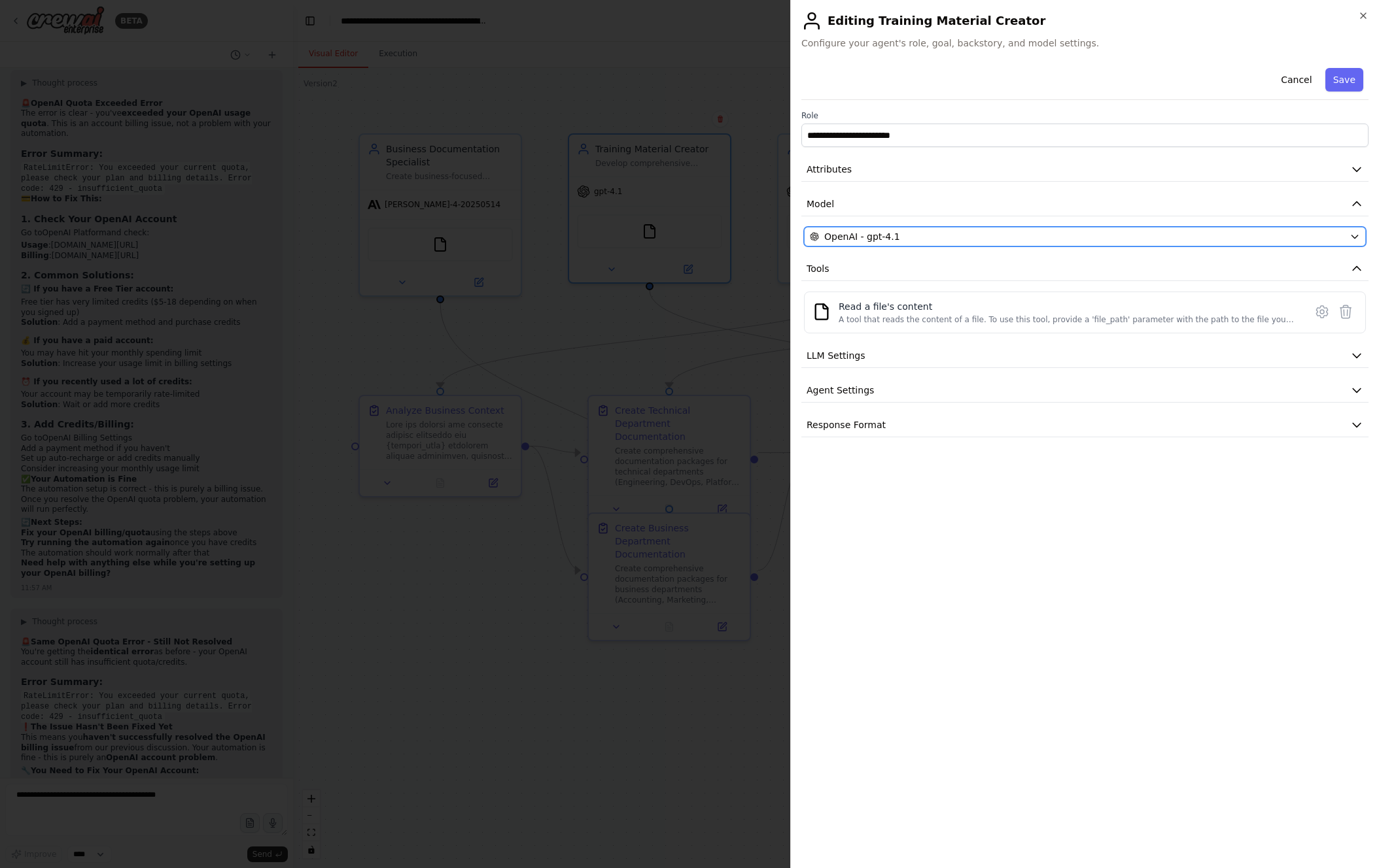
click at [974, 243] on button "OpenAI - gpt-4.1" at bounding box center [1085, 236] width 562 height 19
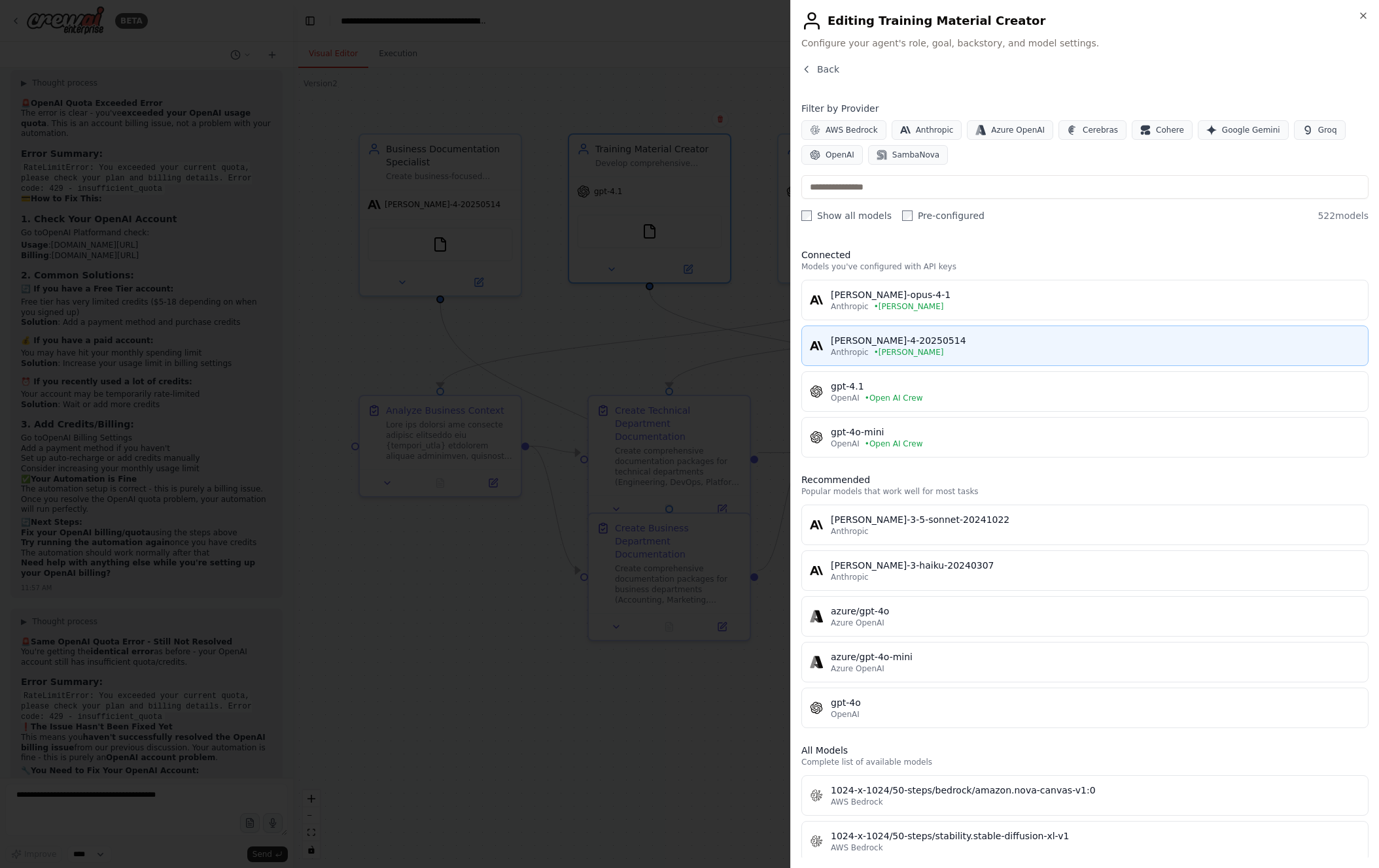
click at [964, 346] on div "[PERSON_NAME]-4-20250514" at bounding box center [1096, 341] width 529 height 13
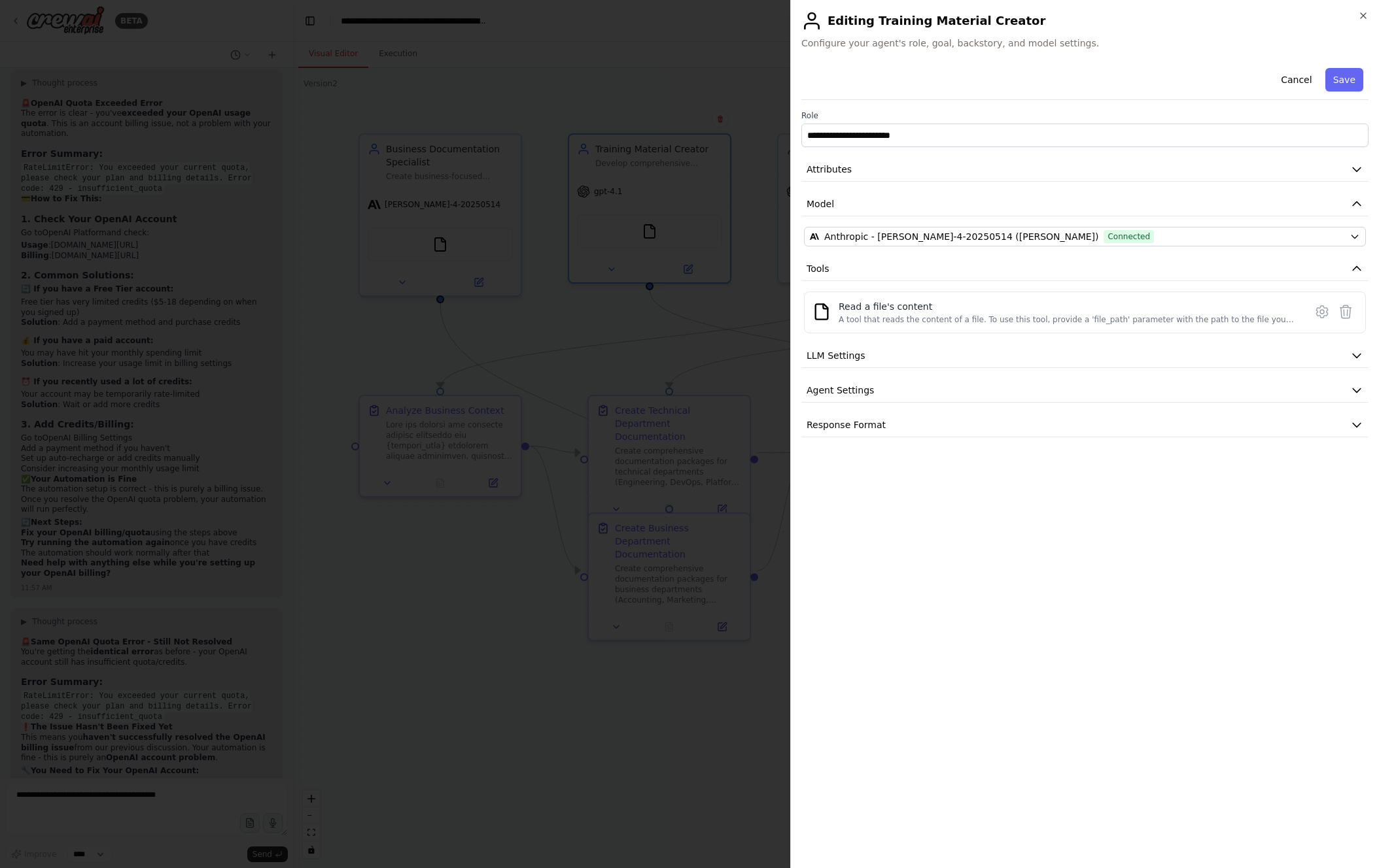
click at [1354, 84] on button "Save" at bounding box center [1344, 79] width 38 height 23
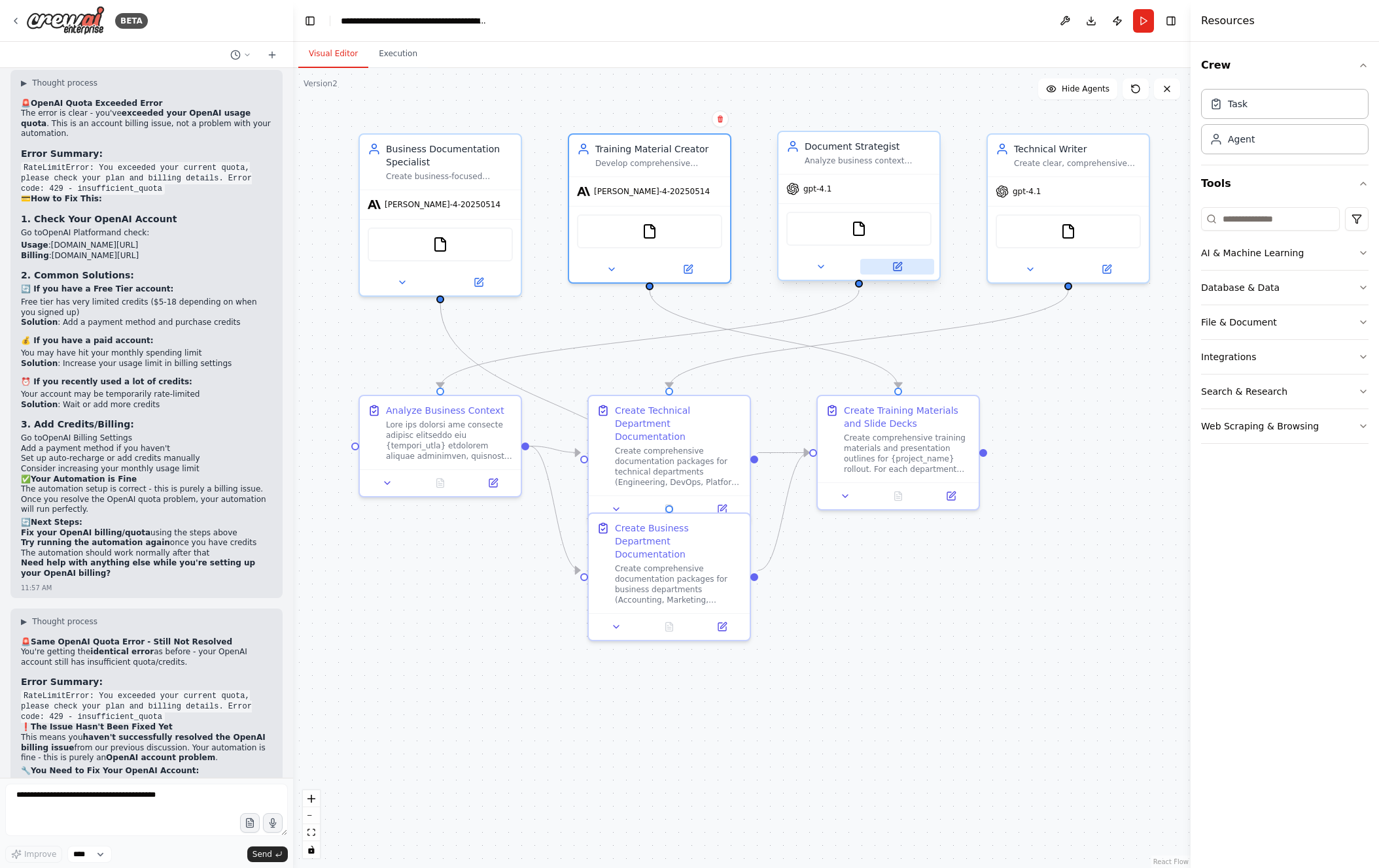
click at [897, 264] on icon at bounding box center [897, 267] width 8 height 8
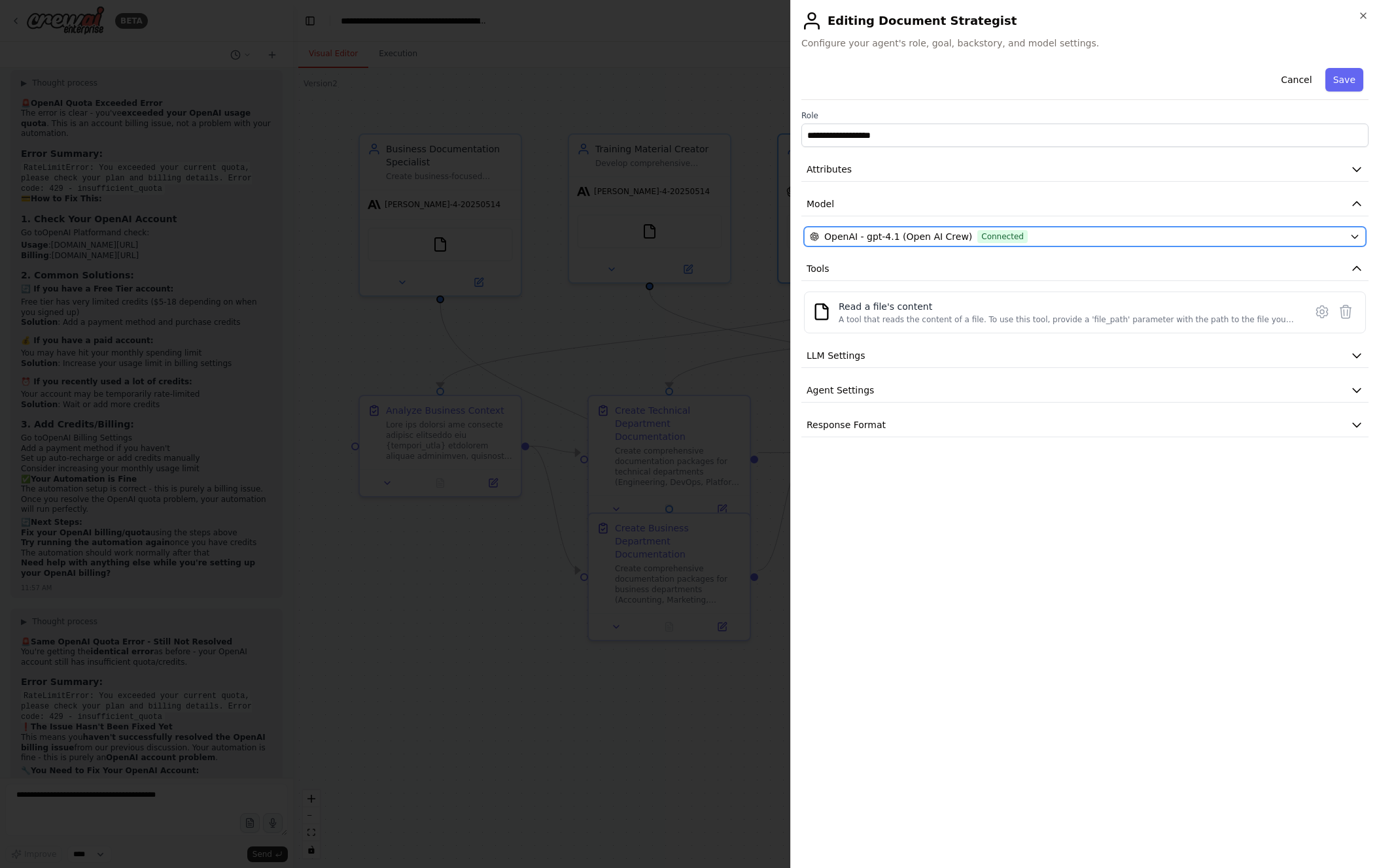
click at [1054, 228] on button "OpenAI - gpt-4.1 (Open AI Crew) Connected" at bounding box center [1085, 236] width 562 height 19
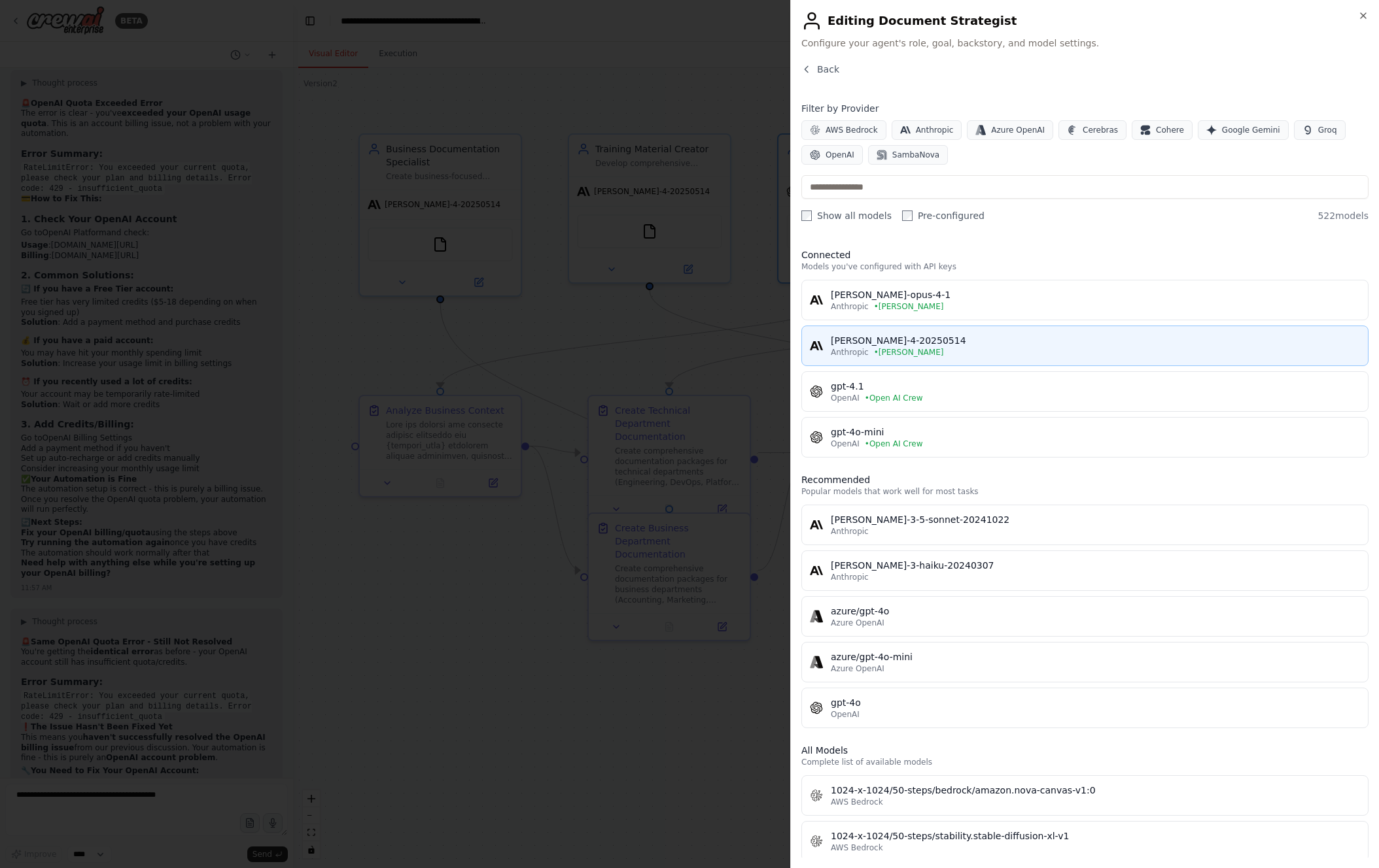
click at [1011, 341] on div "[PERSON_NAME]-4-20250514" at bounding box center [1096, 341] width 529 height 13
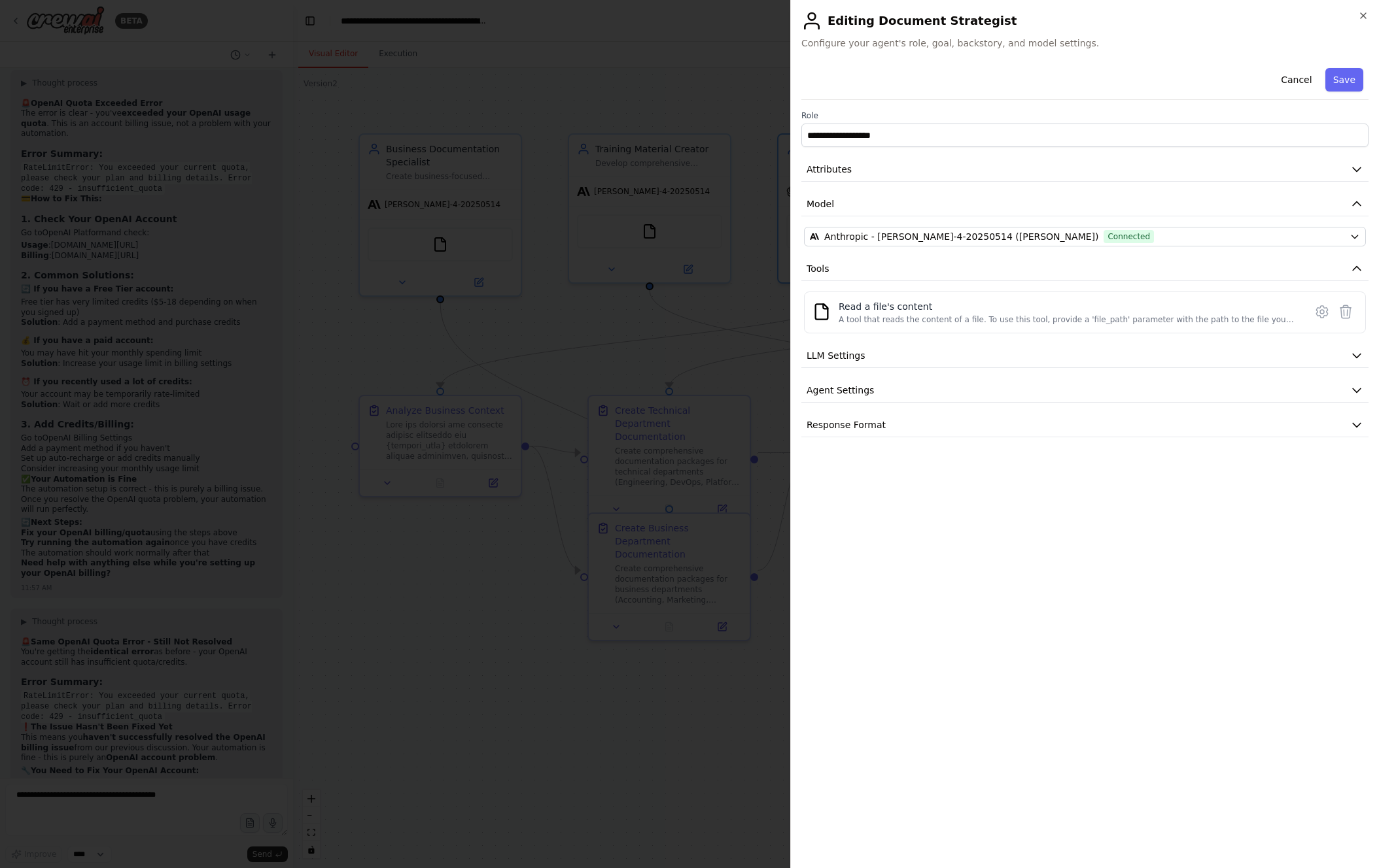
click at [1339, 66] on div "Cancel Save" at bounding box center [1085, 82] width 567 height 37
drag, startPoint x: 1352, startPoint y: 80, endPoint x: 1261, endPoint y: 208, distance: 157.1
click at [1352, 80] on button "Save" at bounding box center [1344, 79] width 38 height 23
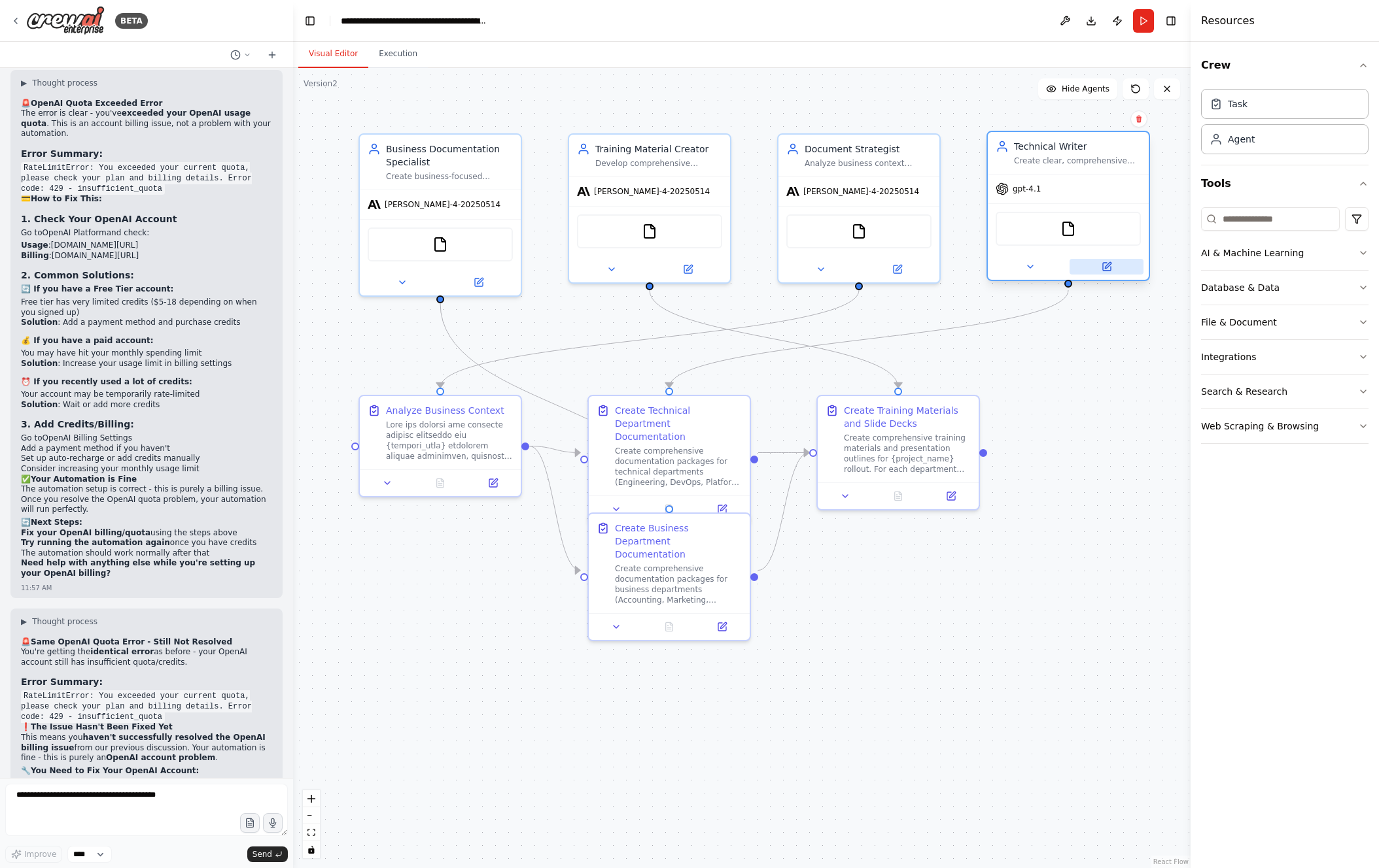
click at [1111, 274] on div at bounding box center [1068, 267] width 161 height 26
click at [1111, 269] on icon at bounding box center [1107, 266] width 10 height 10
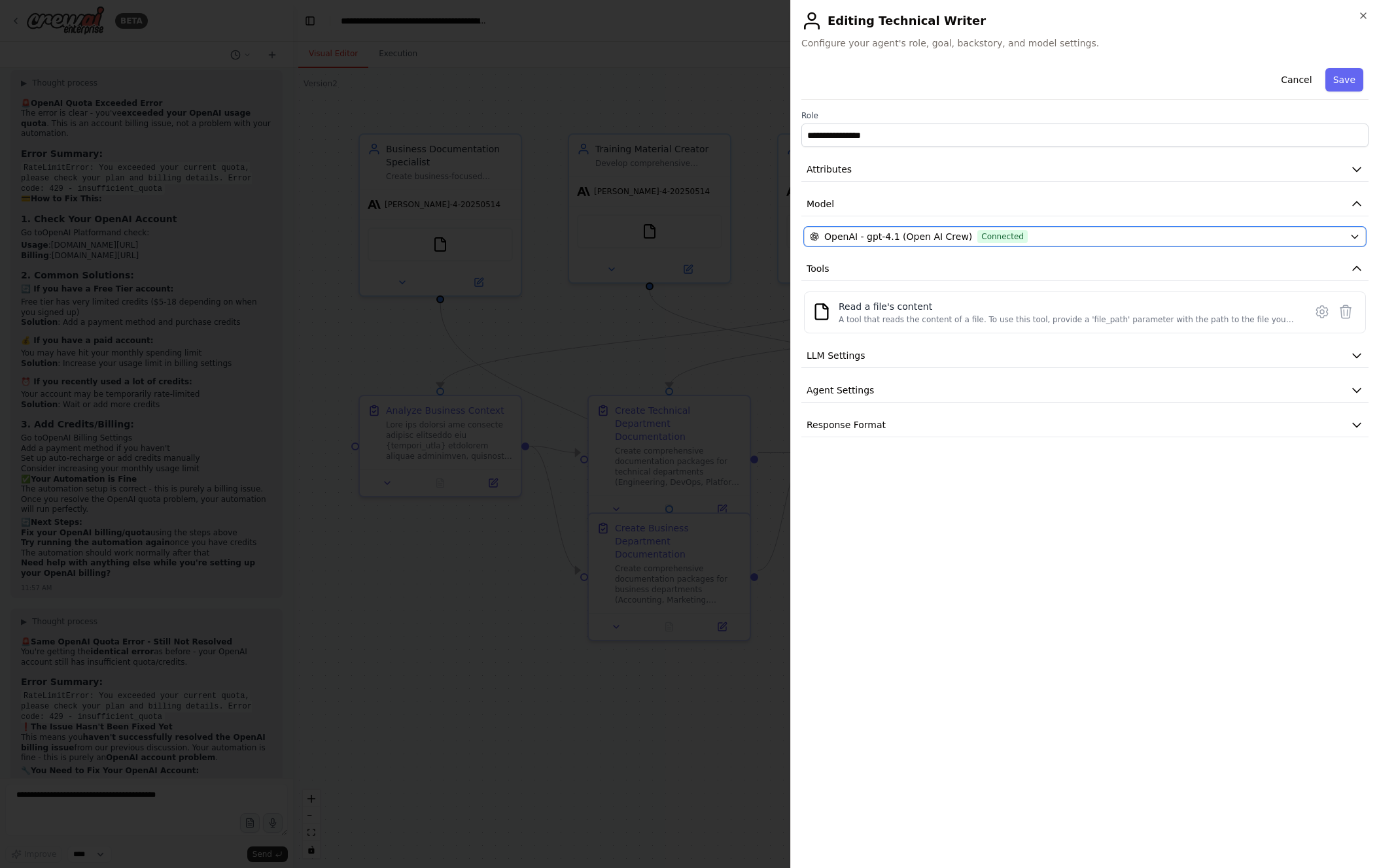
click at [1181, 236] on div "OpenAI - gpt-4.1 (Open AI Crew) Connected" at bounding box center [1077, 236] width 535 height 13
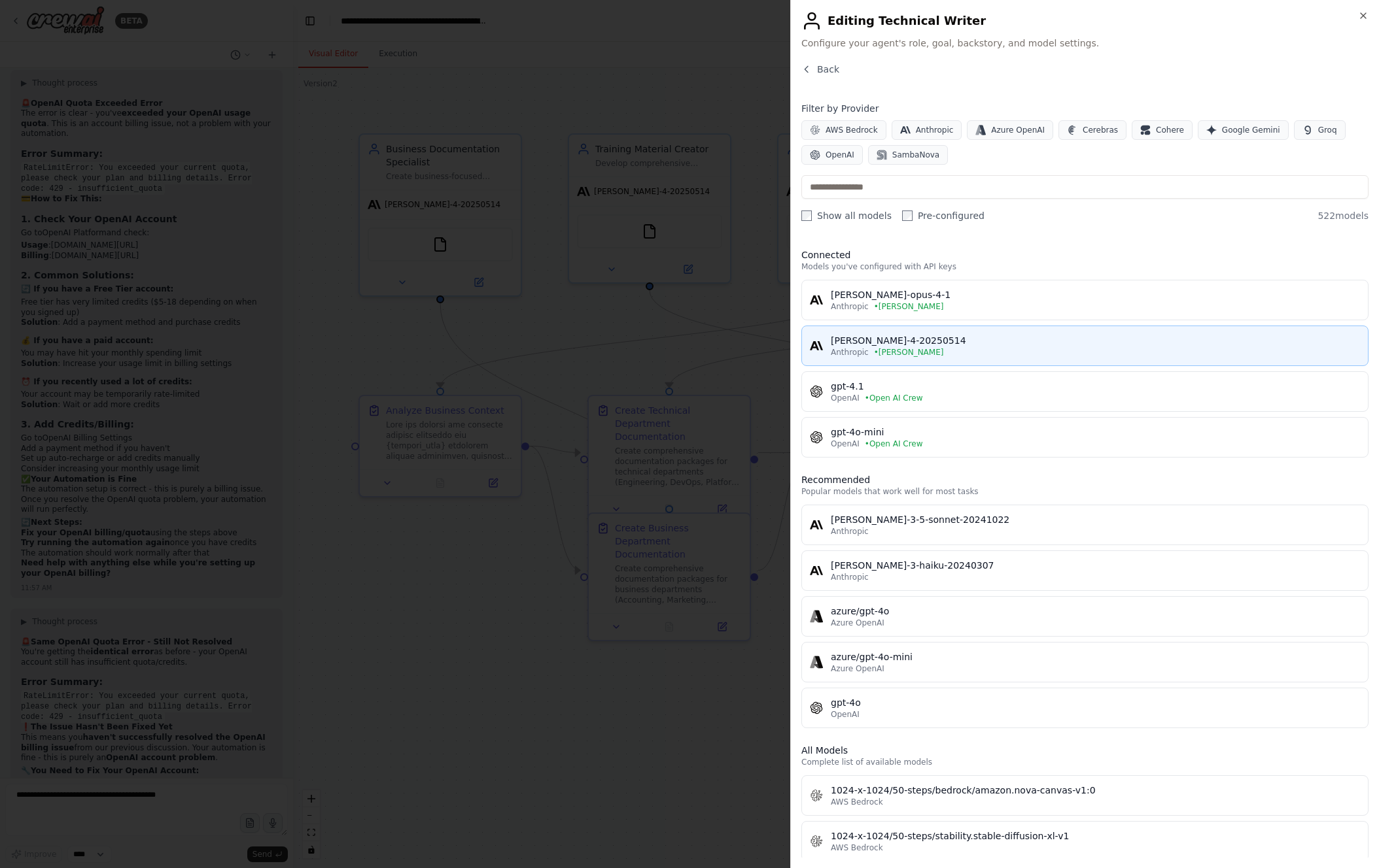
click at [972, 339] on div "[PERSON_NAME]-4-20250514" at bounding box center [1096, 341] width 529 height 13
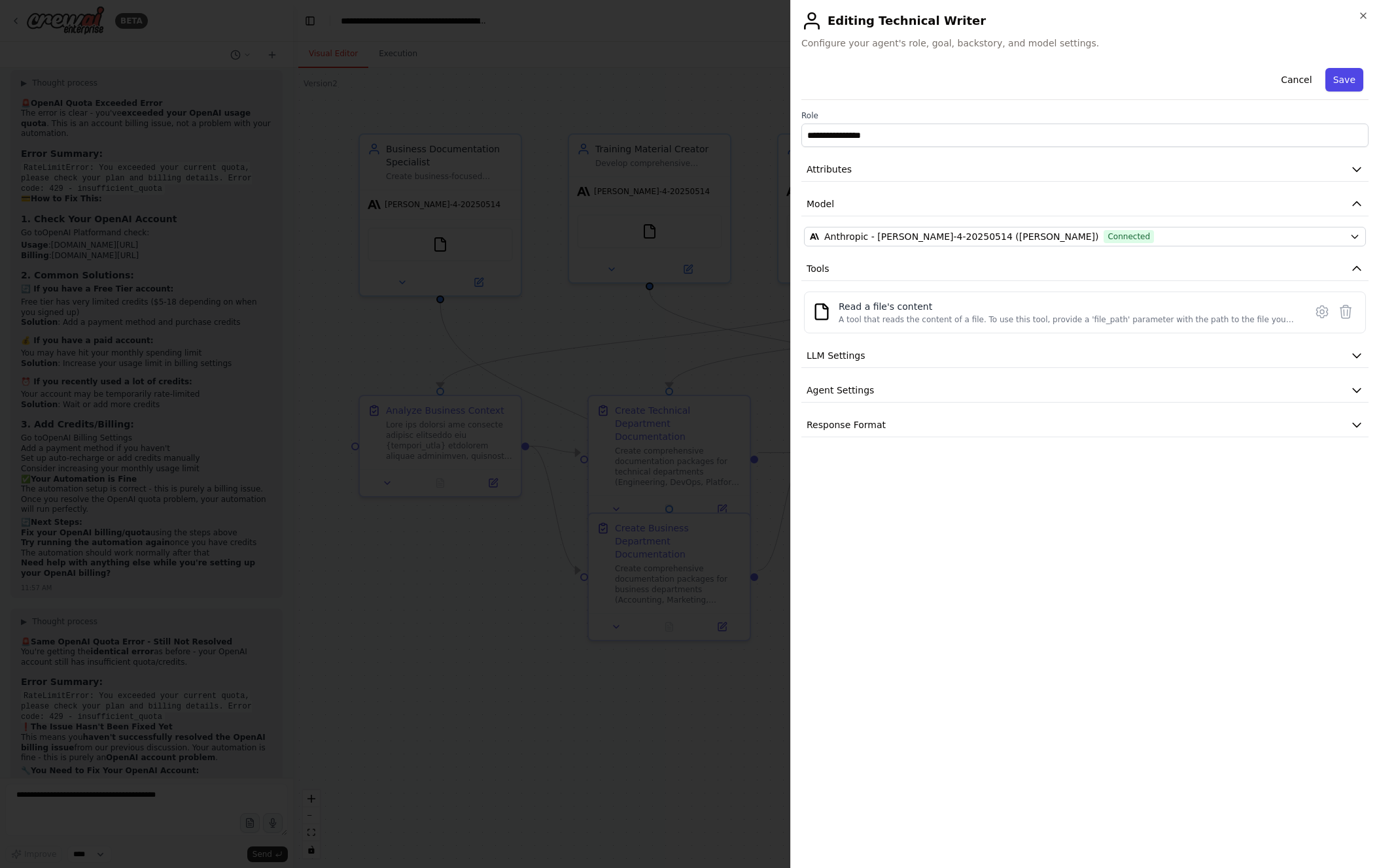
click at [1346, 82] on button "Save" at bounding box center [1344, 79] width 38 height 23
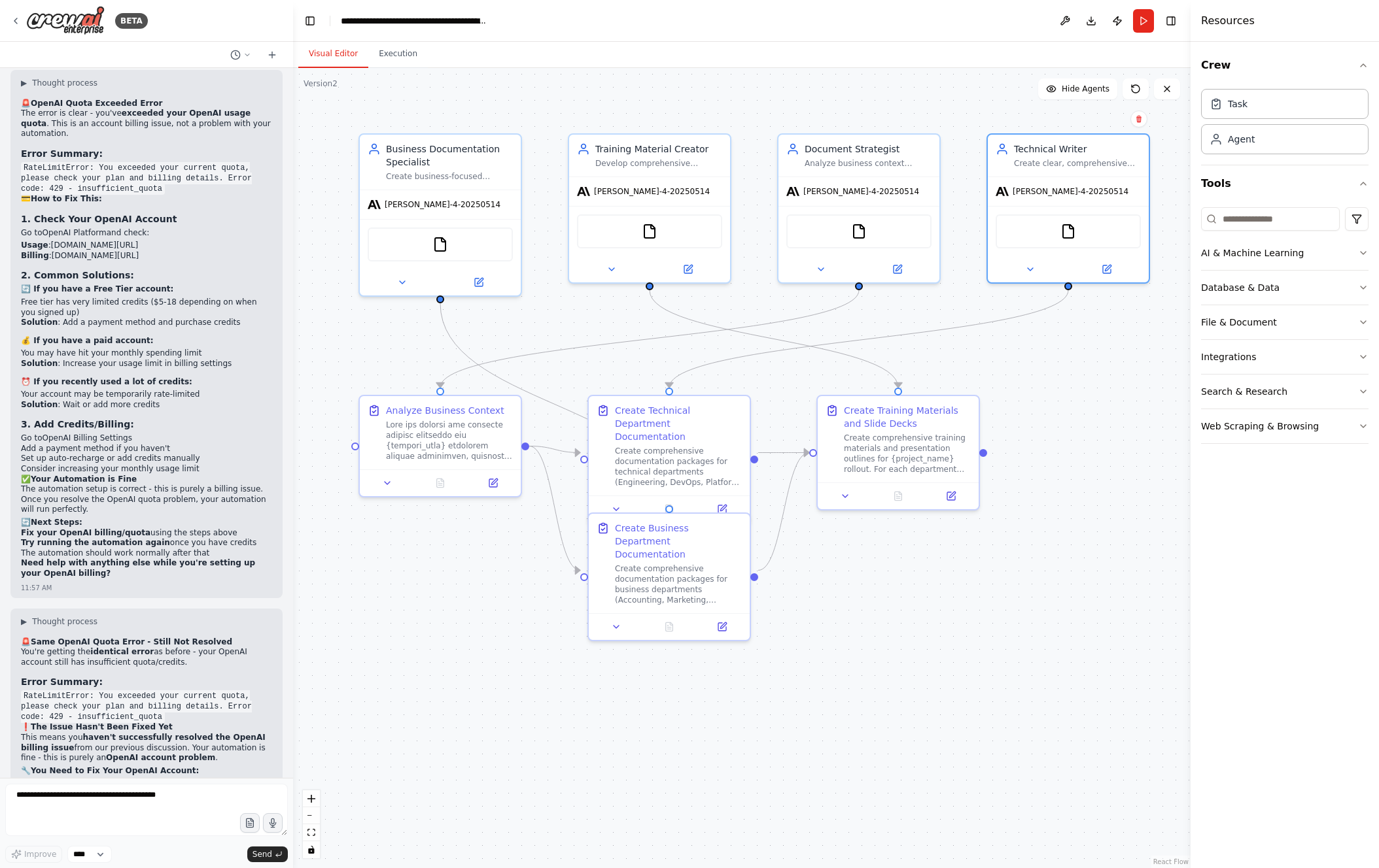
drag, startPoint x: 1148, startPoint y: 17, endPoint x: 1144, endPoint y: 44, distance: 27.3
click at [1149, 17] on button "Run" at bounding box center [1143, 21] width 21 height 23
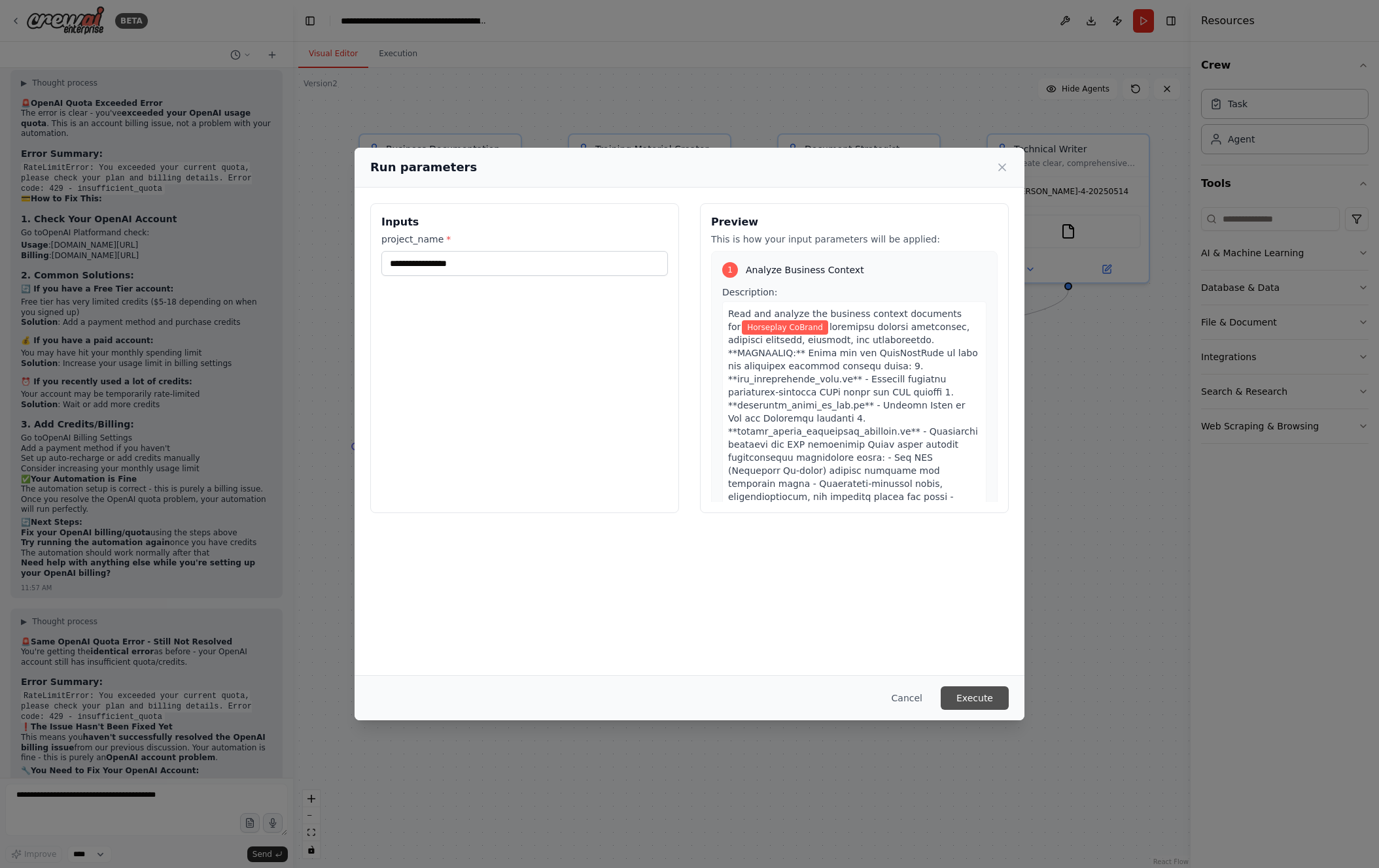
click at [984, 698] on button "Execute" at bounding box center [974, 698] width 68 height 23
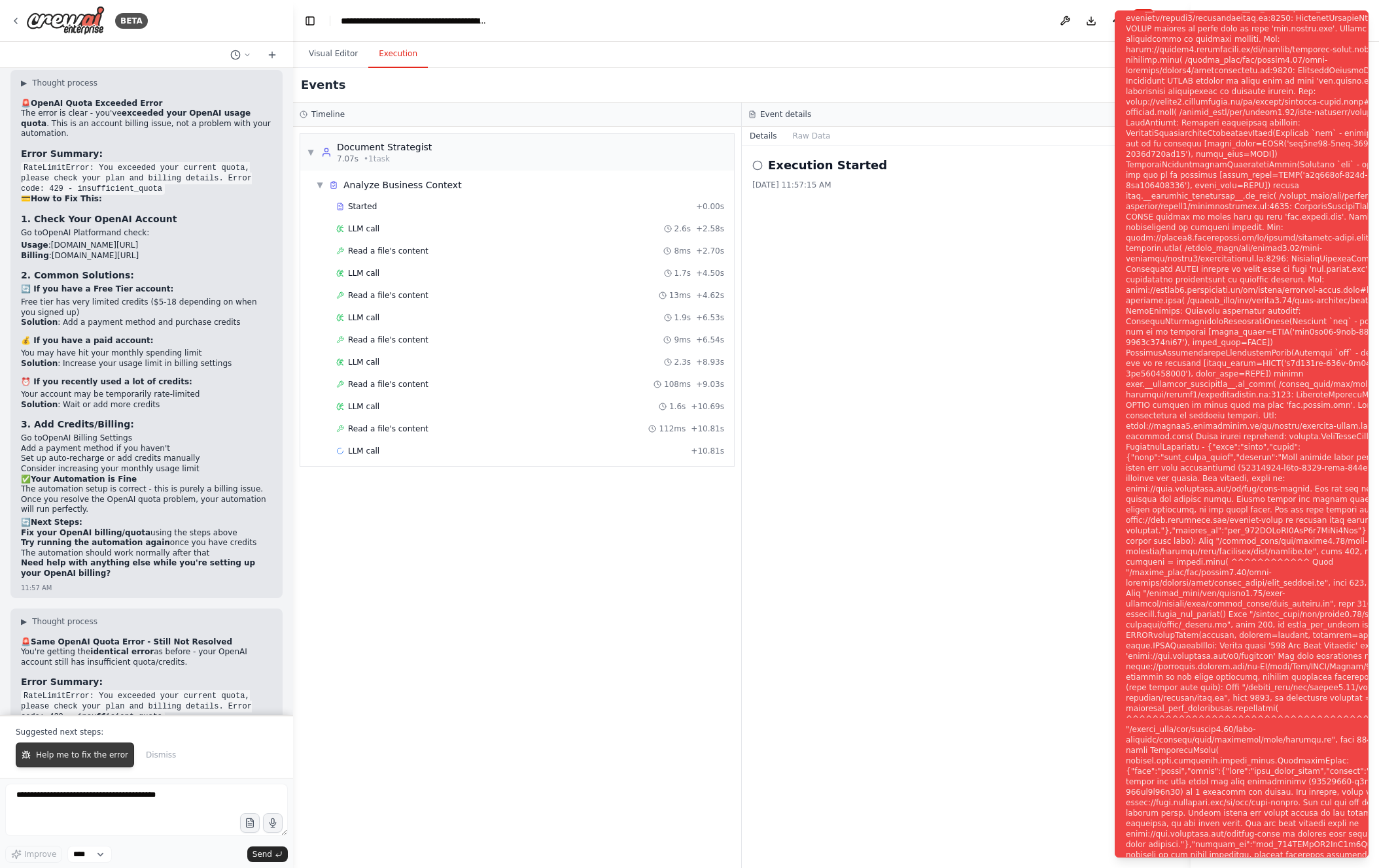
click at [89, 749] on button "Help me to fix the error" at bounding box center [75, 755] width 118 height 25
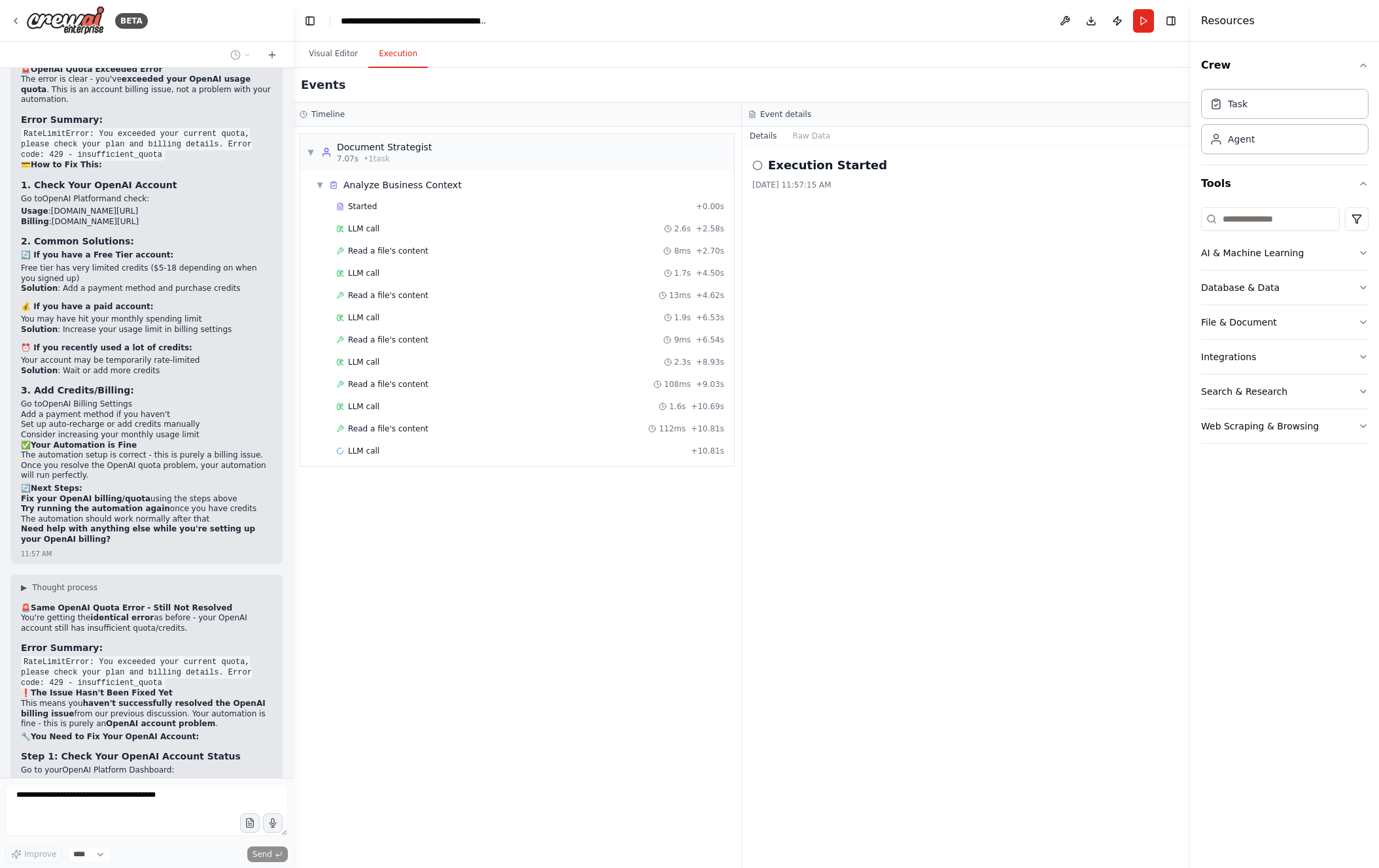
scroll to position [11139, 0]
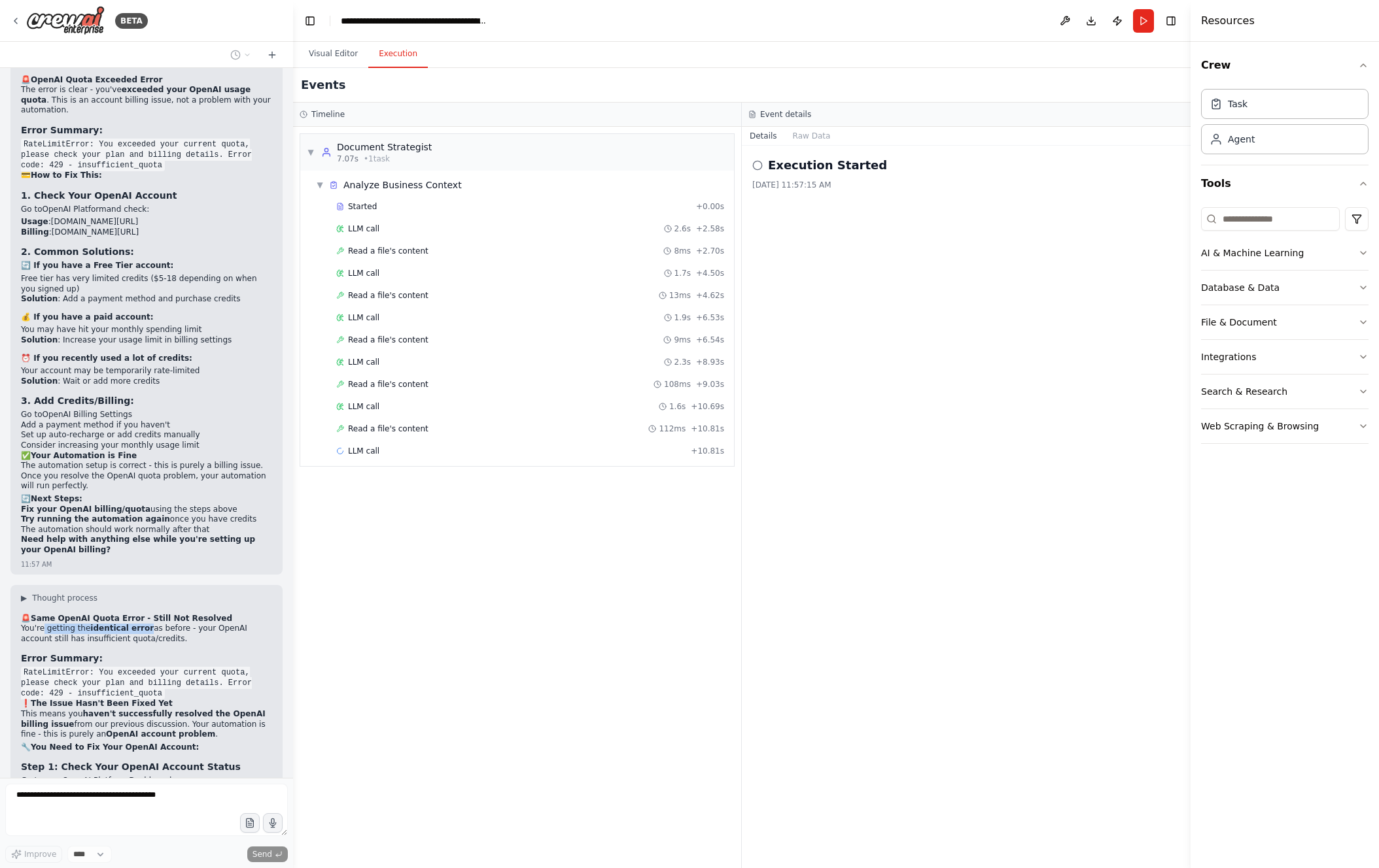
drag, startPoint x: 51, startPoint y: 243, endPoint x: 151, endPoint y: 278, distance: 105.9
click at [145, 624] on p "You're getting the identical error as before - your OpenAI account still has in…" at bounding box center [146, 634] width 251 height 20
click at [156, 624] on p "You're getting the identical error as before - your OpenAI account still has in…" at bounding box center [146, 634] width 251 height 20
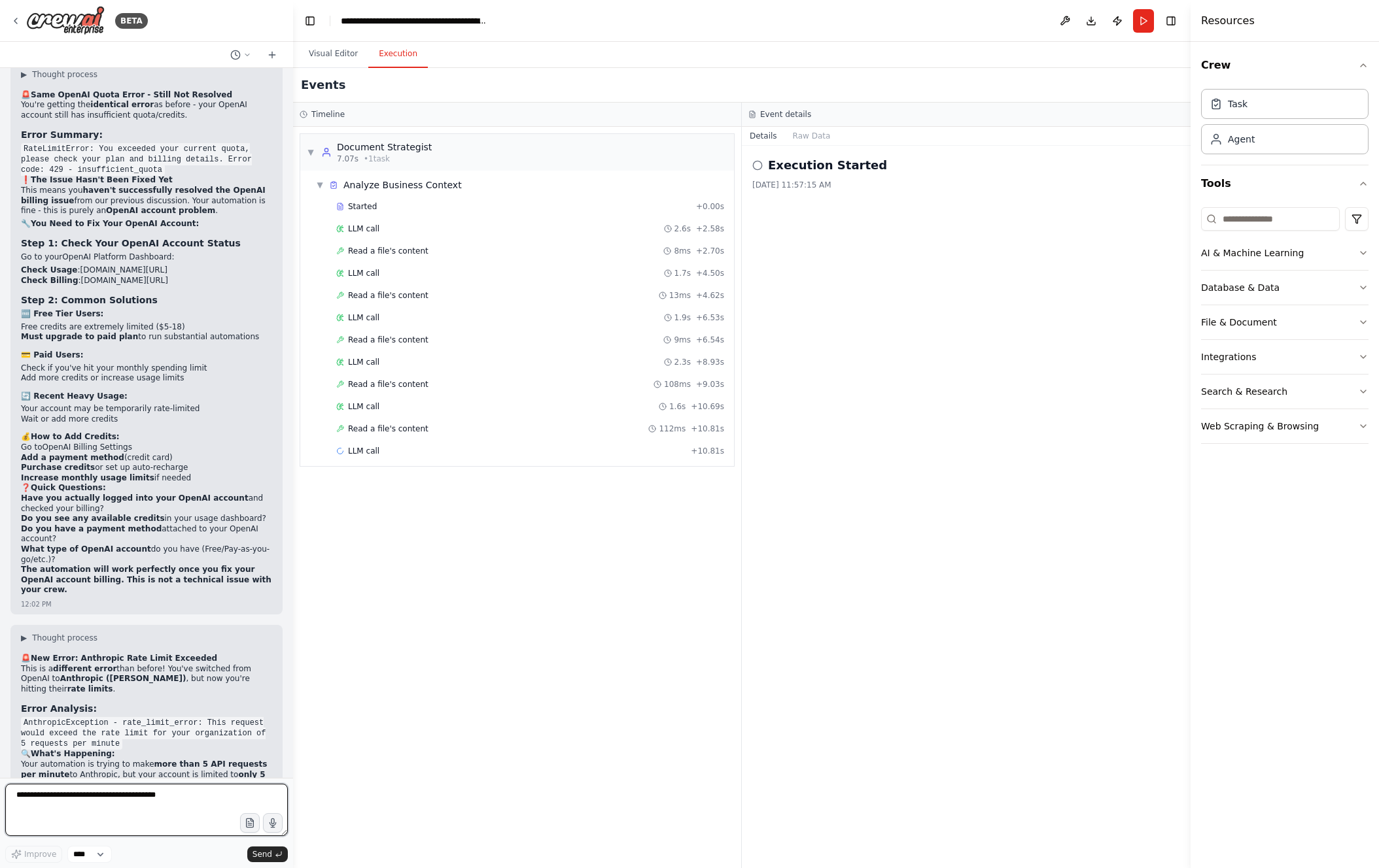
scroll to position [11673, 0]
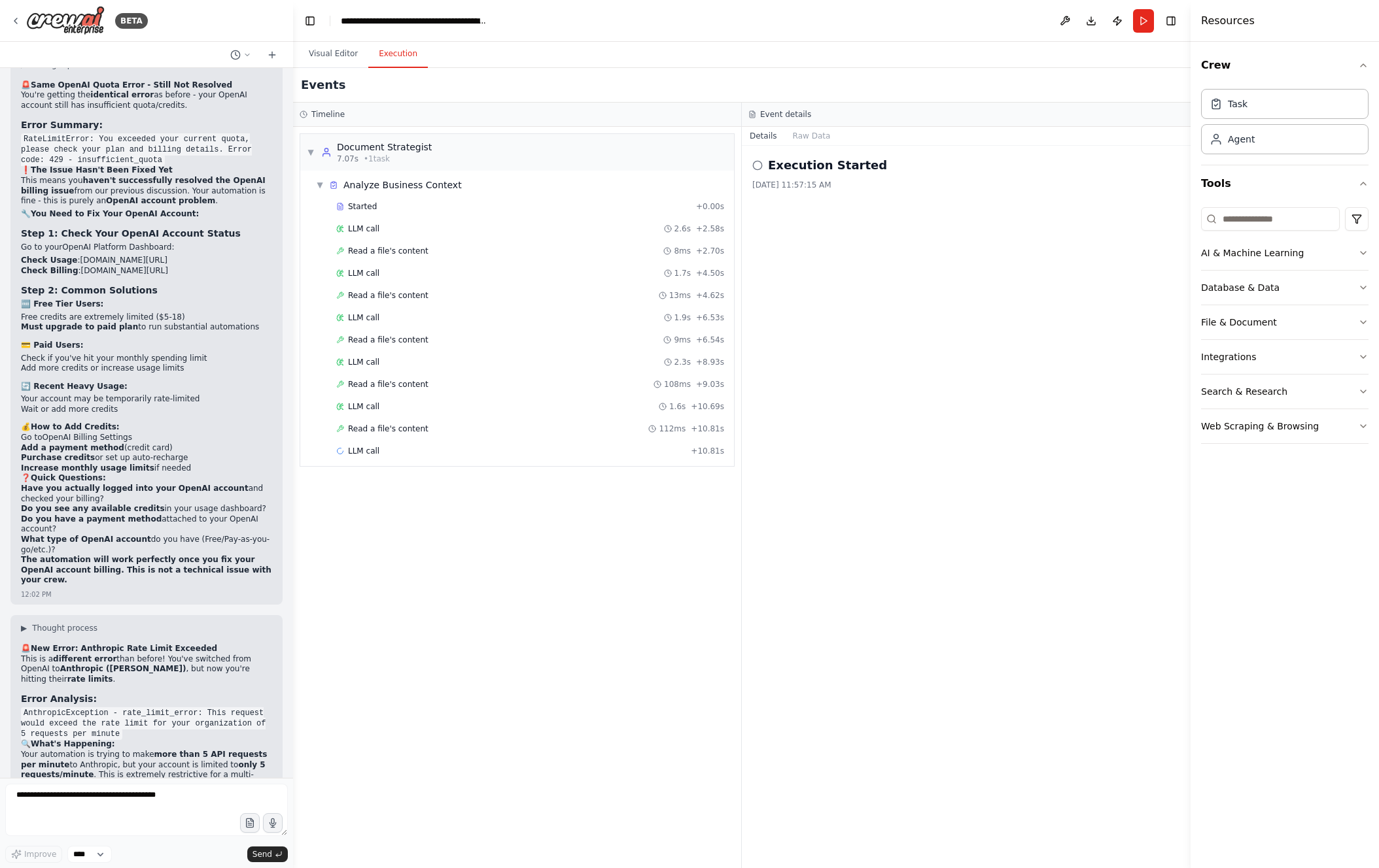
drag, startPoint x: 23, startPoint y: 470, endPoint x: 248, endPoint y: 470, distance: 225.0
click at [248, 868] on li "Paid accounts typically get 50-100+ requests/minute" at bounding box center [146, 876] width 251 height 10
click at [219, 868] on strong "50-100+ requests/minute" at bounding box center [182, 876] width 113 height 9
click at [333, 54] on button "Visual Editor" at bounding box center [333, 54] width 70 height 27
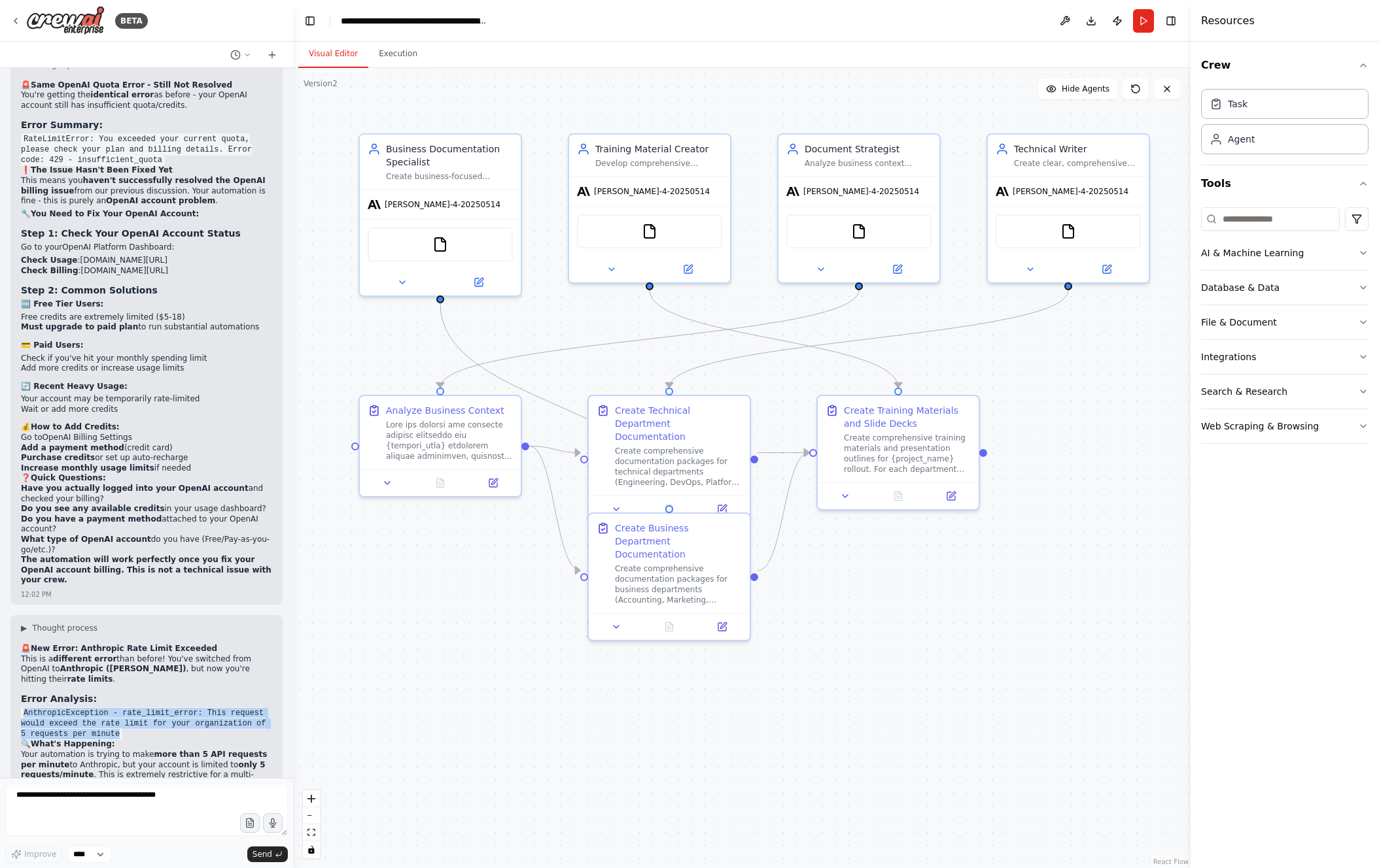
drag, startPoint x: 39, startPoint y: 314, endPoint x: 138, endPoint y: 331, distance: 100.4
copy code "AnthropicException - rate_limit_error: This request would exceed the rate limit…"
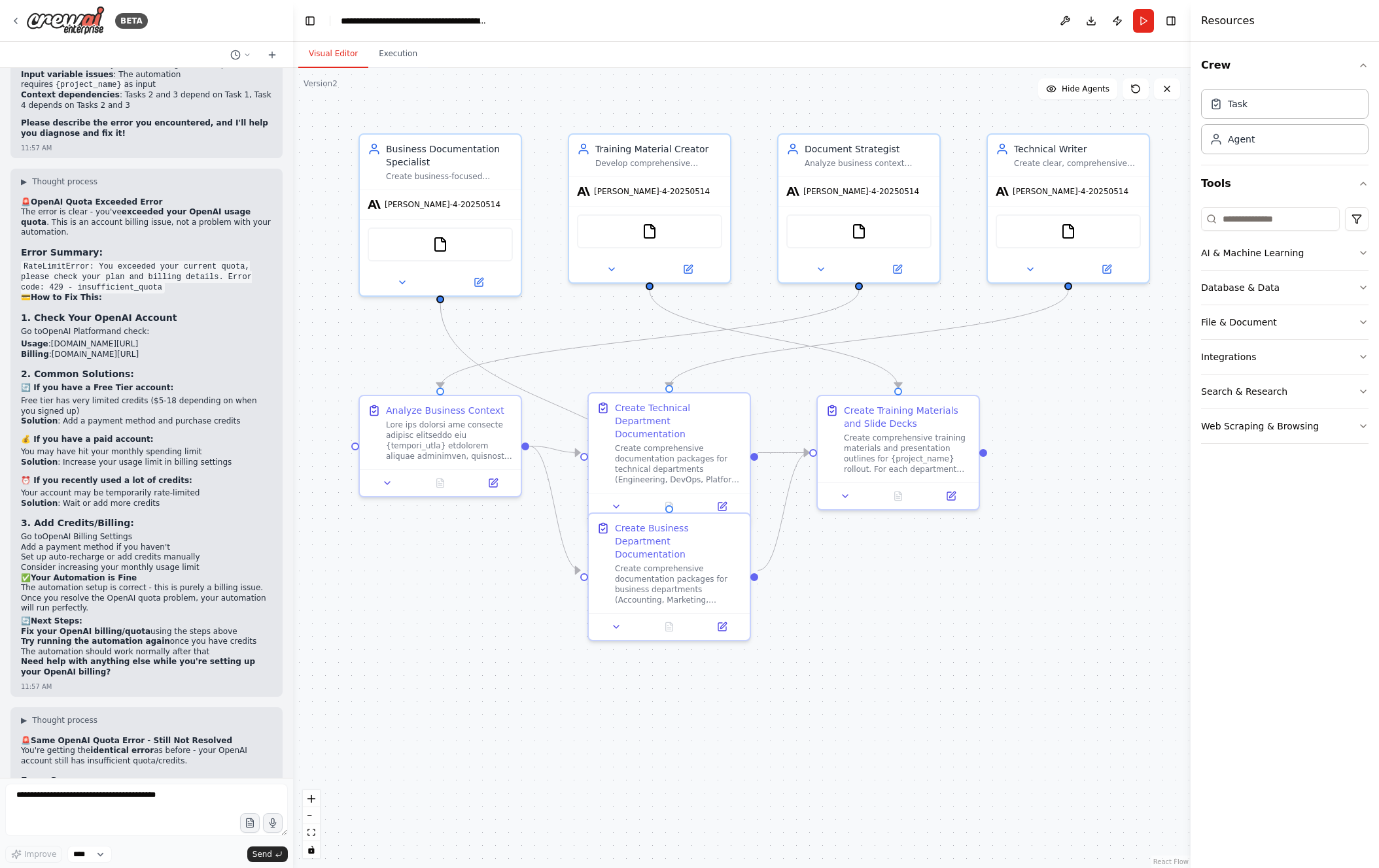
scroll to position [11009, 0]
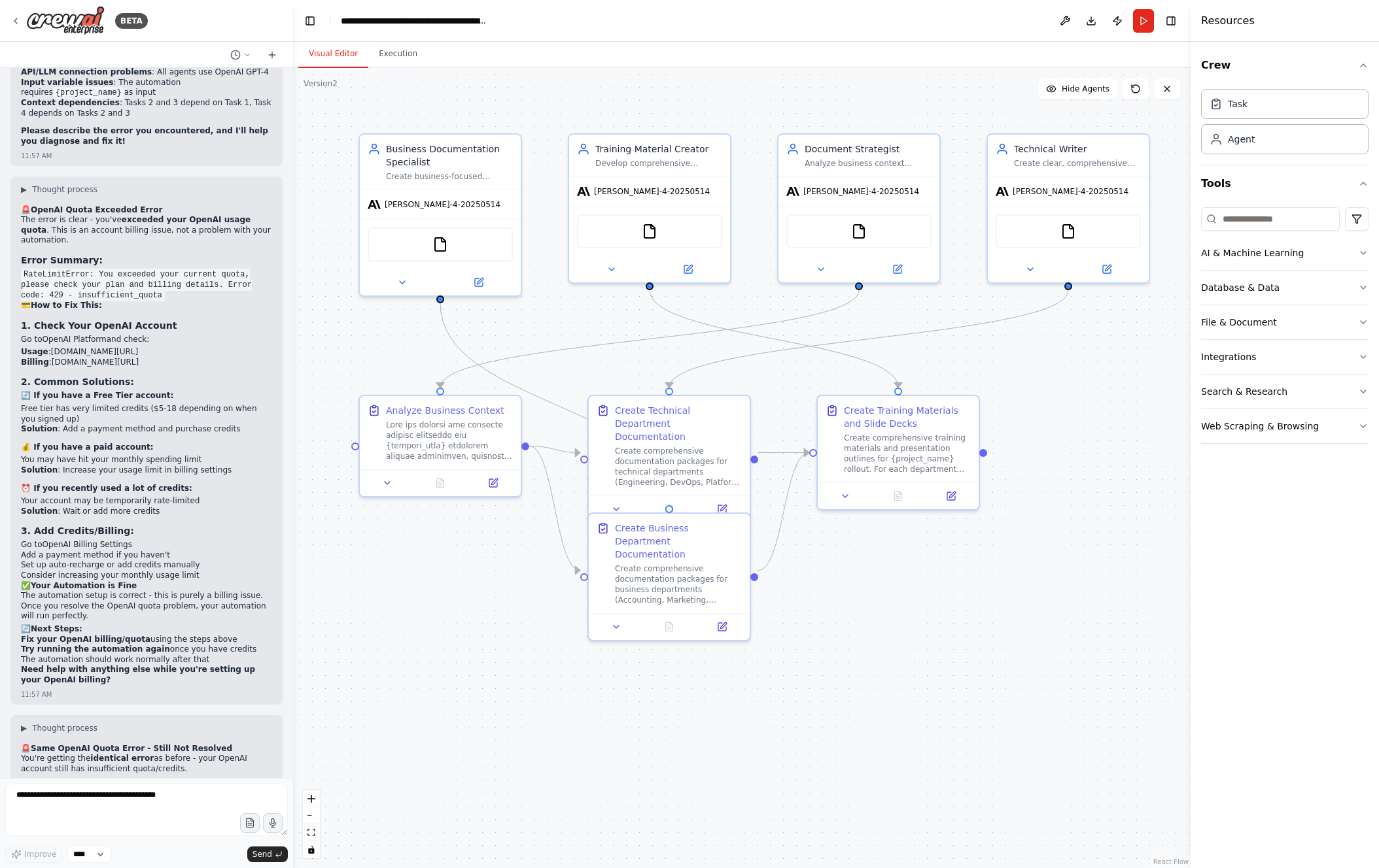
click at [163, 797] on code "RateLimitError: You exceeded your current quota, please check your plan and bil…" at bounding box center [136, 814] width 231 height 33
click at [164, 797] on code "RateLimitError: You exceeded your current quota, please check your plan and bil…" at bounding box center [136, 814] width 231 height 33
copy div "RateLimitError: You exceeded your current quota, please check your plan and bil…"
